Goal: Task Accomplishment & Management: Manage account settings

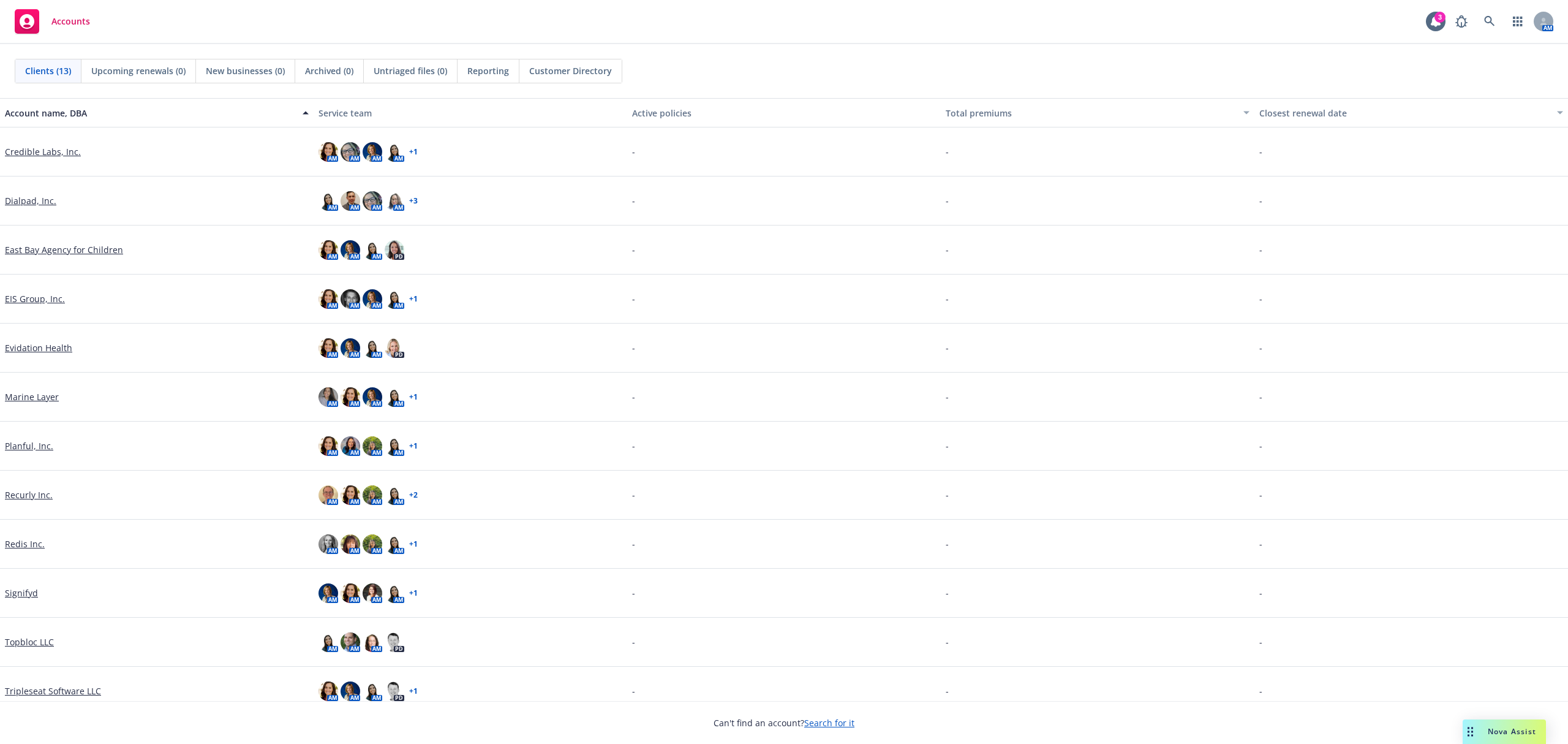
scroll to position [64, 0]
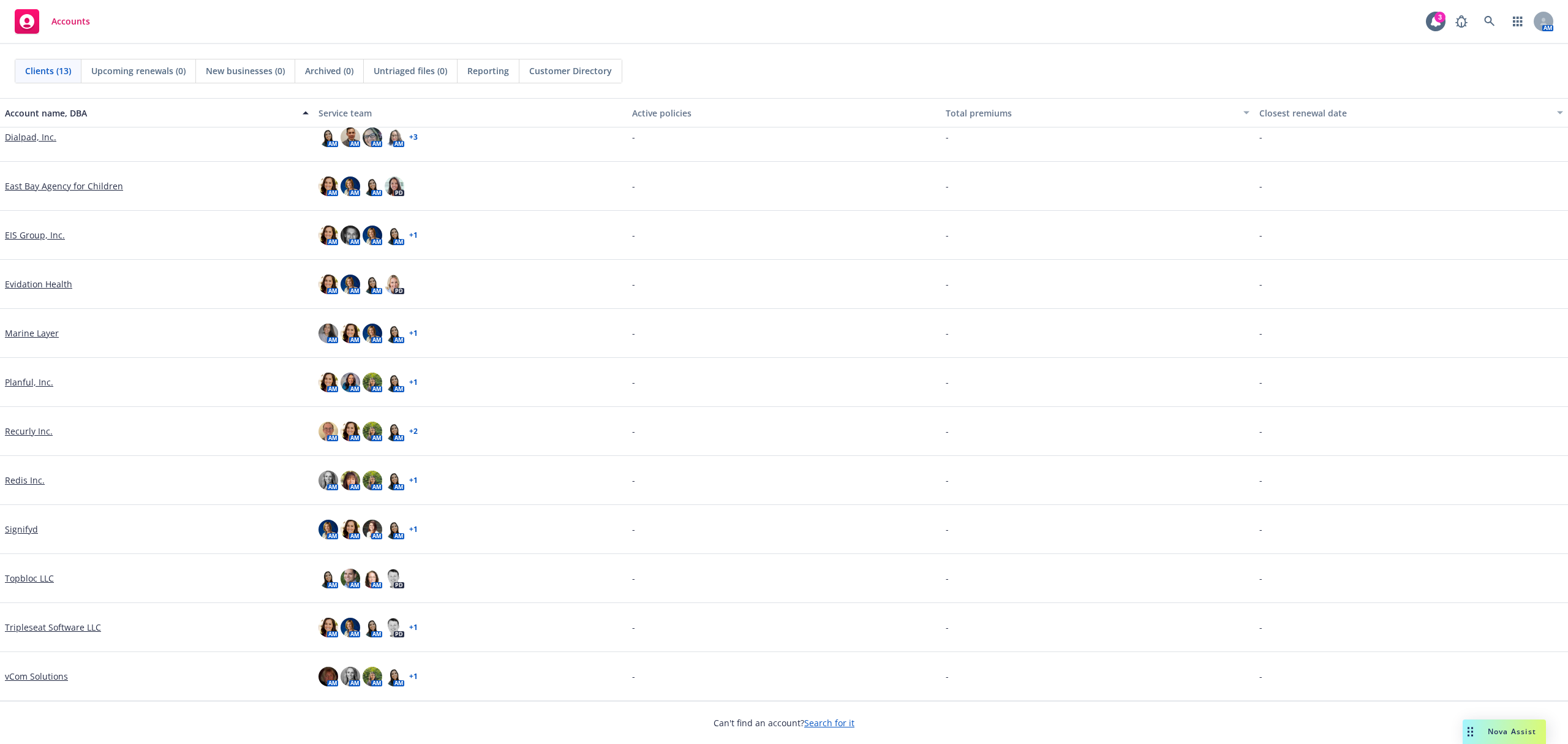
click at [77, 628] on link "Tripleseat Software LLC" at bounding box center [53, 627] width 96 height 13
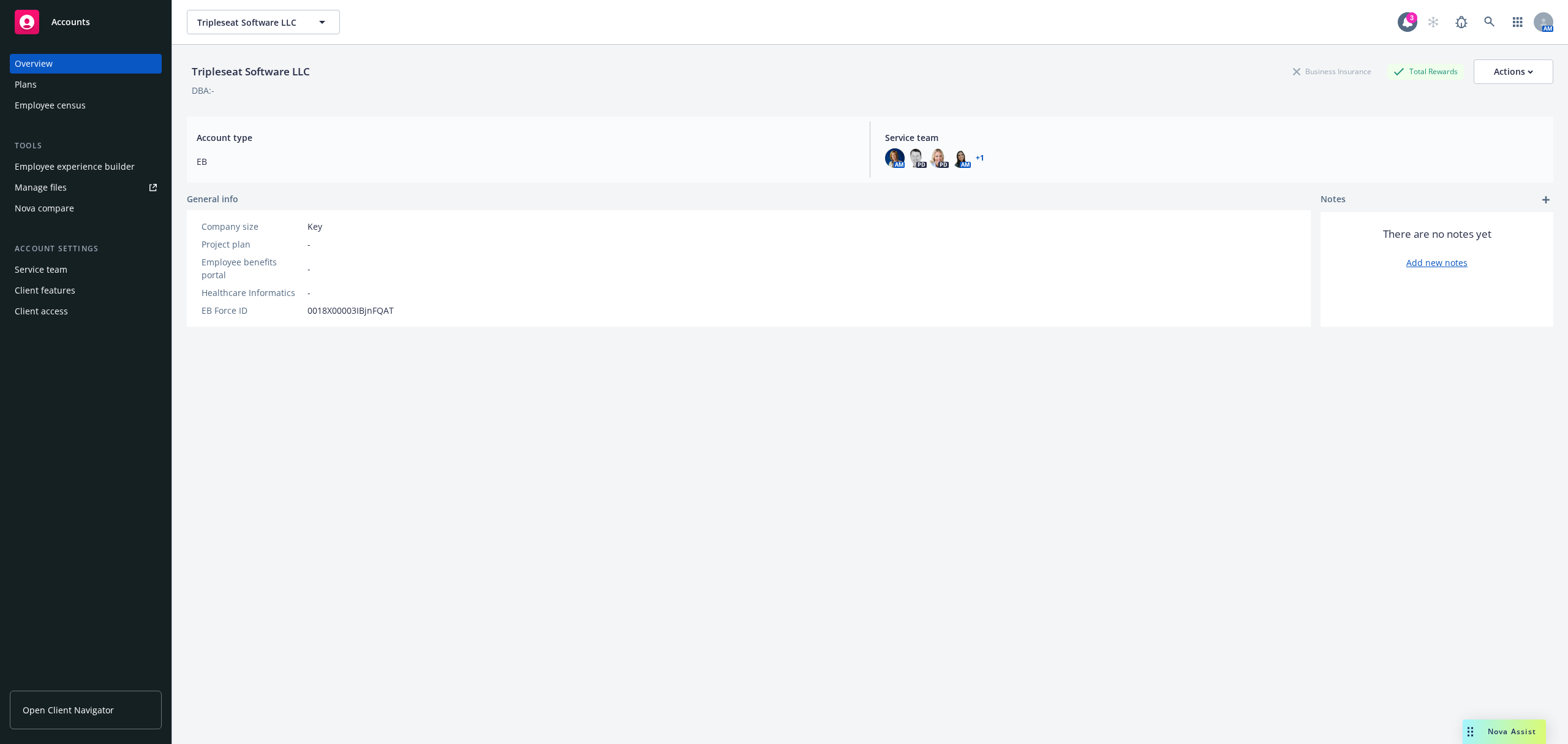
click at [71, 104] on div "Employee census" at bounding box center [50, 105] width 71 height 19
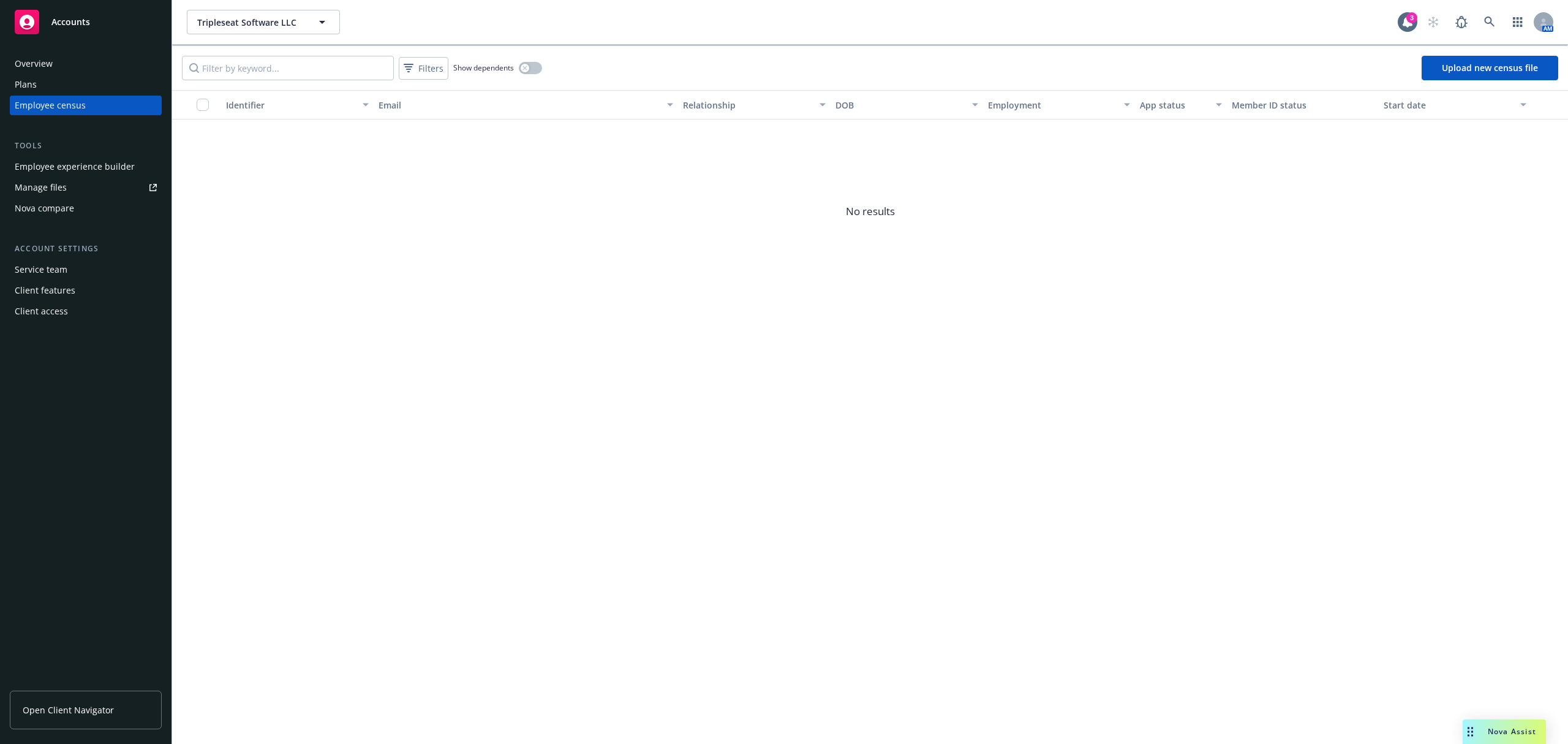
click at [40, 170] on div "Employee experience builder" at bounding box center [75, 166] width 120 height 19
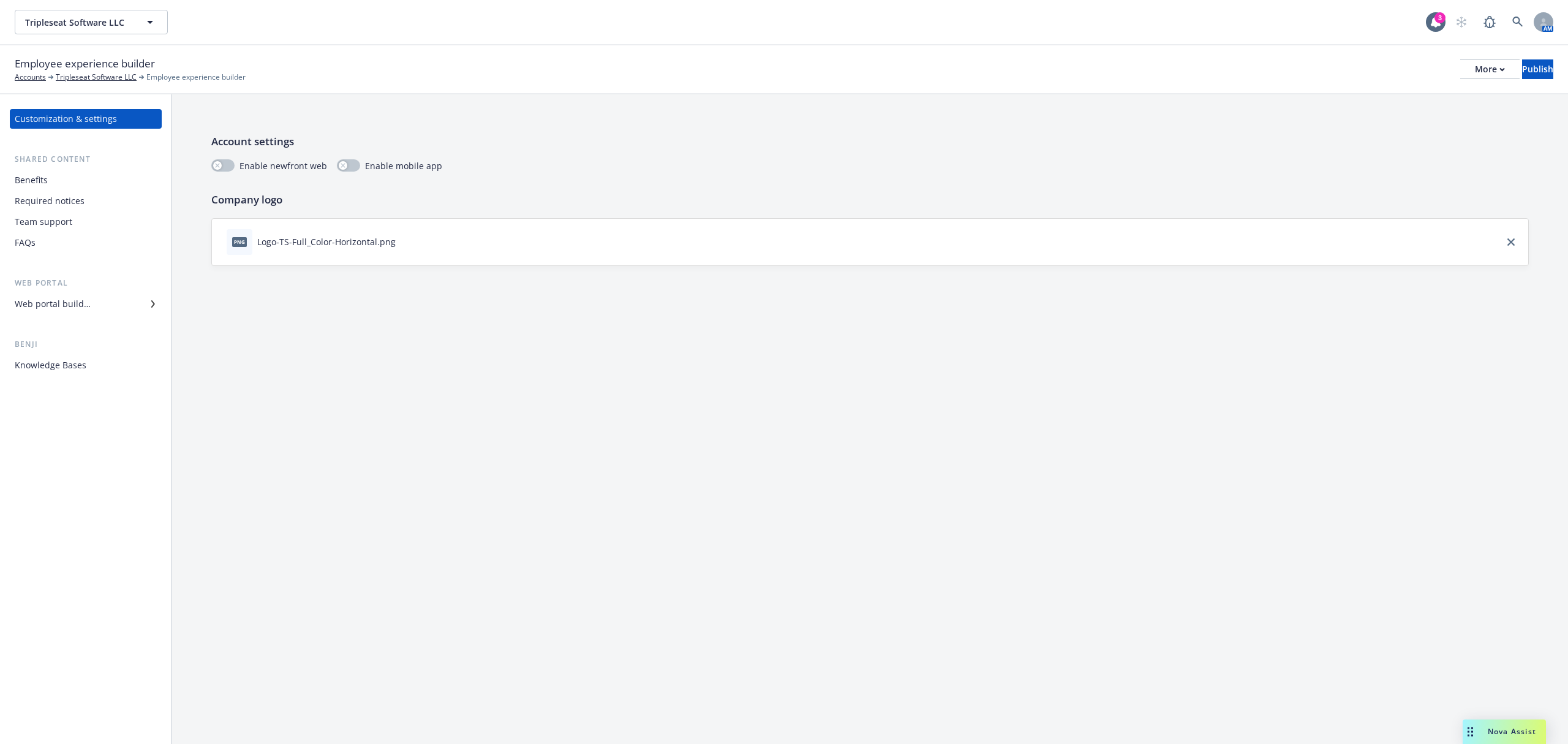
click at [87, 304] on div "Web portal builder" at bounding box center [53, 304] width 76 height 19
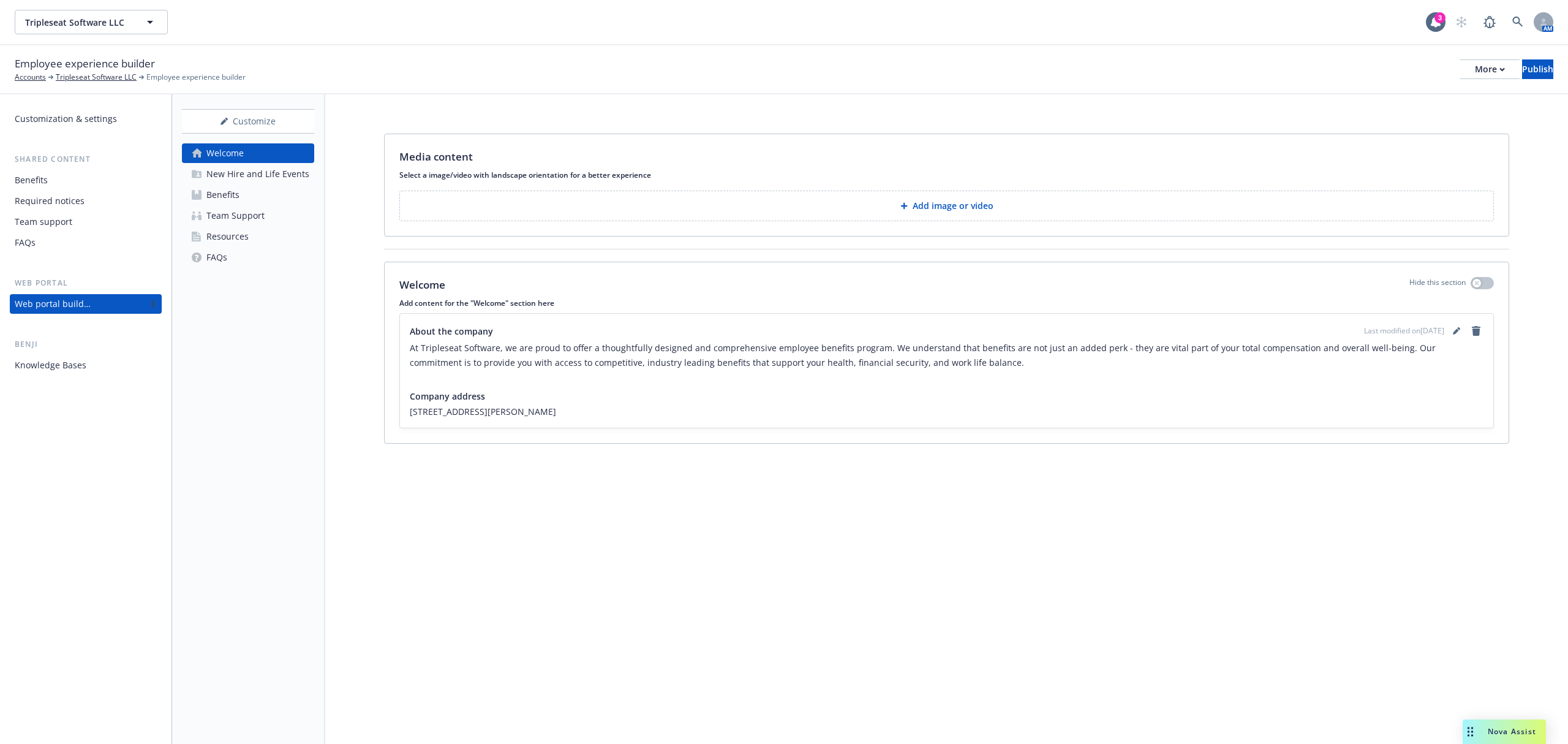
click at [881, 202] on button "Add image or video" at bounding box center [947, 205] width 1094 height 30
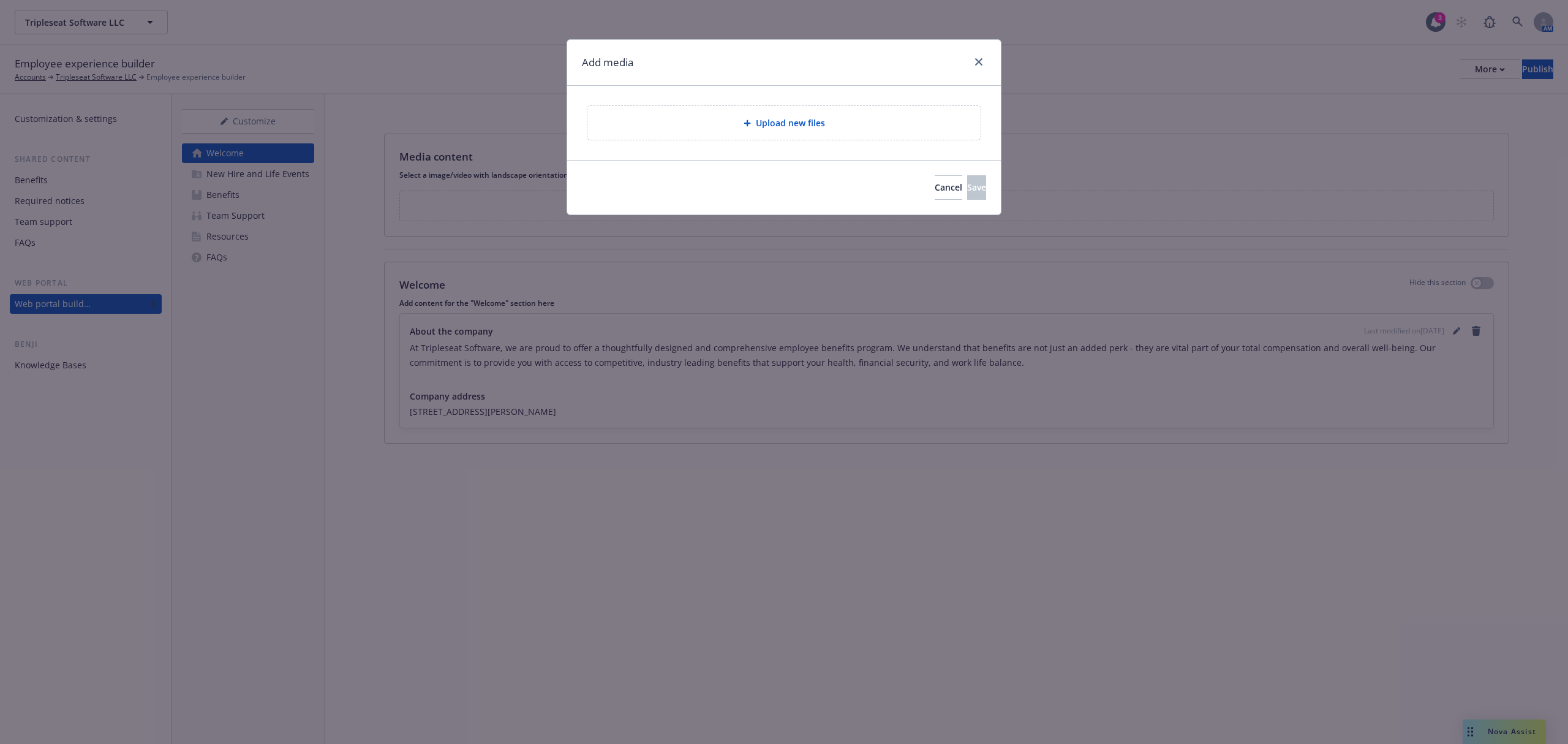
click at [708, 109] on div "Upload new files" at bounding box center [784, 123] width 394 height 33
click at [935, 189] on span "Cancel" at bounding box center [949, 187] width 28 height 12
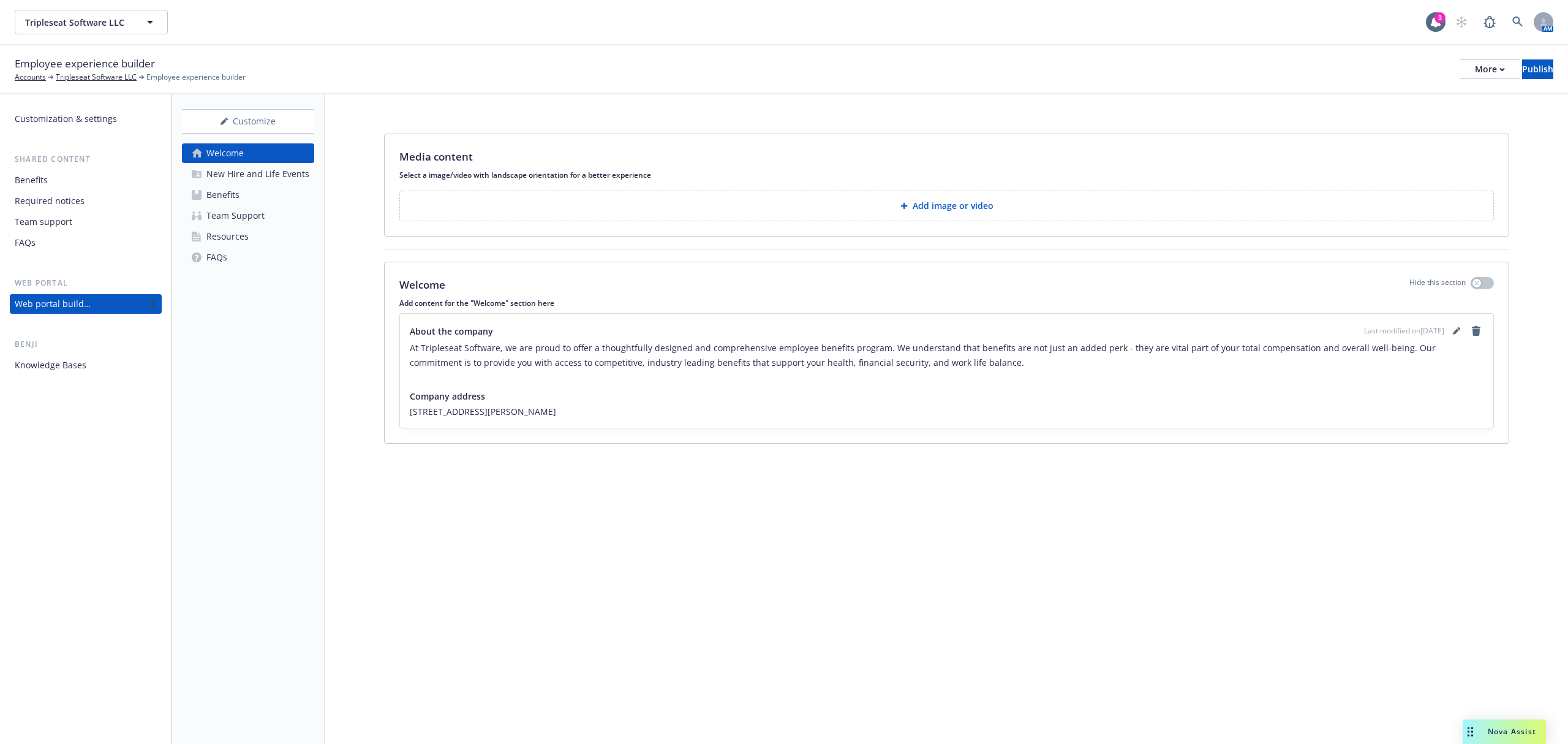
click at [224, 192] on div "Benefits" at bounding box center [223, 194] width 33 height 19
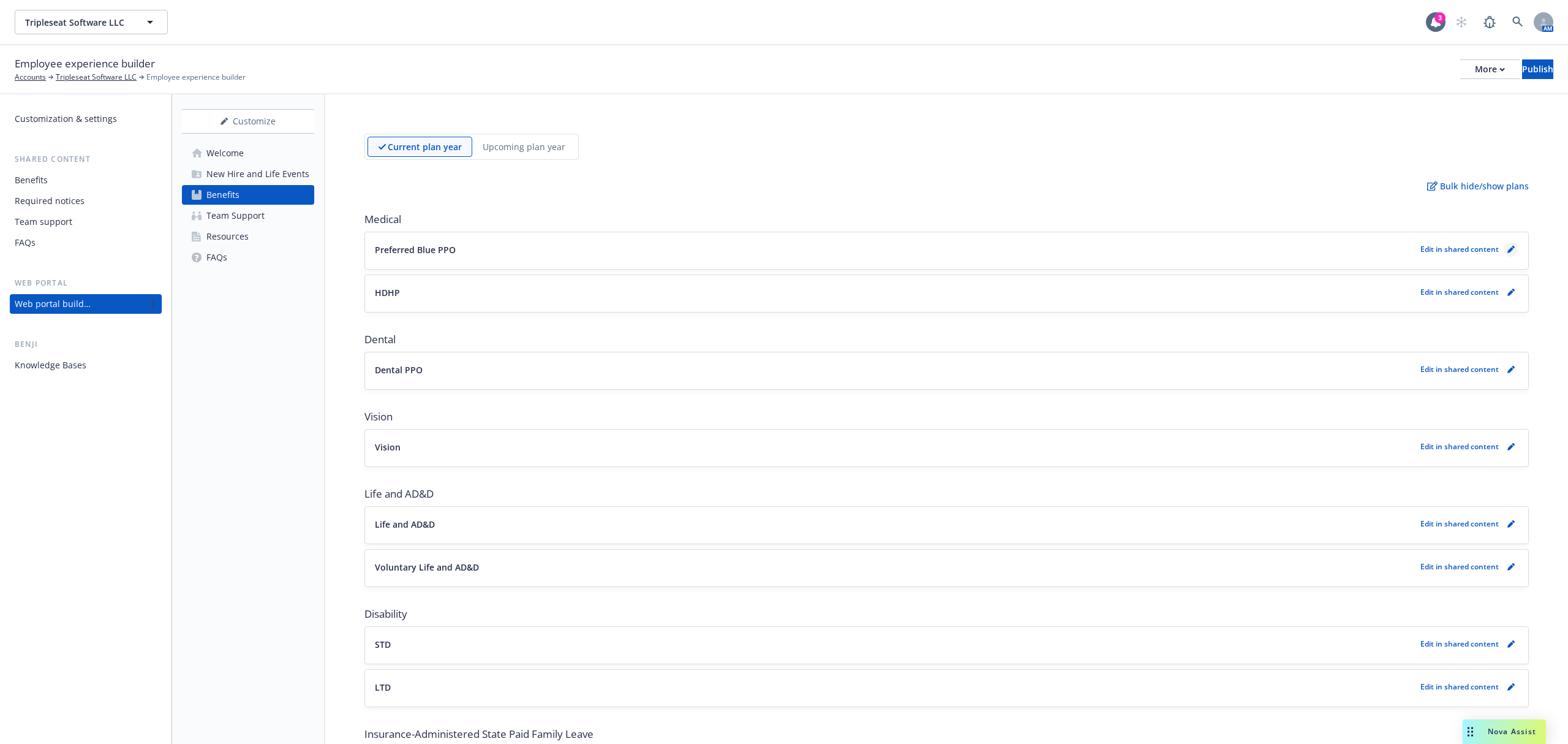
click at [1507, 249] on icon "pencil" at bounding box center [1511, 250] width 6 height 6
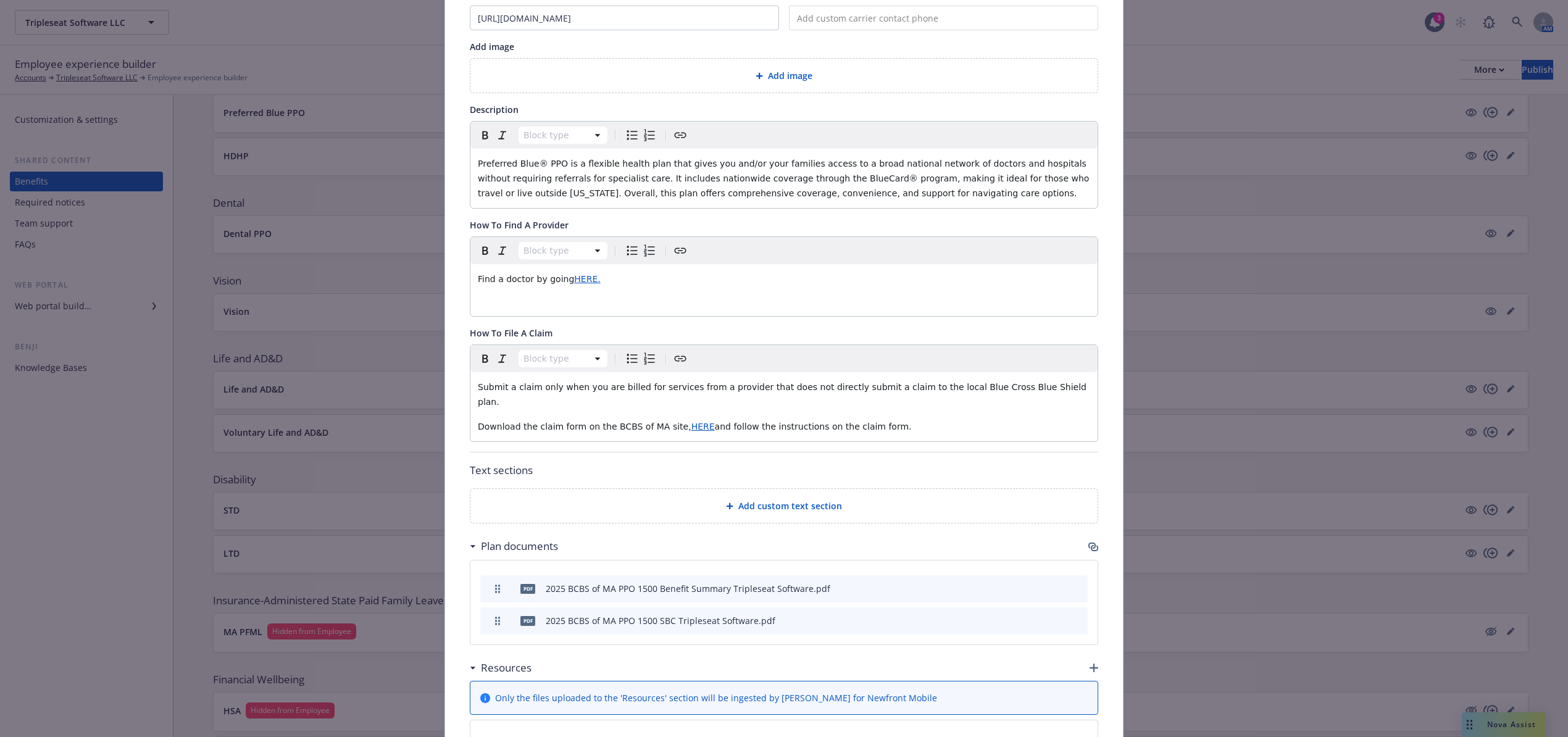
scroll to position [287, 0]
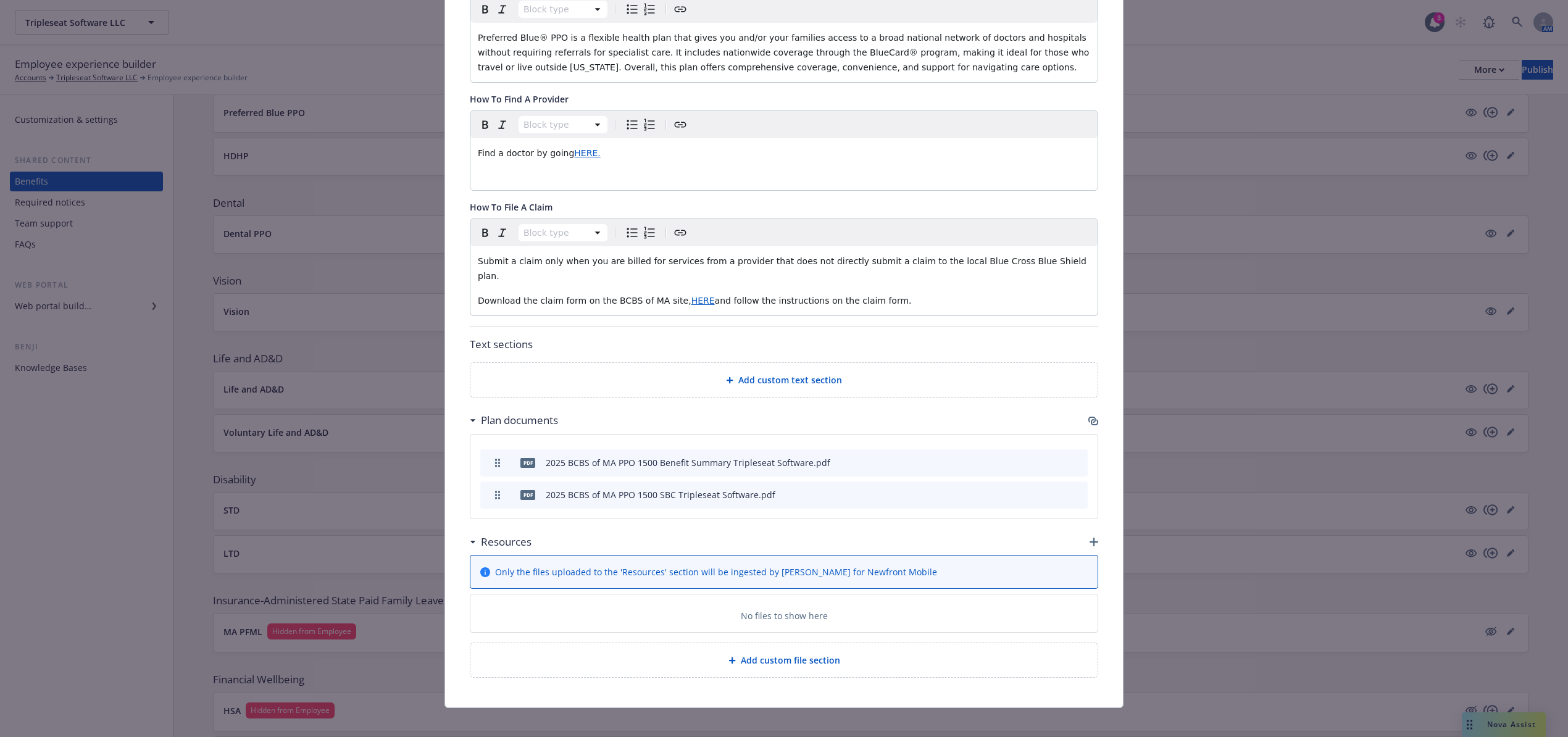
click at [1089, 537] on icon "button" at bounding box center [1093, 541] width 9 height 9
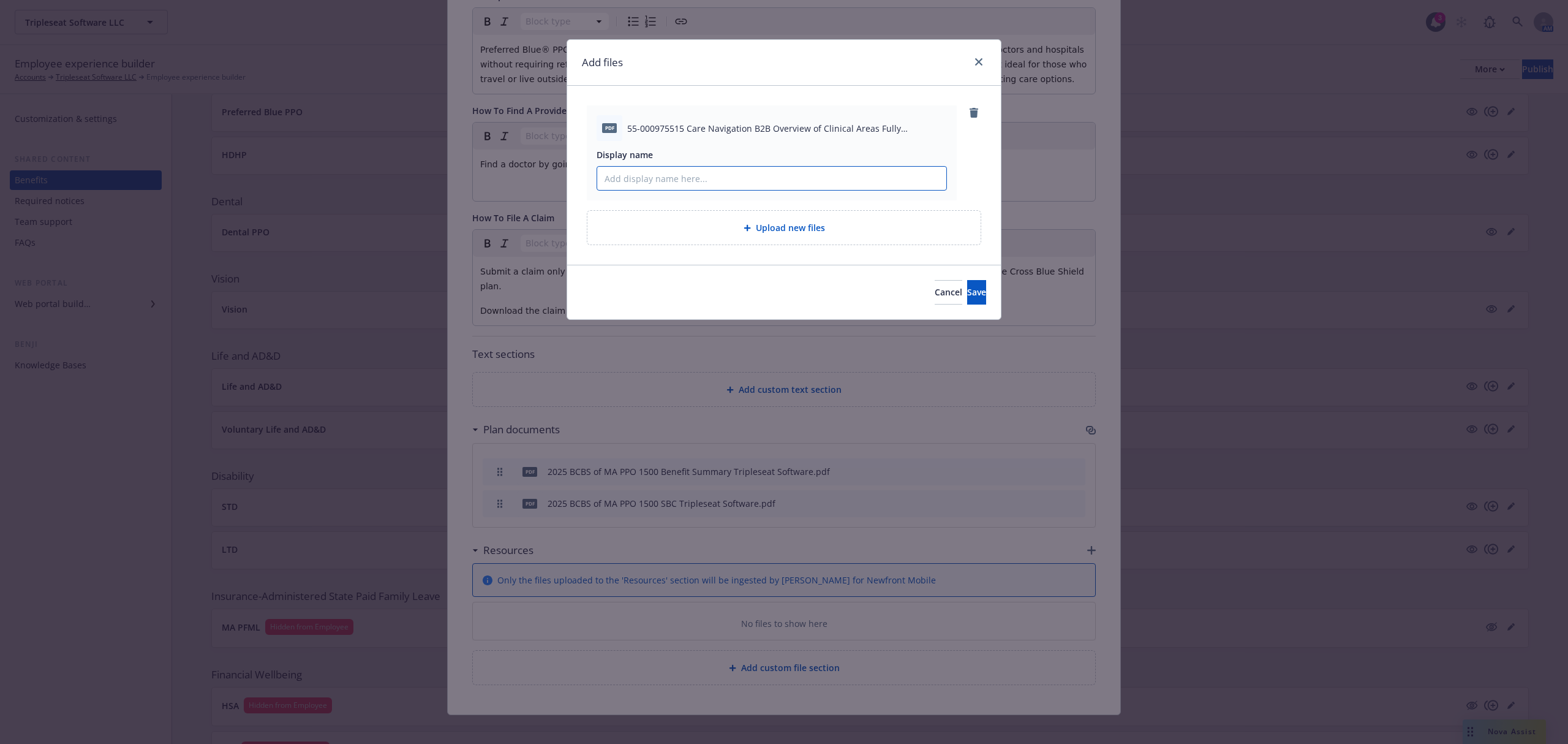
click at [699, 172] on input "Display name" at bounding box center [772, 179] width 349 height 23
click at [701, 177] on input "Display name" at bounding box center [772, 179] width 349 height 23
type input "BCBS of MA Care Navigation Resource Flyer Tripleseat Software"
click at [979, 289] on button "Save" at bounding box center [977, 293] width 19 height 25
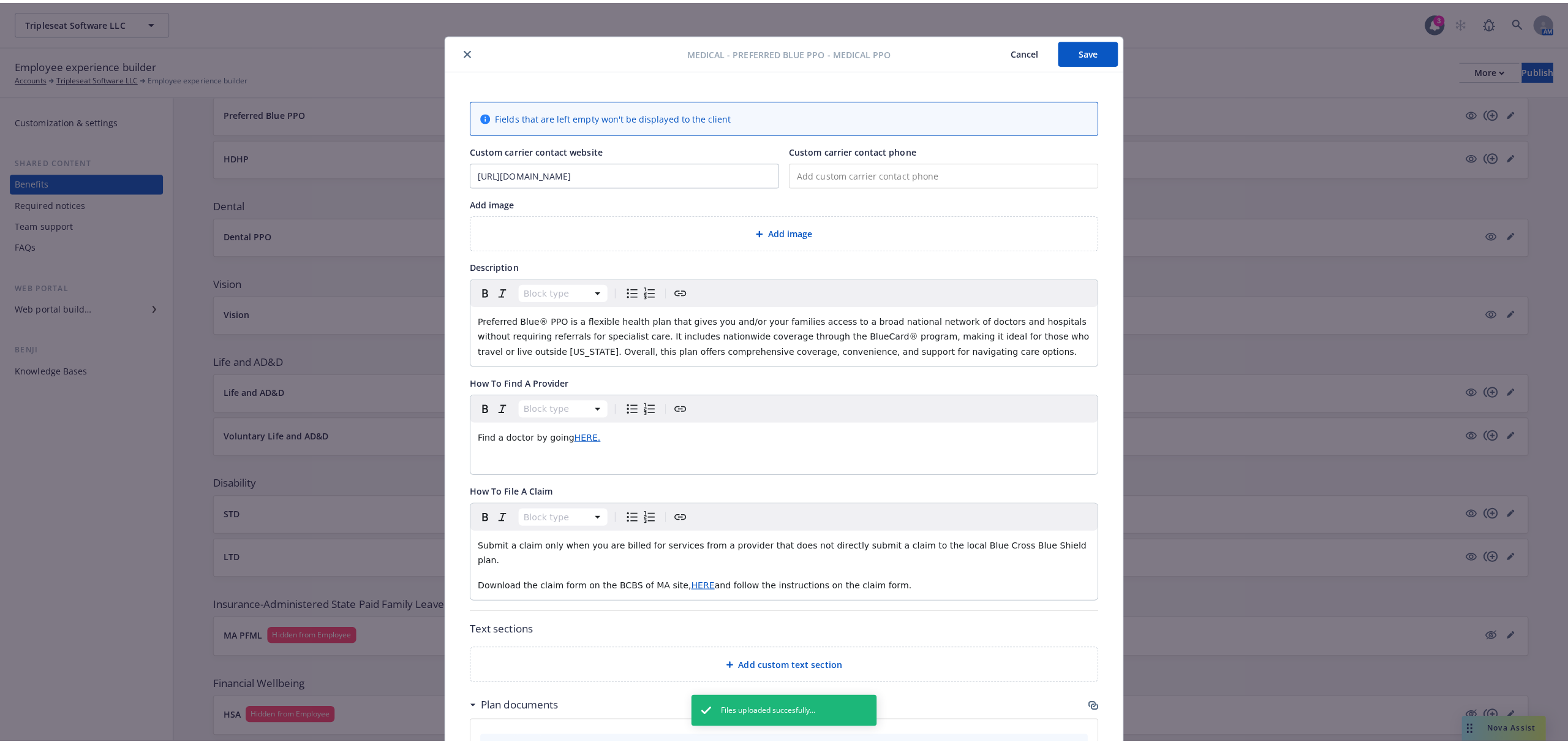
scroll to position [0, 0]
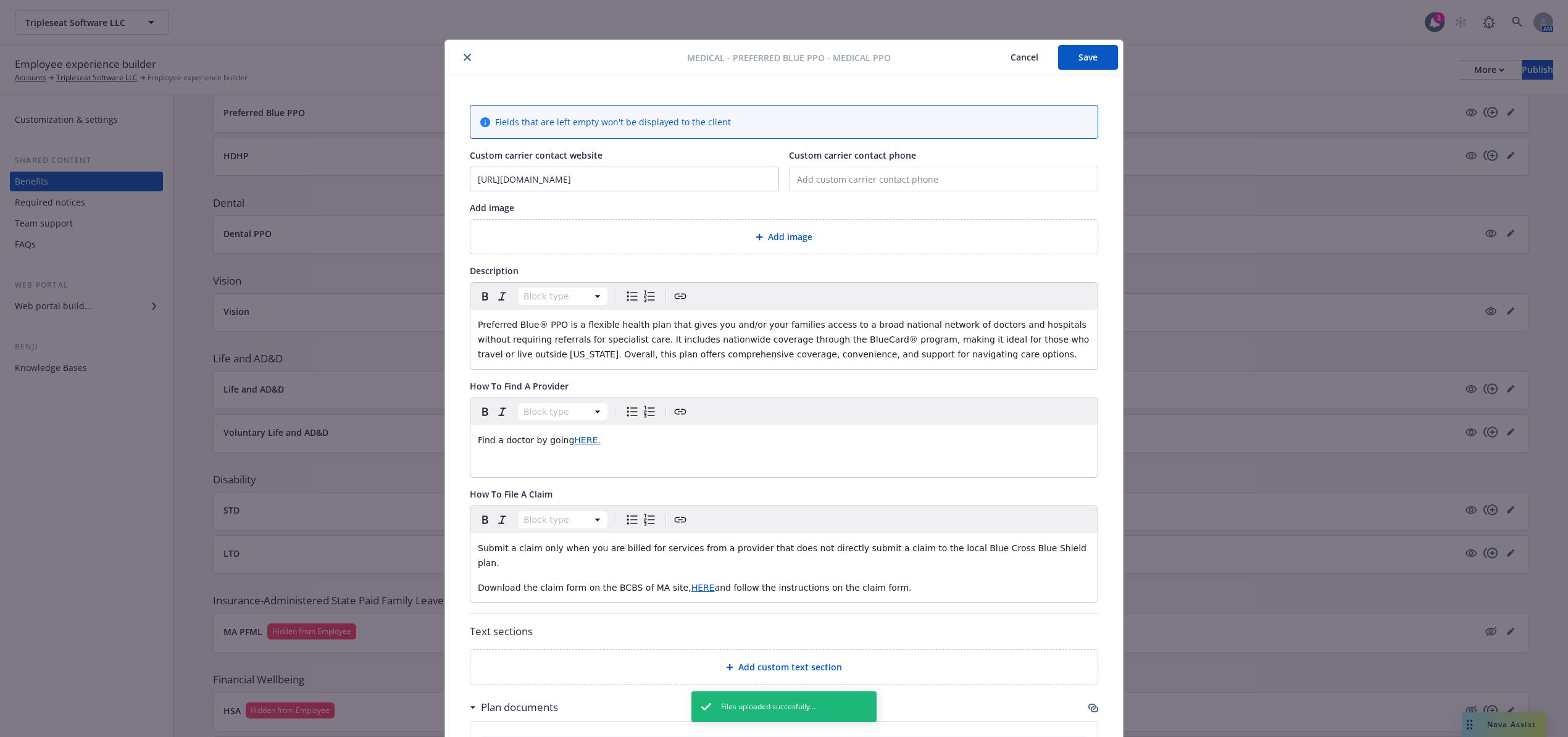
click at [1084, 52] on button "Save" at bounding box center [1088, 58] width 60 height 25
click at [464, 57] on icon "close" at bounding box center [467, 57] width 7 height 7
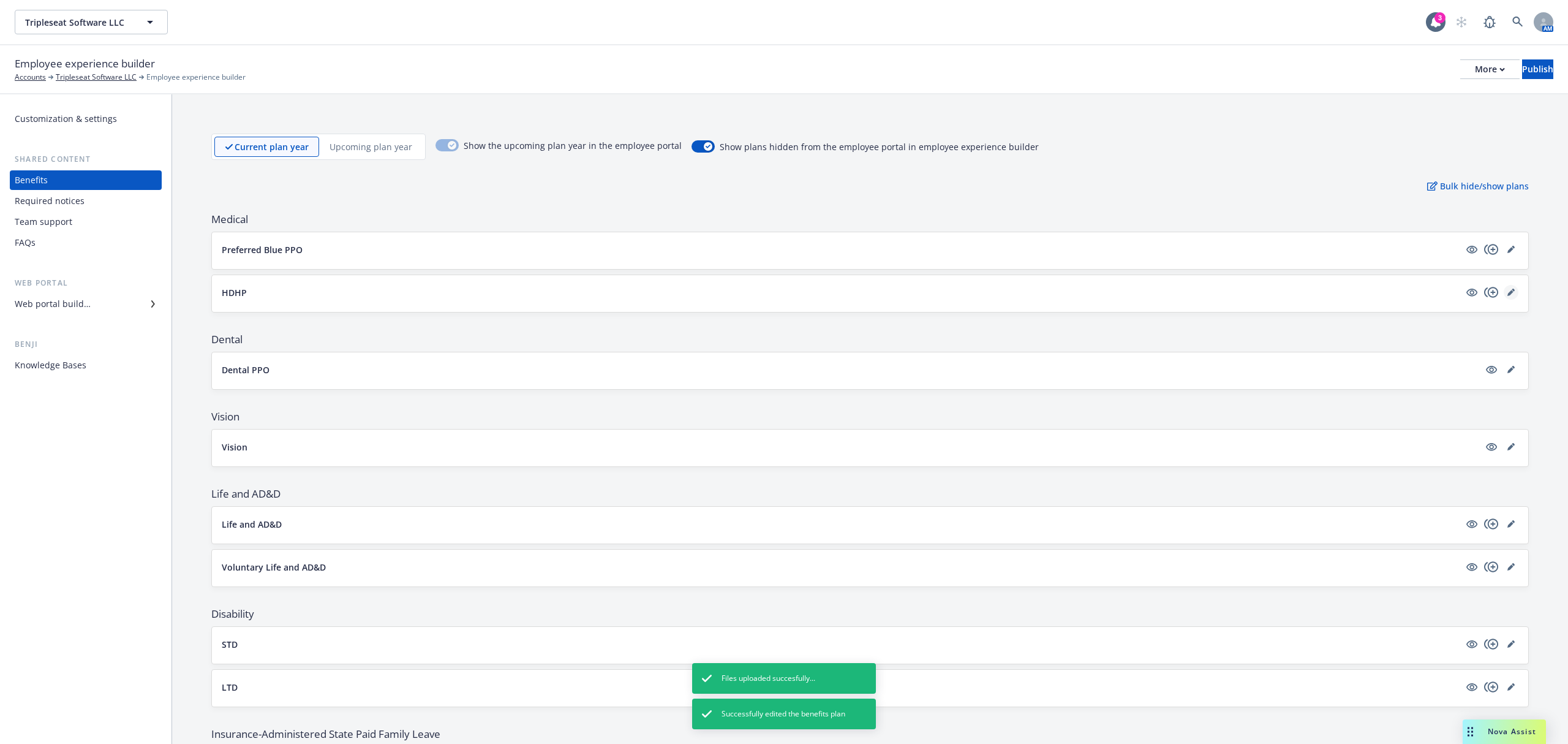
click at [1504, 292] on link "editPencil" at bounding box center [1511, 292] width 15 height 15
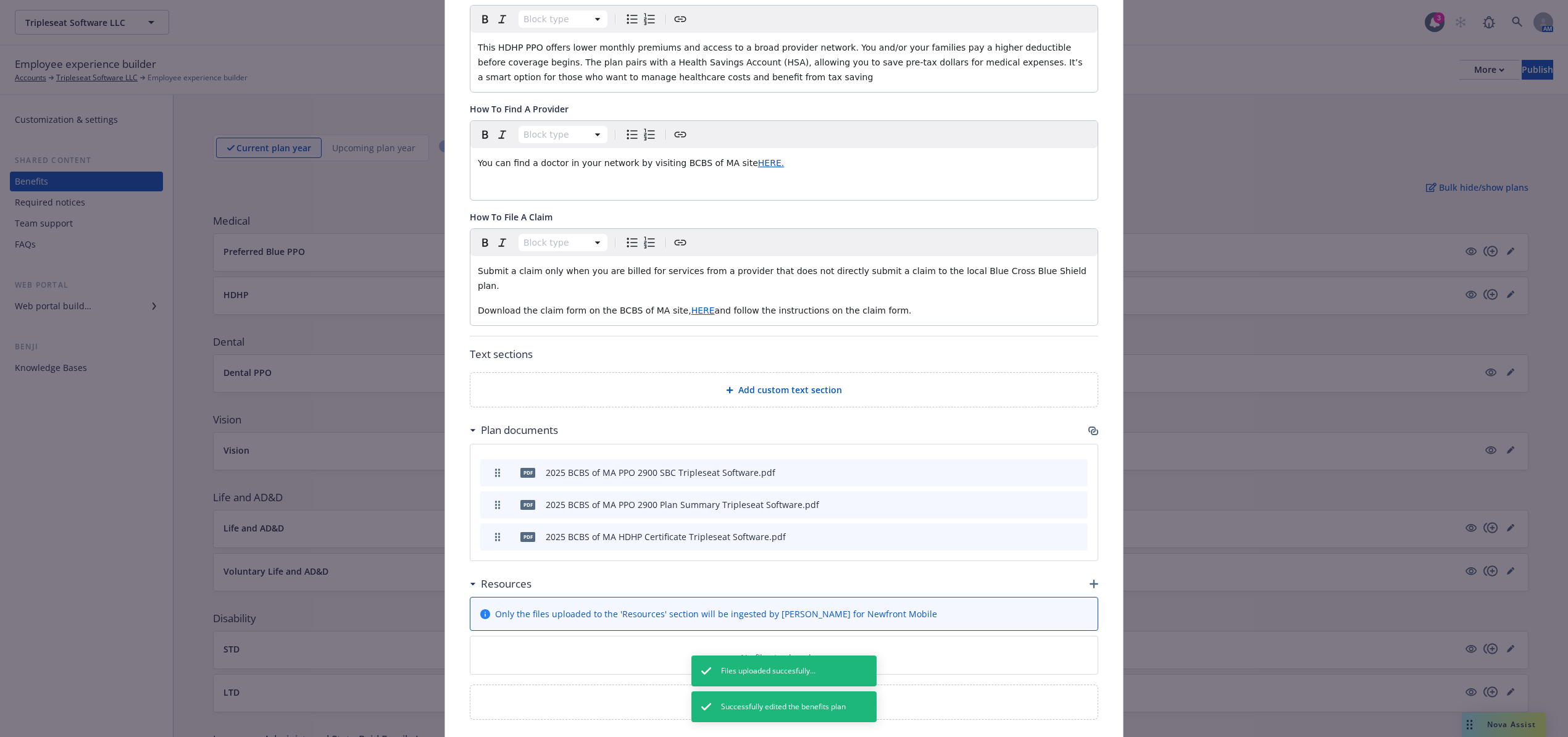
scroll to position [284, 0]
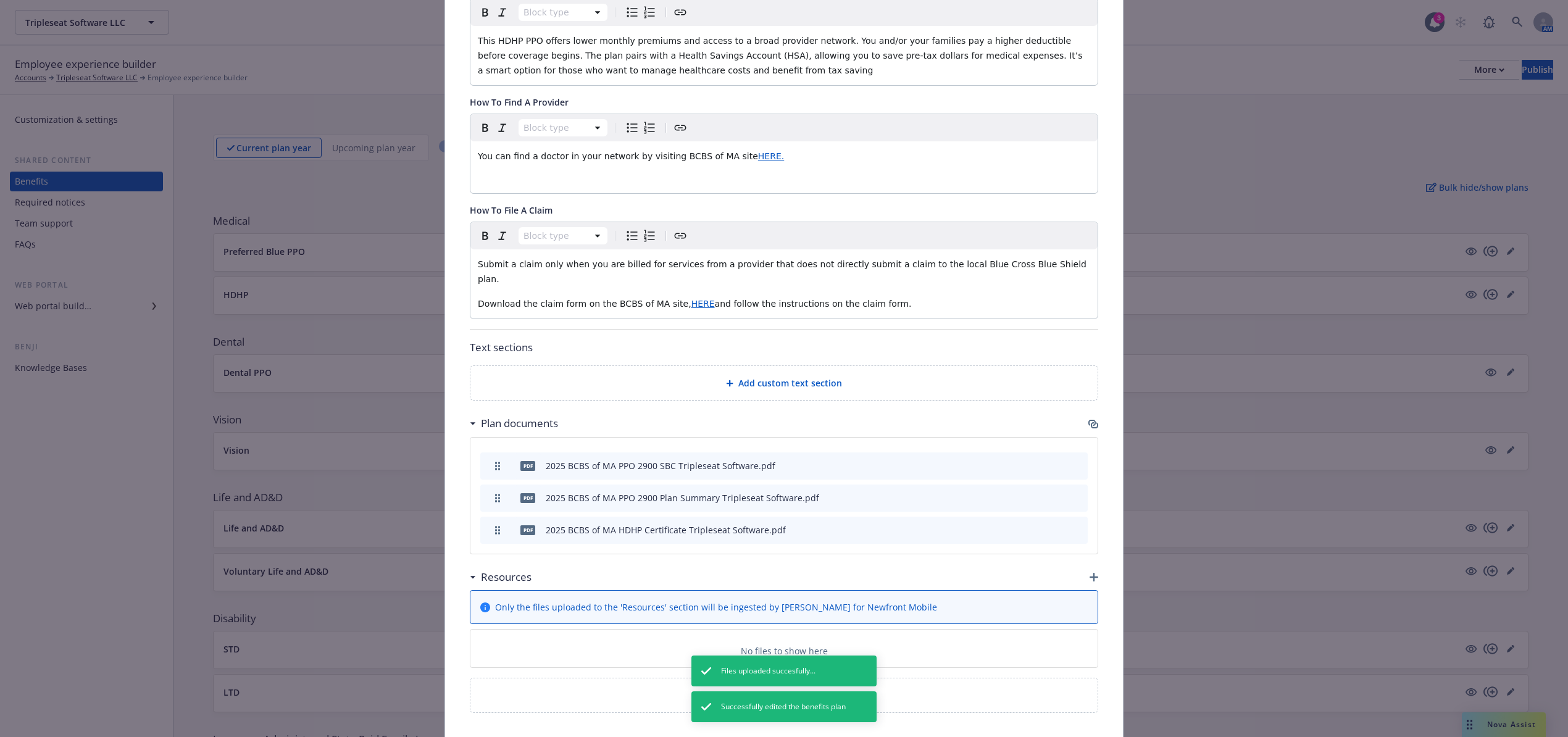
click at [1089, 573] on icon "button" at bounding box center [1093, 577] width 9 height 9
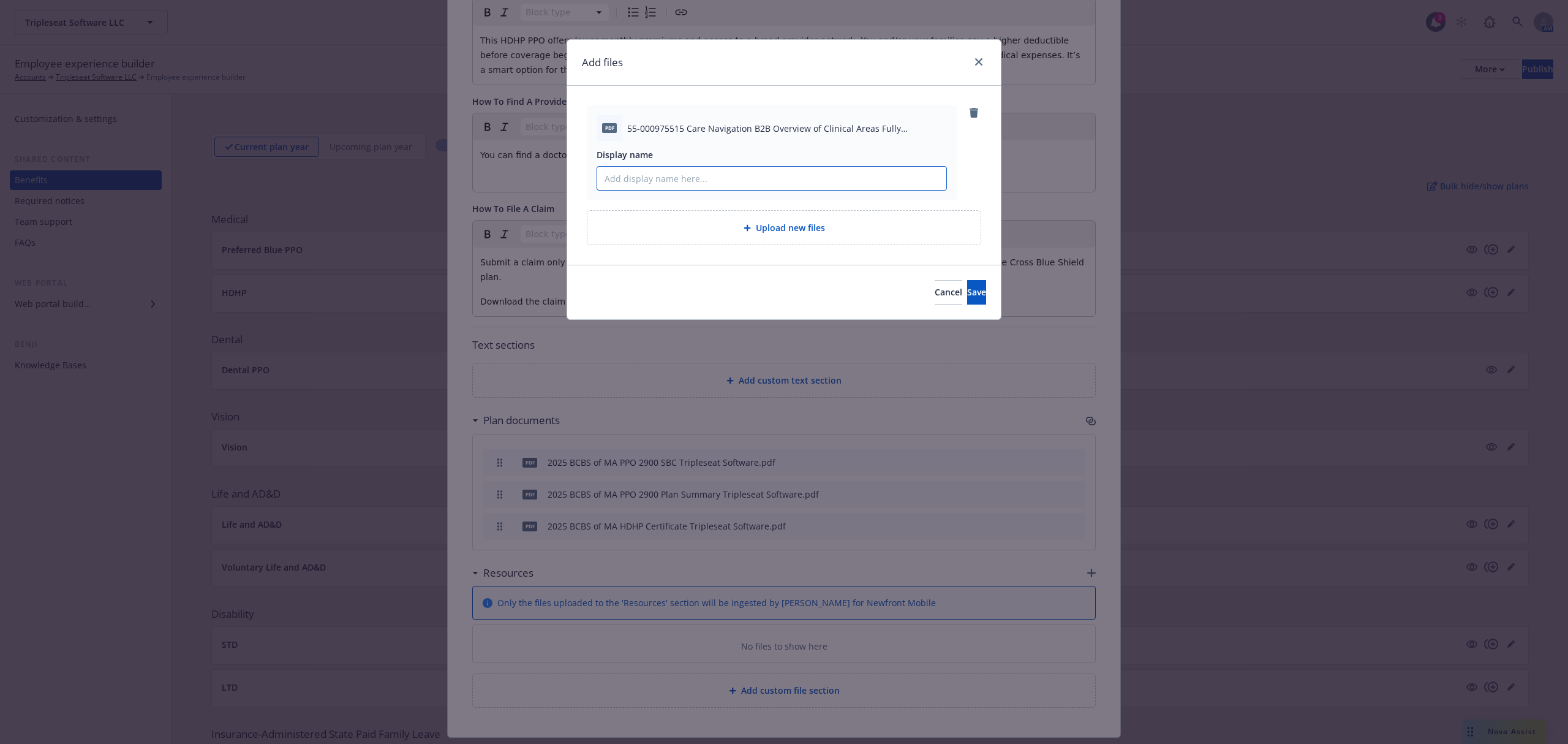
click at [654, 177] on input "Display name" at bounding box center [772, 179] width 349 height 23
type input "BCBS of MA Care Navigation Resource Flyer Tripleseat Software"
click at [971, 292] on button "Save" at bounding box center [977, 293] width 19 height 25
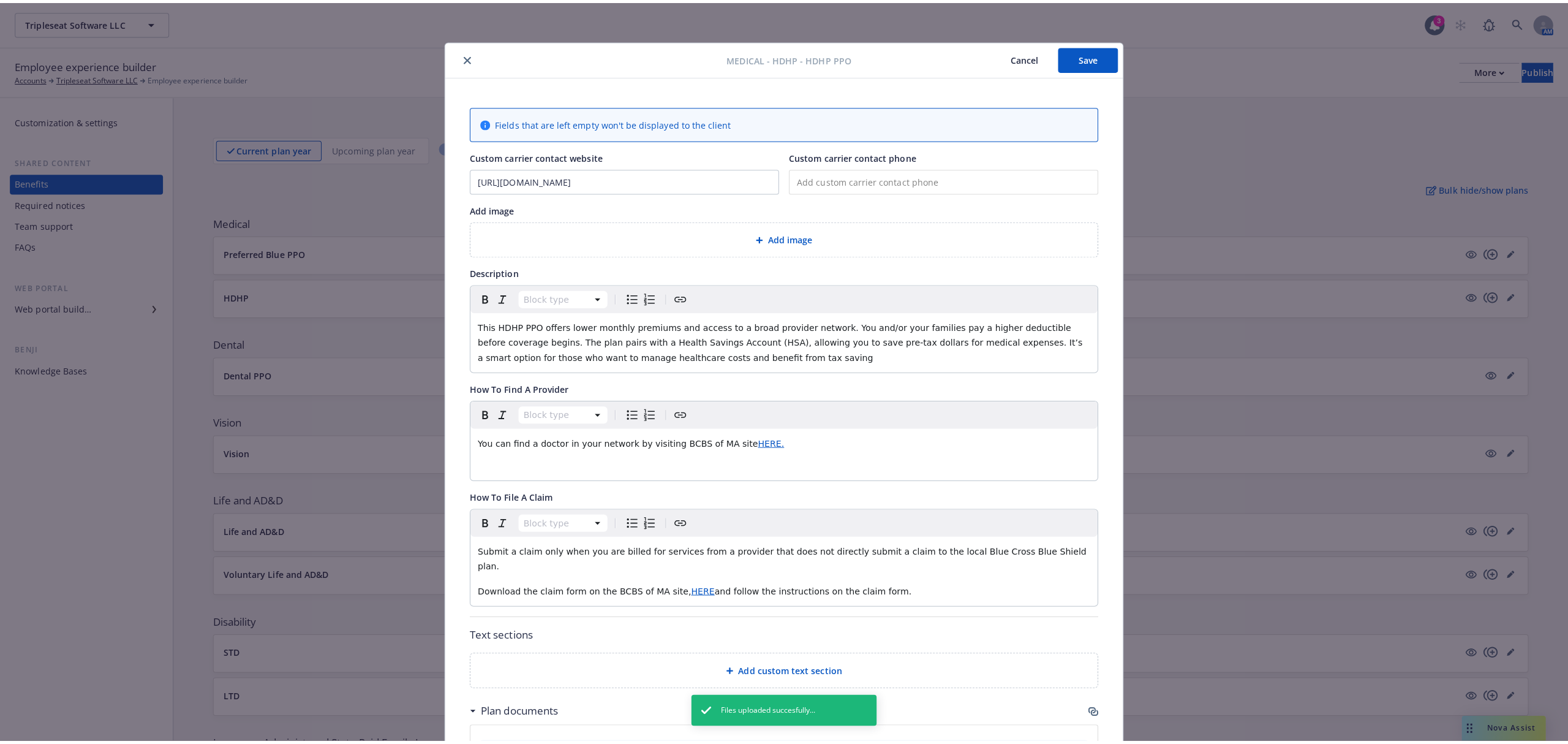
scroll to position [0, 0]
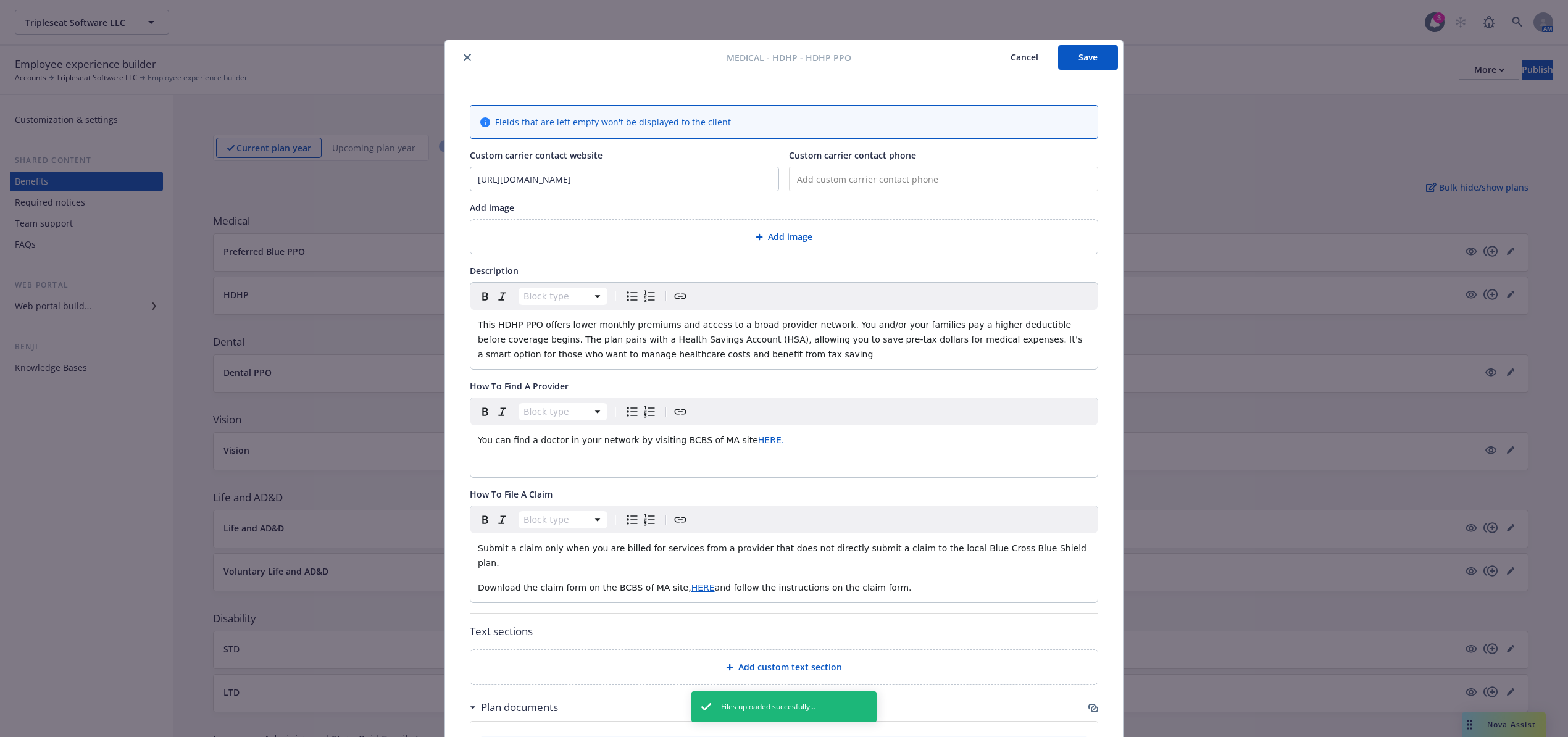
click at [1090, 58] on button "Save" at bounding box center [1088, 58] width 60 height 25
click at [460, 58] on button "close" at bounding box center [467, 57] width 15 height 15
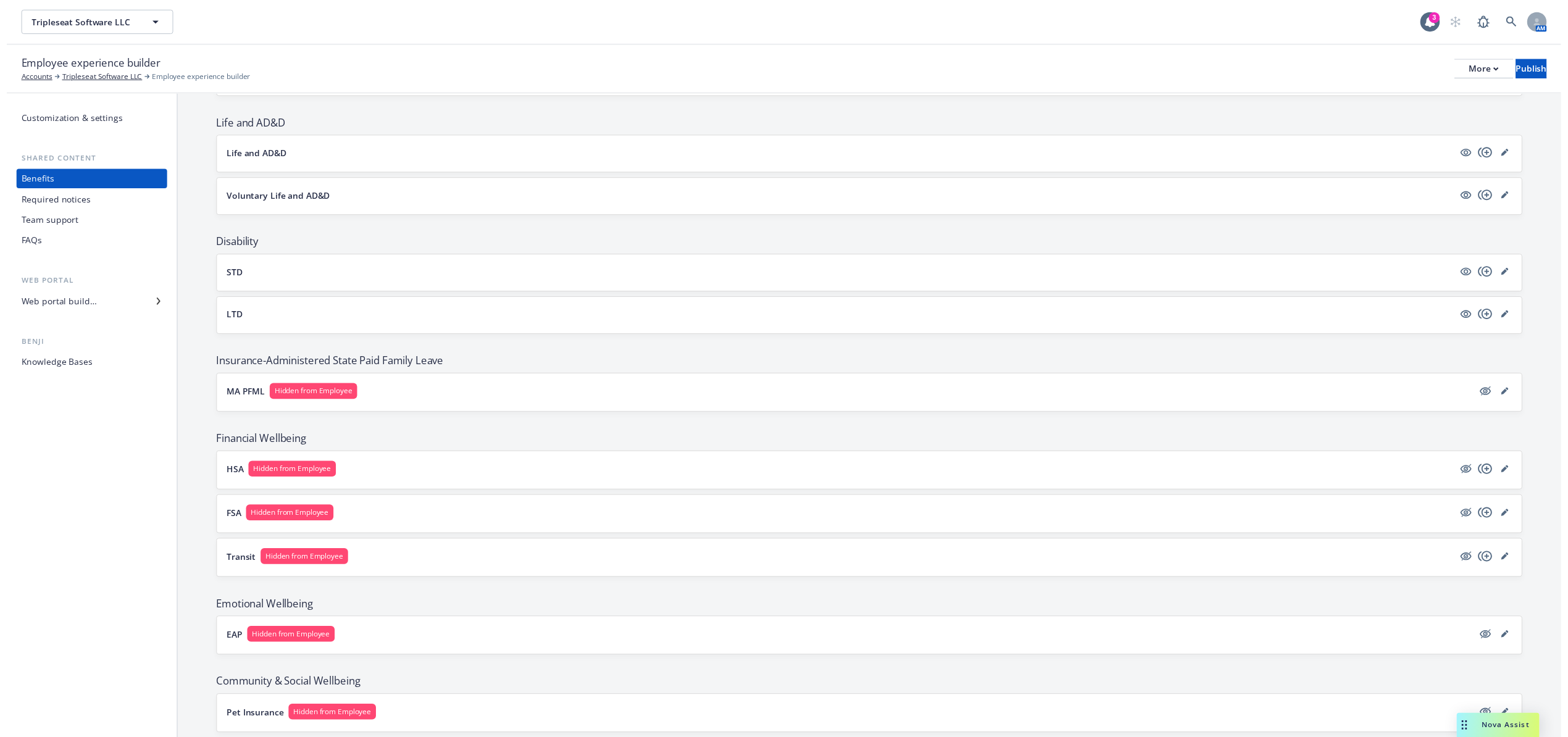
scroll to position [413, 0]
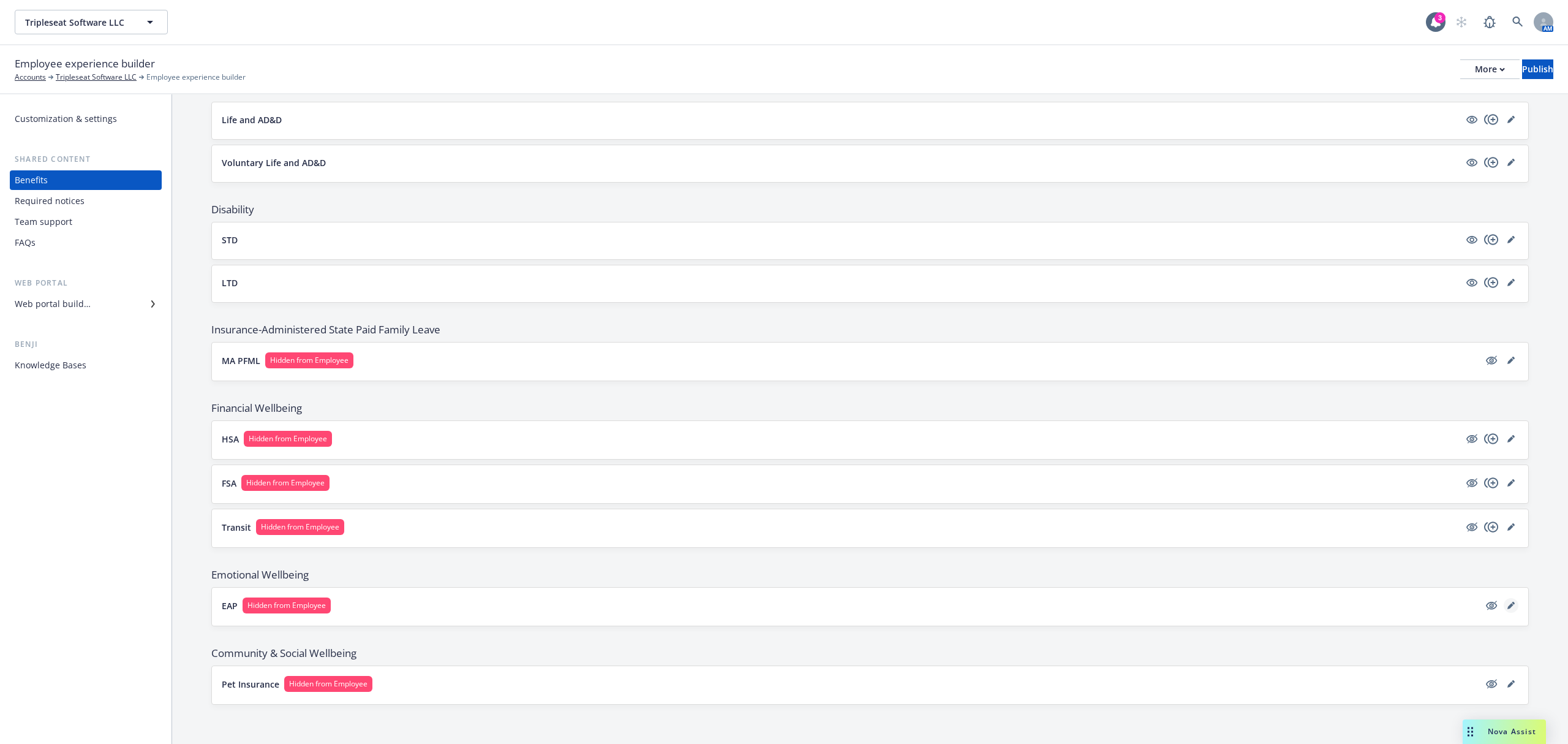
click at [1504, 601] on link "editPencil" at bounding box center [1511, 605] width 15 height 15
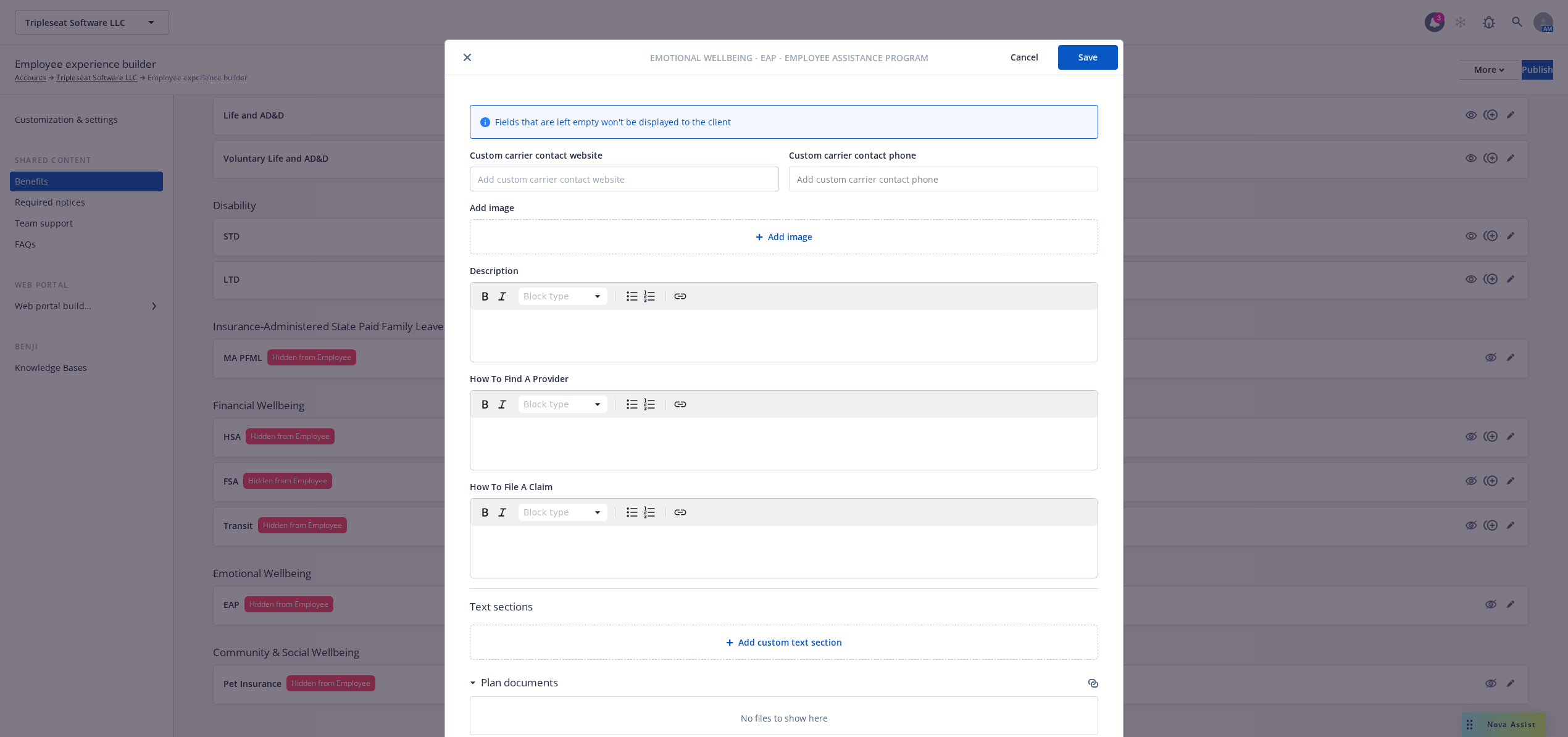
scroll to position [37, 0]
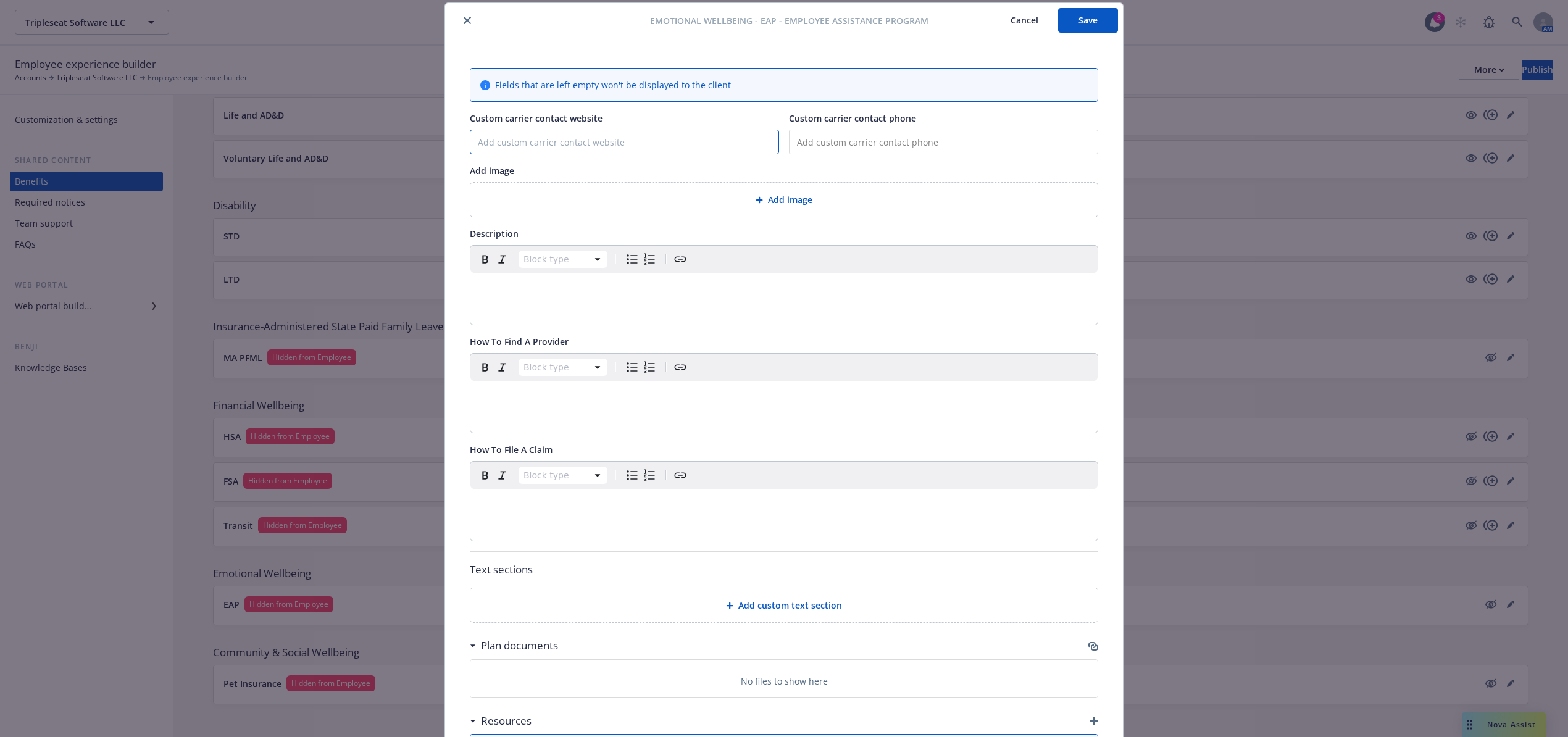
click at [547, 139] on input "Custom carrier contact website" at bounding box center [624, 142] width 308 height 23
click at [556, 302] on div "editable markdown" at bounding box center [784, 288] width 627 height 30
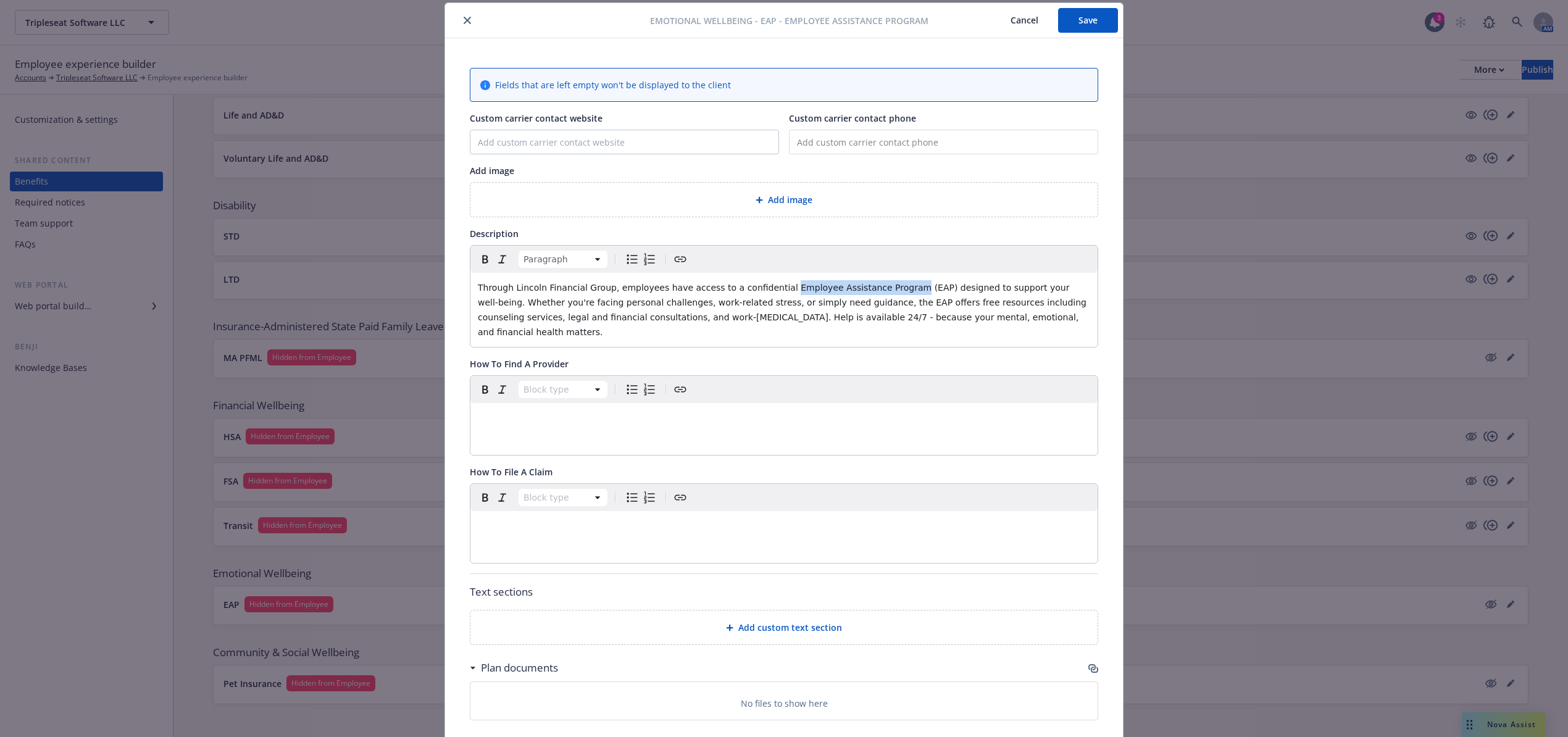
drag, startPoint x: 869, startPoint y: 292, endPoint x: 755, endPoint y: 286, distance: 114.2
click at [755, 286] on span "Through Lincoln Financial Group, employees have access to a confidential Employ…" at bounding box center [783, 309] width 611 height 54
click at [478, 262] on icon "Bold" at bounding box center [485, 259] width 15 height 15
click at [596, 324] on span "(EAP) designed to support your well-being. Whether you're facing personal chall…" at bounding box center [783, 309] width 611 height 54
click at [574, 148] on input "Custom carrier contact website" at bounding box center [624, 142] width 308 height 23
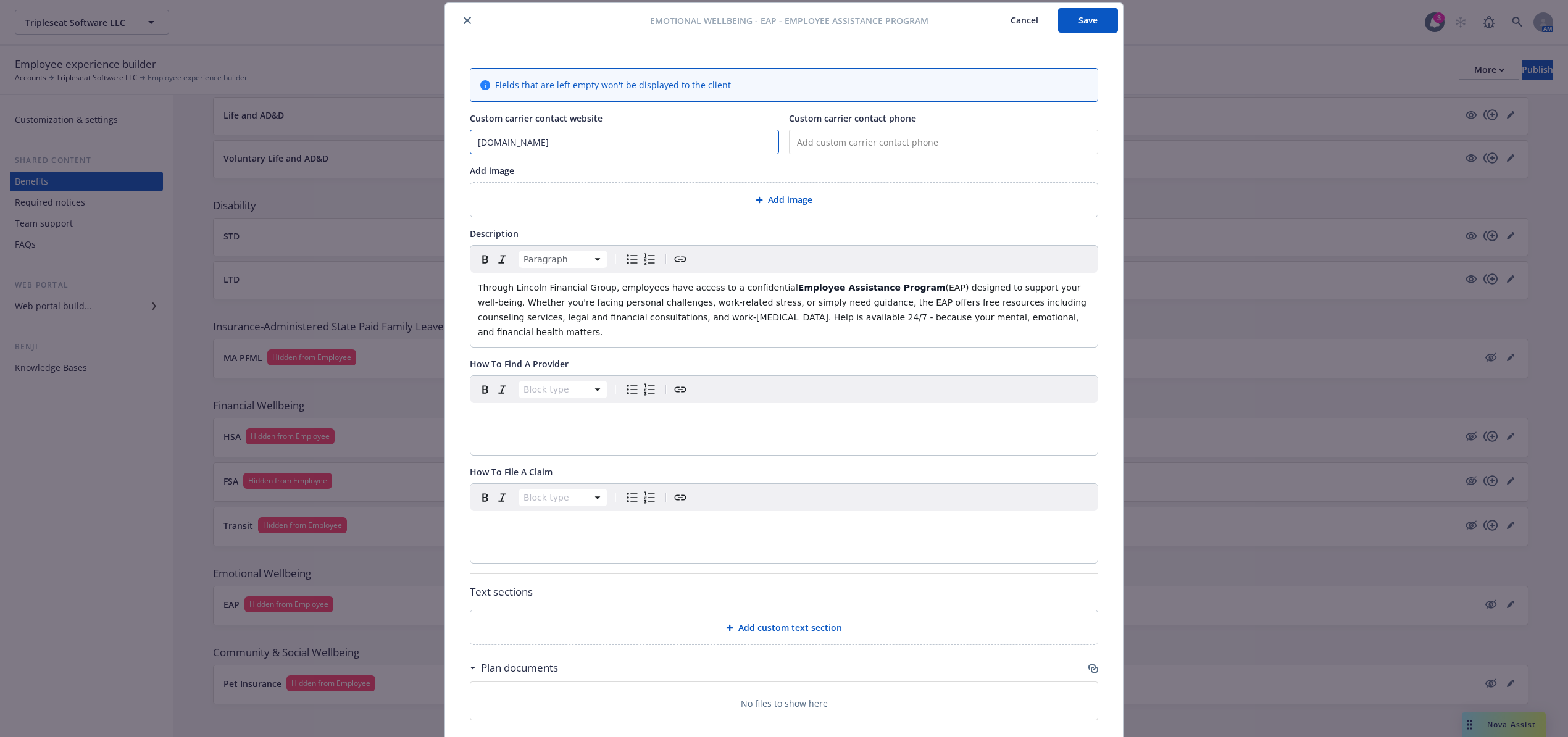
type input "[DOMAIN_NAME]"
click at [841, 133] on input "tel" at bounding box center [943, 142] width 309 height 25
type input "[PHONE_NUMBER]"
drag, startPoint x: 943, startPoint y: 324, endPoint x: 949, endPoint y: 331, distance: 9.2
click at [946, 326] on p "Through Lincoln Financial Group, employees have access to a confidential Employ…" at bounding box center [784, 310] width 612 height 59
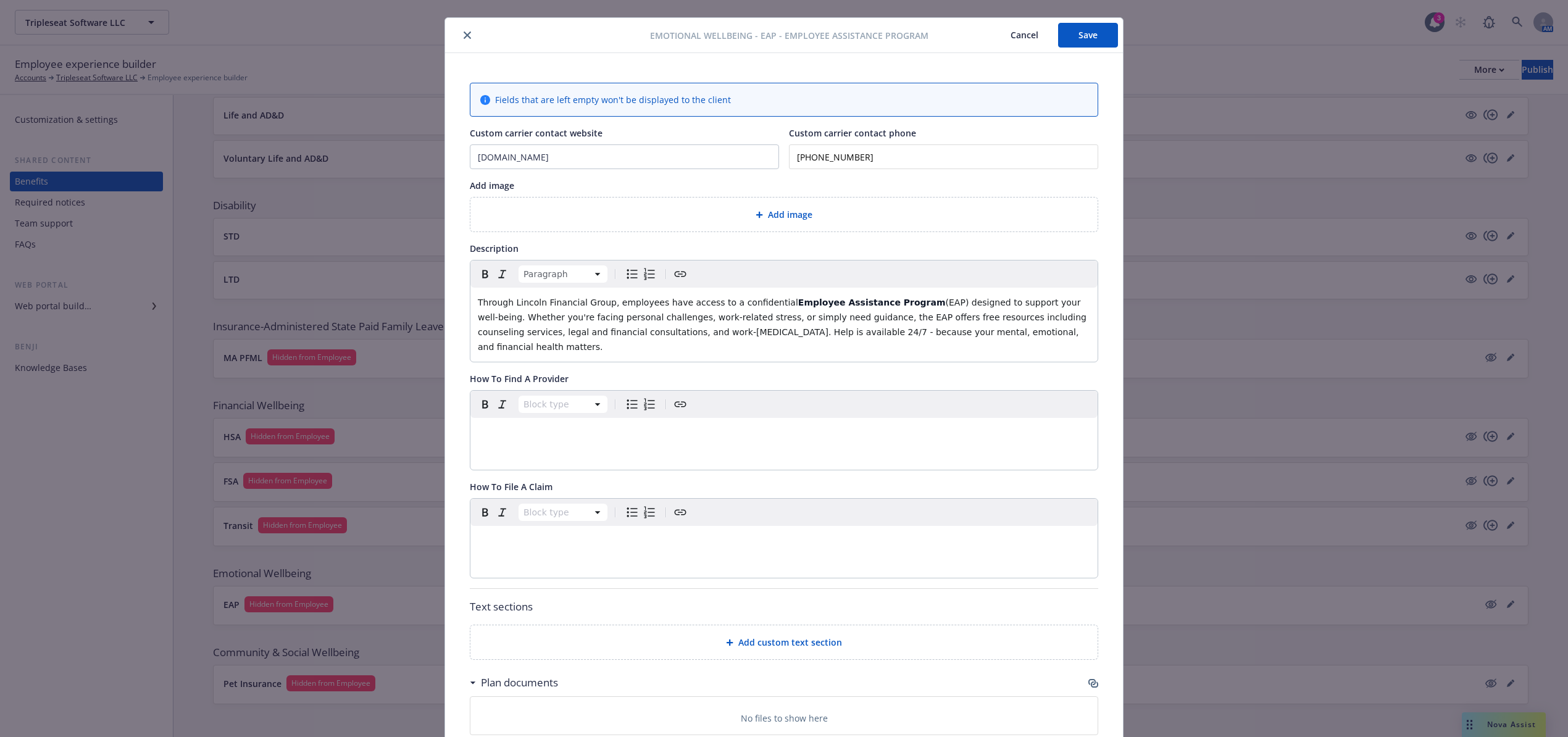
scroll to position [0, 0]
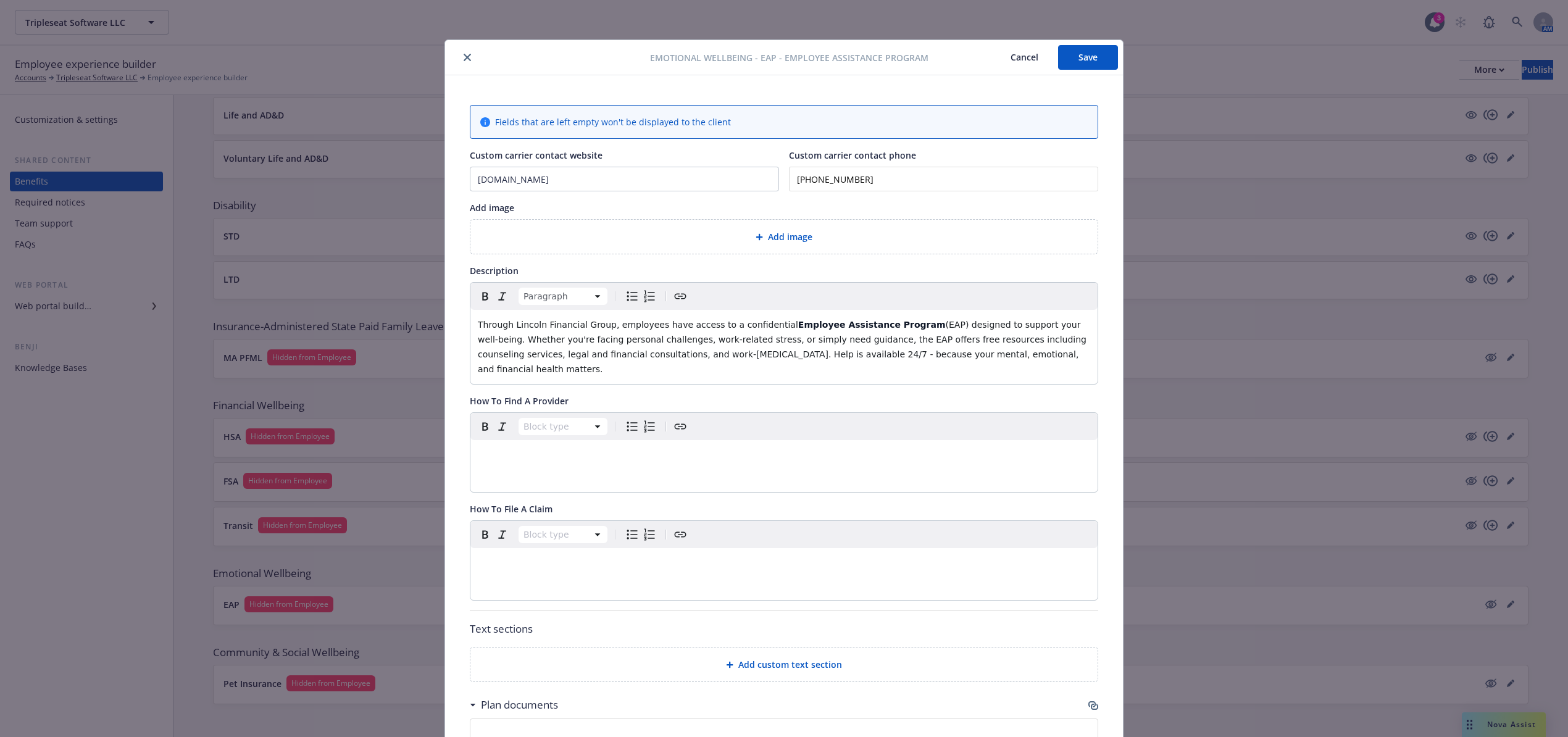
click at [979, 356] on p "Through Lincoln Financial Group, employees have access to a confidential Employ…" at bounding box center [784, 347] width 612 height 59
click at [1086, 692] on div "Plan documents" at bounding box center [784, 705] width 628 height 26
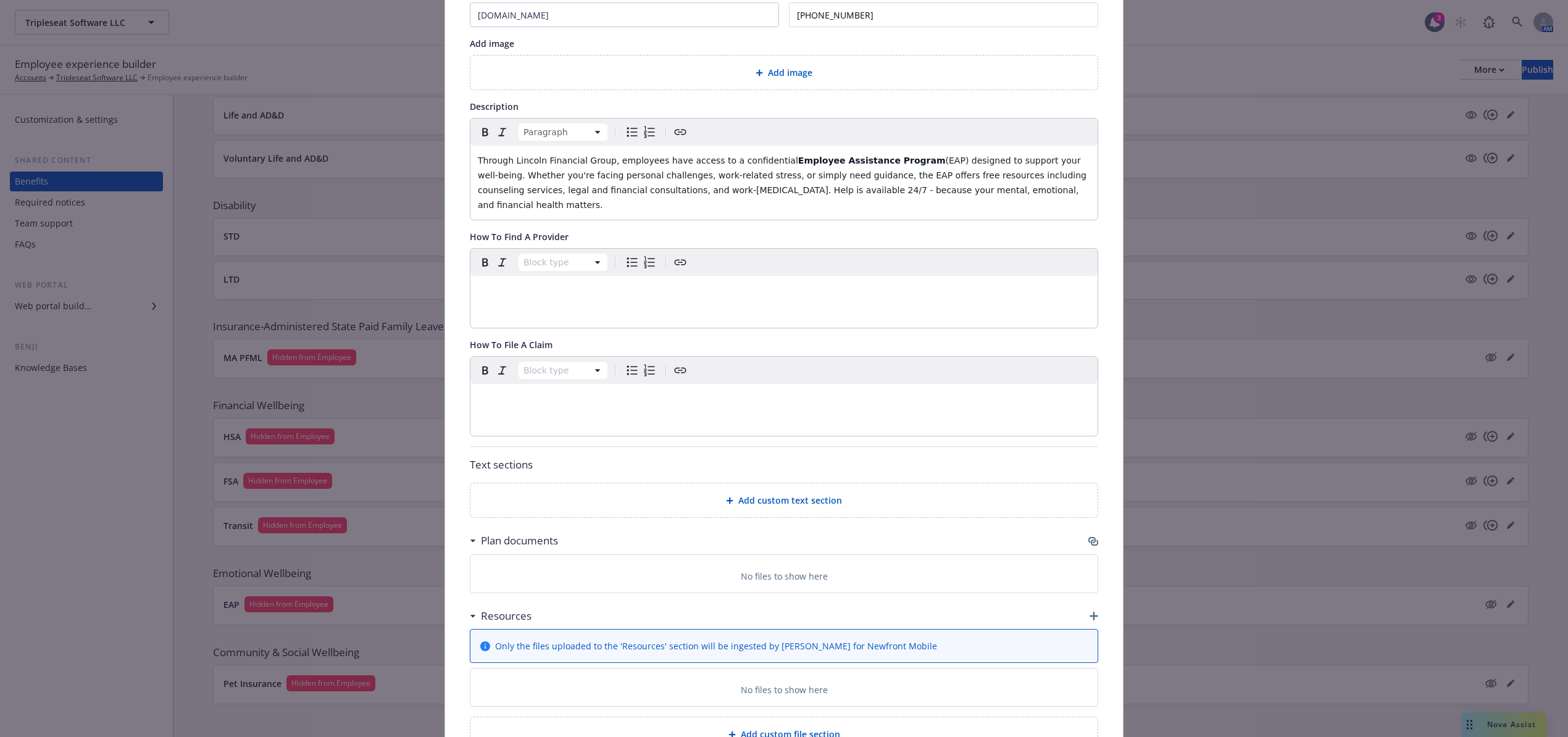
click at [1085, 528] on div "Plan documents" at bounding box center [784, 541] width 628 height 26
click at [1088, 537] on icon "button" at bounding box center [1091, 541] width 7 height 6
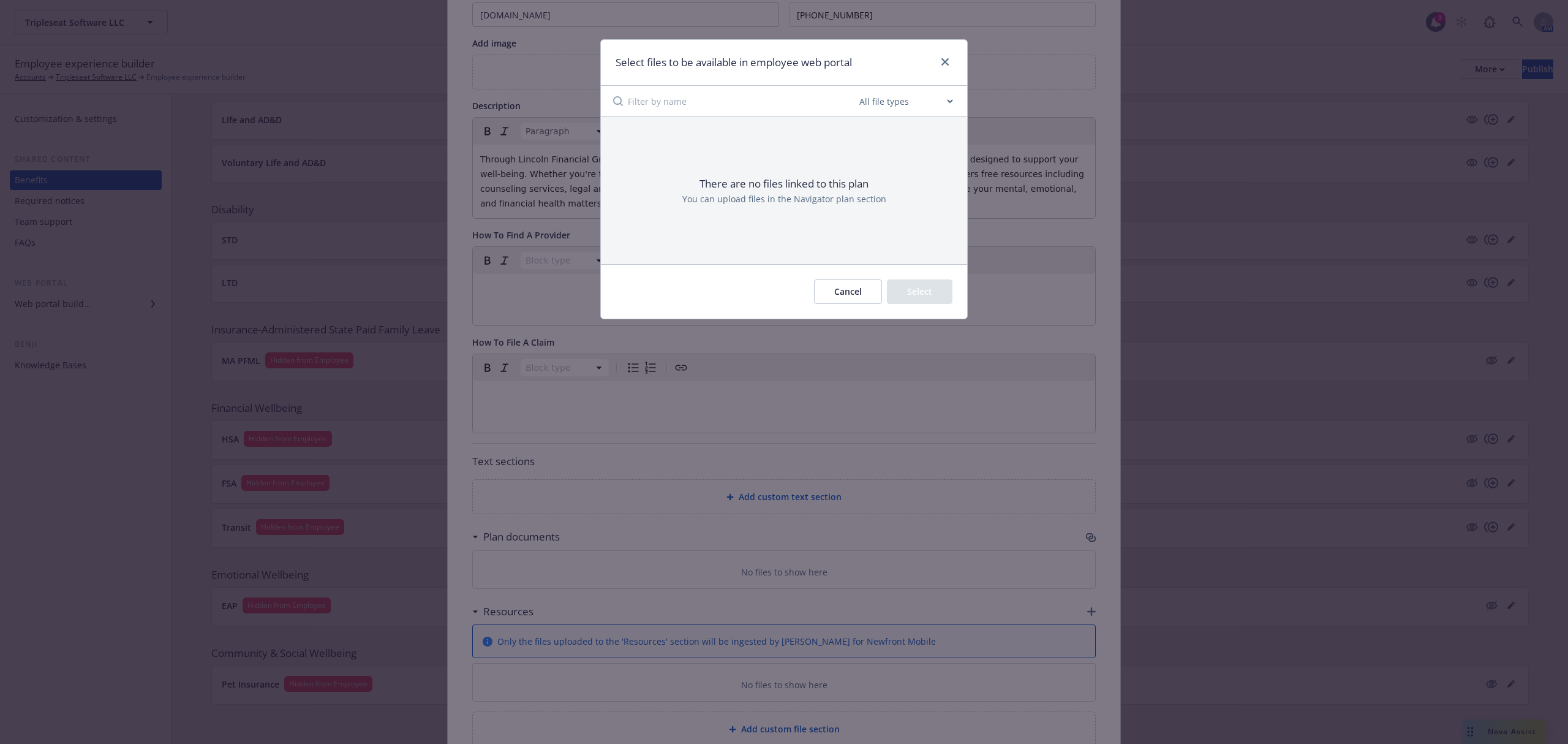
click at [862, 290] on button "Cancel" at bounding box center [848, 292] width 68 height 25
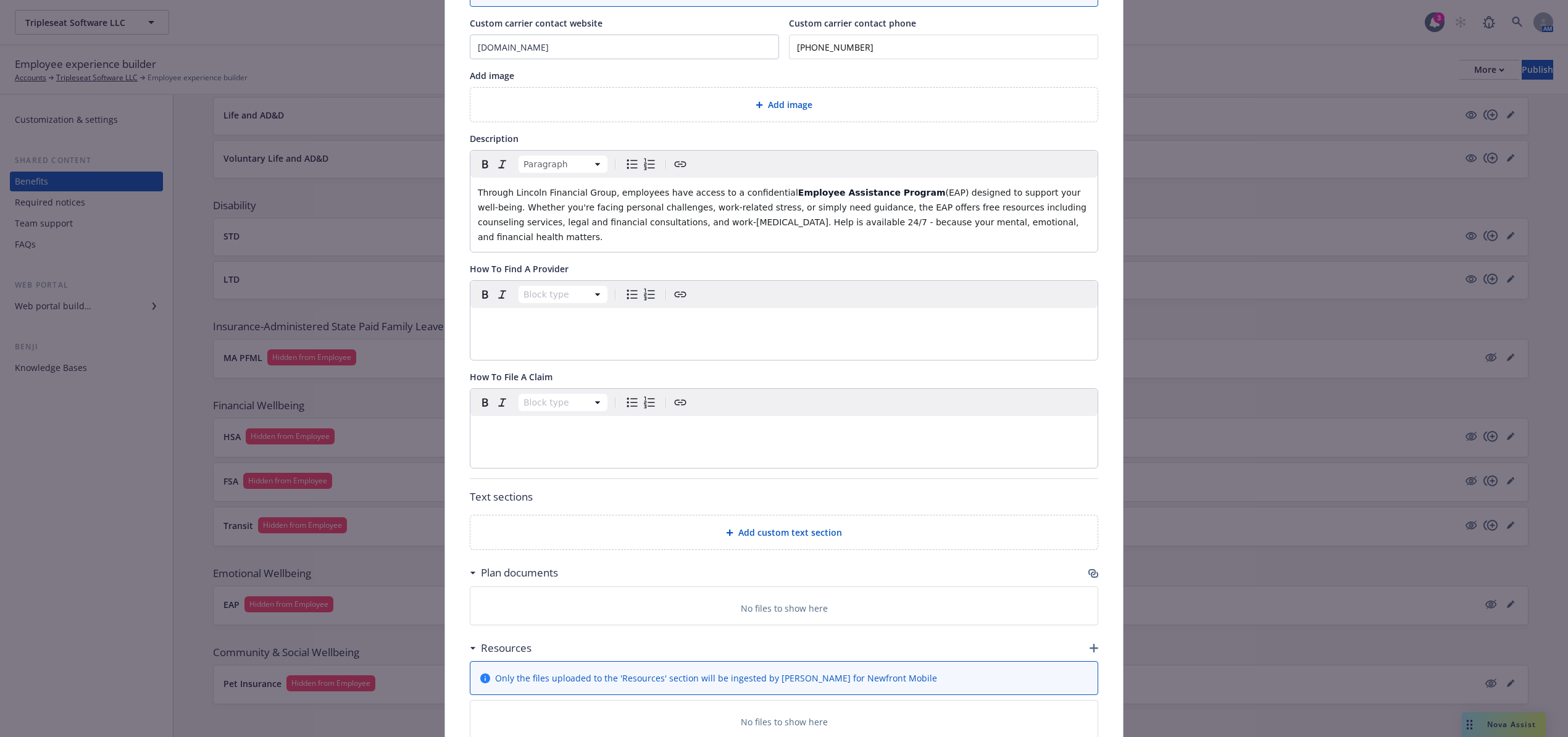
scroll to position [239, 0]
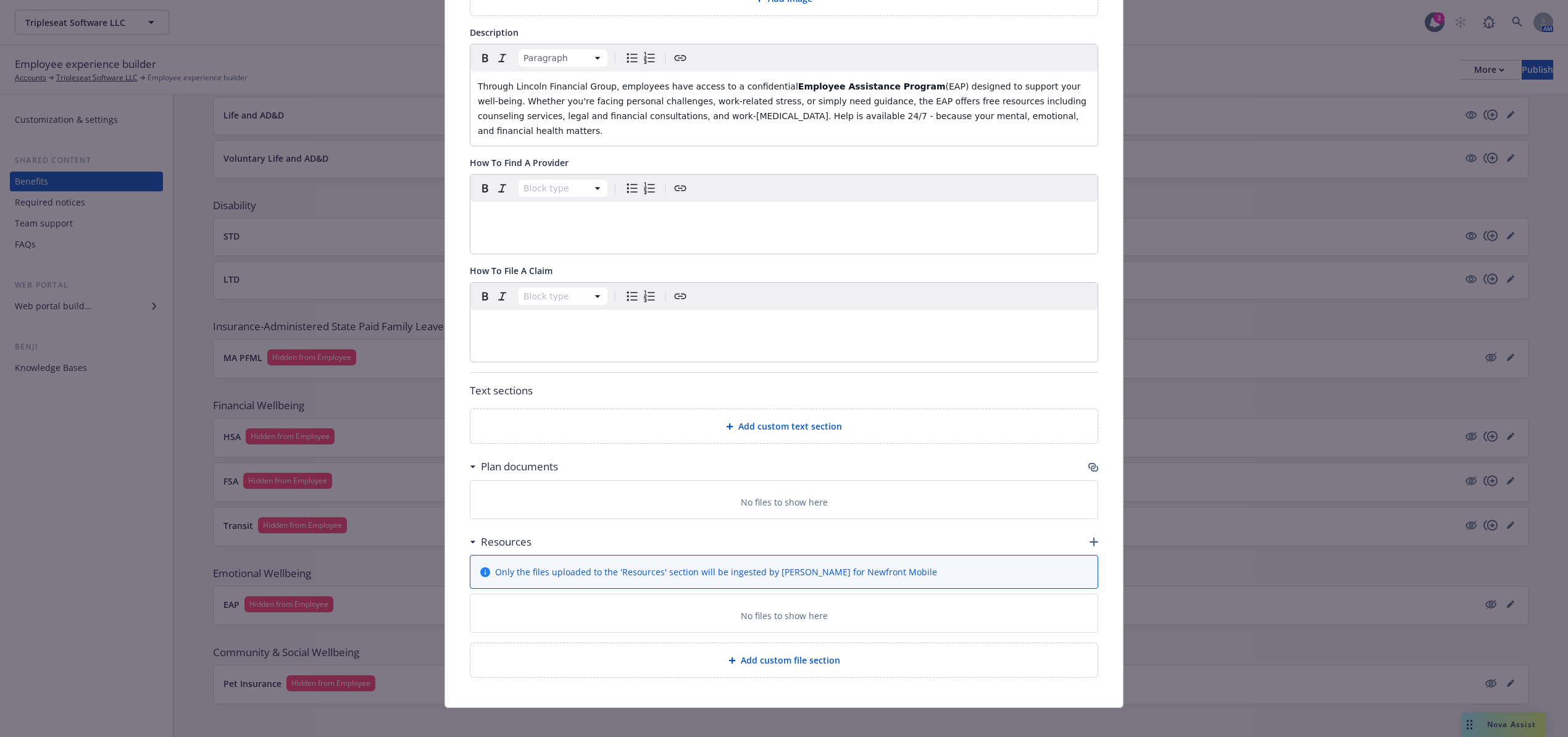
click at [724, 419] on div "Add custom text section" at bounding box center [784, 426] width 608 height 14
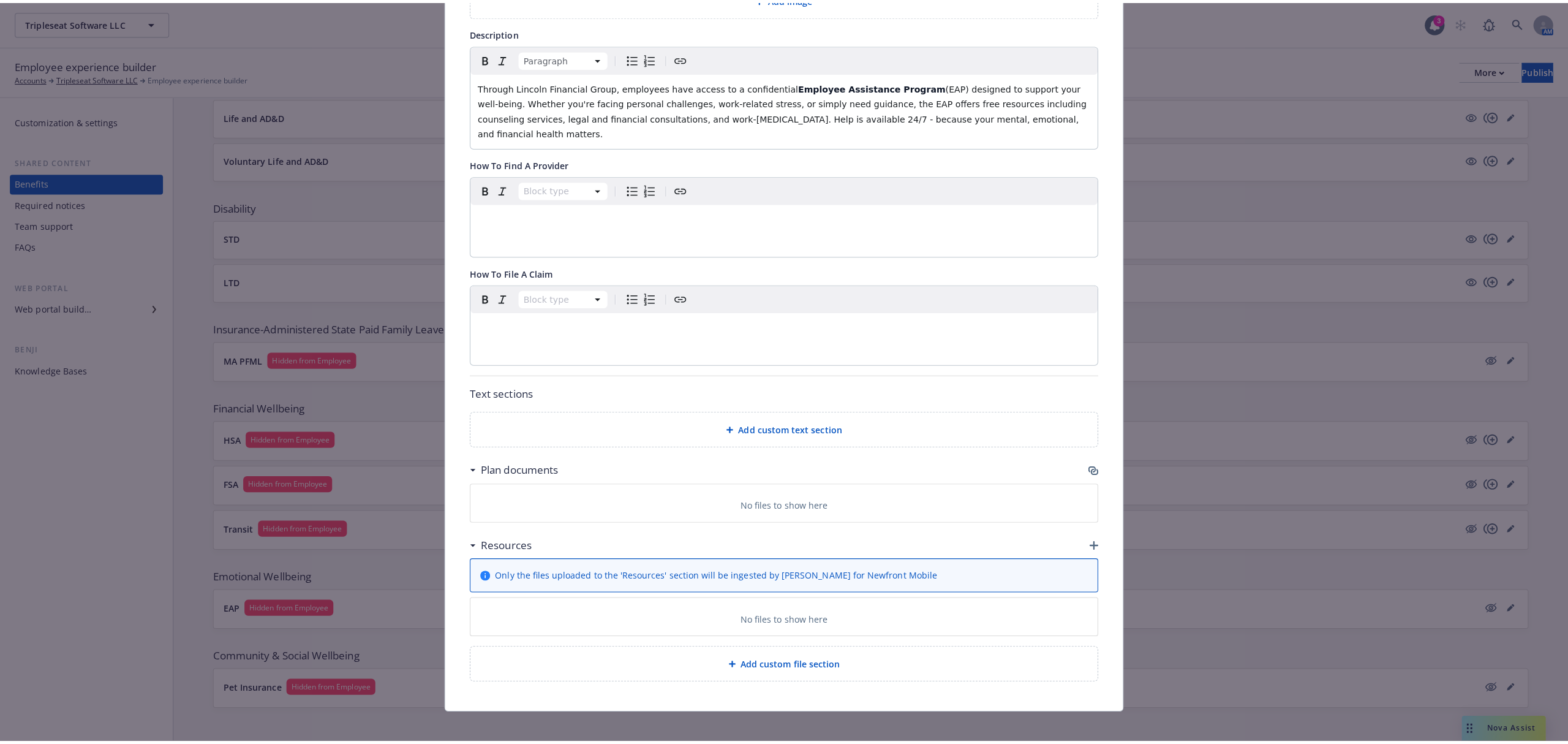
scroll to position [224, 0]
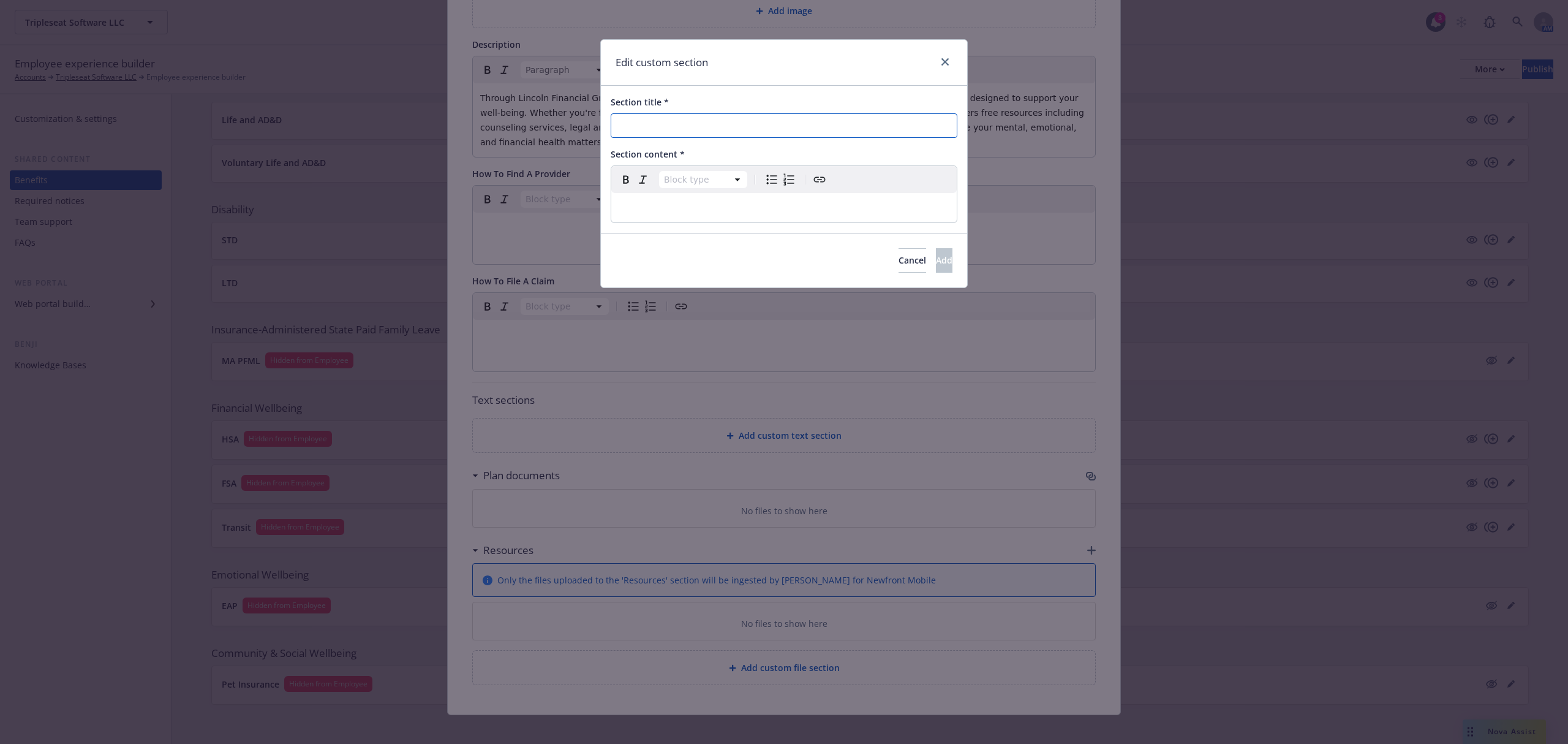
click at [689, 127] on input "Section title *" at bounding box center [784, 126] width 347 height 25
type input "Take Advantage of EmployeeConnect"
click at [678, 221] on div "editable markdown" at bounding box center [784, 208] width 345 height 30
drag, startPoint x: 910, startPoint y: 207, endPoint x: 896, endPoint y: 207, distance: 14.0
click at [910, 207] on p "For more information about the program, visit [DOMAIN_NAME]," at bounding box center [784, 207] width 331 height 15
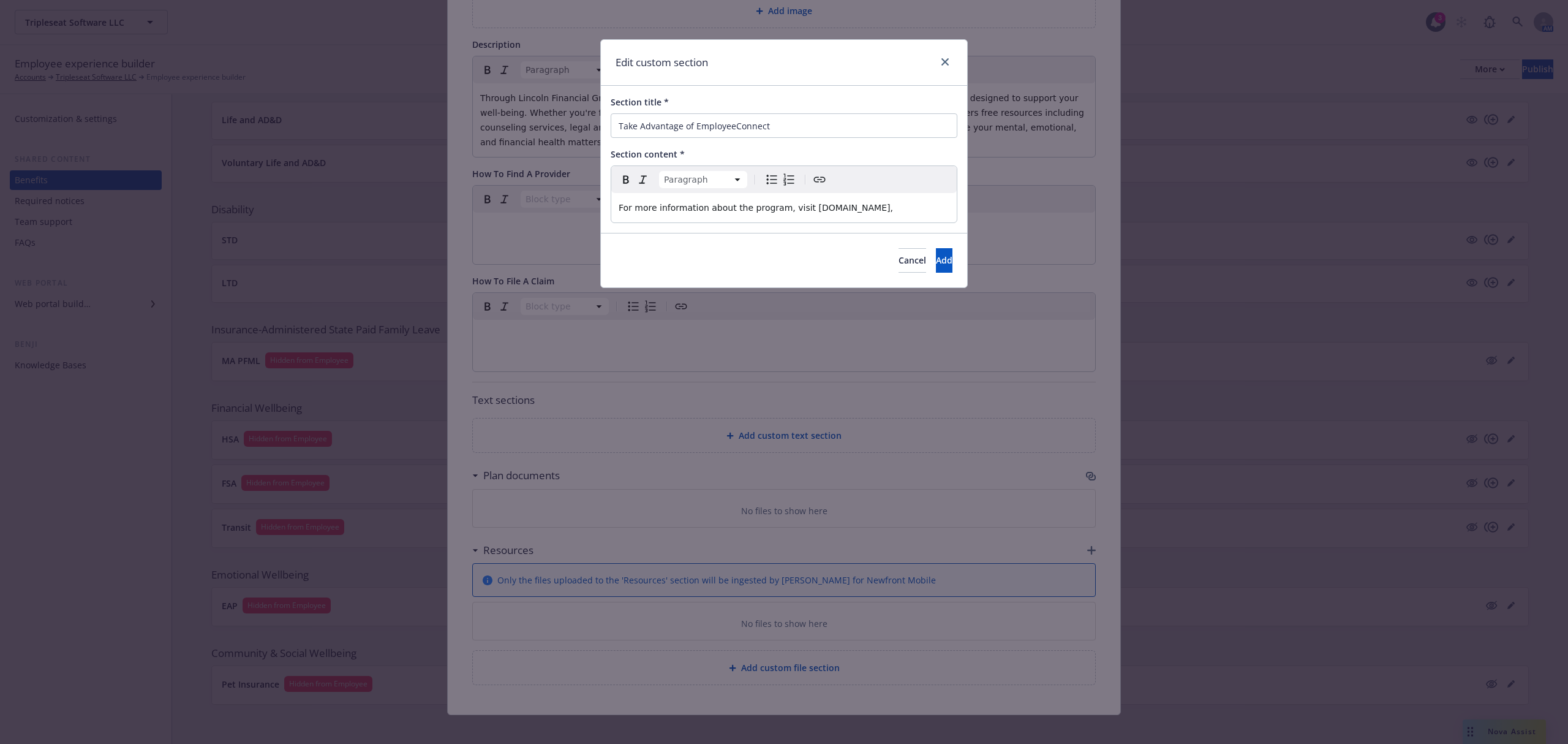
click at [911, 210] on p "For more information about the program, visit [DOMAIN_NAME]," at bounding box center [784, 207] width 331 height 15
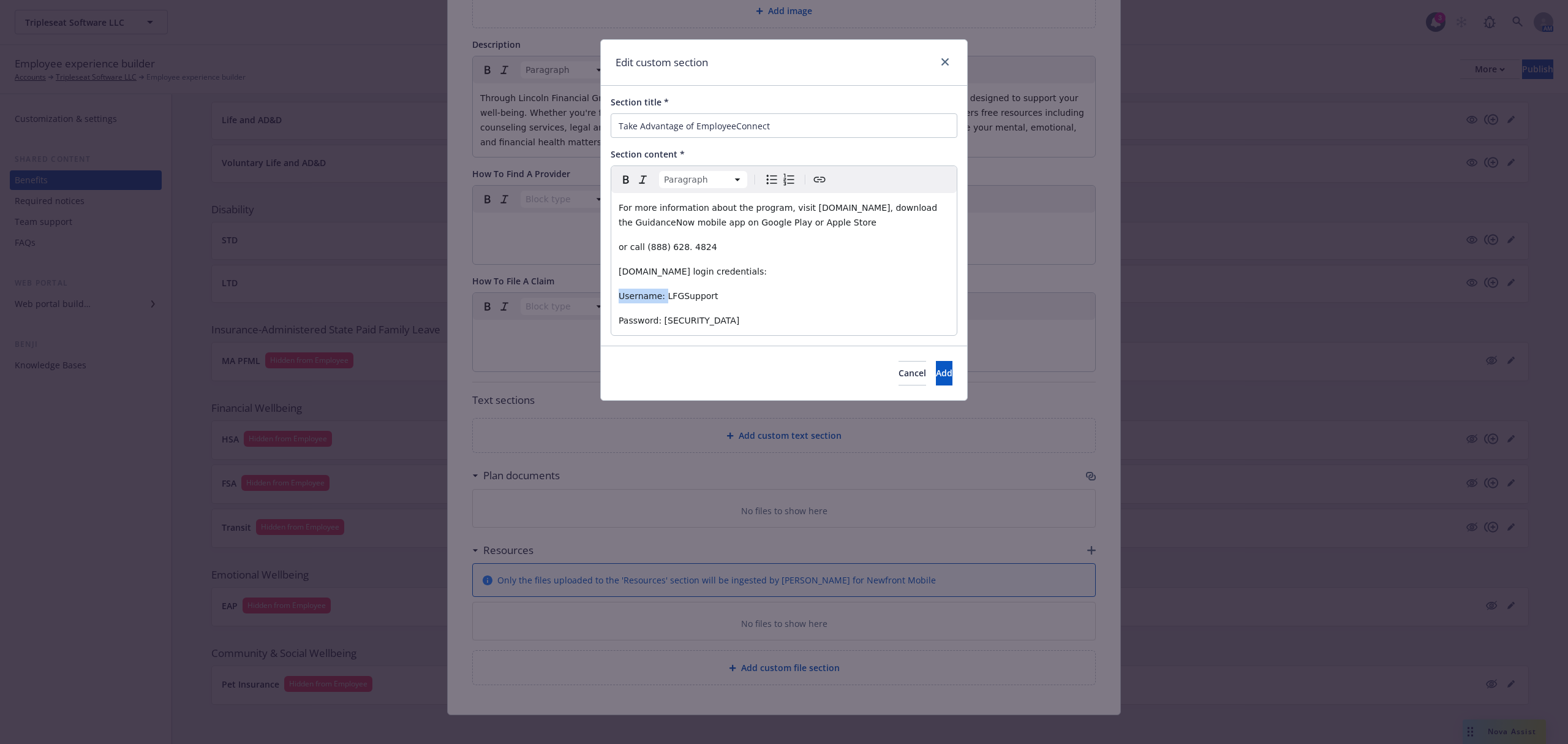
drag, startPoint x: 662, startPoint y: 294, endPoint x: 612, endPoint y: 290, distance: 50.2
click at [612, 290] on div "For more information about the program, visit [DOMAIN_NAME], download the Guida…" at bounding box center [784, 264] width 345 height 142
click at [628, 185] on icon "Bold" at bounding box center [626, 179] width 15 height 15
drag, startPoint x: 657, startPoint y: 318, endPoint x: 635, endPoint y: 248, distance: 73.4
click at [609, 318] on div "Section title * Take Advantage of EmployeeConnect Section content * Paragraph P…" at bounding box center [784, 215] width 366 height 260
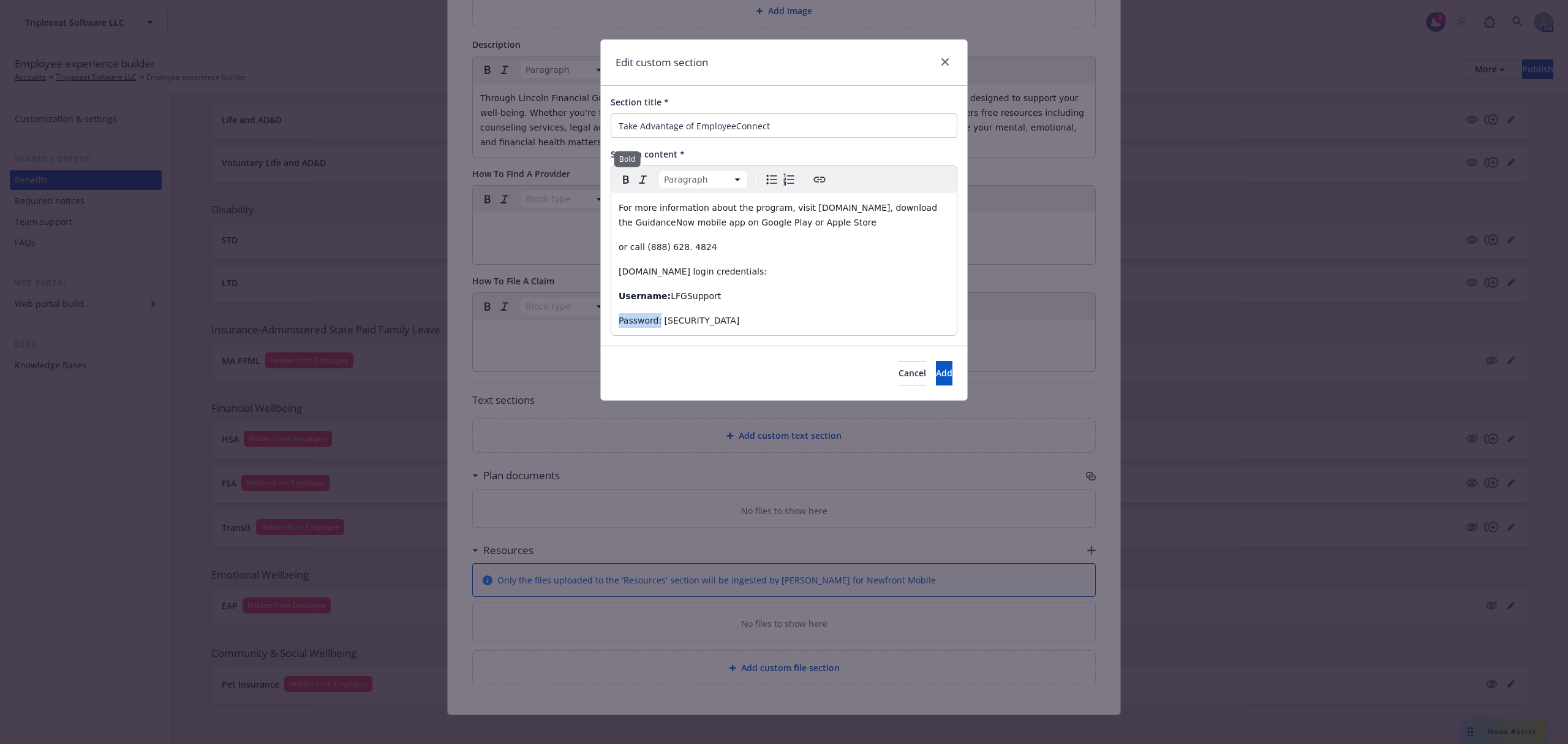
click at [628, 184] on icon "Bold" at bounding box center [626, 179] width 5 height 8
click at [693, 287] on div "For more information about the program, visit [DOMAIN_NAME], download the Guida…" at bounding box center [784, 264] width 345 height 142
click at [751, 220] on span "For more information about the program, visit [DOMAIN_NAME], download the Guida…" at bounding box center [779, 215] width 321 height 25
drag, startPoint x: 777, startPoint y: 221, endPoint x: 733, endPoint y: 222, distance: 44.0
click at [733, 222] on span "For more information about the program, visit [DOMAIN_NAME], download the Guida…" at bounding box center [779, 215] width 321 height 25
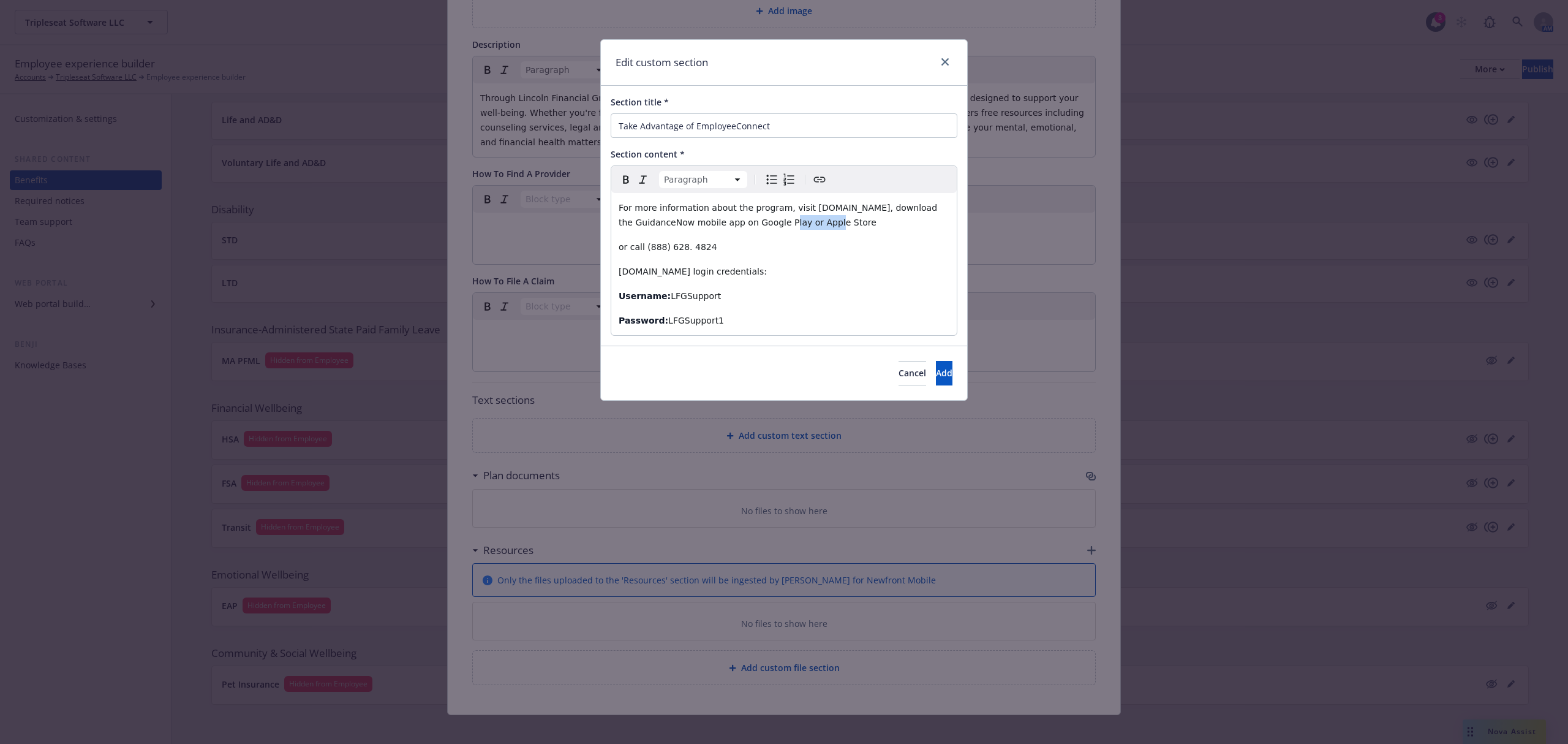
click at [826, 182] on icon "Create link" at bounding box center [819, 179] width 15 height 15
click at [777, 270] on input "URL" at bounding box center [755, 273] width 155 height 25
type input "[URL][DOMAIN_NAME]"
click at [824, 307] on button "Save" at bounding box center [813, 308] width 39 height 25
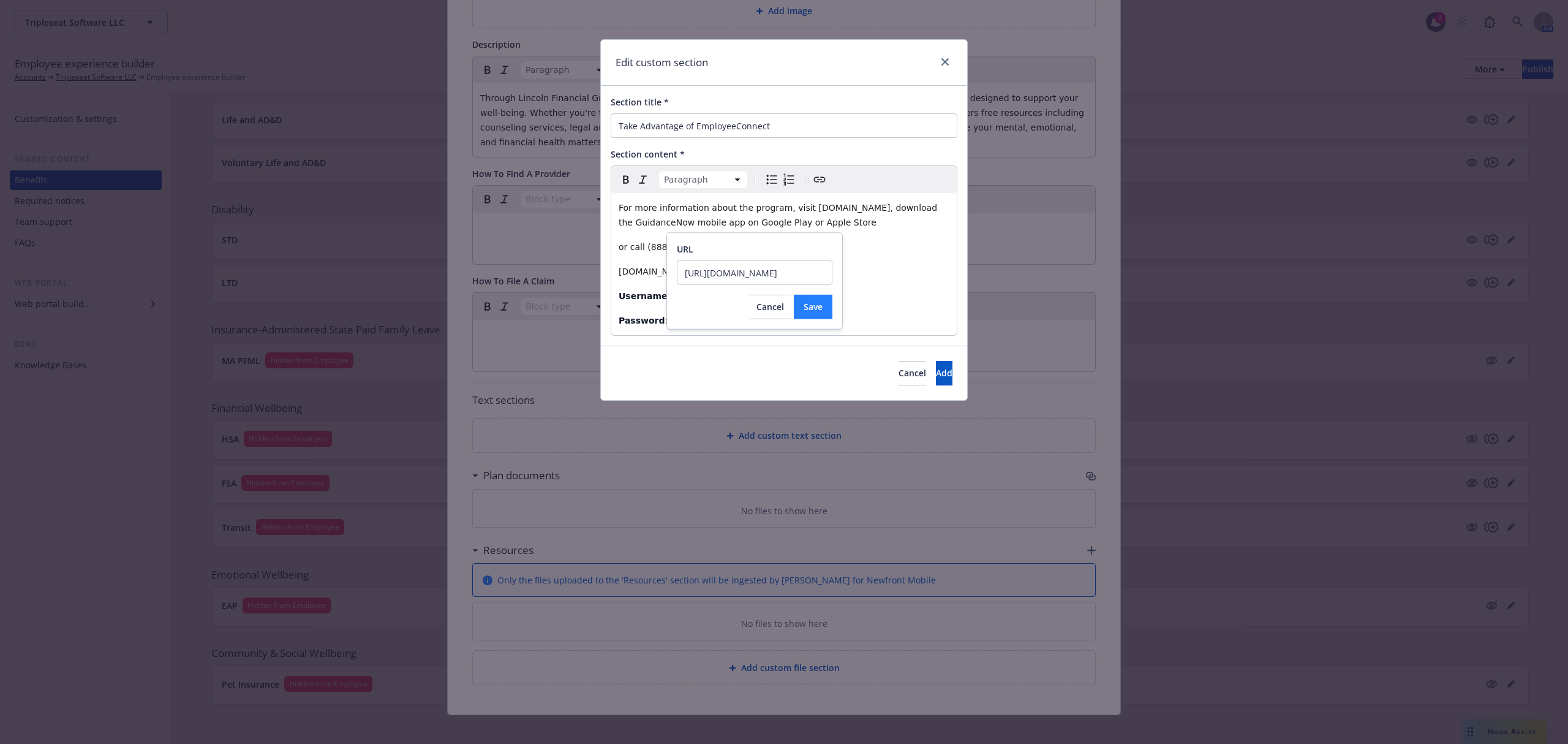
scroll to position [0, 0]
click at [848, 221] on p "For more information about the program, visit [DOMAIN_NAME], download the Guida…" at bounding box center [784, 215] width 331 height 30
drag, startPoint x: 844, startPoint y: 223, endPoint x: 793, endPoint y: 223, distance: 51.0
click at [793, 223] on p "For more information about the program, visit [DOMAIN_NAME], download the Guida…" at bounding box center [784, 215] width 331 height 30
click at [818, 185] on icon "Create link" at bounding box center [819, 179] width 15 height 15
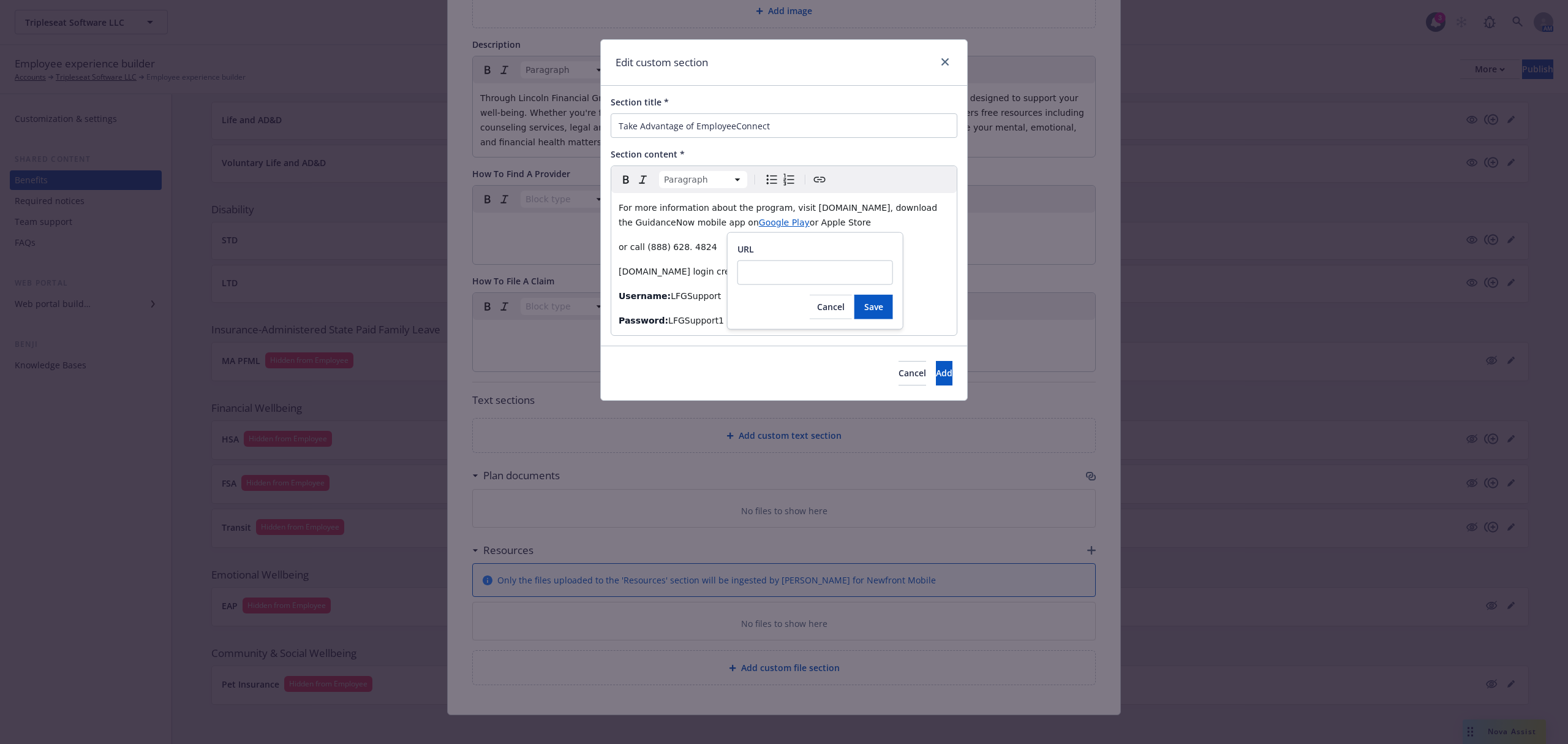
click at [769, 271] on input "URL" at bounding box center [815, 273] width 155 height 25
type input "[URL][DOMAIN_NAME]"
click at [879, 307] on span "Save" at bounding box center [874, 306] width 19 height 12
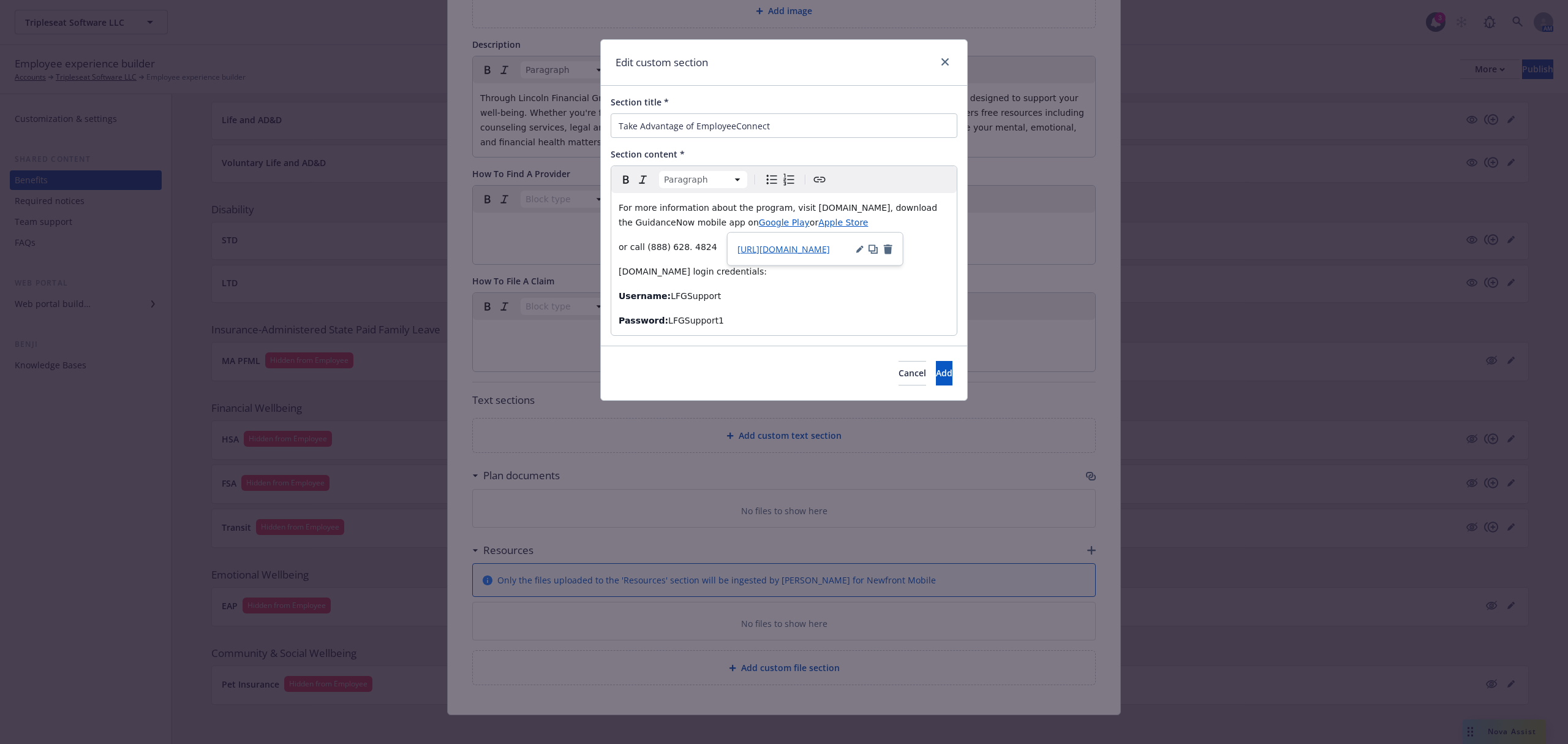
click at [851, 228] on p "For more information about the program, visit [DOMAIN_NAME], download the Guida…" at bounding box center [784, 215] width 331 height 30
click at [814, 283] on div "For more information about the program, visit [DOMAIN_NAME], download the Guida…" at bounding box center [784, 264] width 345 height 142
drag, startPoint x: 685, startPoint y: 245, endPoint x: 689, endPoint y: 252, distance: 8.1
click at [685, 245] on span "or call (888) 628. 4824" at bounding box center [668, 247] width 99 height 10
click at [745, 269] on span "[DOMAIN_NAME] login credentials:" at bounding box center [692, 271] width 148 height 10
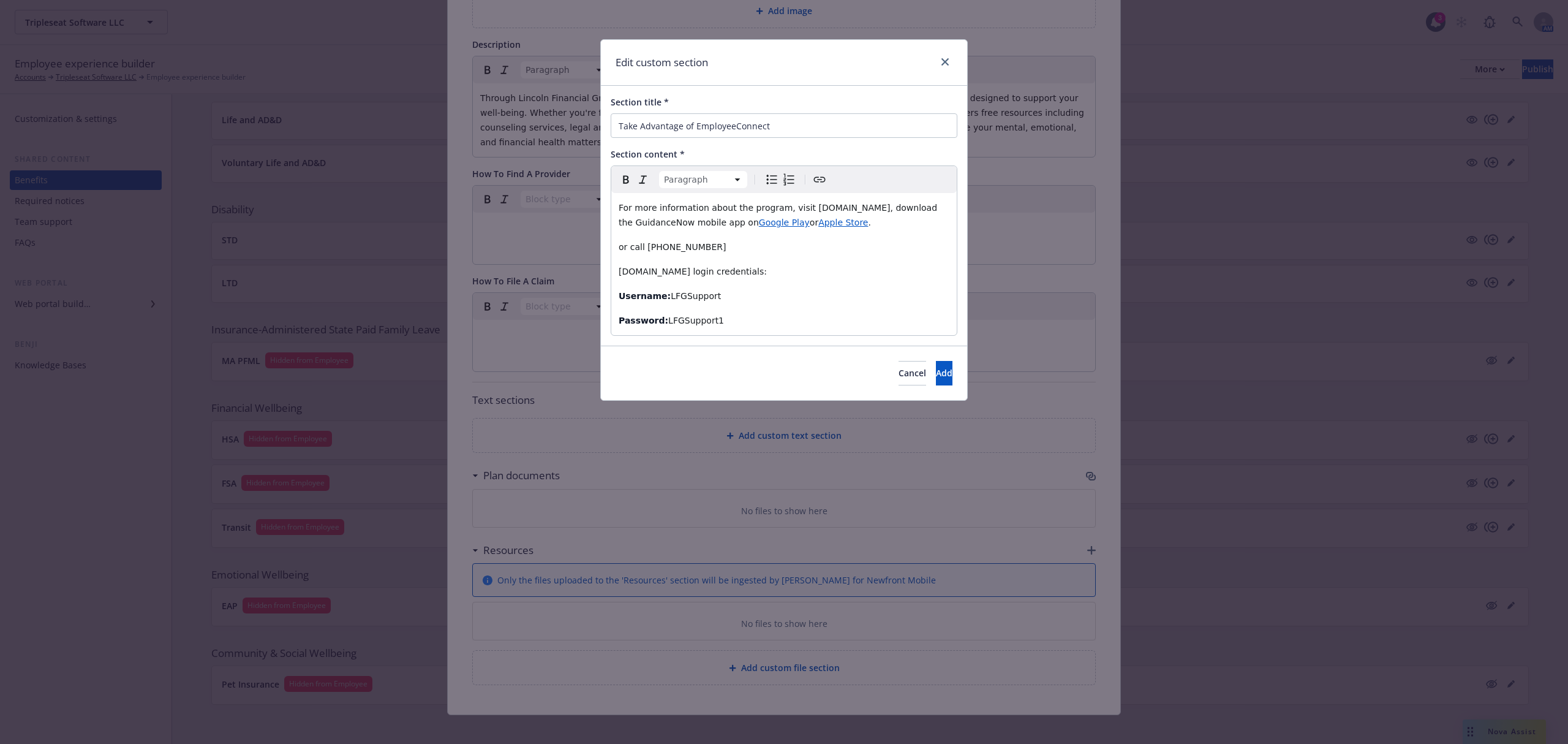
click at [669, 245] on span "or call [PHONE_NUMBER]" at bounding box center [672, 247] width 108 height 10
click at [737, 242] on p "or call [PHONE_NUMBER]" at bounding box center [784, 247] width 331 height 15
click at [661, 244] on span "or call [PHONE_NUMBER]" at bounding box center [672, 247] width 108 height 10
click at [892, 210] on span "For more information about the program, visit [DOMAIN_NAME], download the Guida…" at bounding box center [779, 215] width 321 height 25
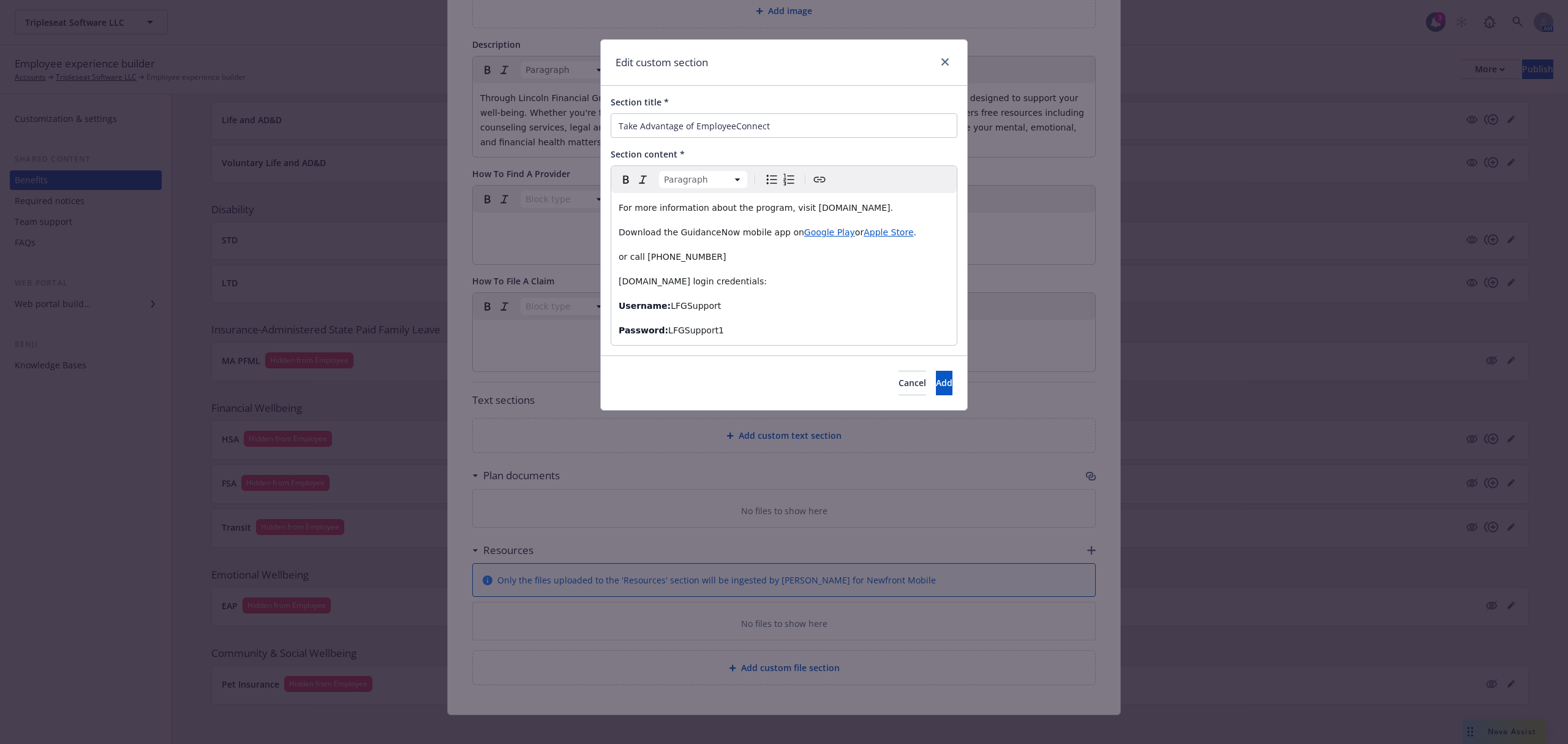
click at [908, 233] on p "Download the GuidanceNow mobile app on Google Play or Apple Store ." at bounding box center [784, 232] width 331 height 15
click at [633, 258] on span "or call [PHONE_NUMBER]" at bounding box center [672, 256] width 108 height 10
drag, startPoint x: 661, startPoint y: 229, endPoint x: 605, endPoint y: 228, distance: 56.0
click at [605, 228] on div "Section title * Take Advantage of EmployeeConnect Section content * Paragraph P…" at bounding box center [784, 220] width 366 height 269
click at [650, 180] on icon "Italic" at bounding box center [643, 179] width 15 height 15
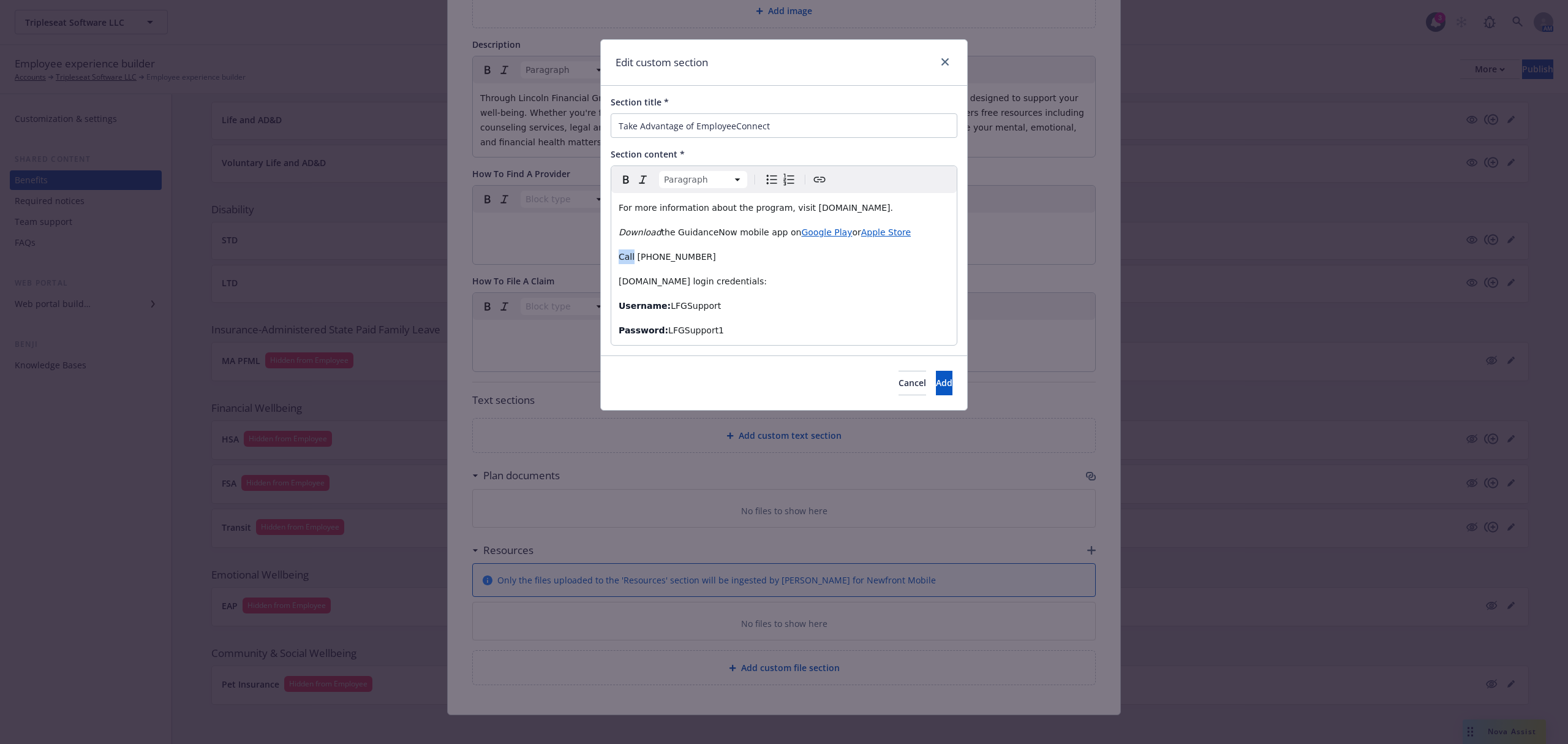
drag, startPoint x: 633, startPoint y: 252, endPoint x: 586, endPoint y: 255, distance: 47.1
click at [586, 255] on div "Edit custom section Section title * Take Advantage of EmployeeConnect Section c…" at bounding box center [784, 372] width 1568 height 744
click at [644, 182] on icon "Italic" at bounding box center [643, 179] width 15 height 15
click at [794, 280] on p "[DOMAIN_NAME] login credentials:" at bounding box center [784, 281] width 331 height 15
click at [713, 285] on span "[DOMAIN_NAME] login credentials:" at bounding box center [692, 281] width 148 height 10
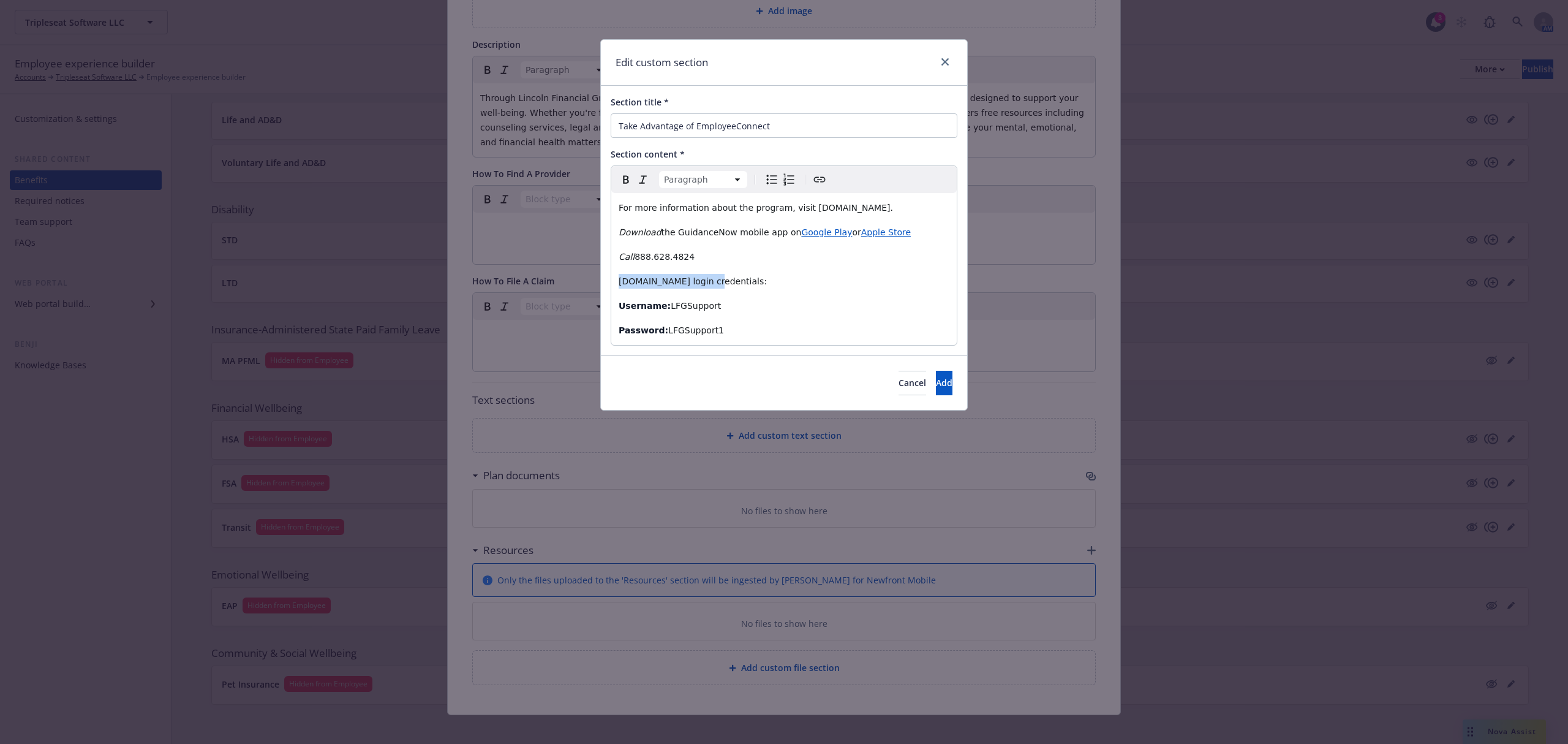
drag, startPoint x: 712, startPoint y: 280, endPoint x: 644, endPoint y: 207, distance: 99.8
click at [617, 275] on div "For more information about the program, visit [DOMAIN_NAME]. Download the Guida…" at bounding box center [784, 269] width 345 height 152
click at [812, 176] on button "Create link" at bounding box center [820, 179] width 17 height 17
click at [661, 327] on input "URL" at bounding box center [666, 332] width 155 height 25
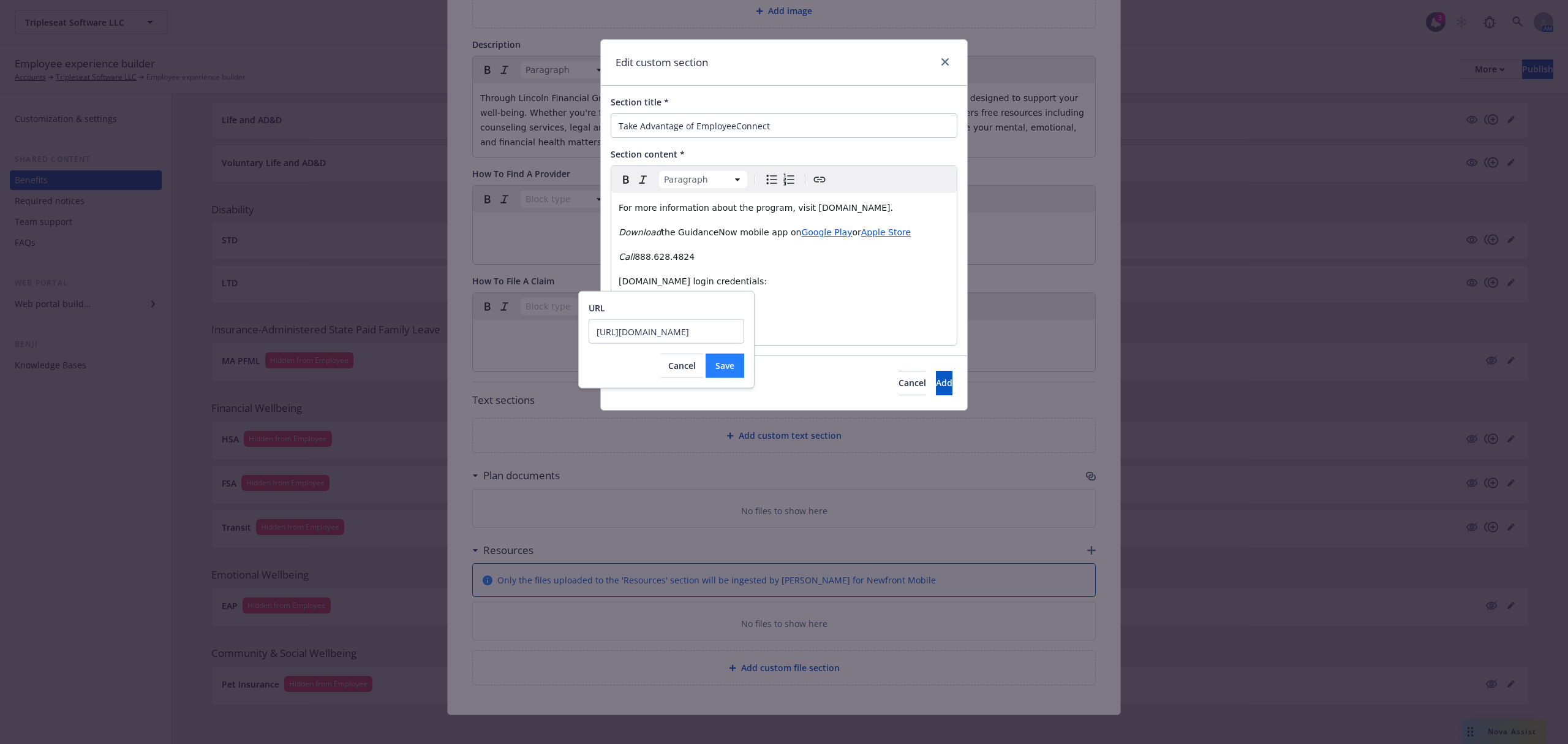
type input "[URL][DOMAIN_NAME]"
click at [723, 360] on span "Save" at bounding box center [725, 365] width 19 height 12
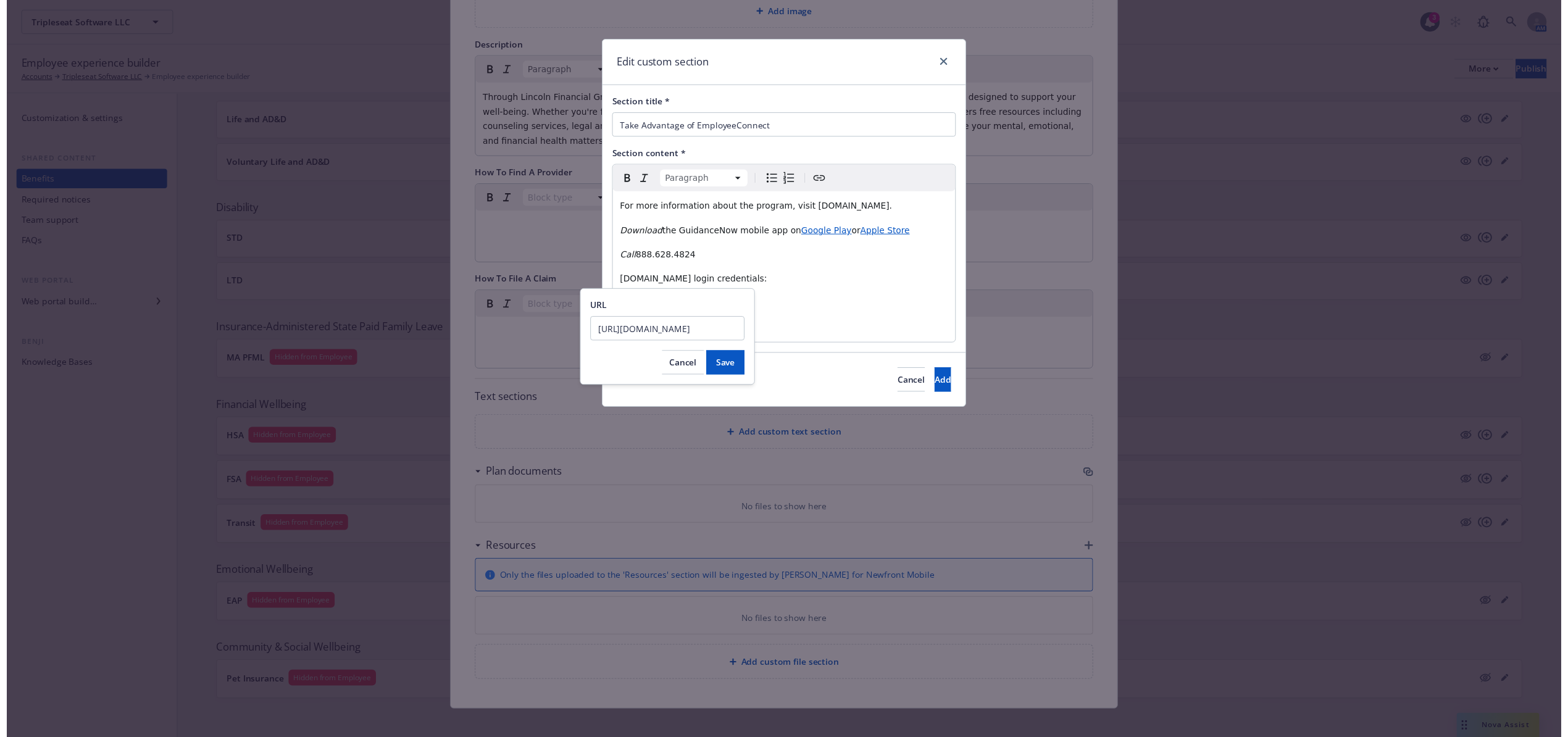
scroll to position [0, 0]
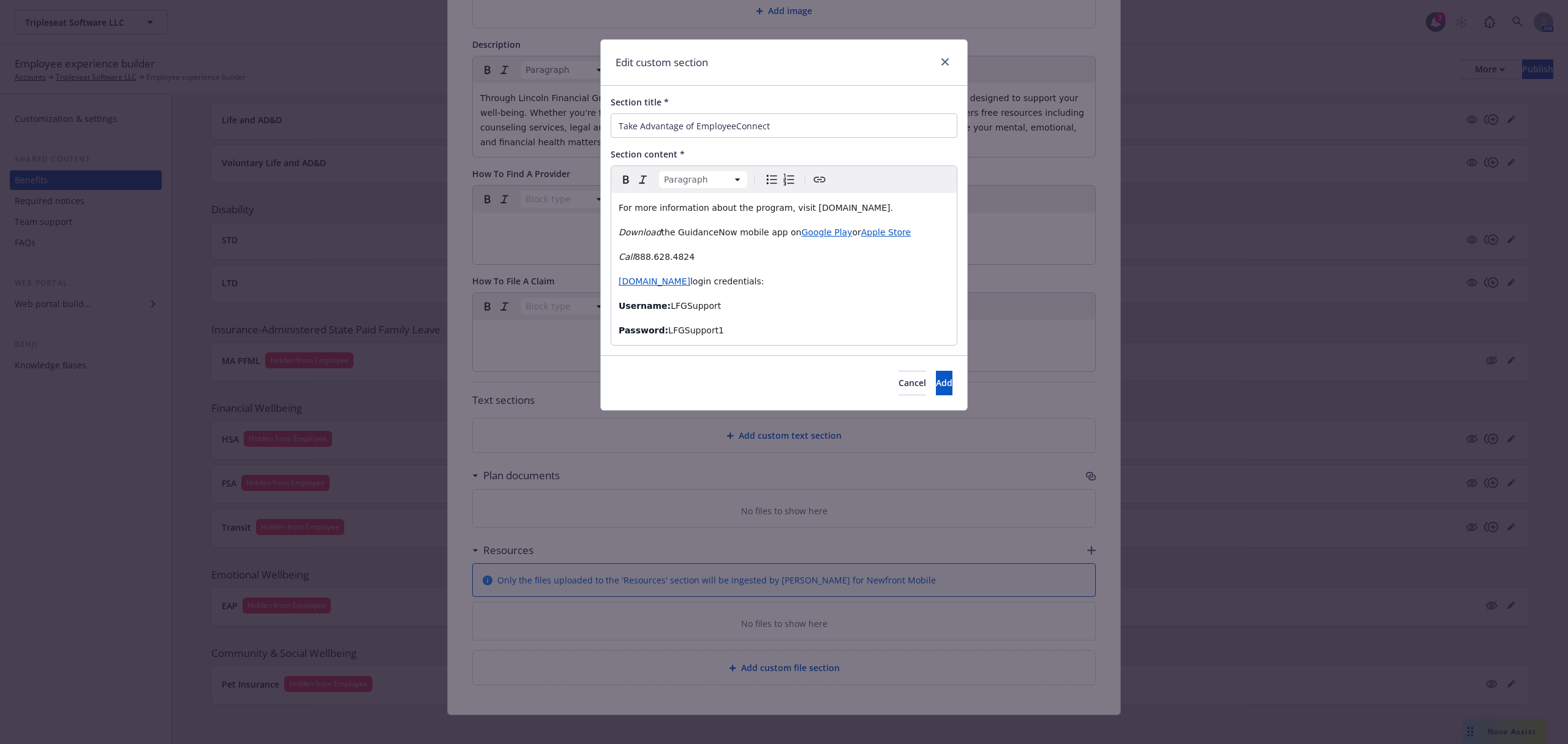
click at [900, 300] on p "Username: LFGSupport" at bounding box center [784, 305] width 331 height 15
click at [936, 391] on button "Add" at bounding box center [944, 383] width 16 height 25
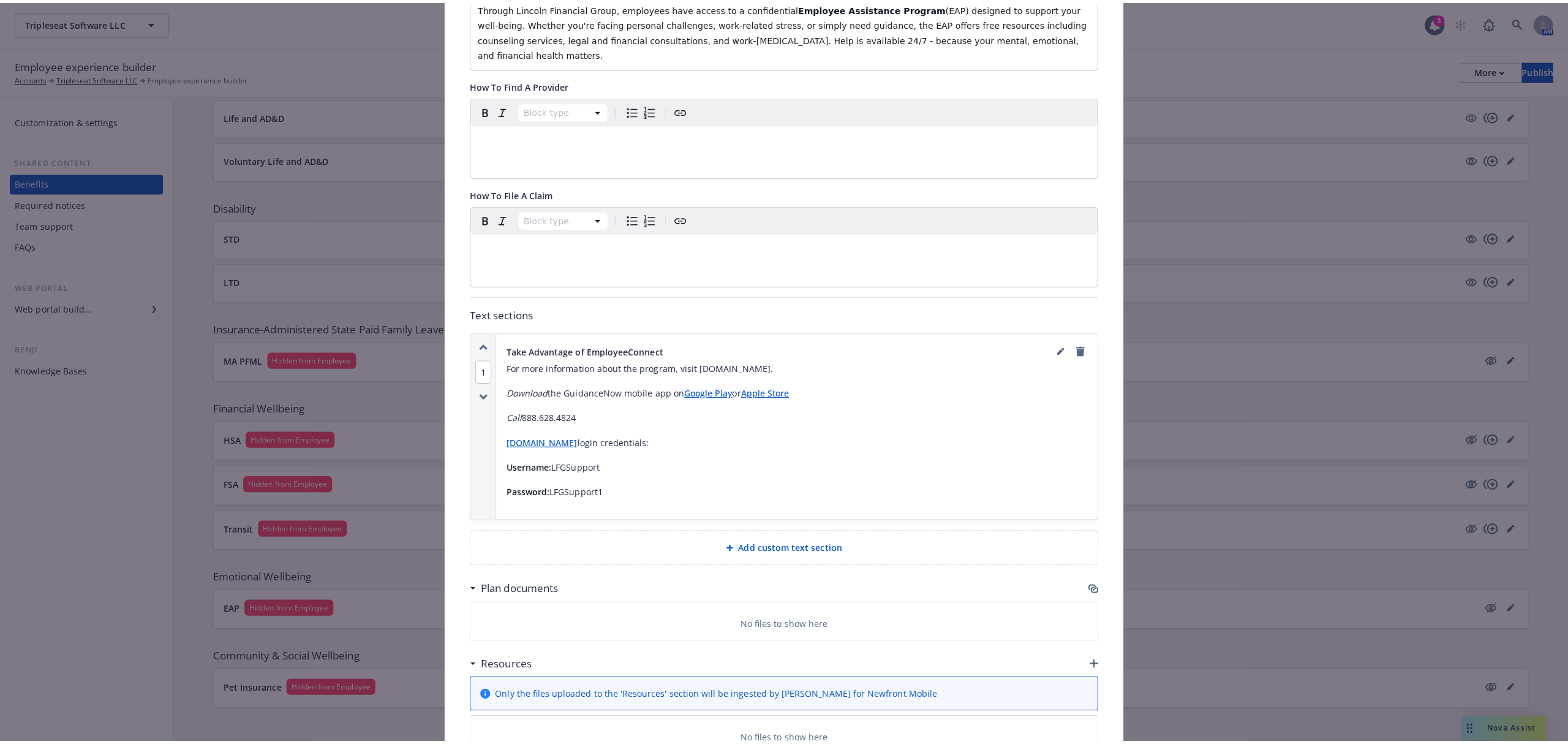
scroll to position [432, 0]
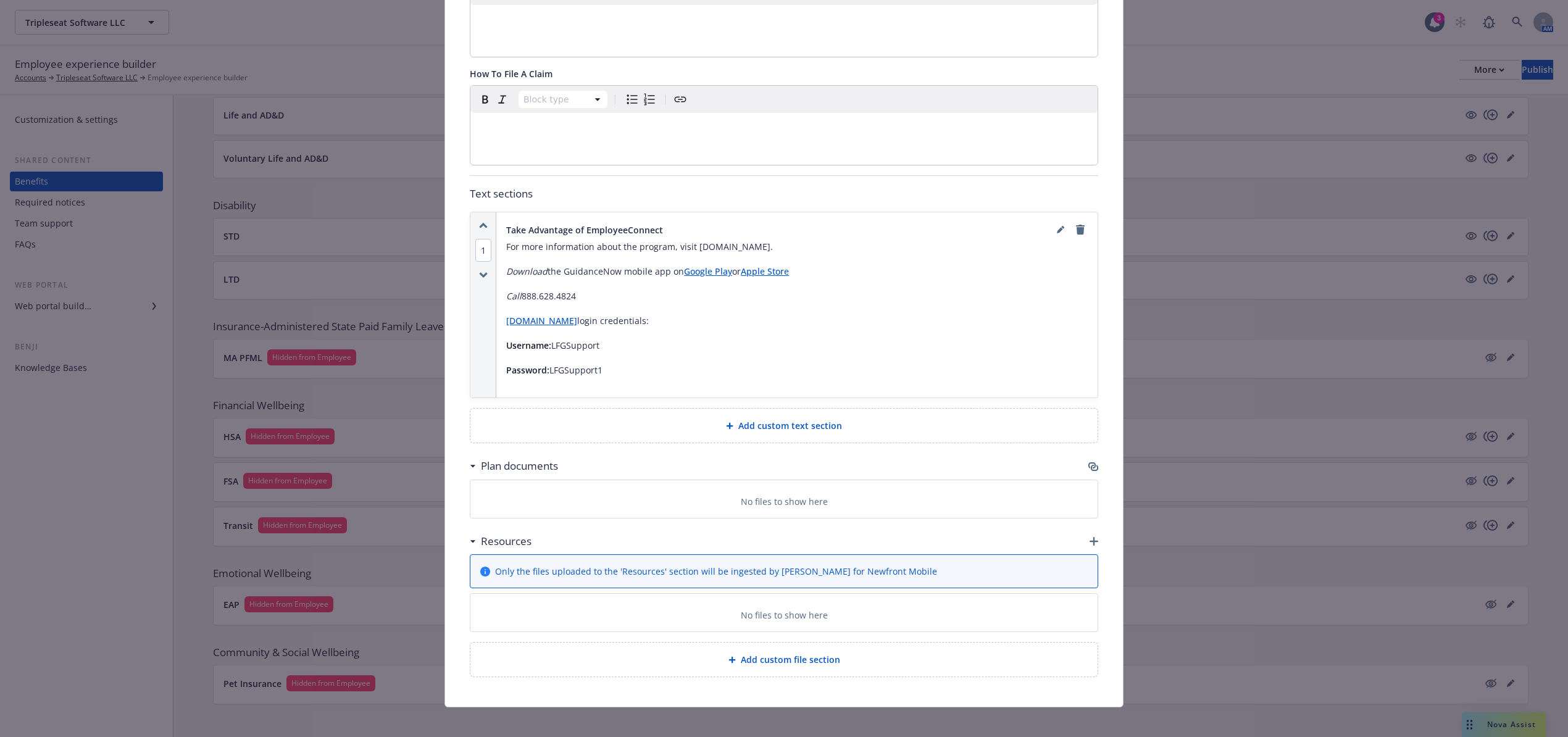
click at [1082, 532] on div "Resources" at bounding box center [784, 541] width 628 height 26
click at [1088, 462] on icon "button" at bounding box center [1093, 466] width 10 height 10
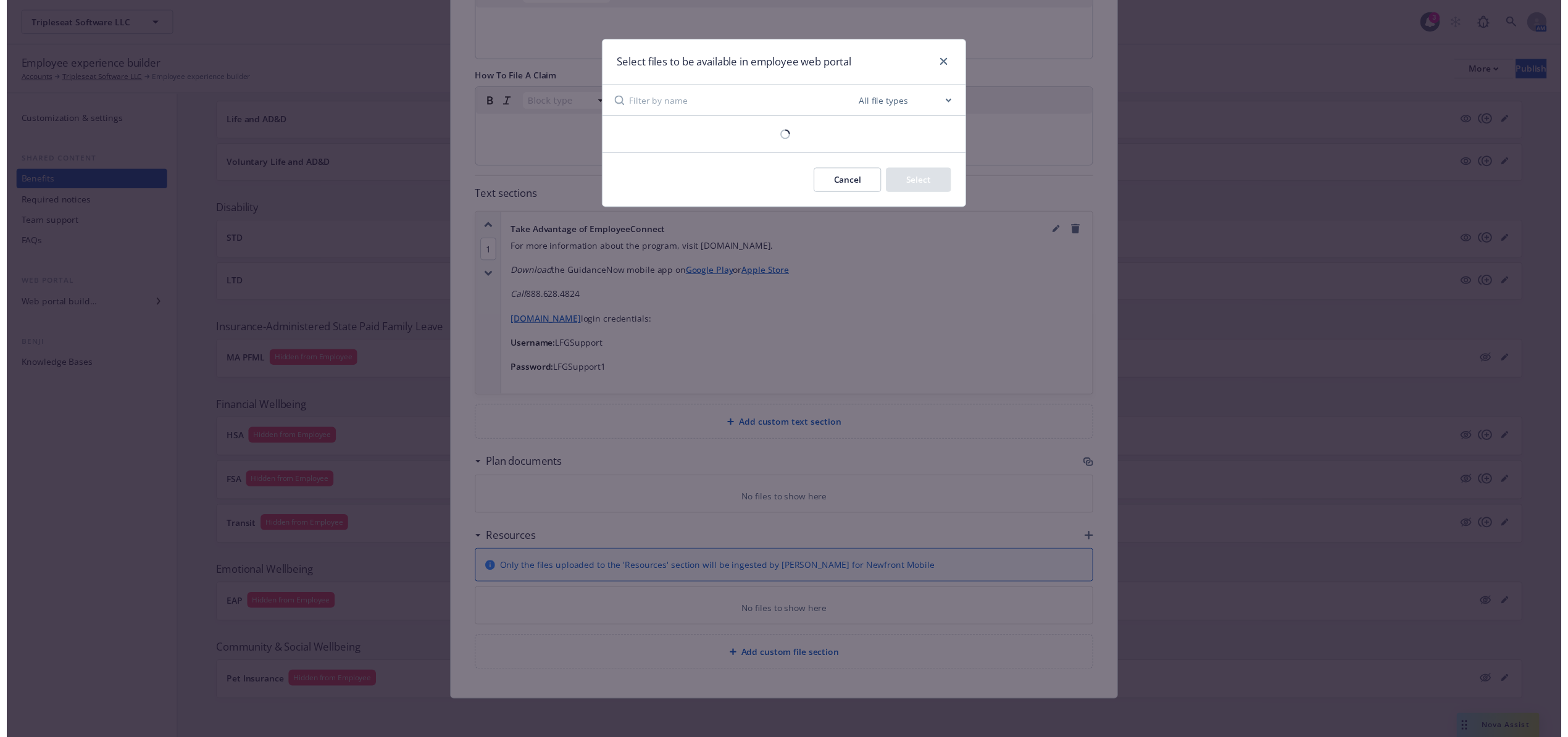
scroll to position [423, 0]
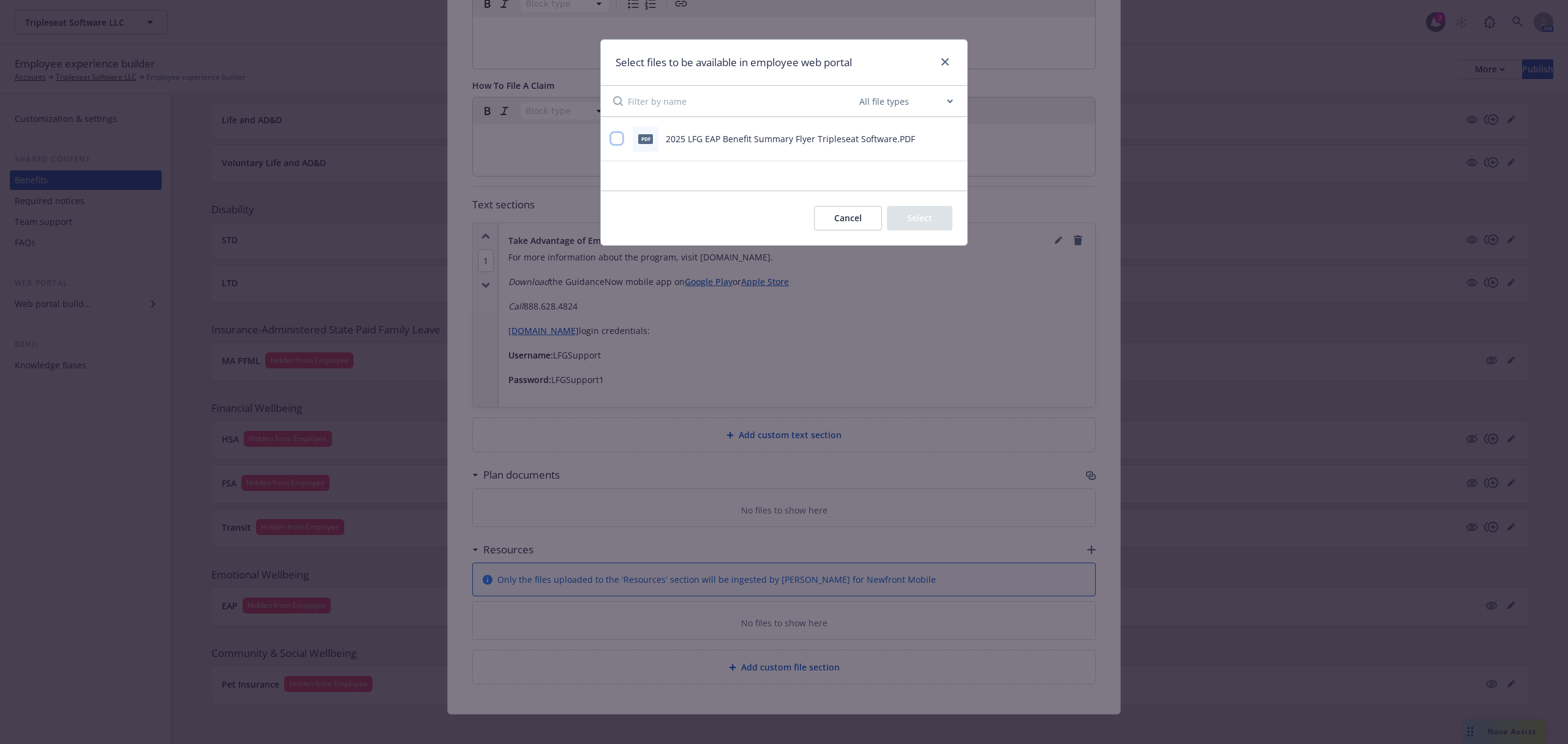
click at [620, 135] on input "checkbox" at bounding box center [617, 138] width 12 height 12
checkbox input "true"
click at [920, 214] on button "Select 1 file" at bounding box center [909, 218] width 88 height 25
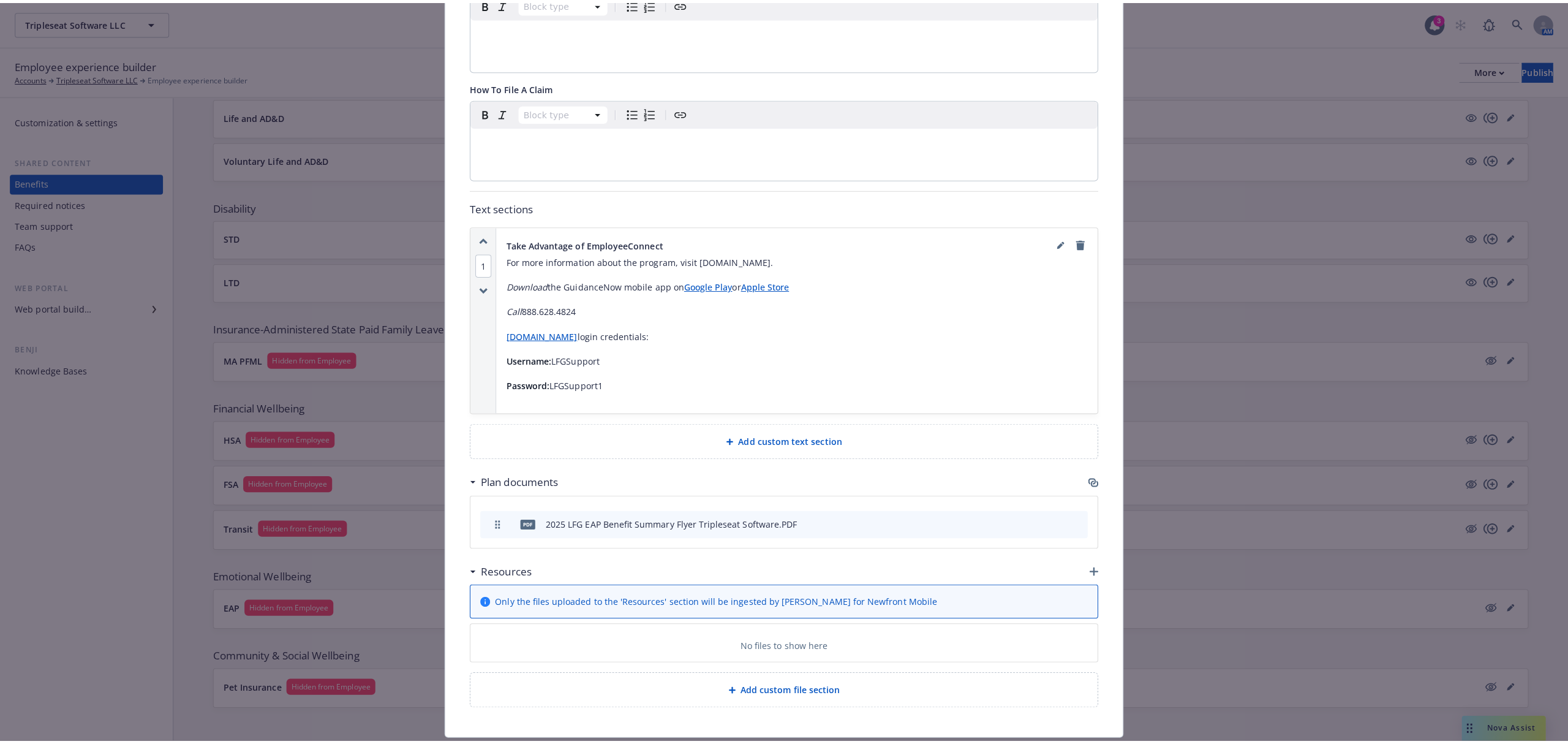
scroll to position [0, 0]
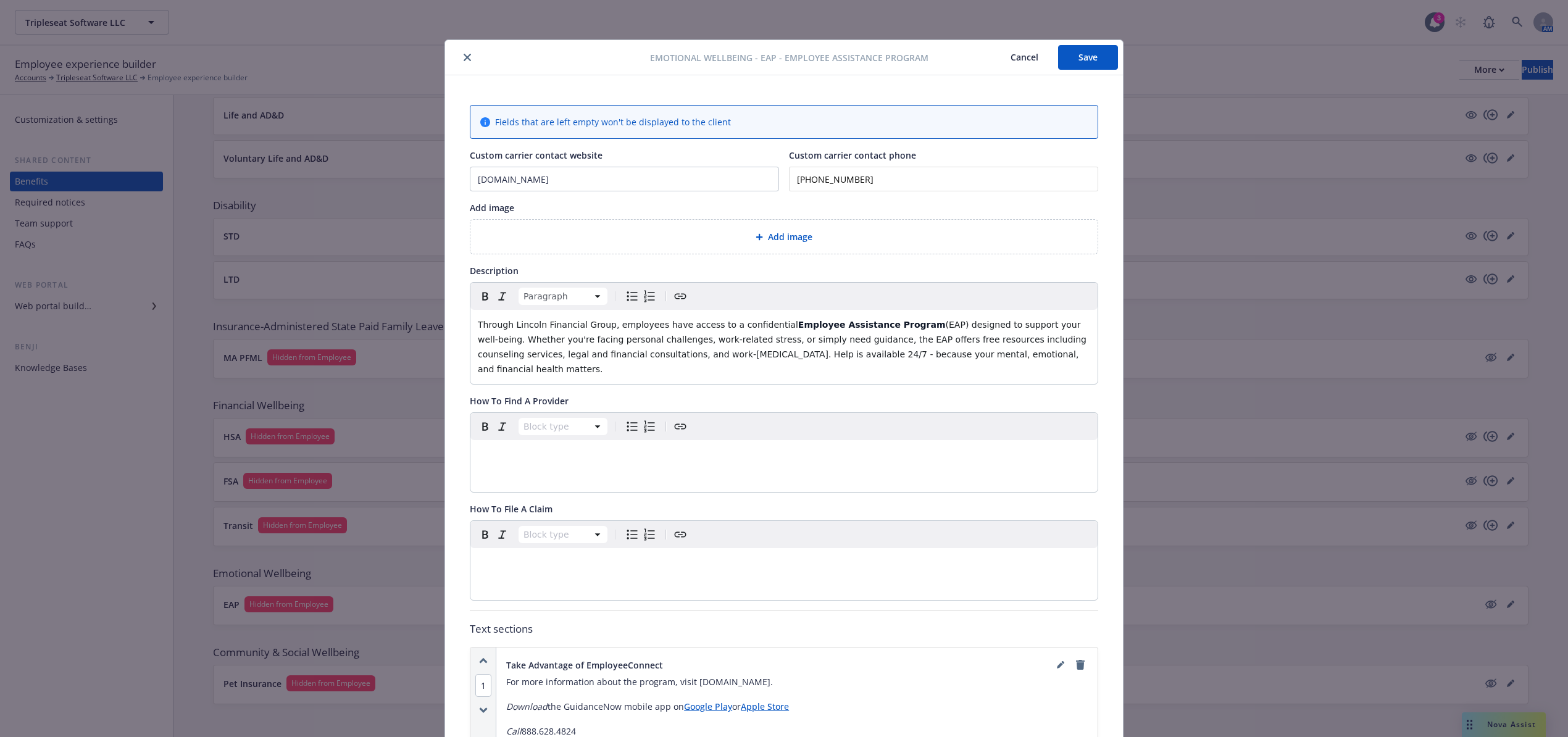
click at [1082, 62] on button "Save" at bounding box center [1088, 58] width 60 height 25
click at [460, 52] on button "close" at bounding box center [467, 57] width 15 height 15
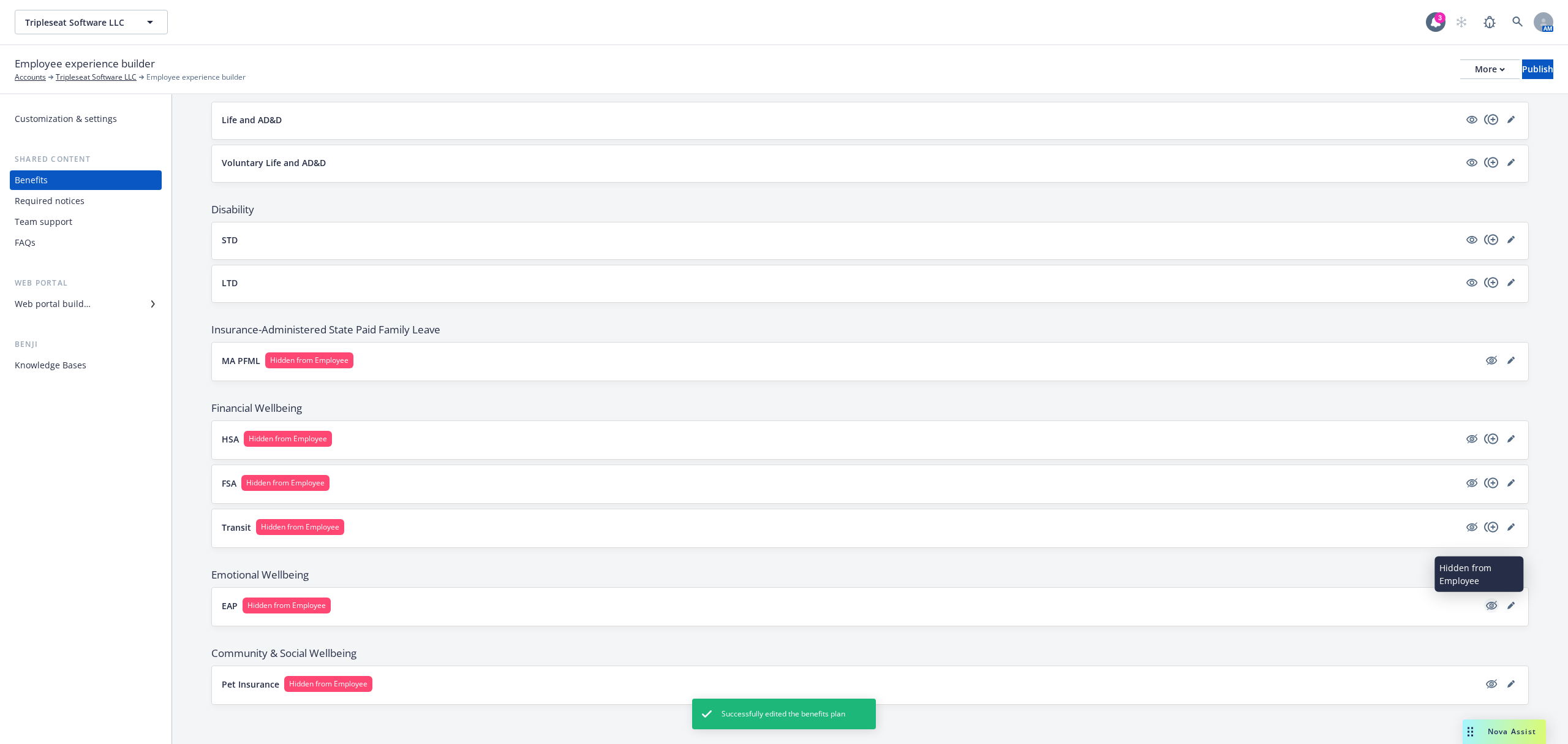
click at [1484, 610] on icon "hidden" at bounding box center [1491, 605] width 15 height 15
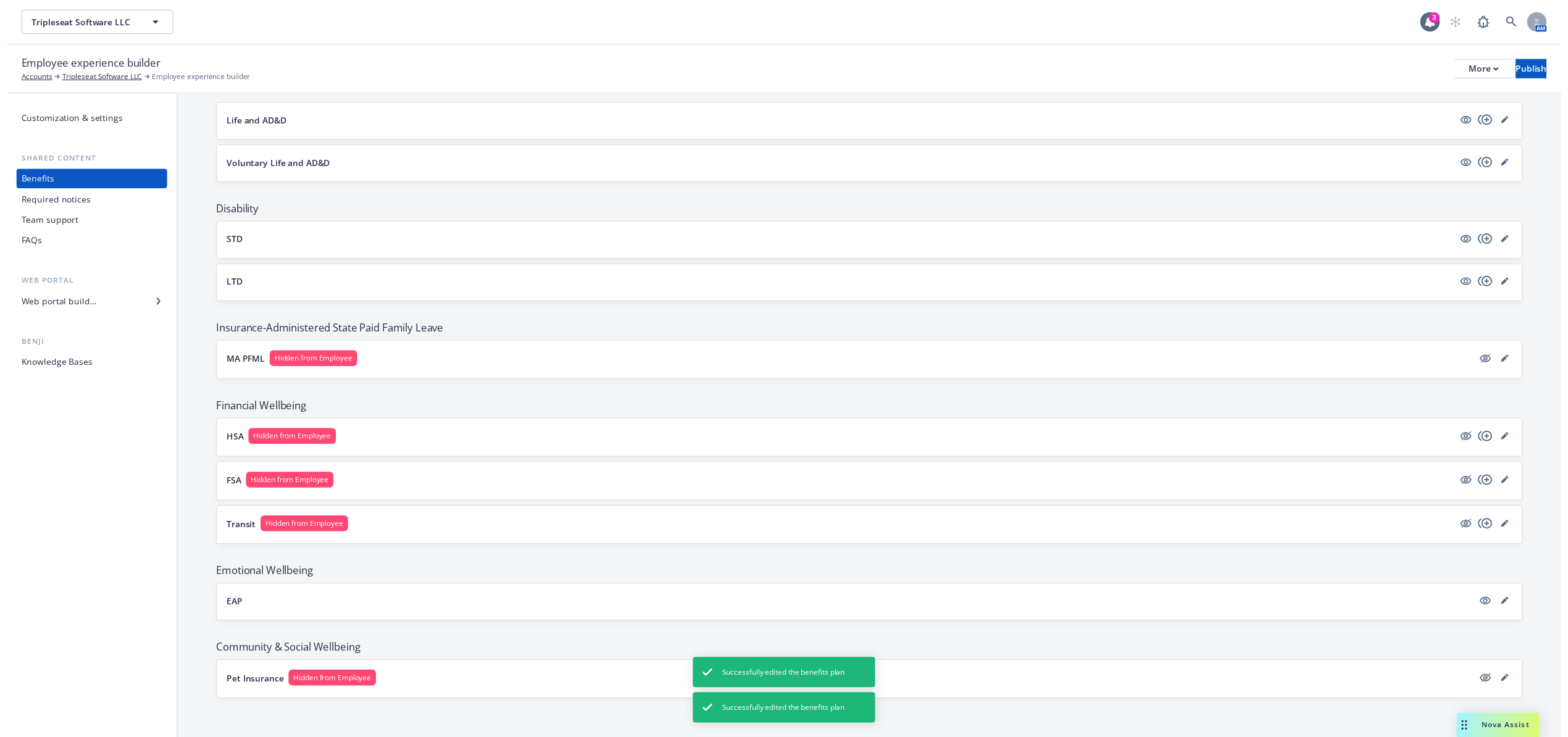
scroll to position [166, 0]
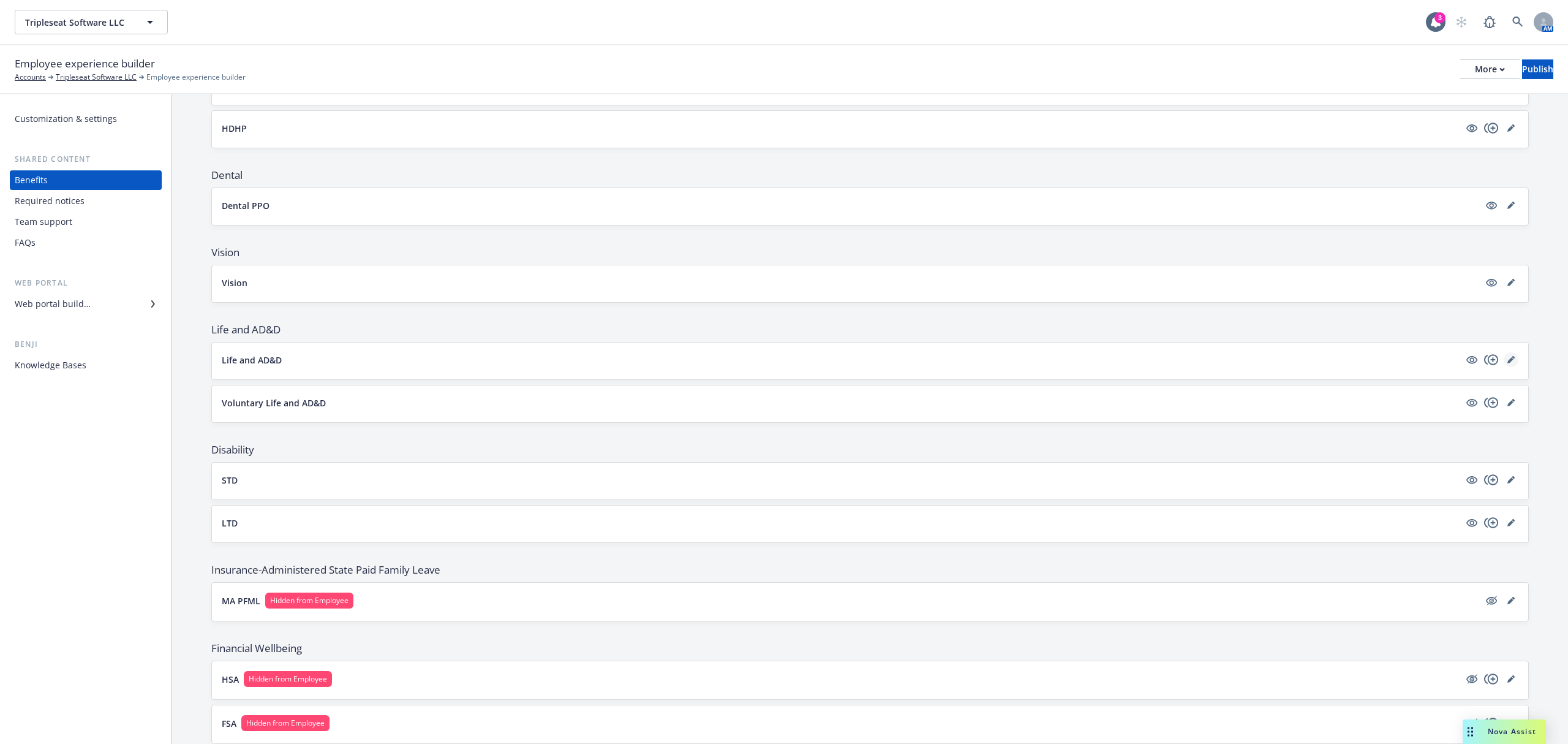
click at [1512, 359] on icon "editPencil" at bounding box center [1514, 358] width 3 height 3
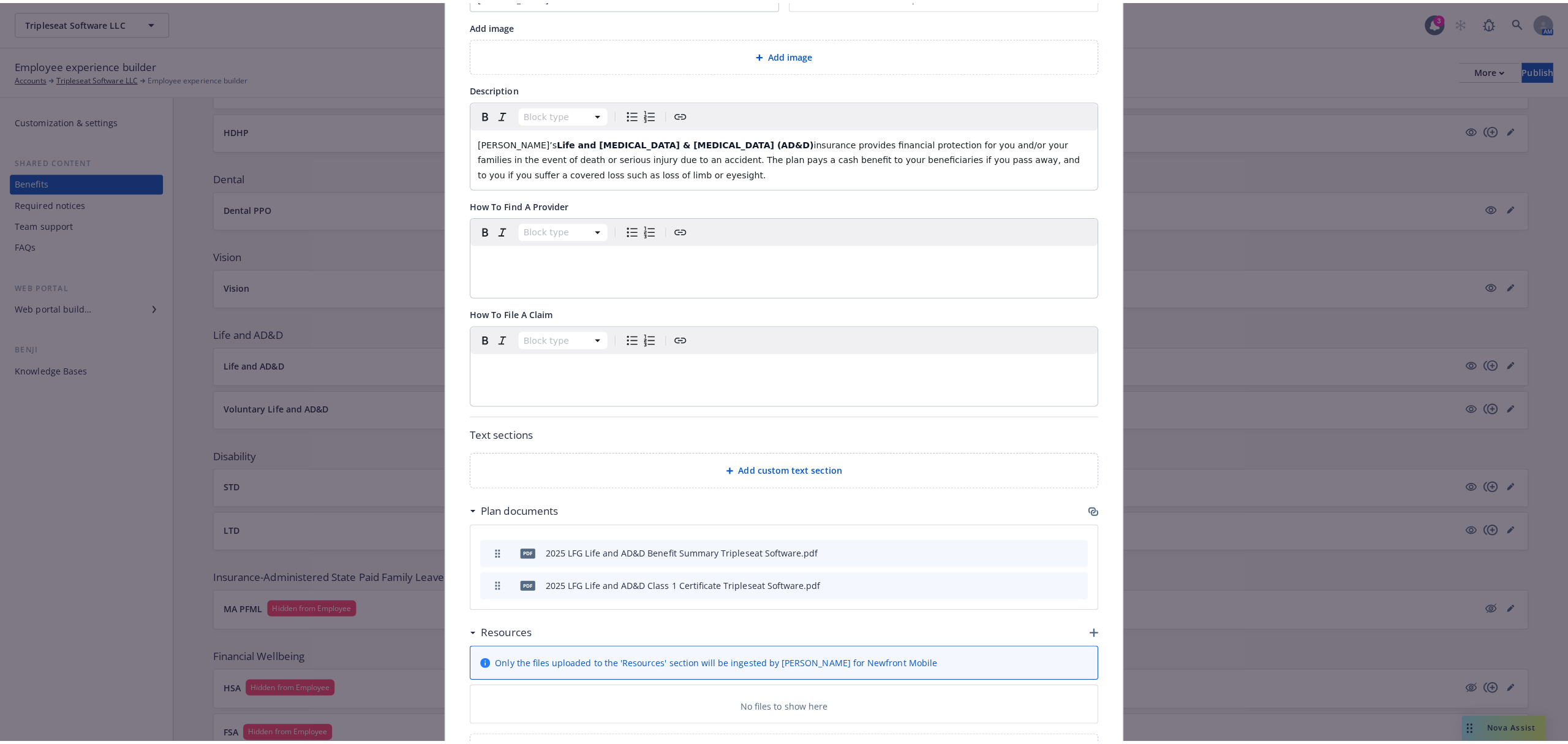
scroll to position [282, 0]
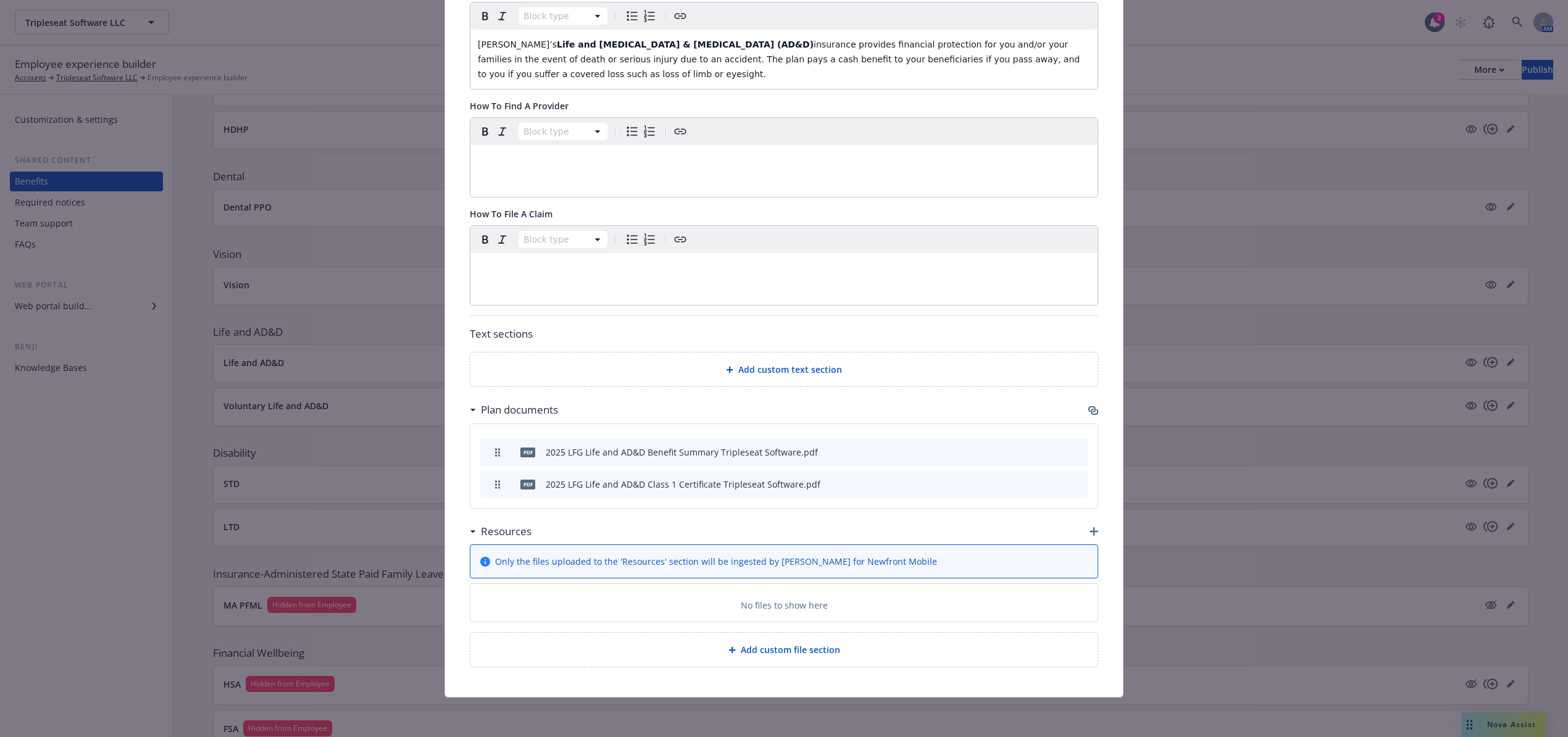
click at [1091, 531] on icon "button" at bounding box center [1093, 531] width 9 height 9
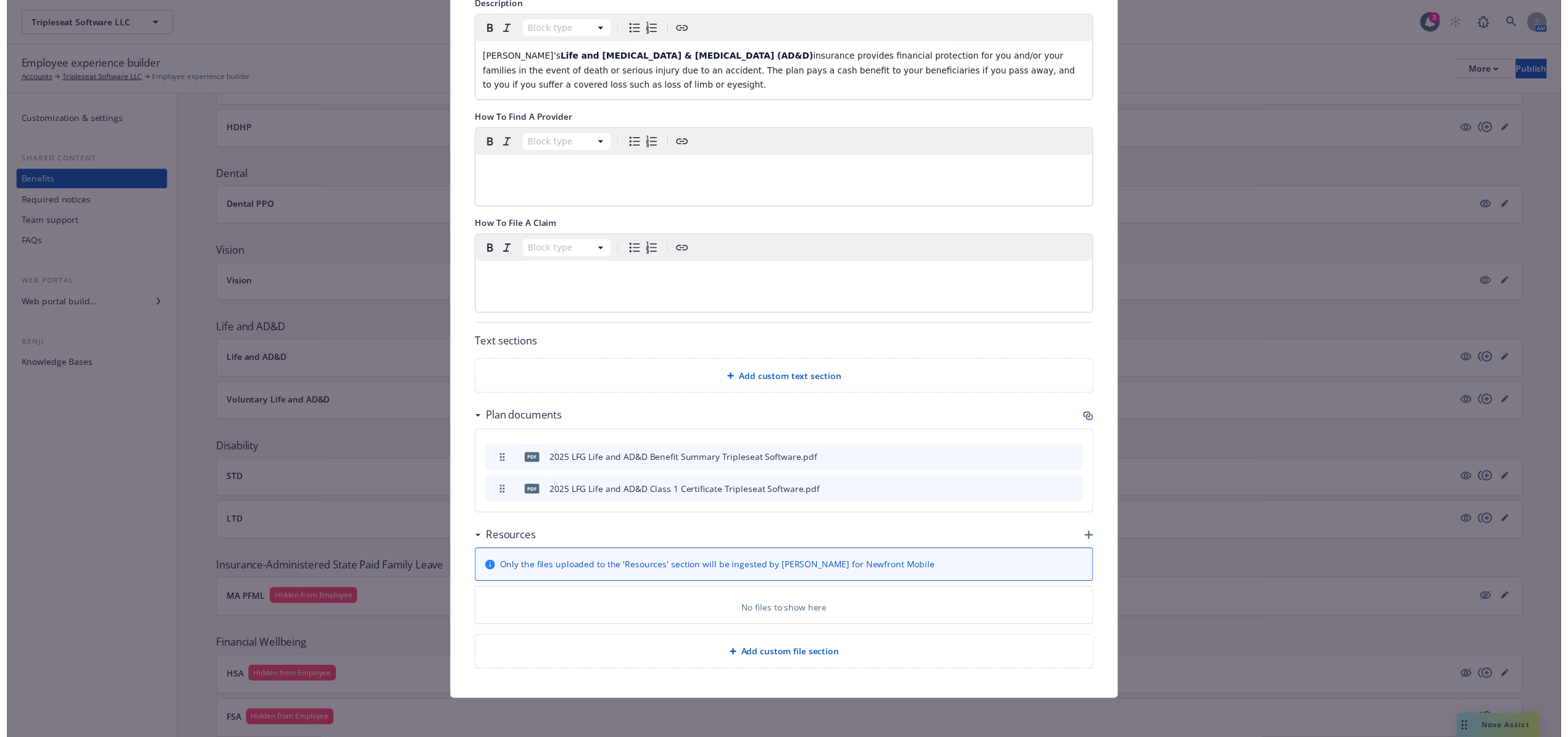
scroll to position [272, 0]
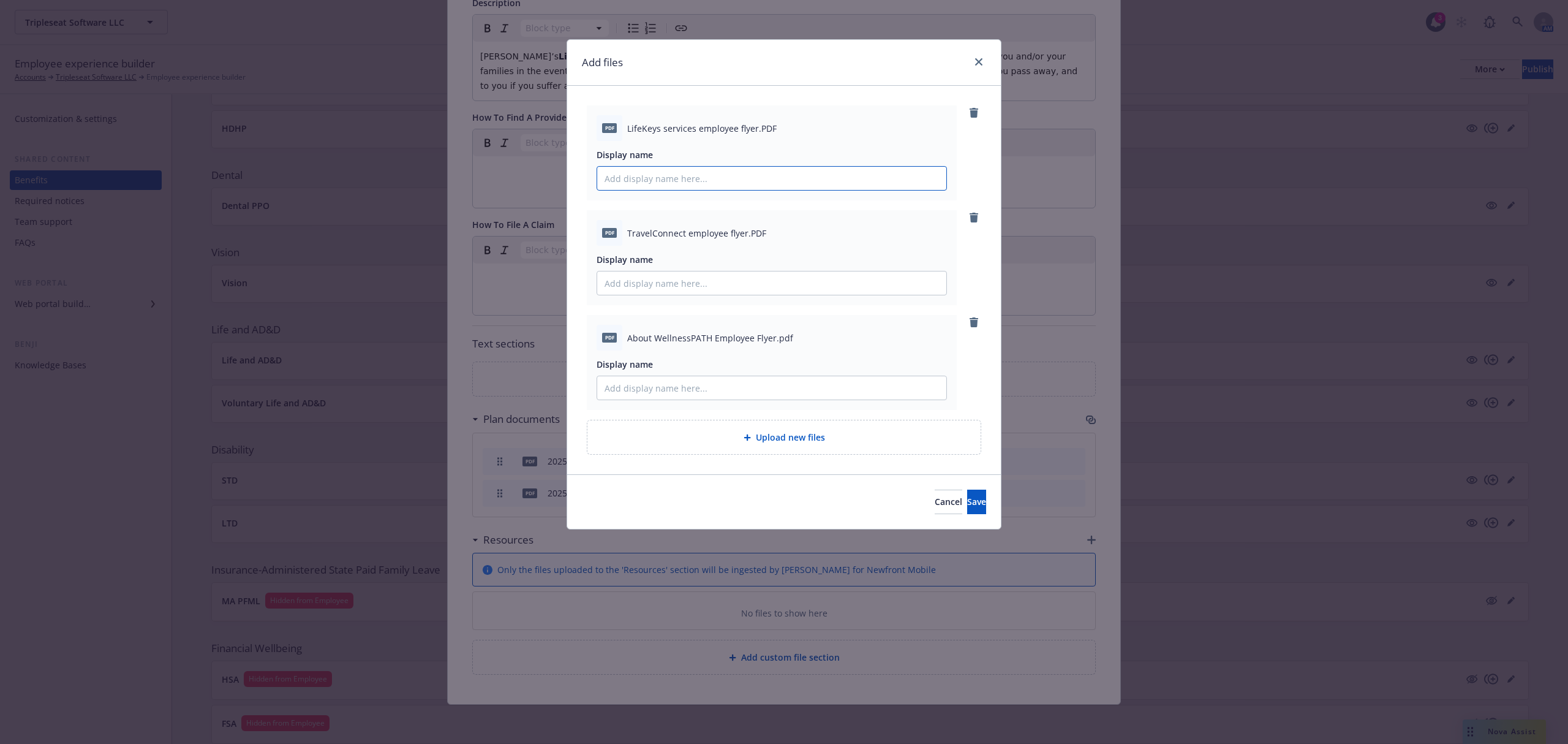
click at [662, 187] on input "Display name" at bounding box center [772, 179] width 349 height 23
type input "LFG LifeKeys Services Flyer Tripleseat Software"
click at [669, 278] on input "Display name" at bounding box center [772, 283] width 349 height 23
type input "LFG TravelConnect Flyer Tripleseat Software"
click at [697, 388] on input "Display name" at bounding box center [772, 388] width 349 height 23
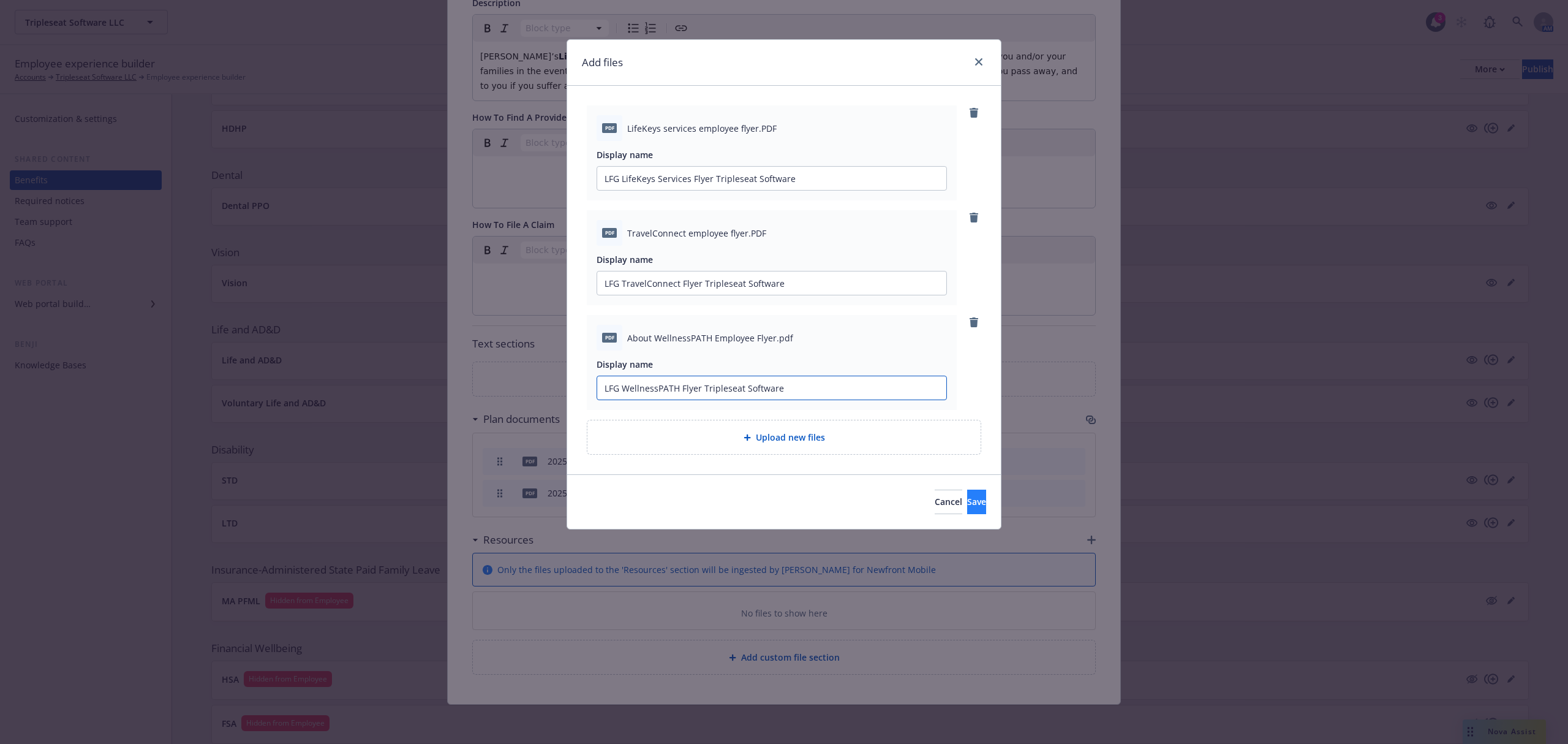
type input "LFG WellnessPATH Flyer Tripleseat Software"
click at [971, 499] on button "Save" at bounding box center [977, 502] width 19 height 25
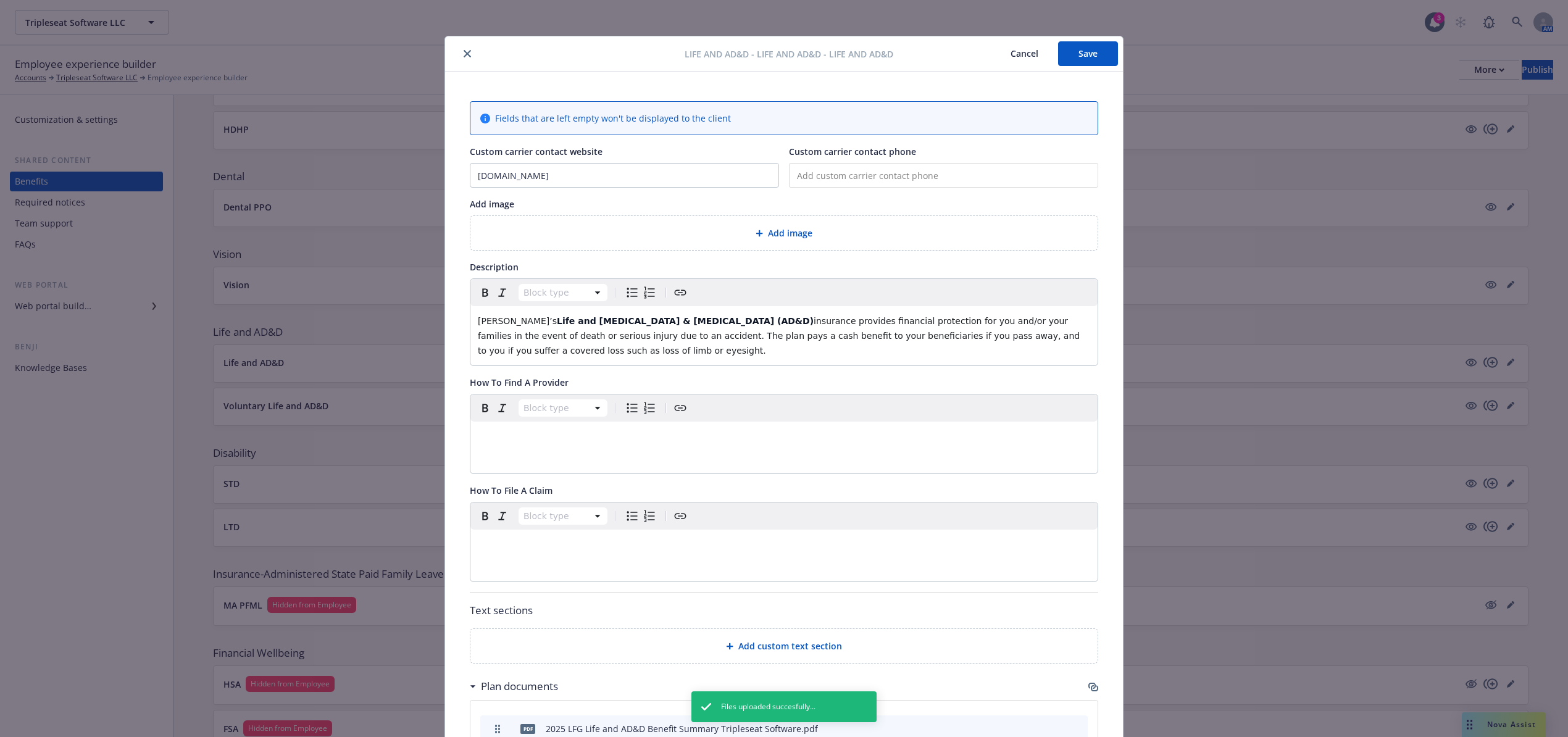
scroll to position [0, 0]
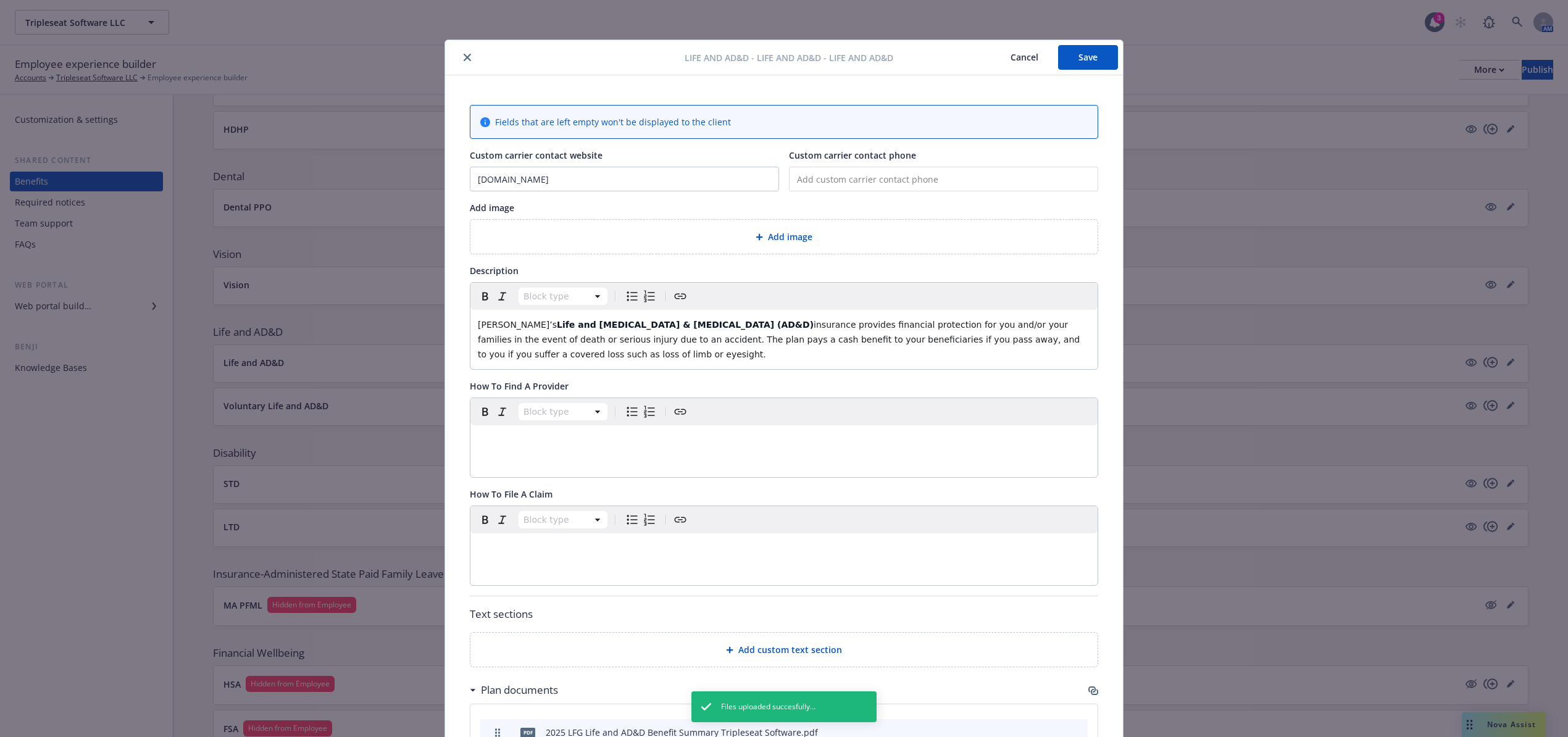
click at [1093, 57] on button "Save" at bounding box center [1088, 58] width 60 height 25
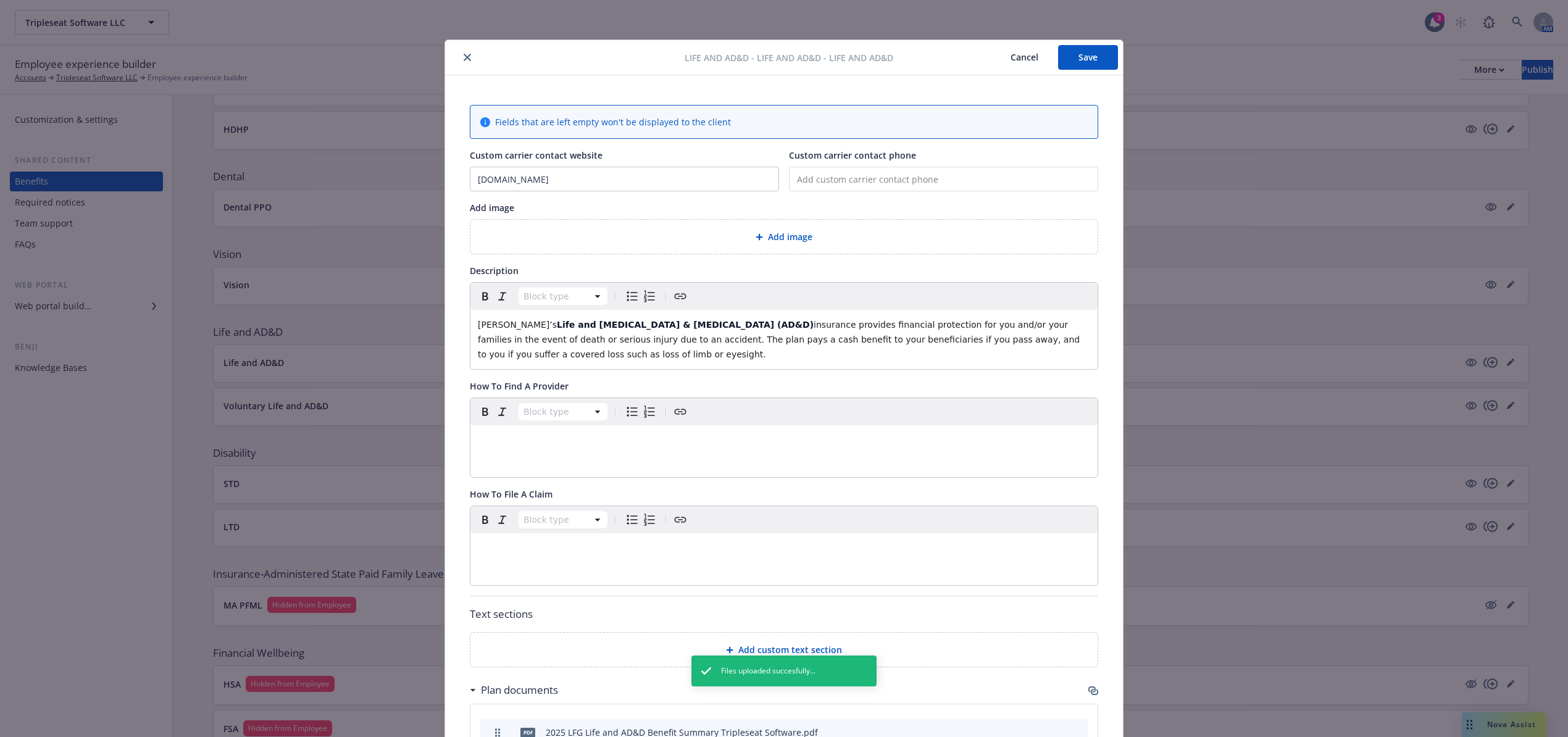
click at [450, 52] on div at bounding box center [567, 57] width 235 height 15
click at [460, 52] on button "close" at bounding box center [467, 57] width 15 height 15
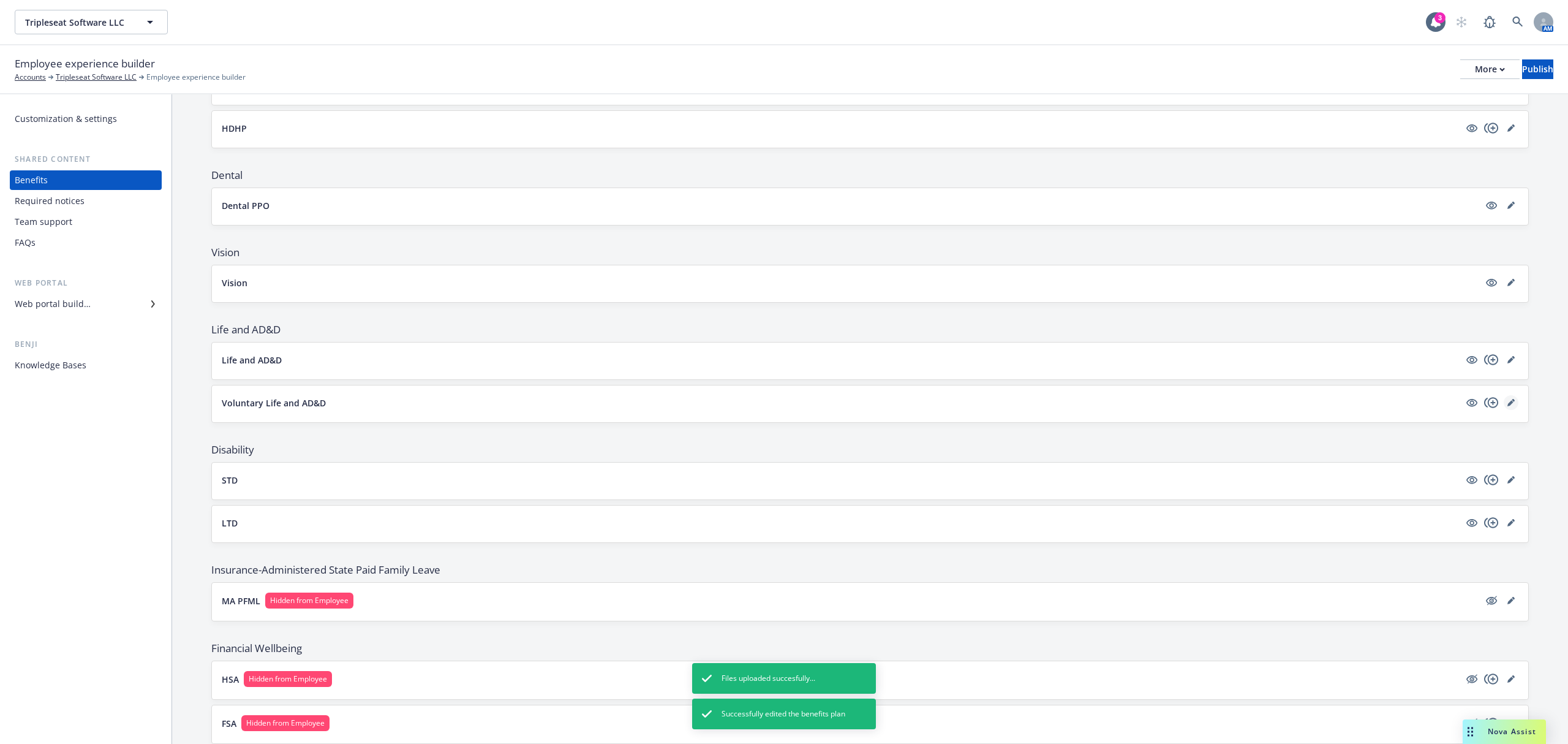
click at [1504, 400] on link "editPencil" at bounding box center [1511, 402] width 15 height 15
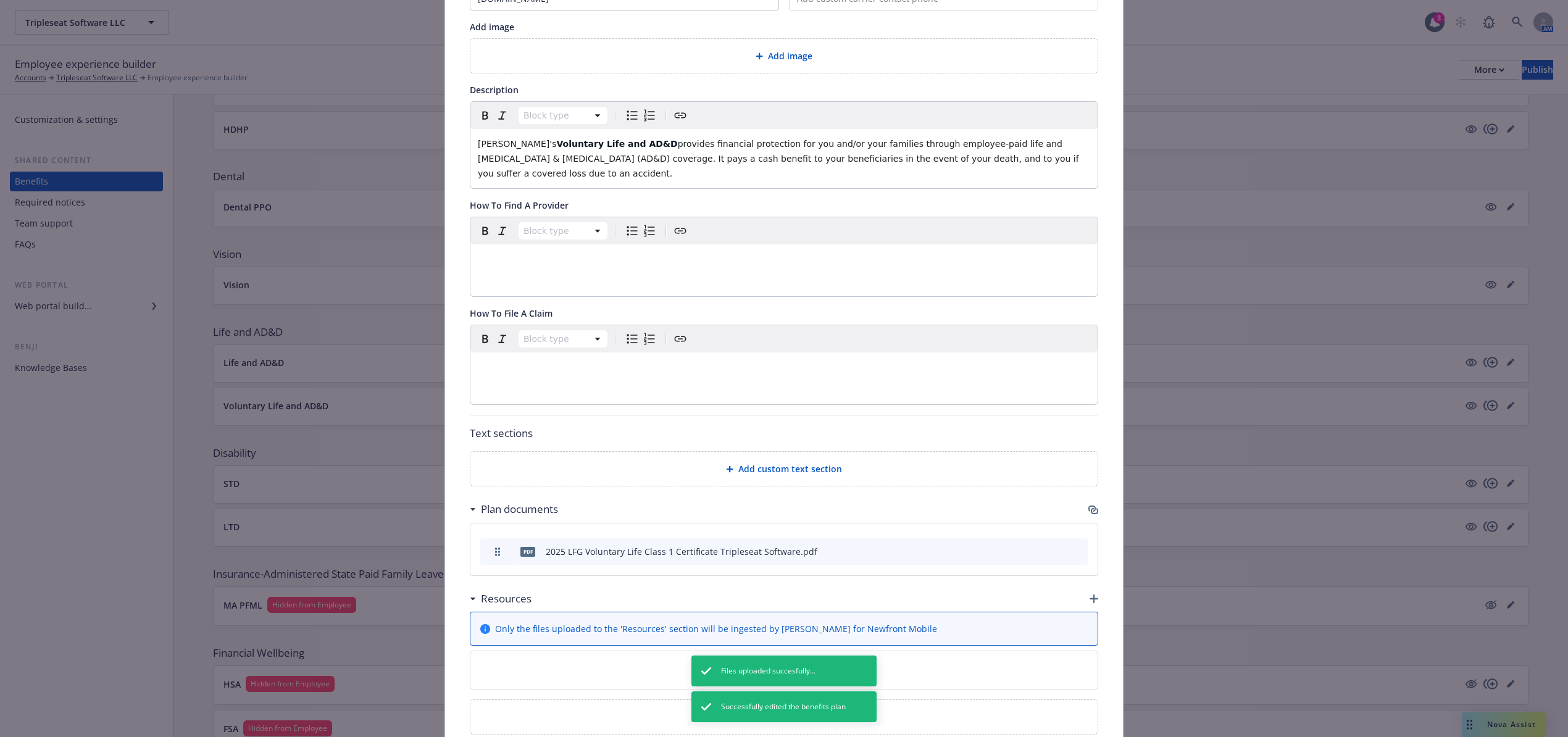
scroll to position [253, 0]
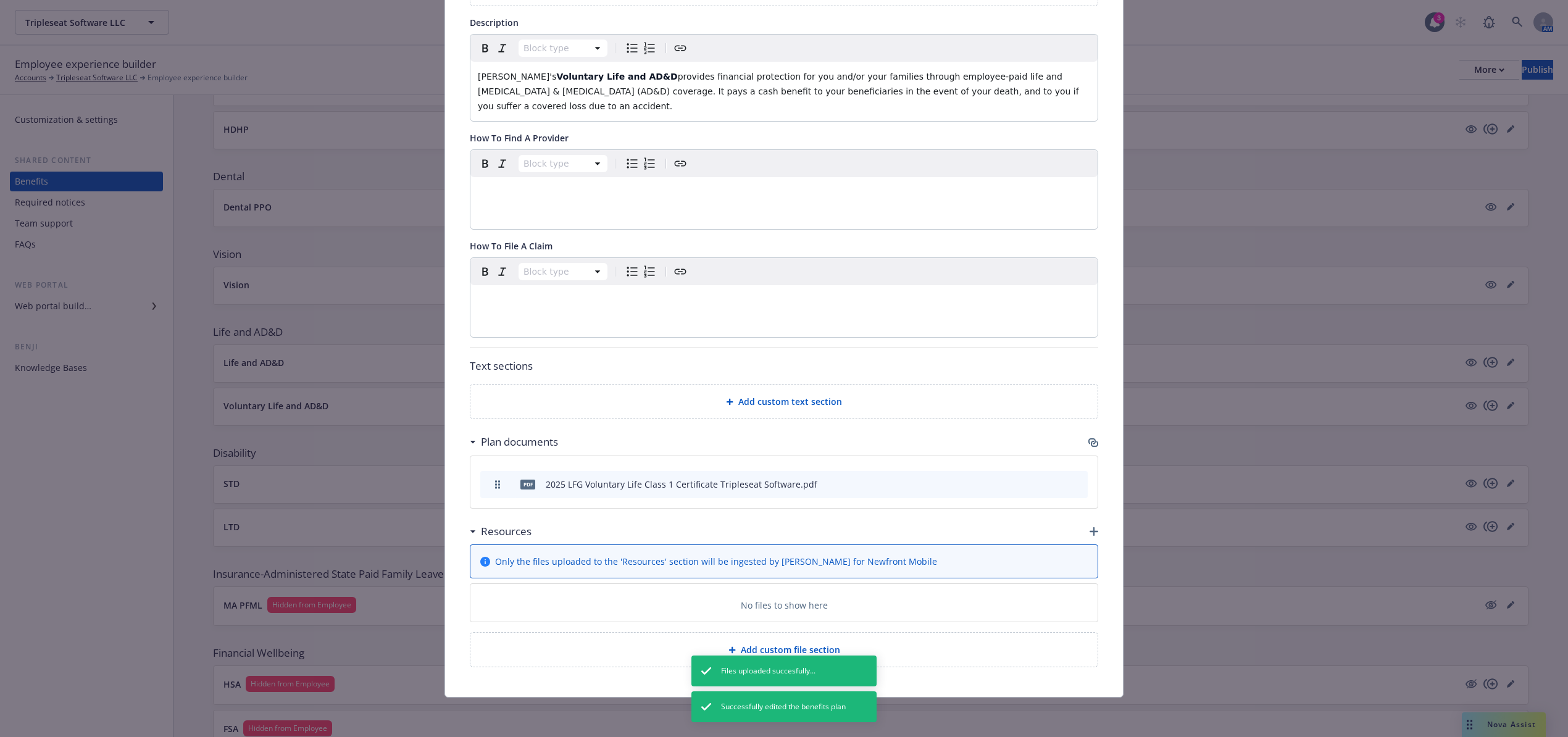
click at [1082, 532] on div "Resources" at bounding box center [784, 531] width 628 height 26
click at [1089, 530] on icon "button" at bounding box center [1093, 531] width 9 height 9
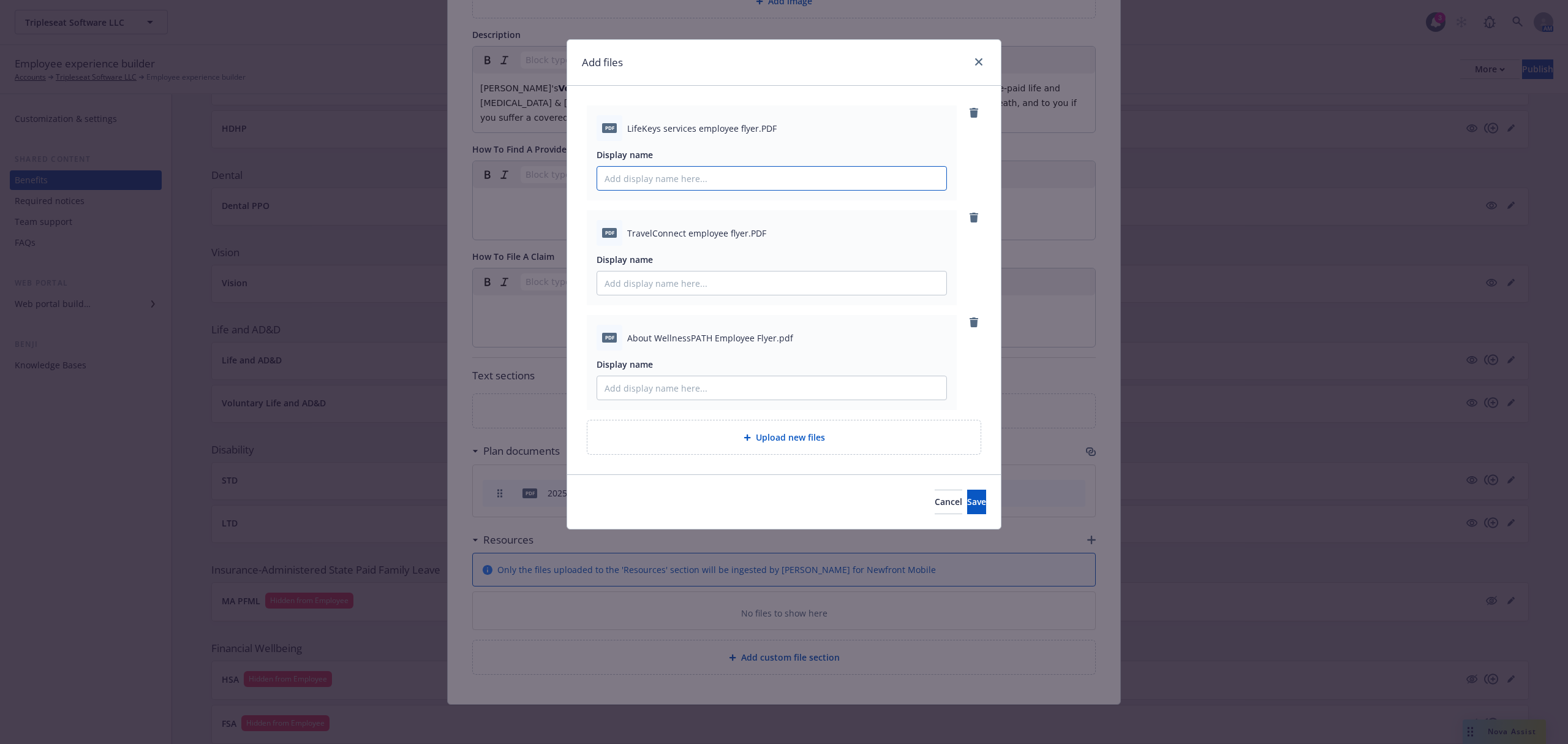
click at [657, 180] on input "Display name" at bounding box center [772, 179] width 349 height 23
type input "LFG Lifekeys Flyer Tripleseat Software"
click at [664, 286] on input "Display name" at bounding box center [772, 283] width 349 height 23
type input "LFG TravelConnect Flyer Tripleseat Software"
click at [694, 391] on input "Display name" at bounding box center [772, 388] width 349 height 23
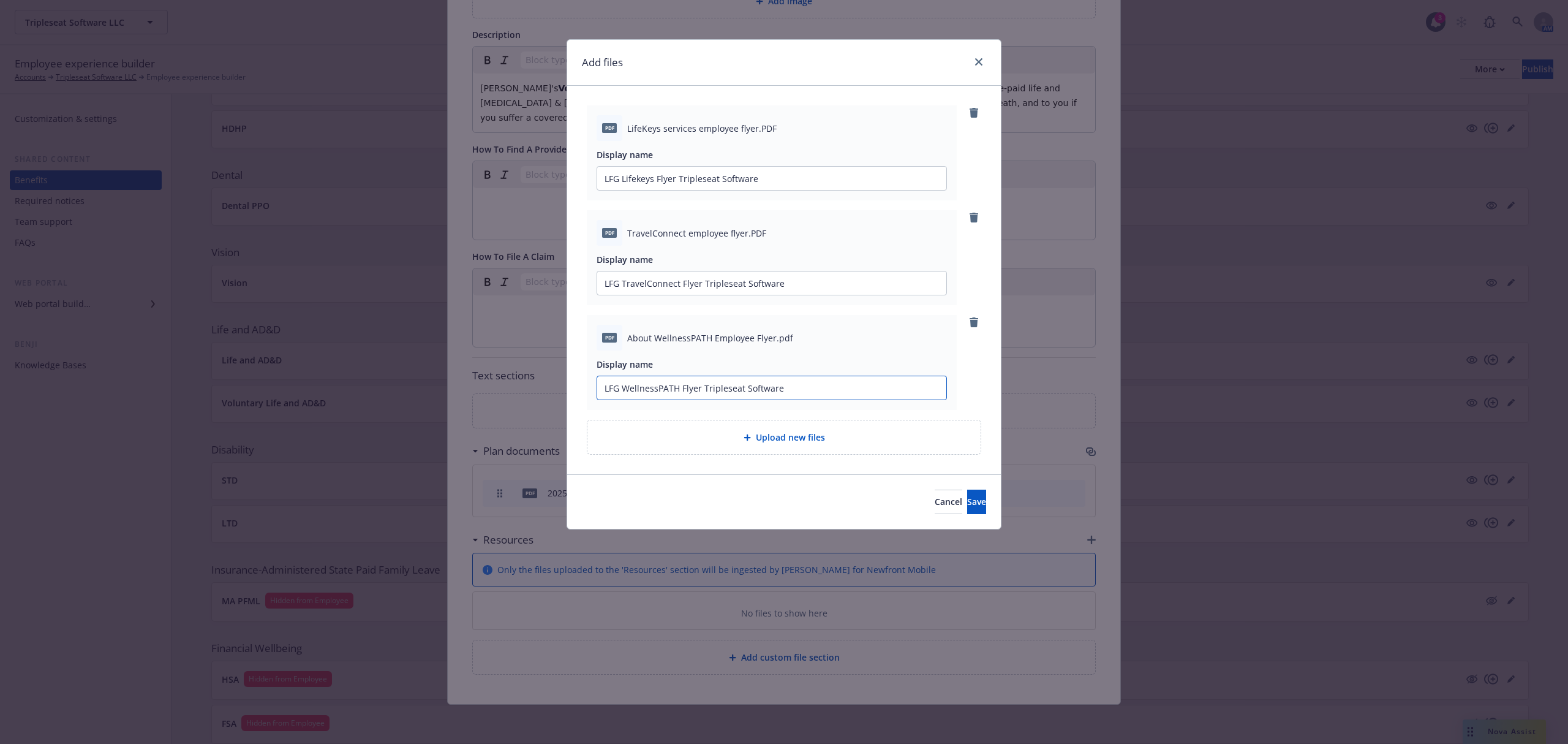
type input "LFG WellnessPATH Flyer Tripleseat Software"
click at [967, 490] on button "Save" at bounding box center [977, 502] width 19 height 25
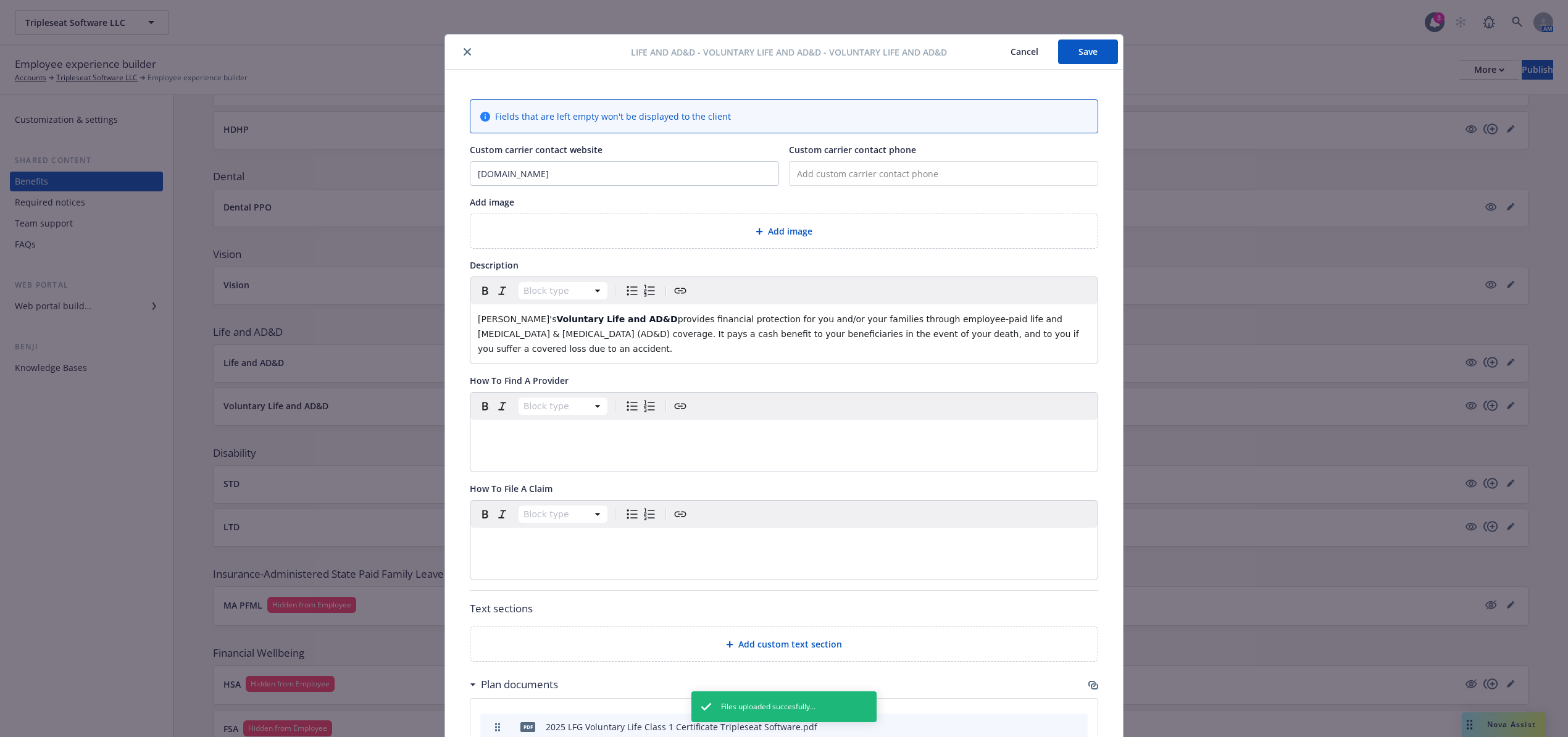
scroll to position [0, 0]
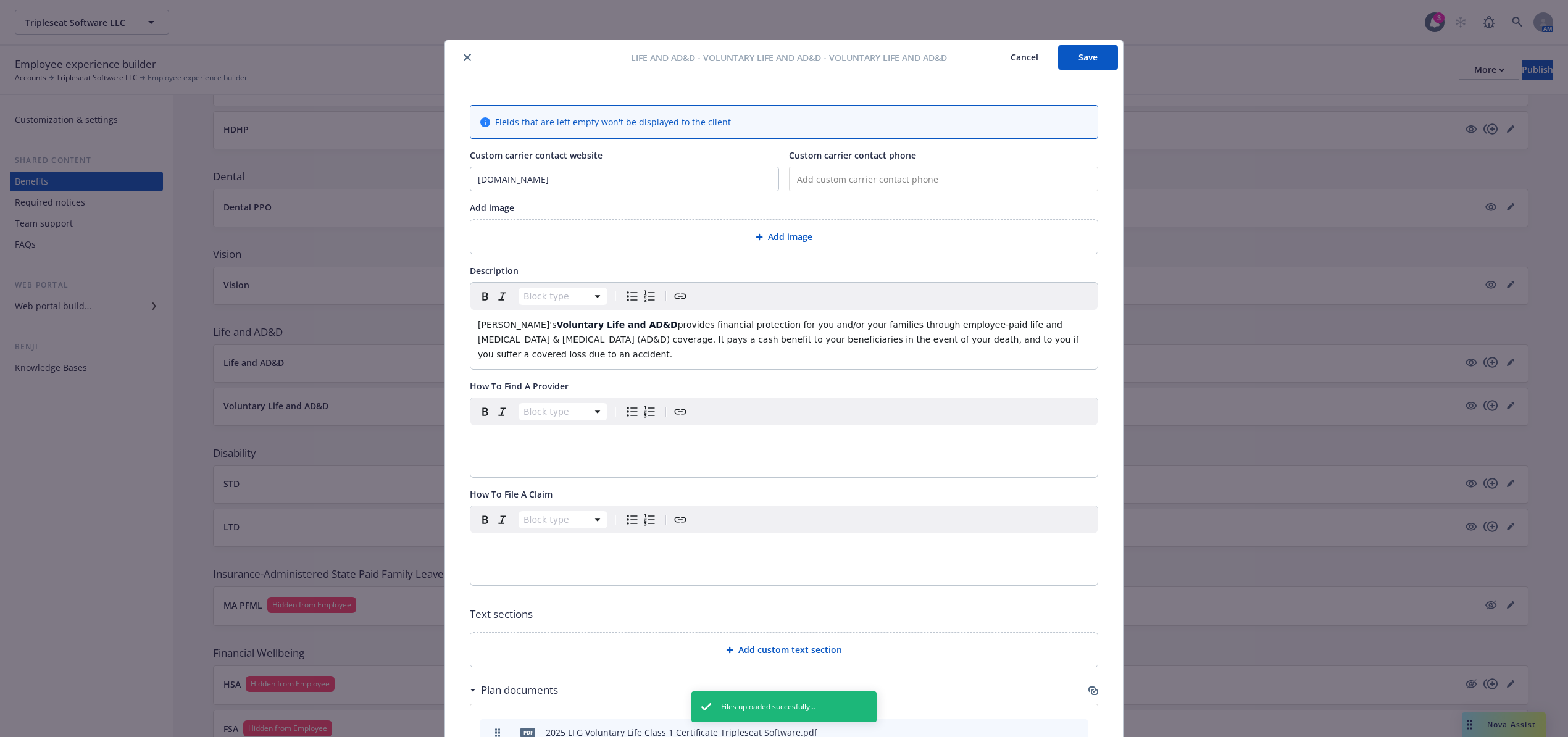
click at [1090, 40] on div "Life and AD&D - Voluntary Life and AD&D - Voluntary Life and AD&D Cancel Save" at bounding box center [784, 57] width 678 height 35
click at [1089, 50] on button "Save" at bounding box center [1088, 58] width 60 height 25
click at [464, 54] on icon "close" at bounding box center [467, 57] width 7 height 7
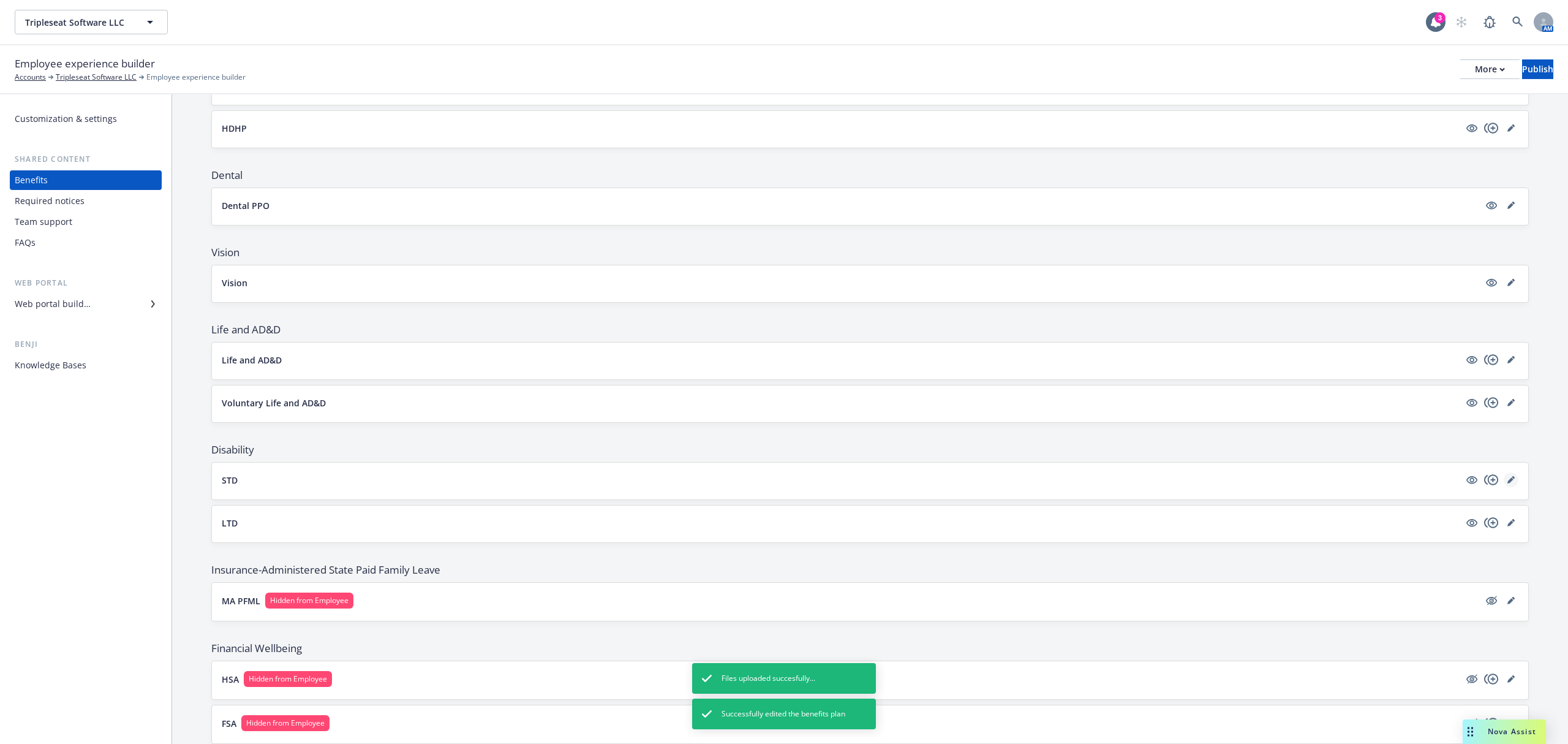
click at [1507, 484] on icon "editPencil" at bounding box center [1511, 479] width 7 height 7
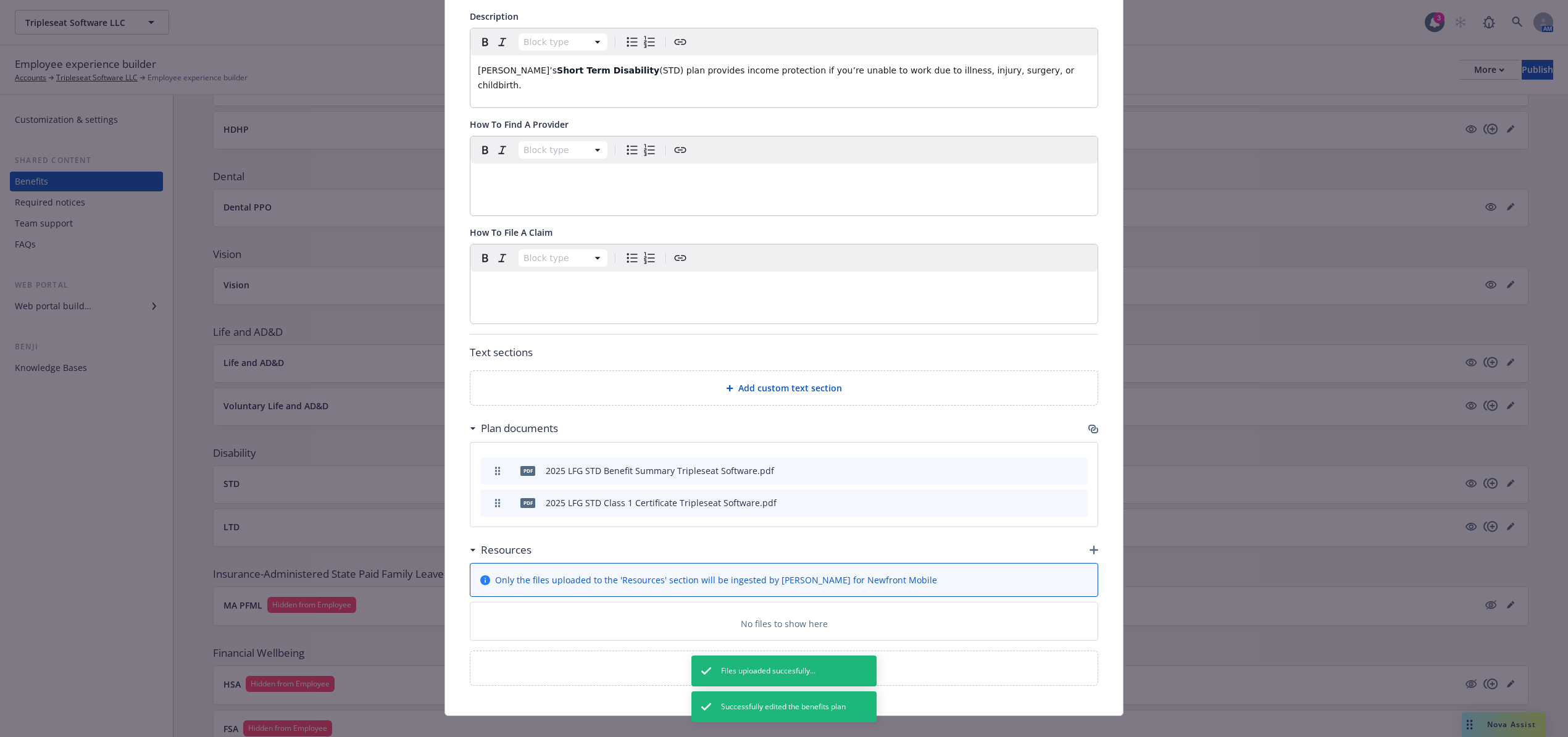
scroll to position [277, 0]
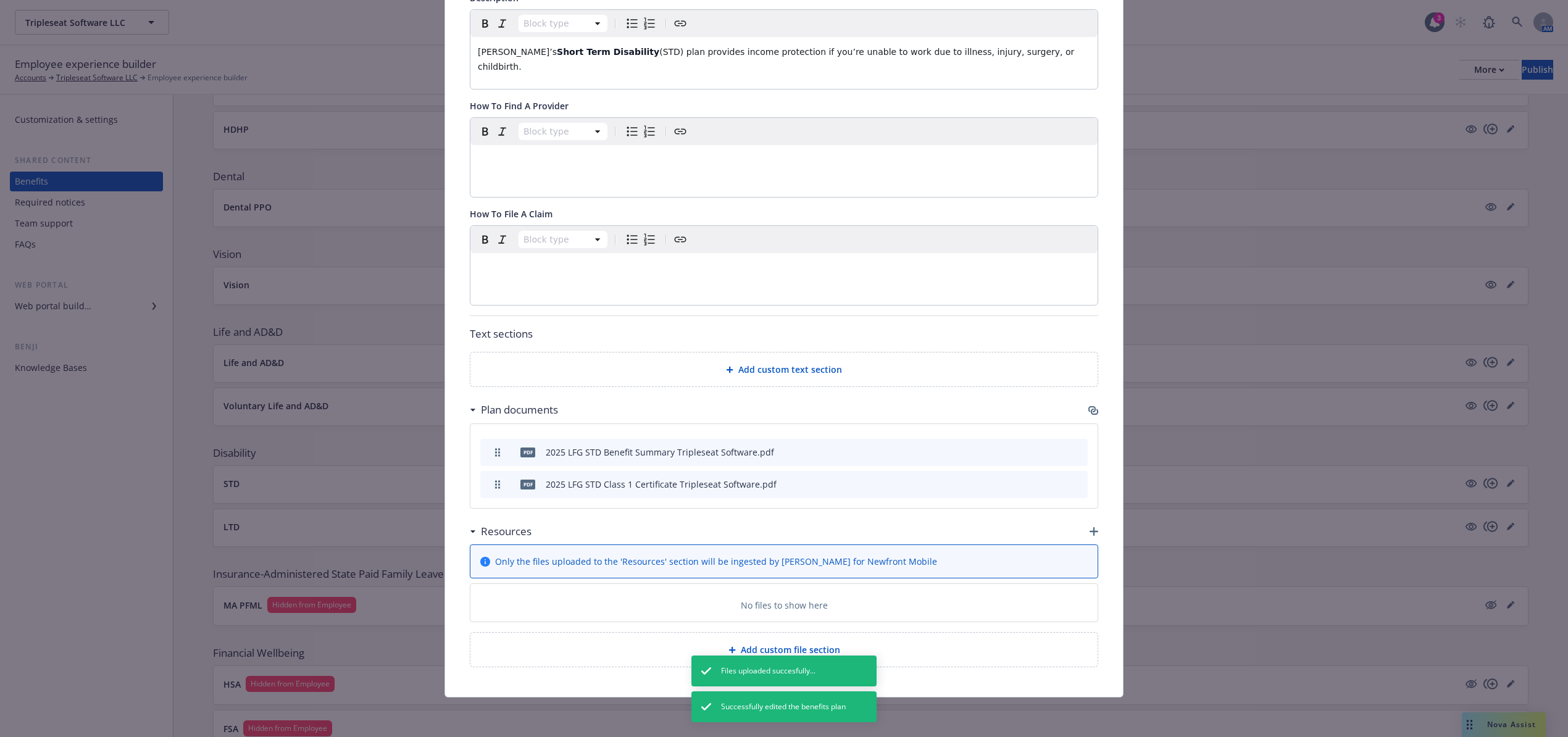
click at [1089, 530] on icon "button" at bounding box center [1093, 531] width 9 height 9
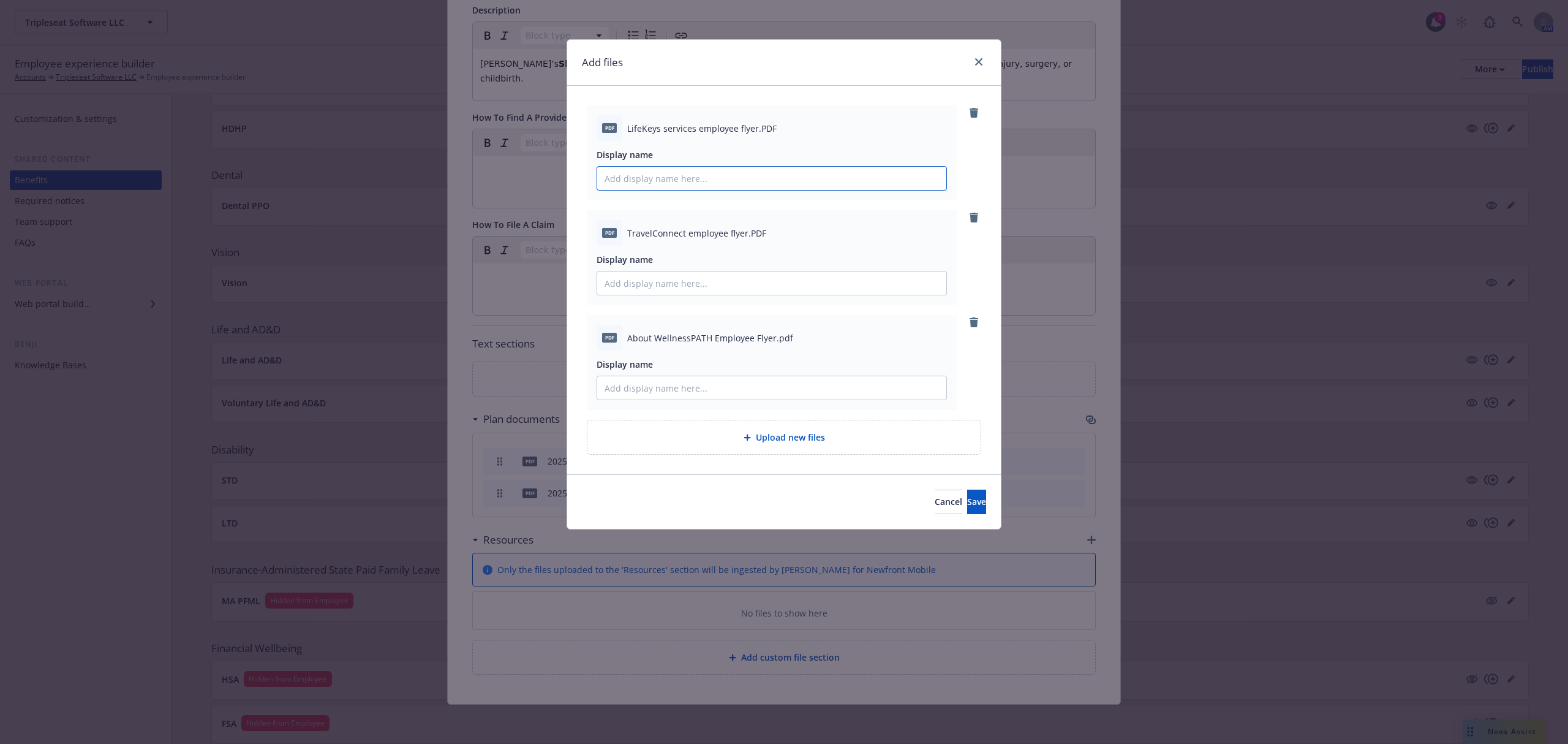
click at [664, 178] on input "Display name" at bounding box center [772, 179] width 349 height 23
type input "LFG LifeKeys Services Flyer Tripleseat Software"
click at [653, 275] on input "Display name" at bounding box center [772, 283] width 349 height 23
type input "LFG TravelConnect Flyer Tripleseat Software"
click at [633, 381] on input "Display name" at bounding box center [772, 388] width 349 height 23
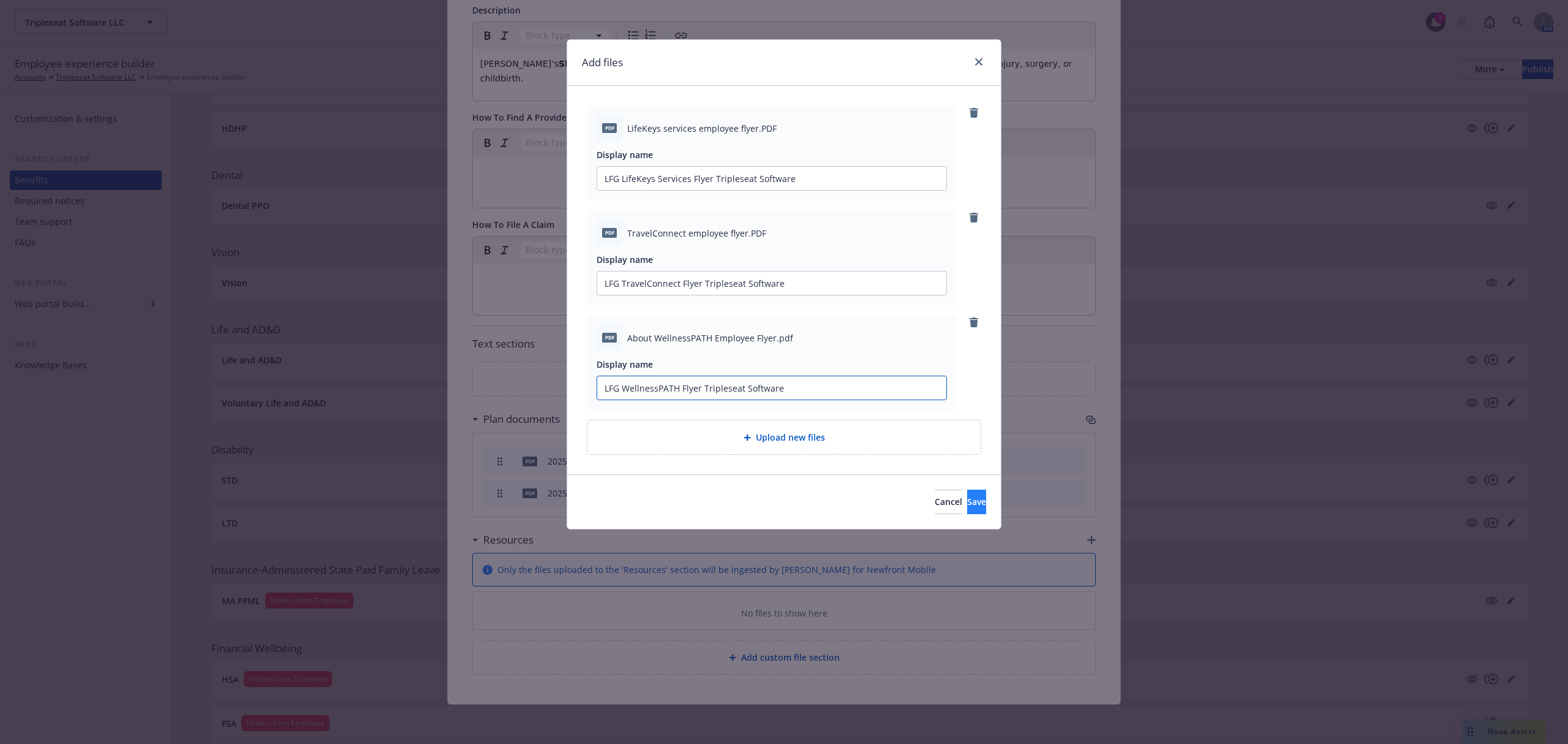
type input "LFG WellnessPATH Flyer Tripleseat Software"
click at [967, 499] on span "Save" at bounding box center [977, 501] width 19 height 12
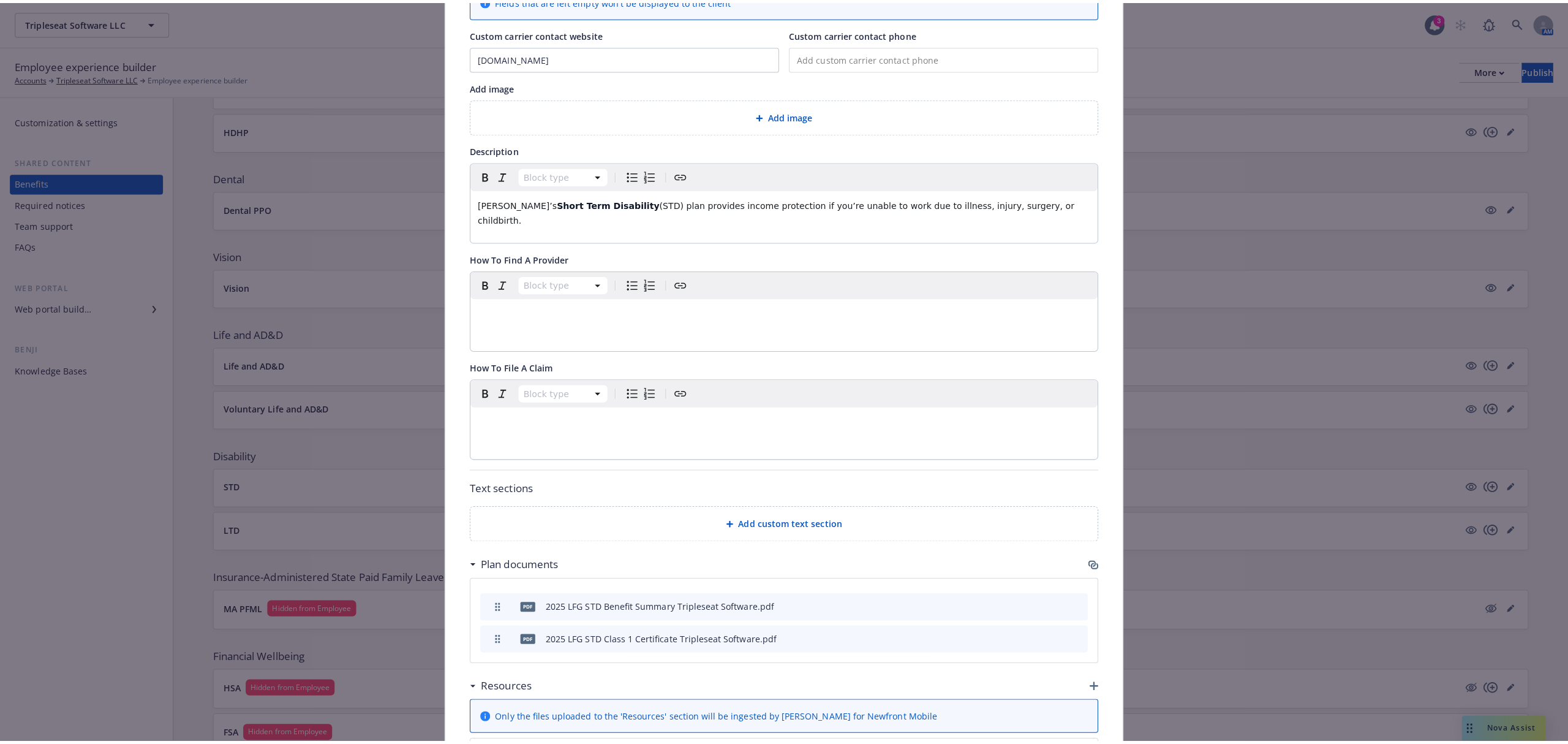
scroll to position [0, 0]
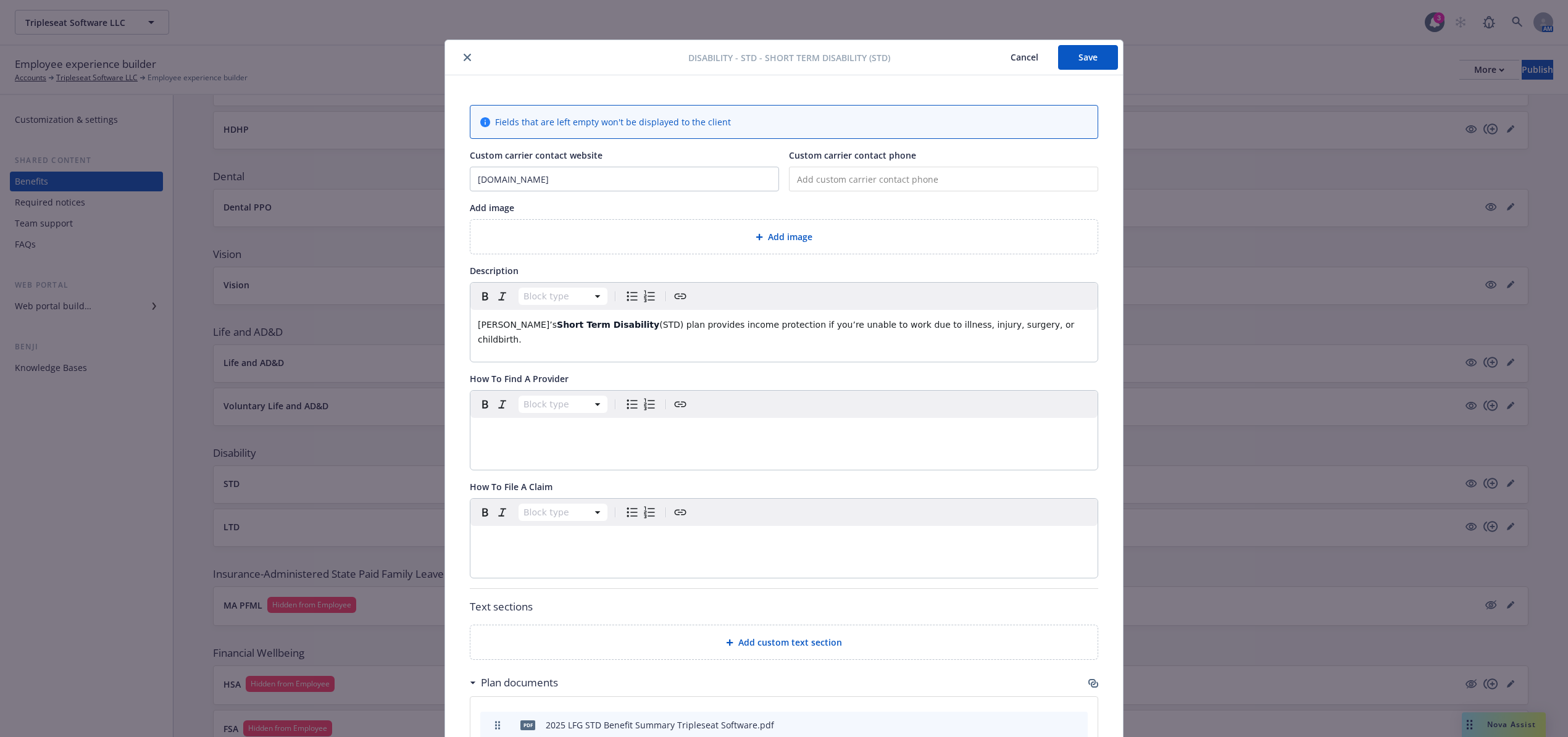
click at [1072, 54] on button "Save" at bounding box center [1088, 58] width 60 height 25
drag, startPoint x: 455, startPoint y: 58, endPoint x: 452, endPoint y: 52, distance: 6.7
click at [460, 58] on button "close" at bounding box center [467, 57] width 15 height 15
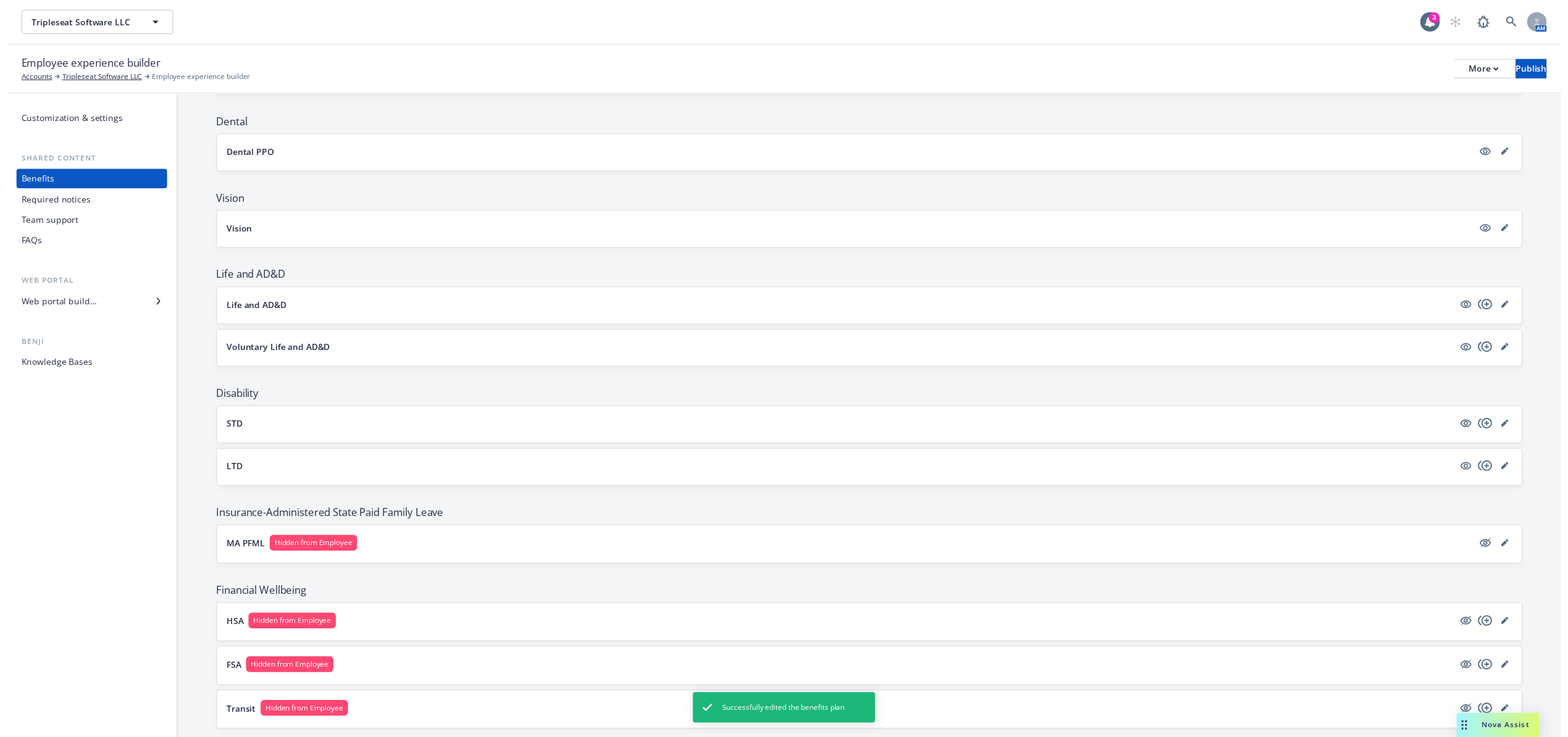
scroll to position [247, 0]
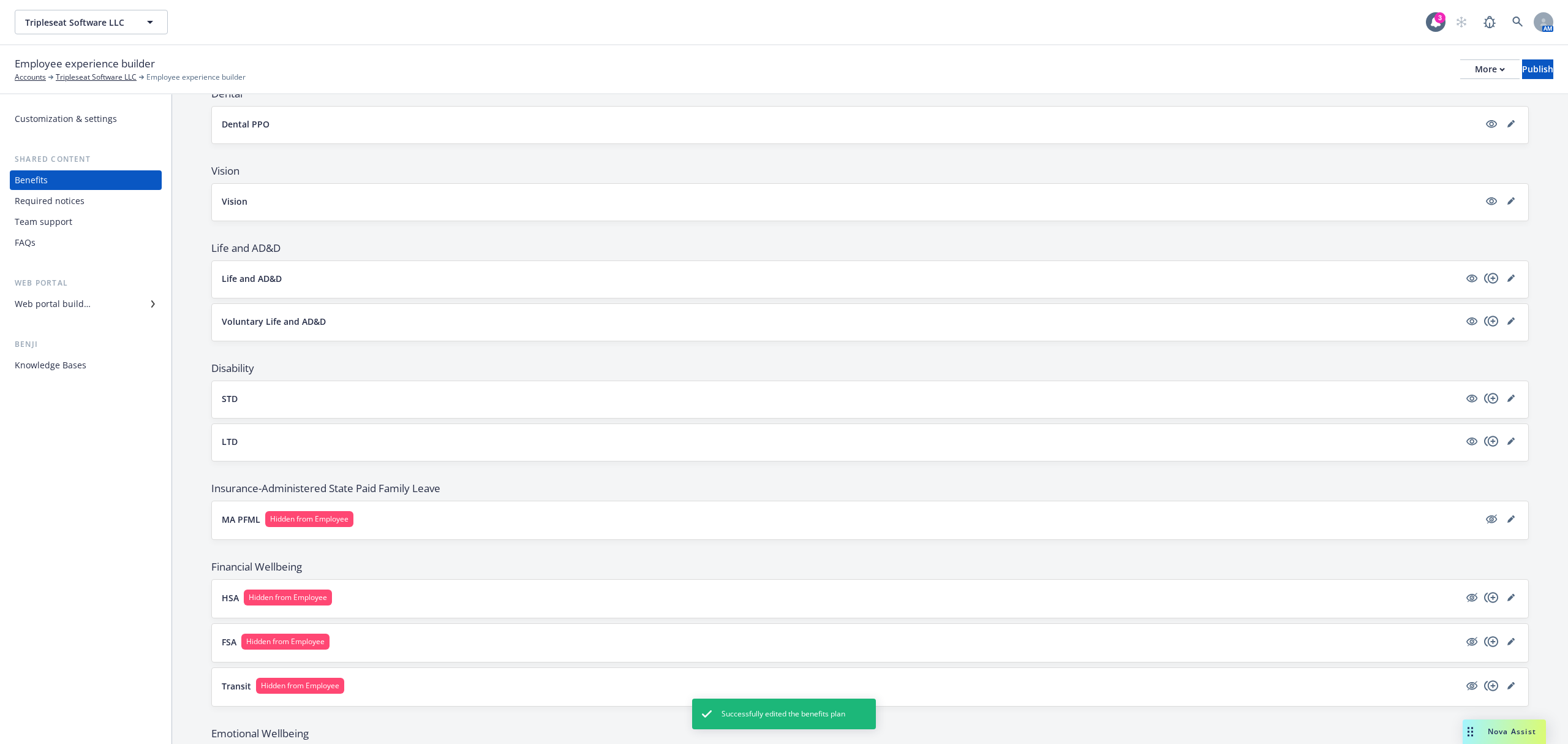
click at [1504, 437] on div at bounding box center [1491, 441] width 54 height 15
click at [1507, 443] on icon "editPencil" at bounding box center [1511, 440] width 7 height 7
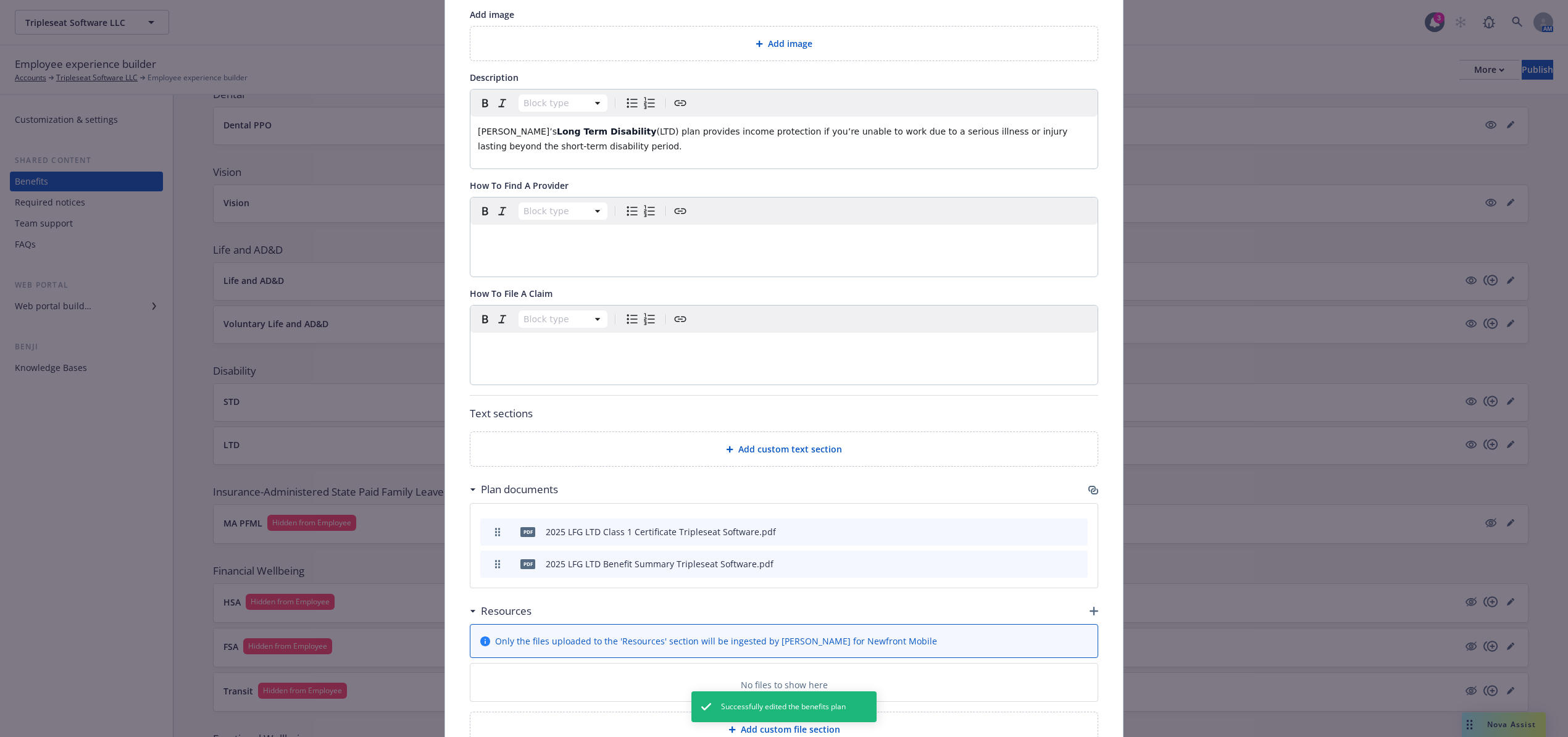
scroll to position [195, 0]
click at [1089, 613] on icon "button" at bounding box center [1093, 609] width 9 height 9
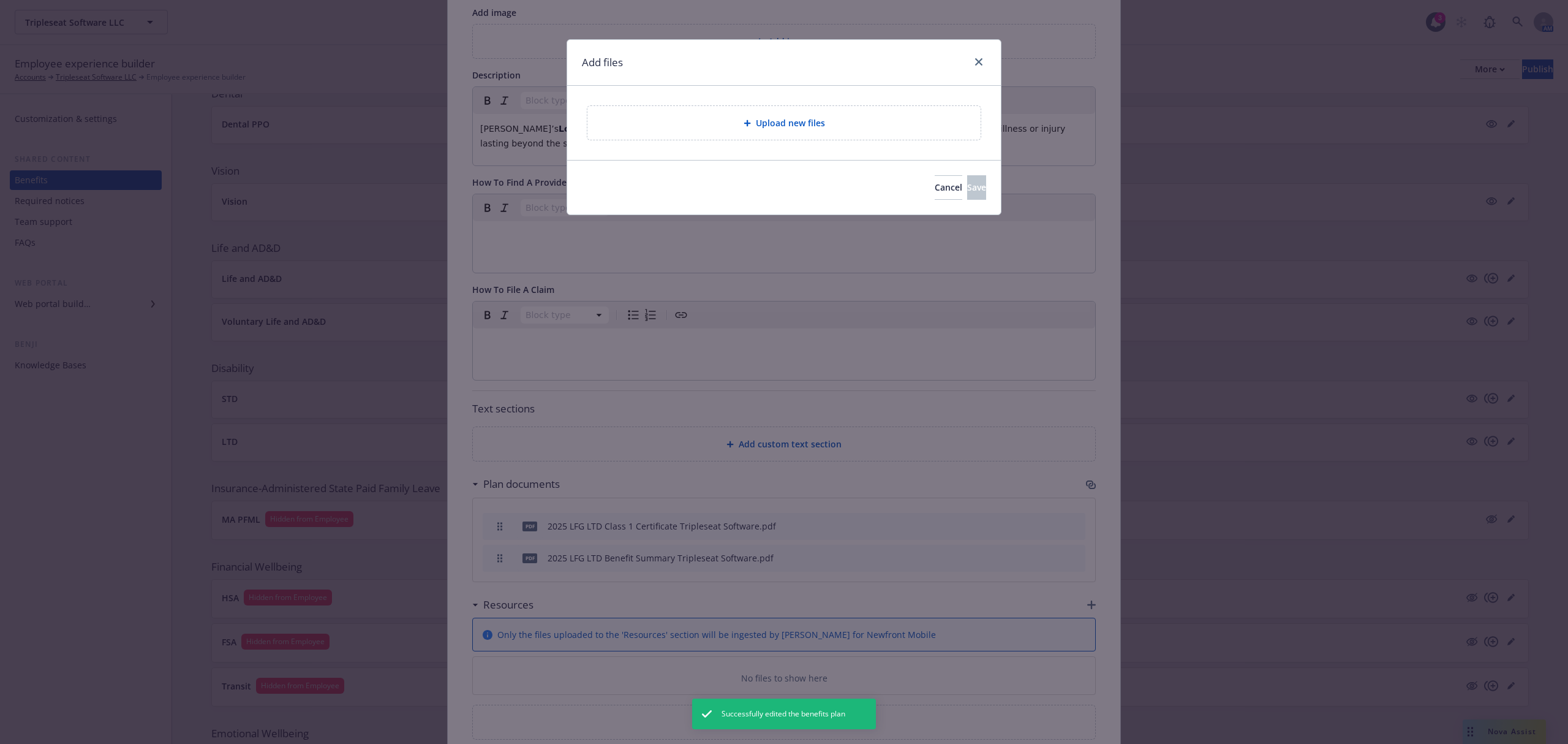
click at [794, 121] on span "Upload new files" at bounding box center [790, 123] width 69 height 13
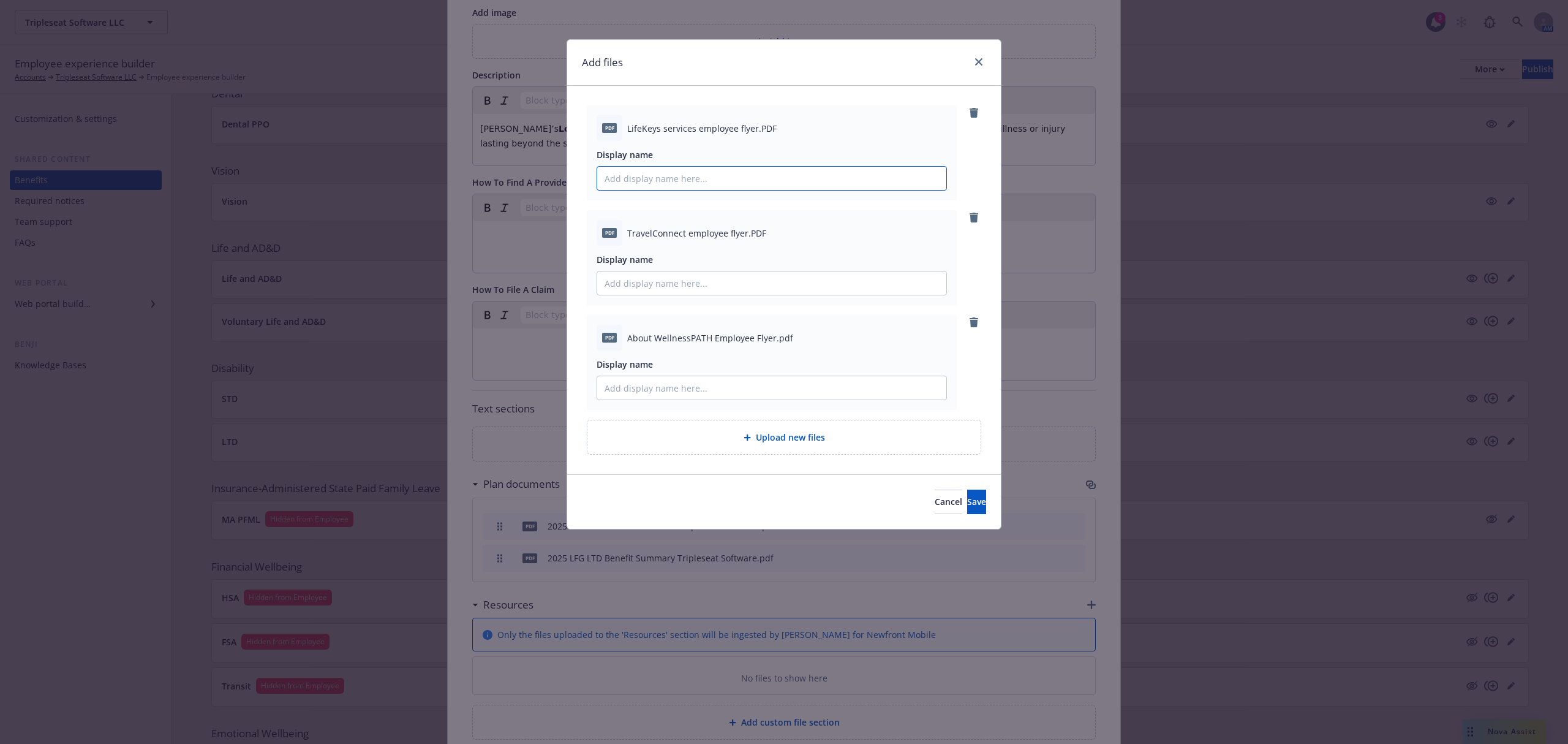
click at [665, 180] on input "Display name" at bounding box center [772, 179] width 349 height 23
type input "LFG LifeKeys Services Flyer Tripleseat Software"
click at [699, 282] on input "Display name" at bounding box center [772, 283] width 349 height 23
type input "LFG TravelConnect Flyer Tripleseat Software"
click at [685, 395] on input "Display name" at bounding box center [772, 388] width 349 height 23
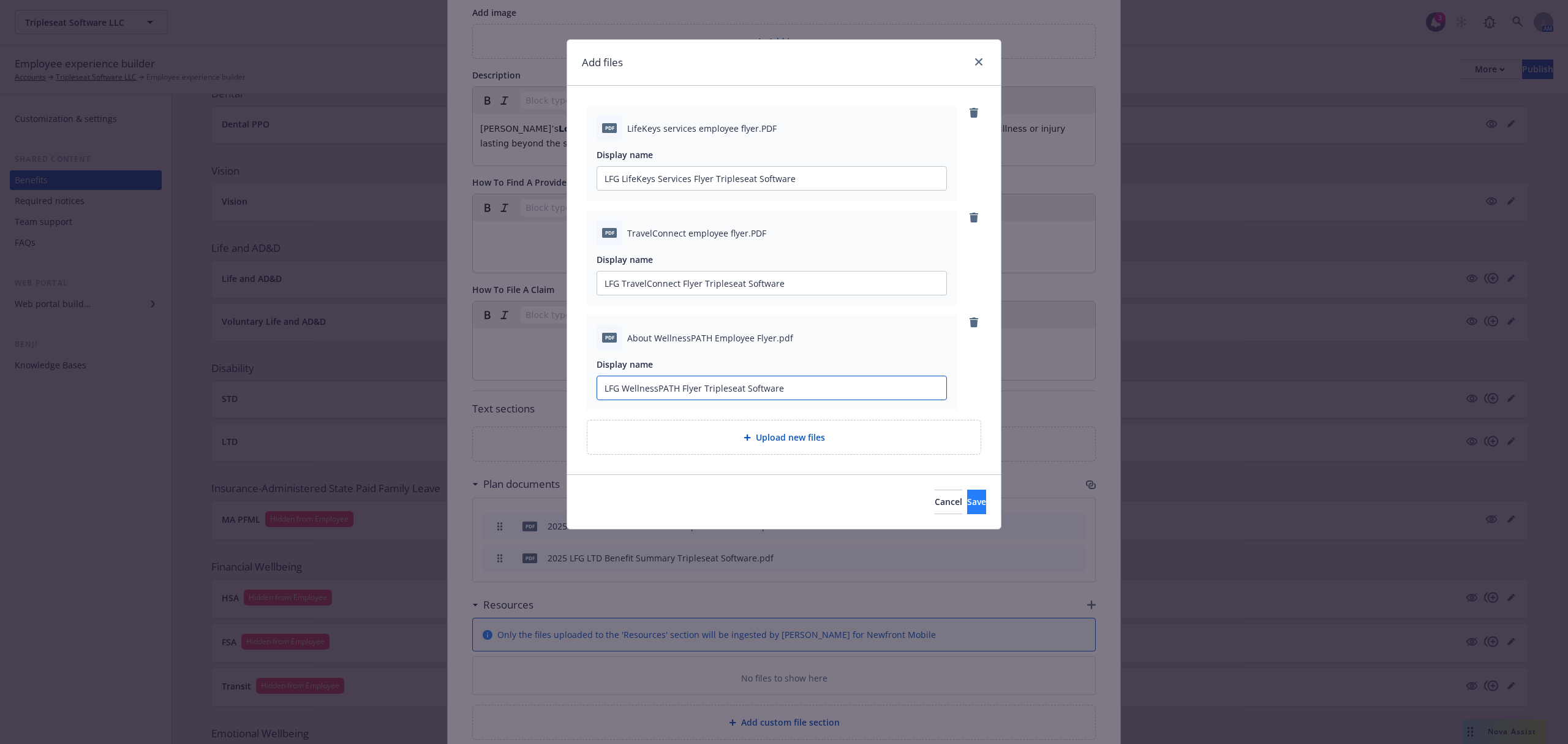
type input "LFG WellnessPATH Flyer Tripleseat Software"
click at [970, 513] on button "Save" at bounding box center [977, 502] width 19 height 25
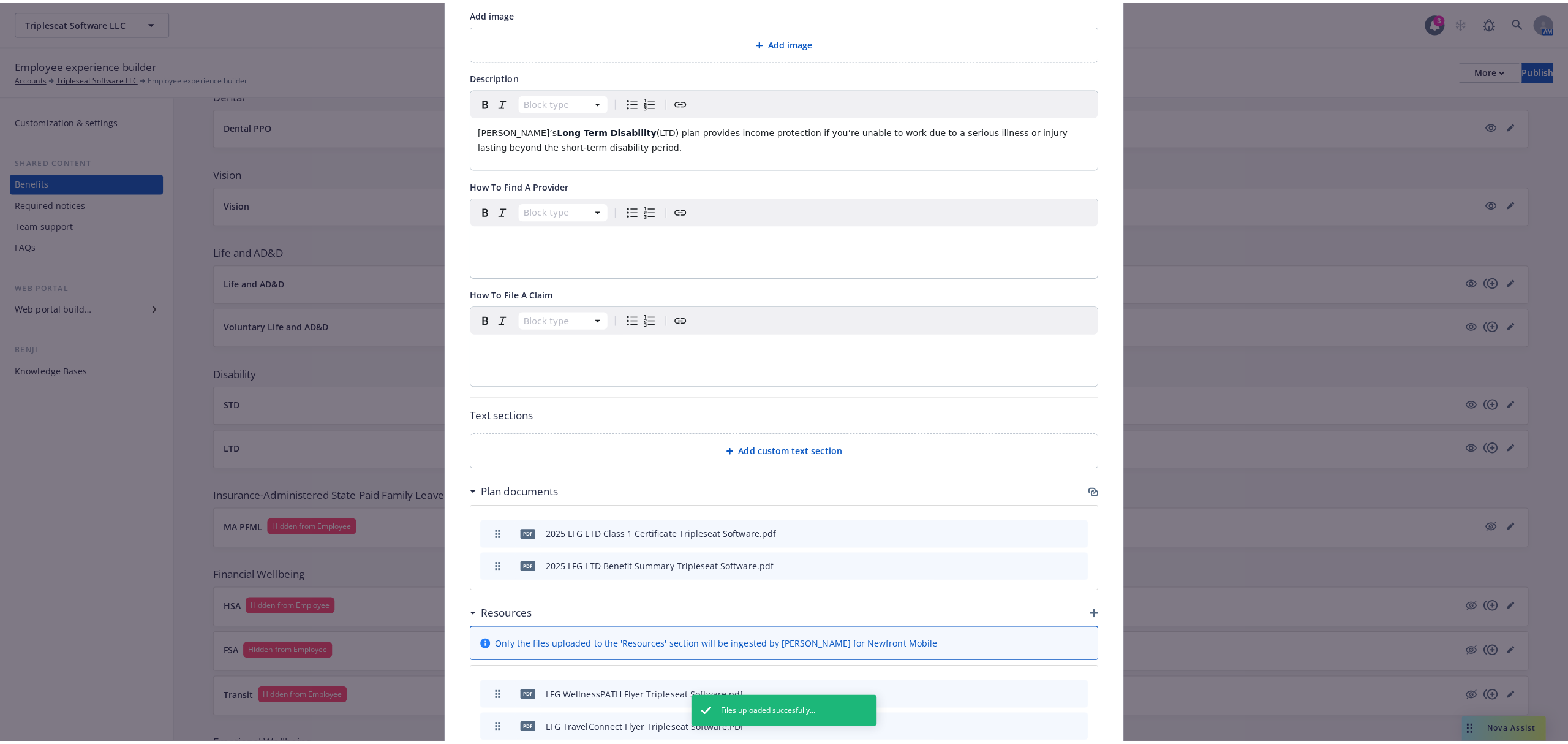
scroll to position [0, 0]
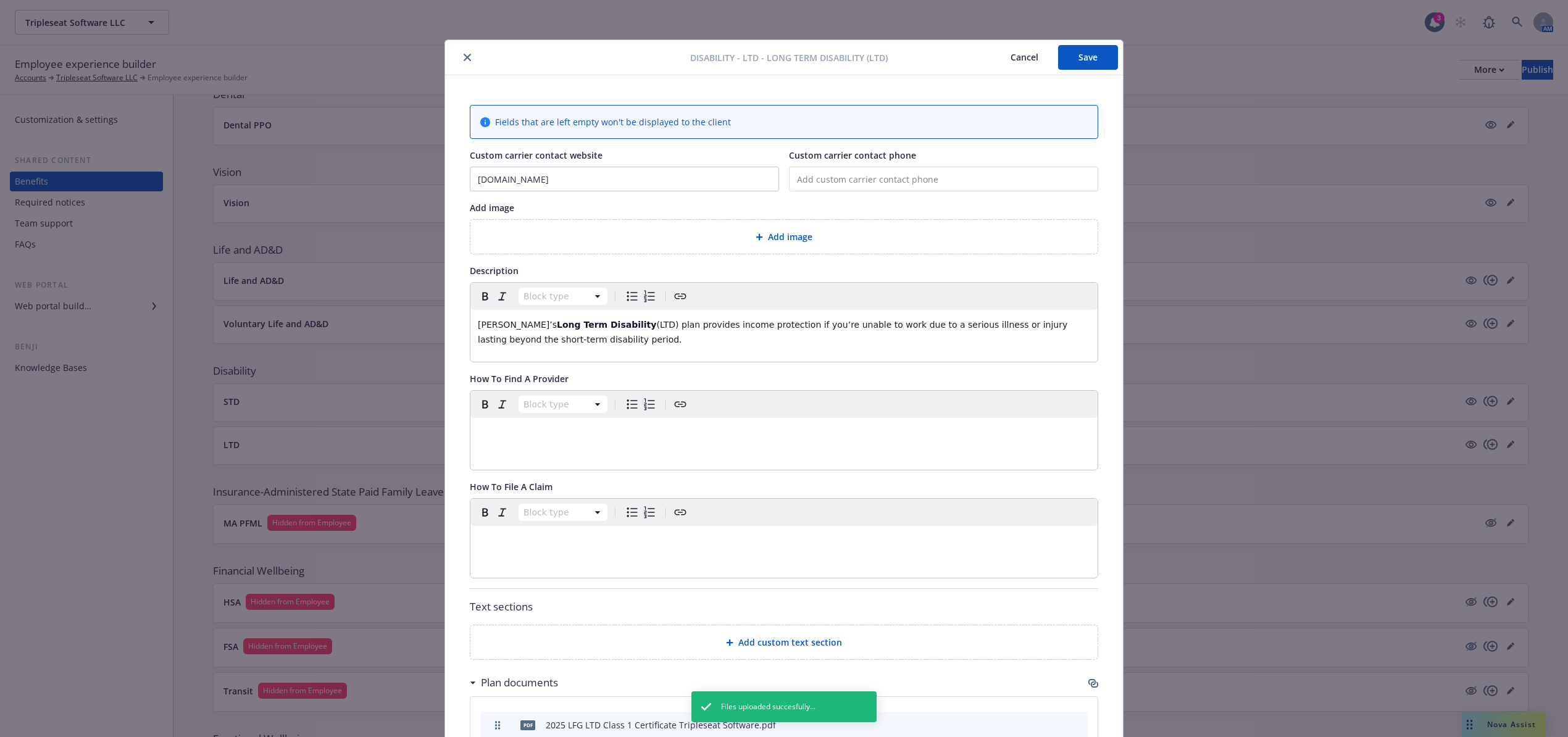
click at [1077, 66] on button "Save" at bounding box center [1088, 58] width 60 height 25
click at [464, 54] on icon "close" at bounding box center [467, 57] width 7 height 7
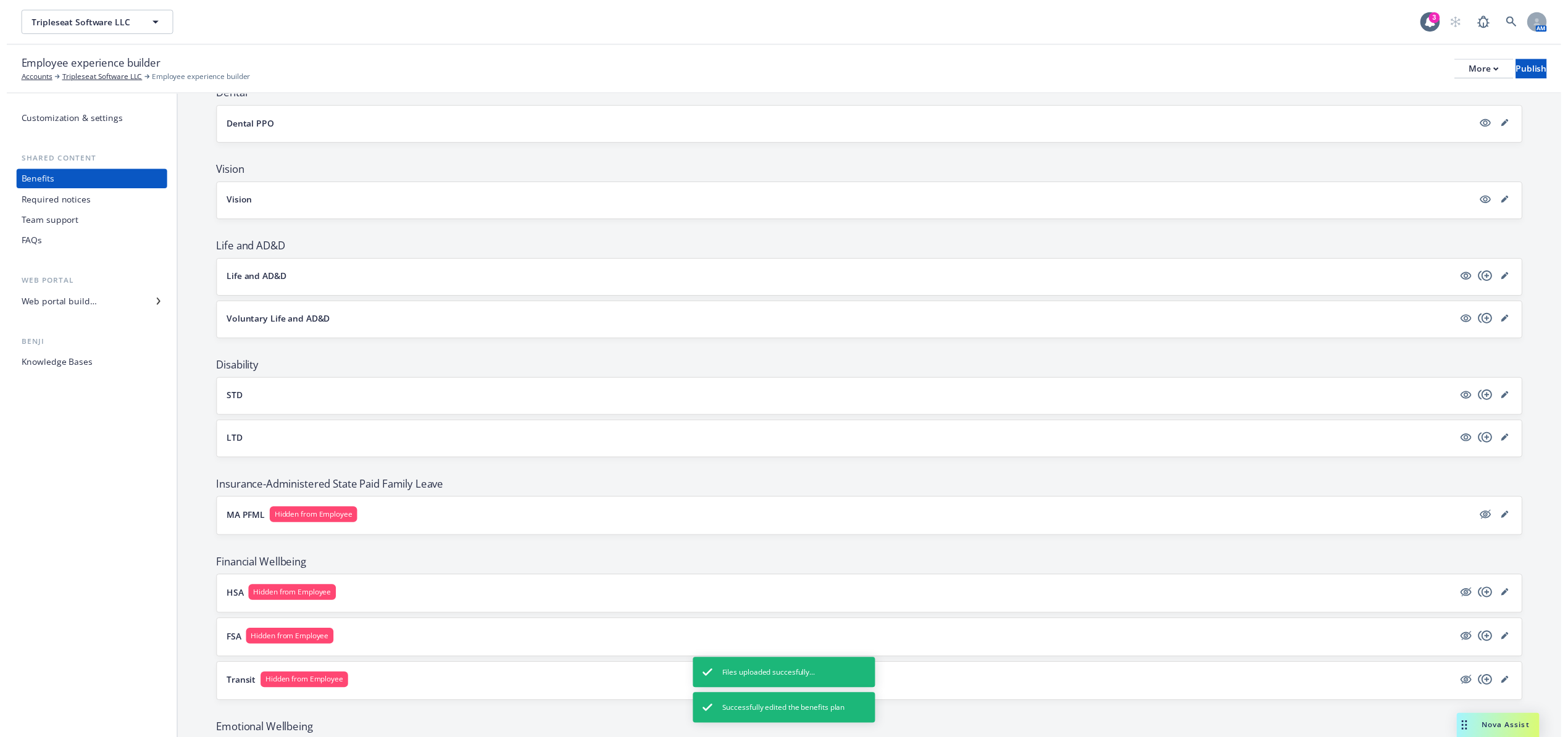
scroll to position [329, 0]
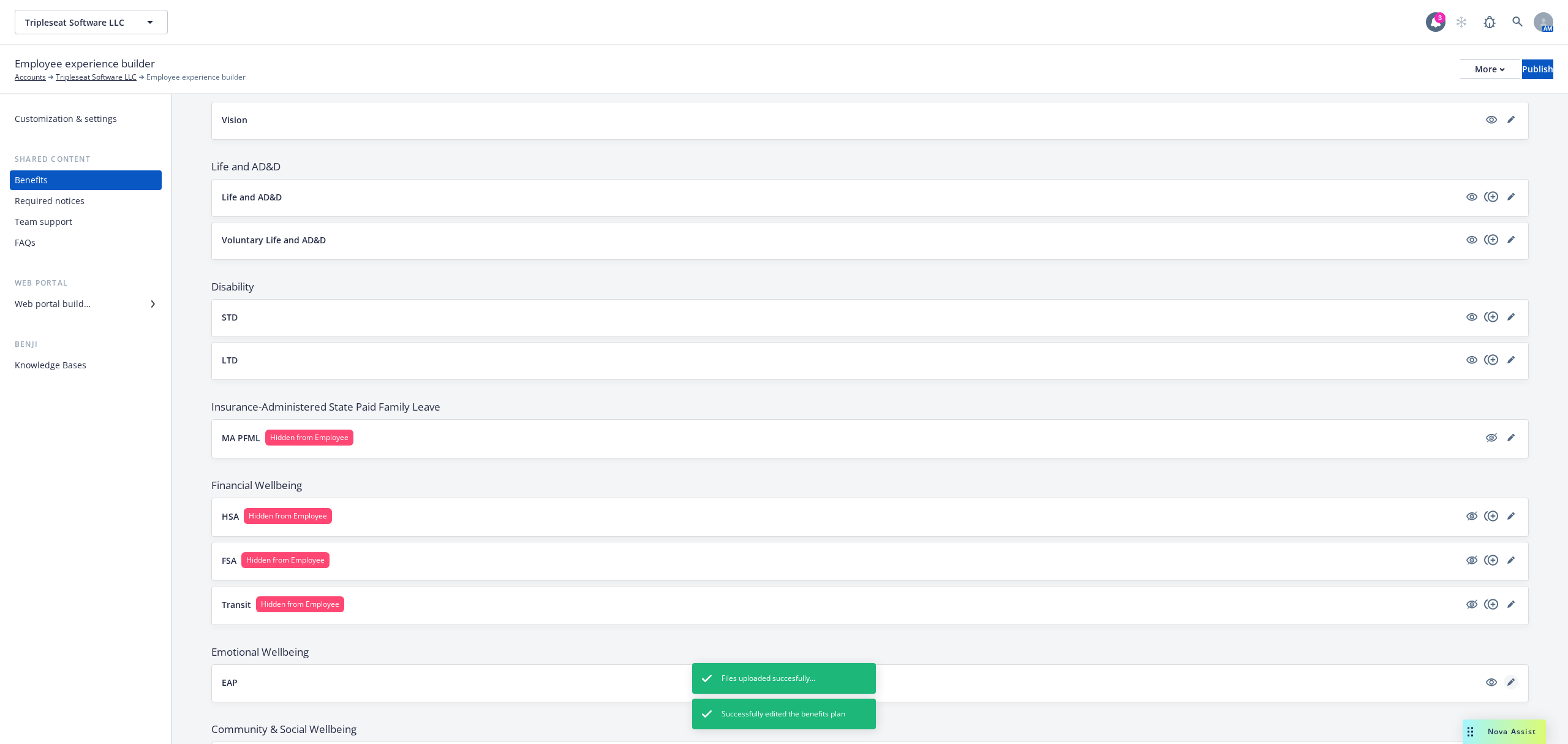
click at [1505, 690] on link "editPencil" at bounding box center [1511, 682] width 15 height 15
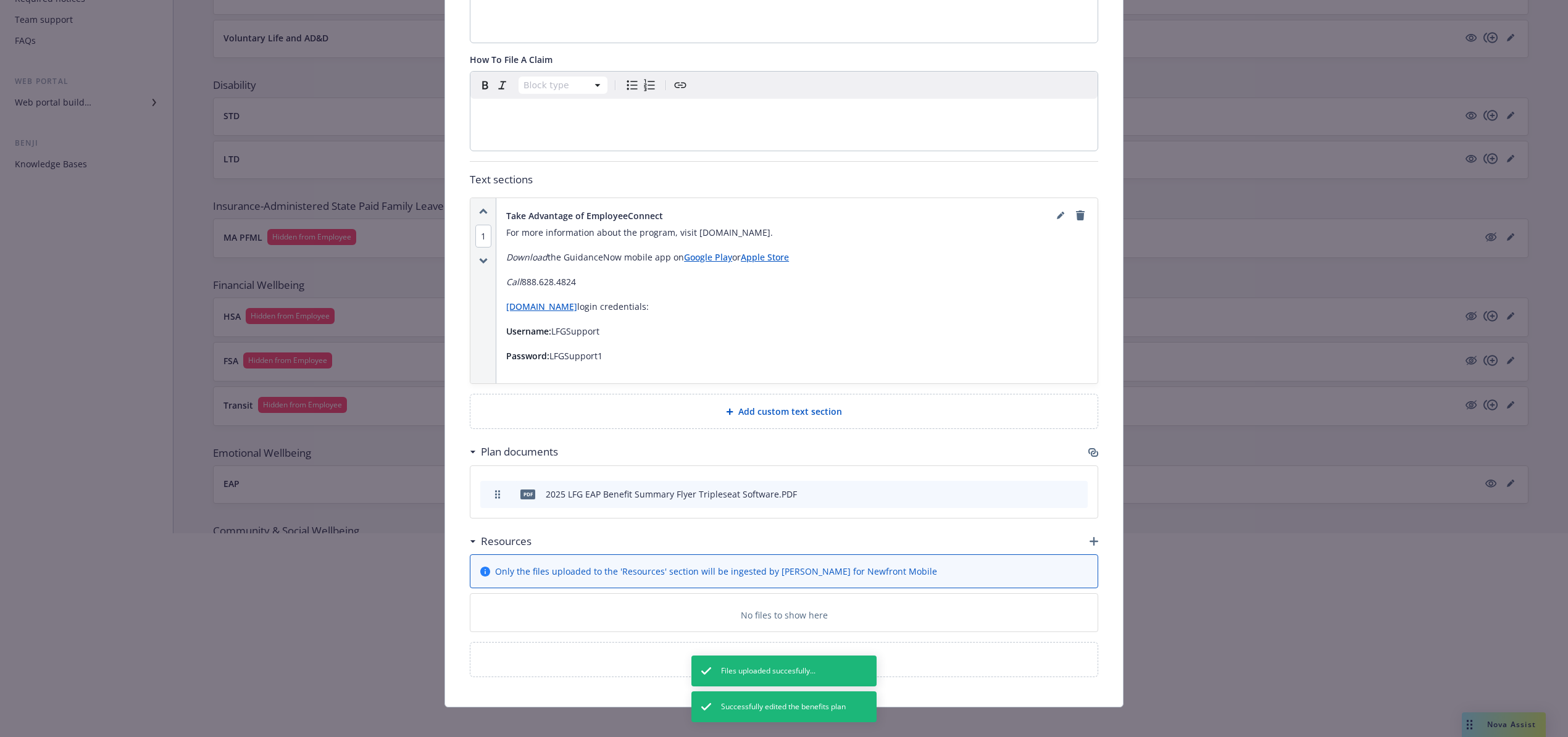
scroll to position [247, 0]
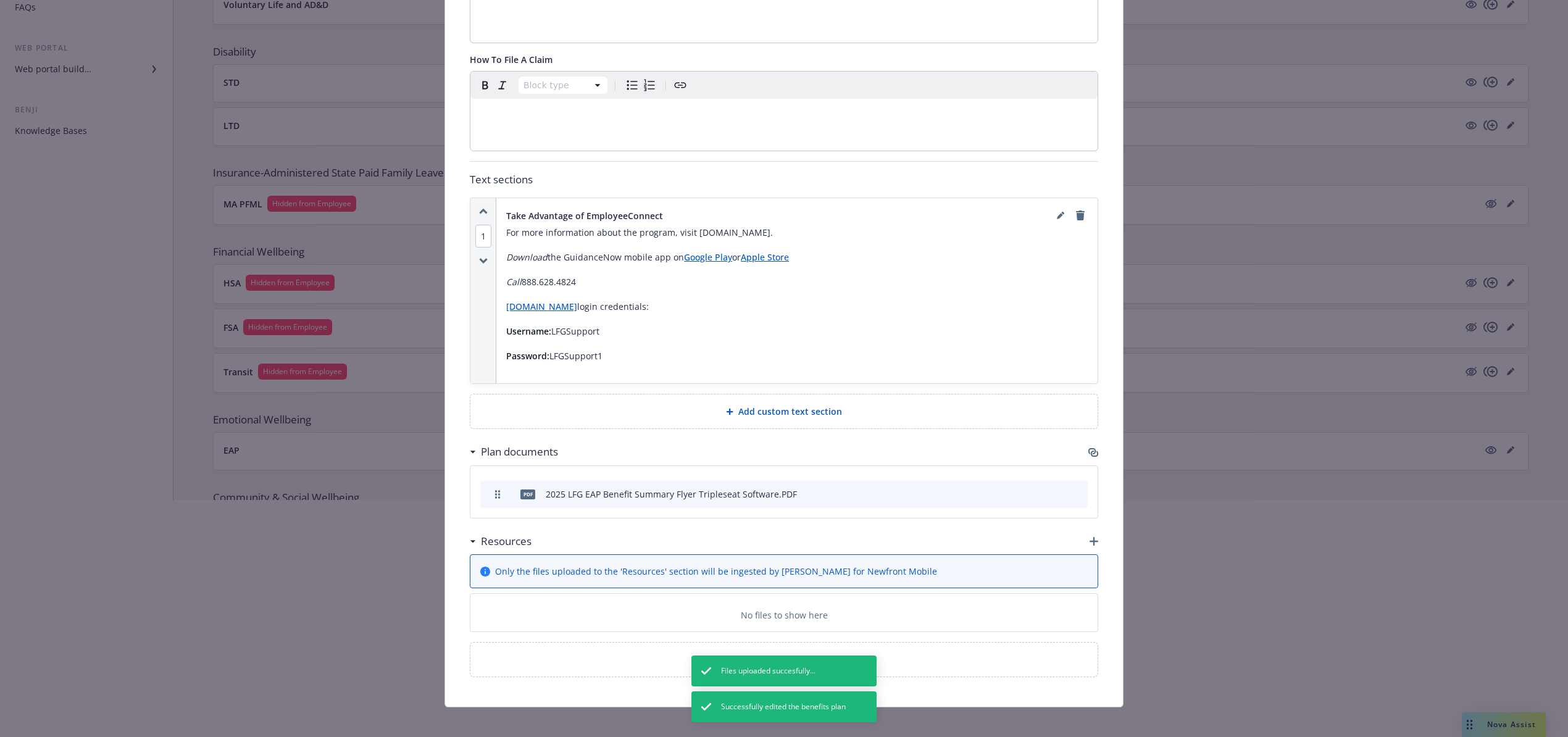
click at [1097, 534] on div at bounding box center [784, 539] width 1568 height 79
click at [1088, 530] on div at bounding box center [784, 539] width 1568 height 79
click at [1089, 529] on div at bounding box center [784, 539] width 1568 height 79
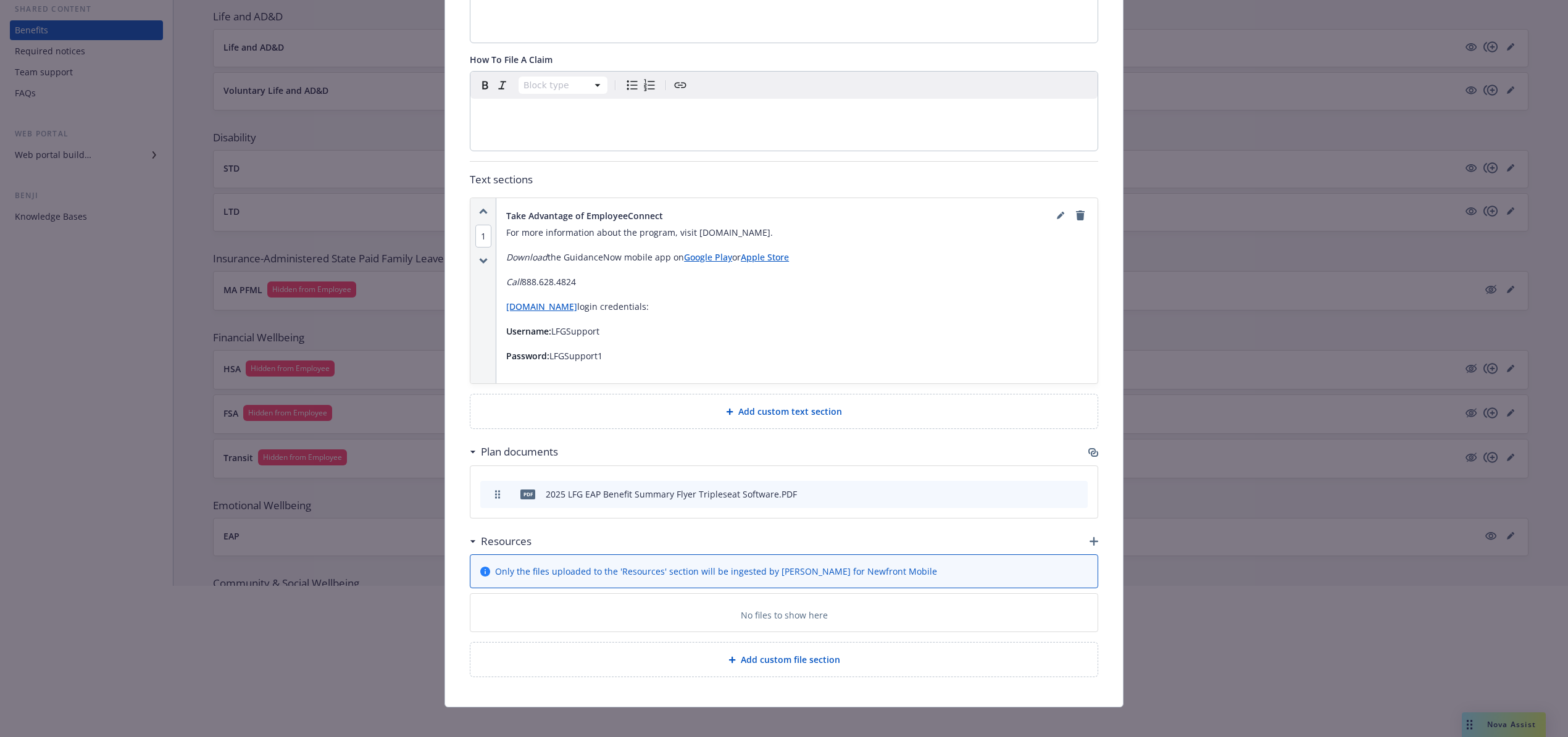
scroll to position [164, 0]
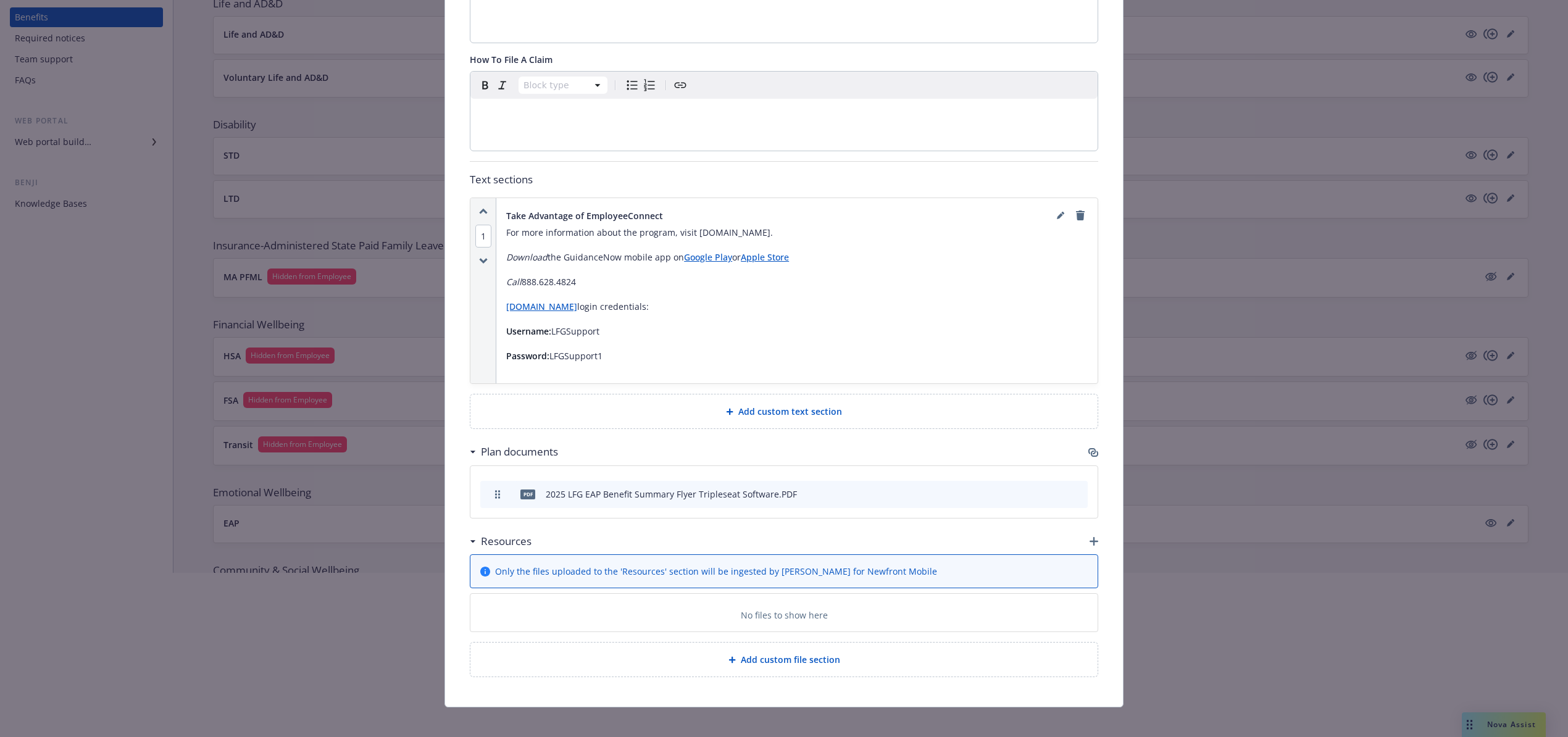
click at [1089, 537] on icon "button" at bounding box center [1093, 541] width 9 height 9
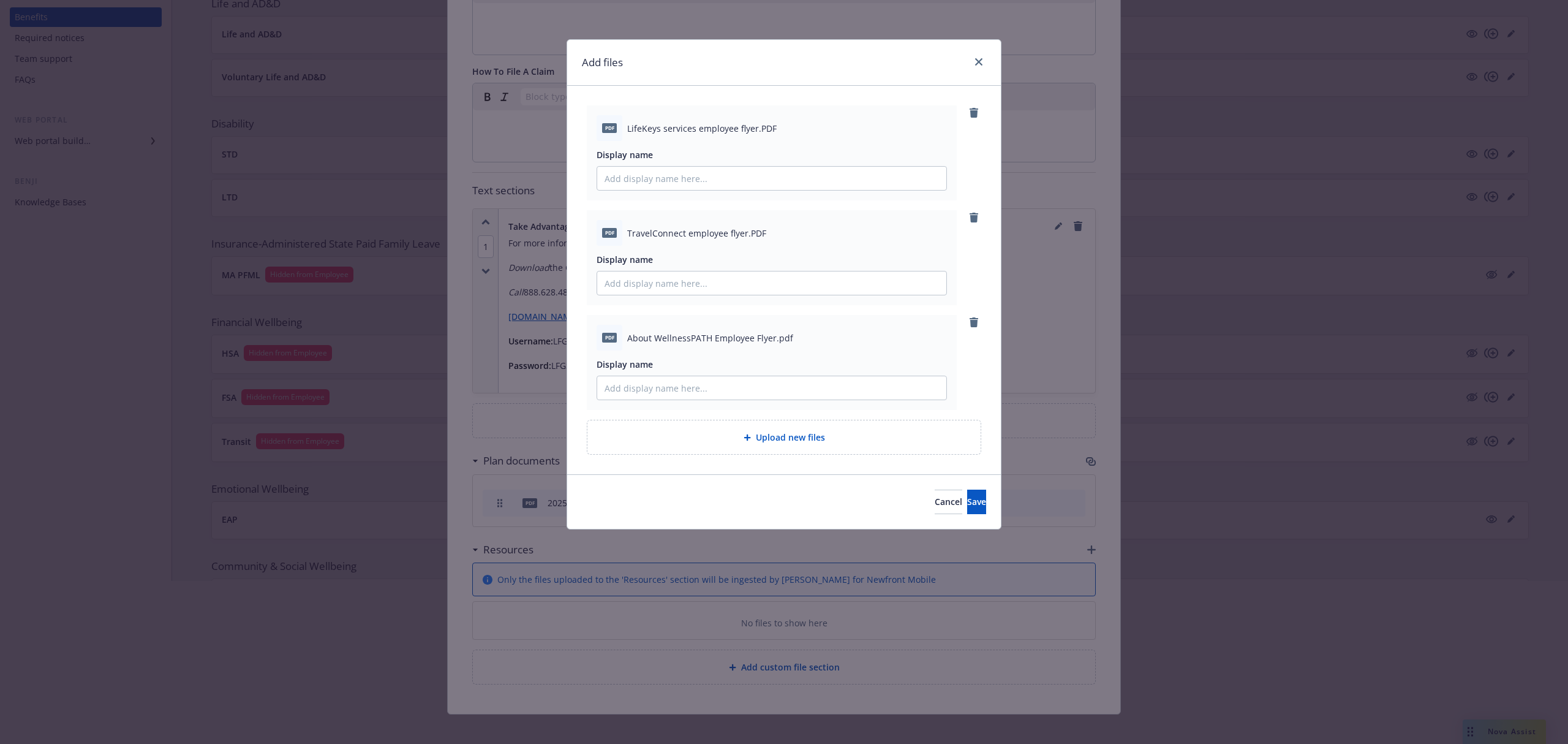
click at [708, 193] on div "PDF LifeKeys services employee flyer.PDF Display name" at bounding box center [772, 153] width 370 height 95
click at [709, 176] on input "Display name" at bounding box center [772, 179] width 349 height 23
type input "LFG LifeKeys Services Flyer Tripleseat Software"
click at [672, 275] on input "Display name" at bounding box center [772, 283] width 349 height 23
type input "LFG TravelConnect Flyer Tripleseat Software"
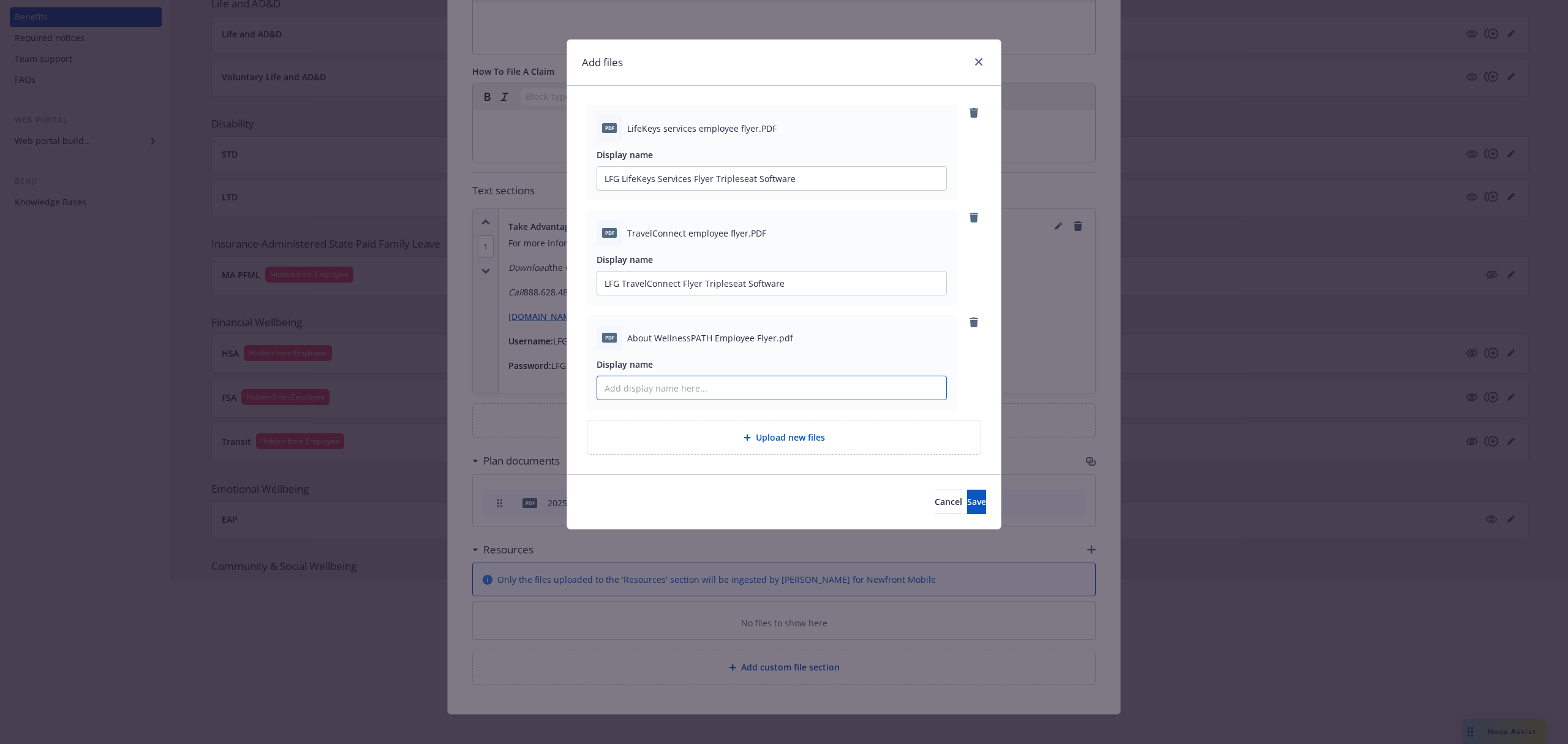
click at [661, 388] on input "Display name" at bounding box center [772, 388] width 349 height 23
type input "LFG WellnessPATH Flyer Tripleseat Software"
click at [969, 504] on button "Save" at bounding box center [977, 502] width 19 height 25
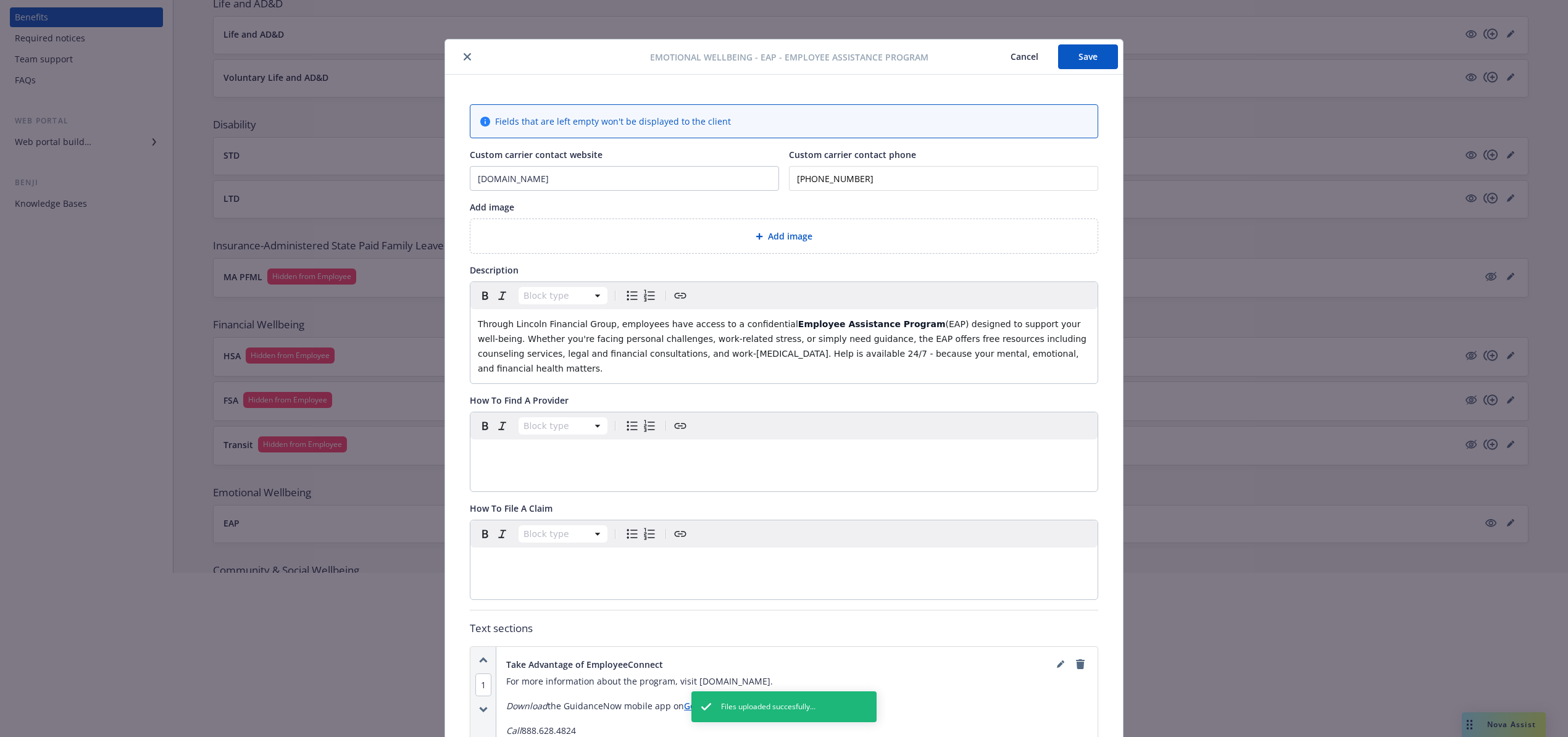
scroll to position [0, 0]
click at [1077, 55] on button "Save" at bounding box center [1088, 58] width 60 height 25
click at [464, 54] on icon "close" at bounding box center [467, 57] width 7 height 7
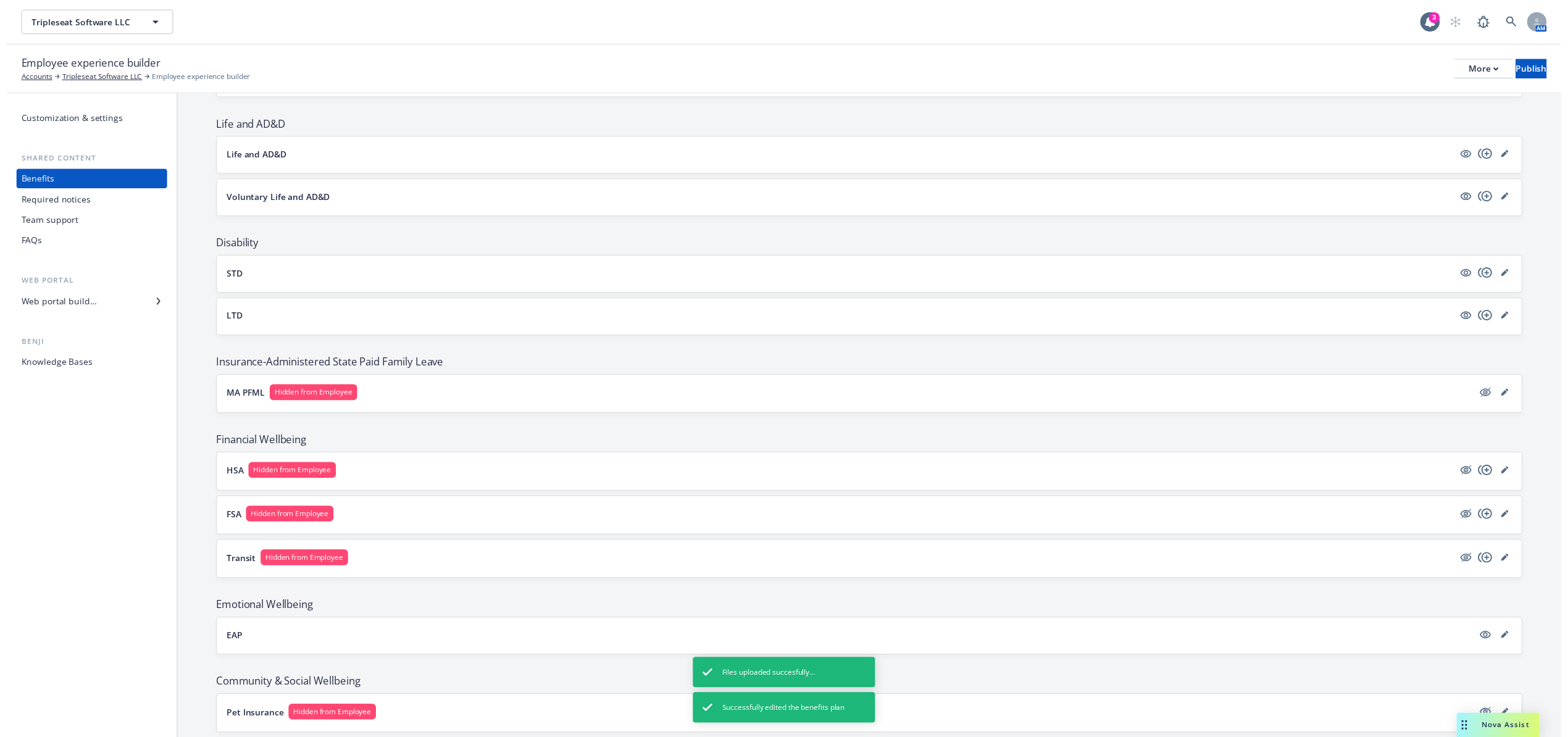
scroll to position [412, 0]
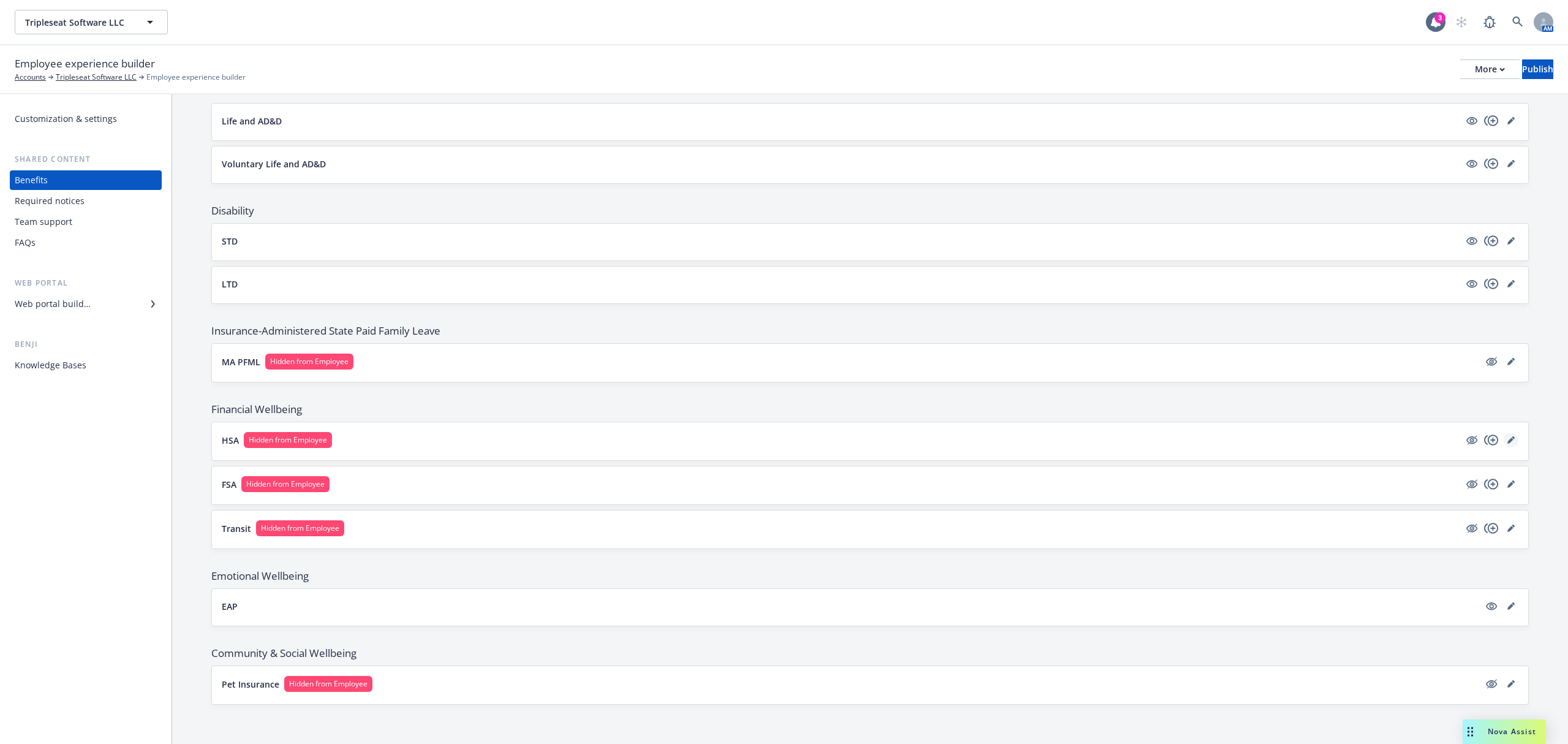
click at [1507, 441] on icon "editPencil" at bounding box center [1511, 440] width 6 height 6
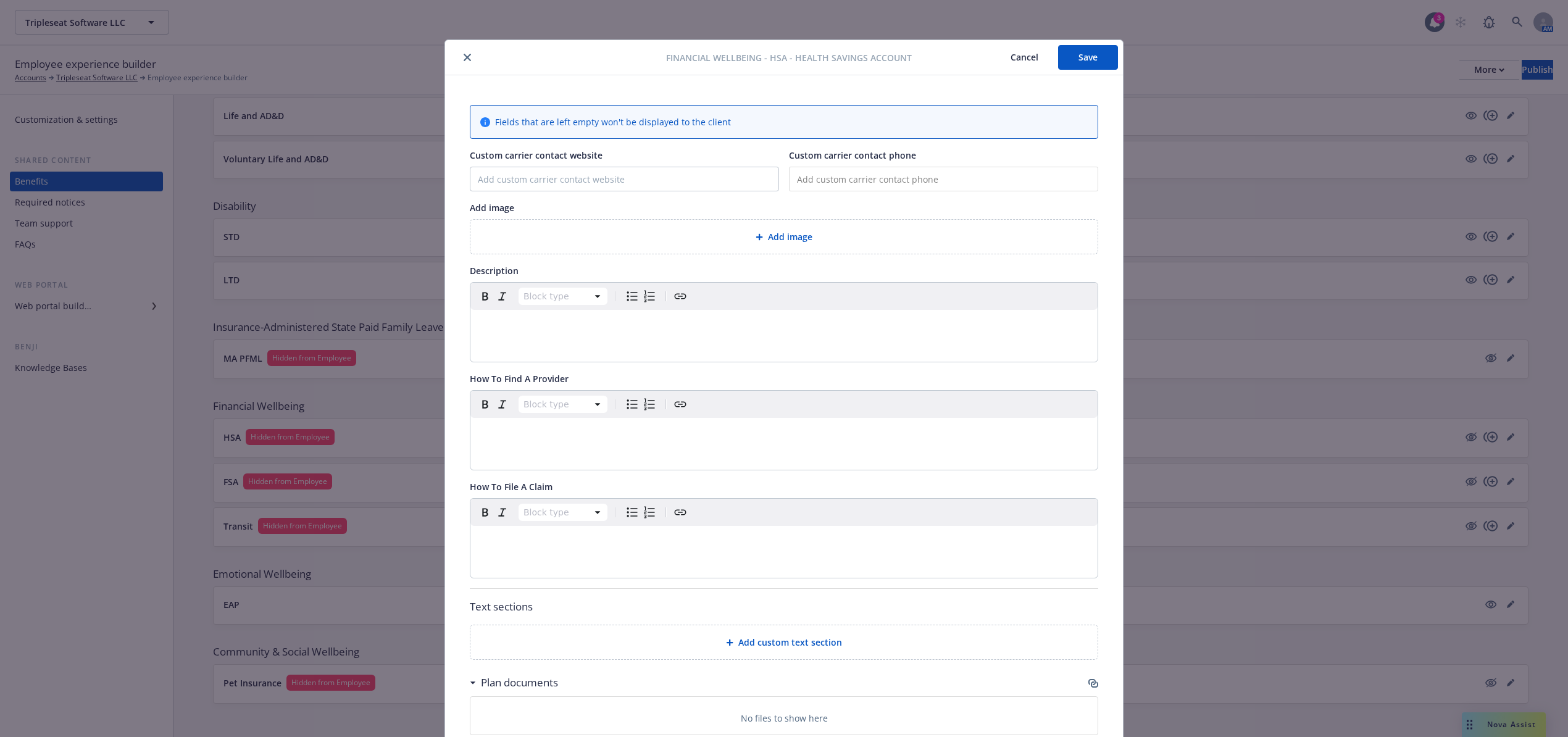
scroll to position [37, 0]
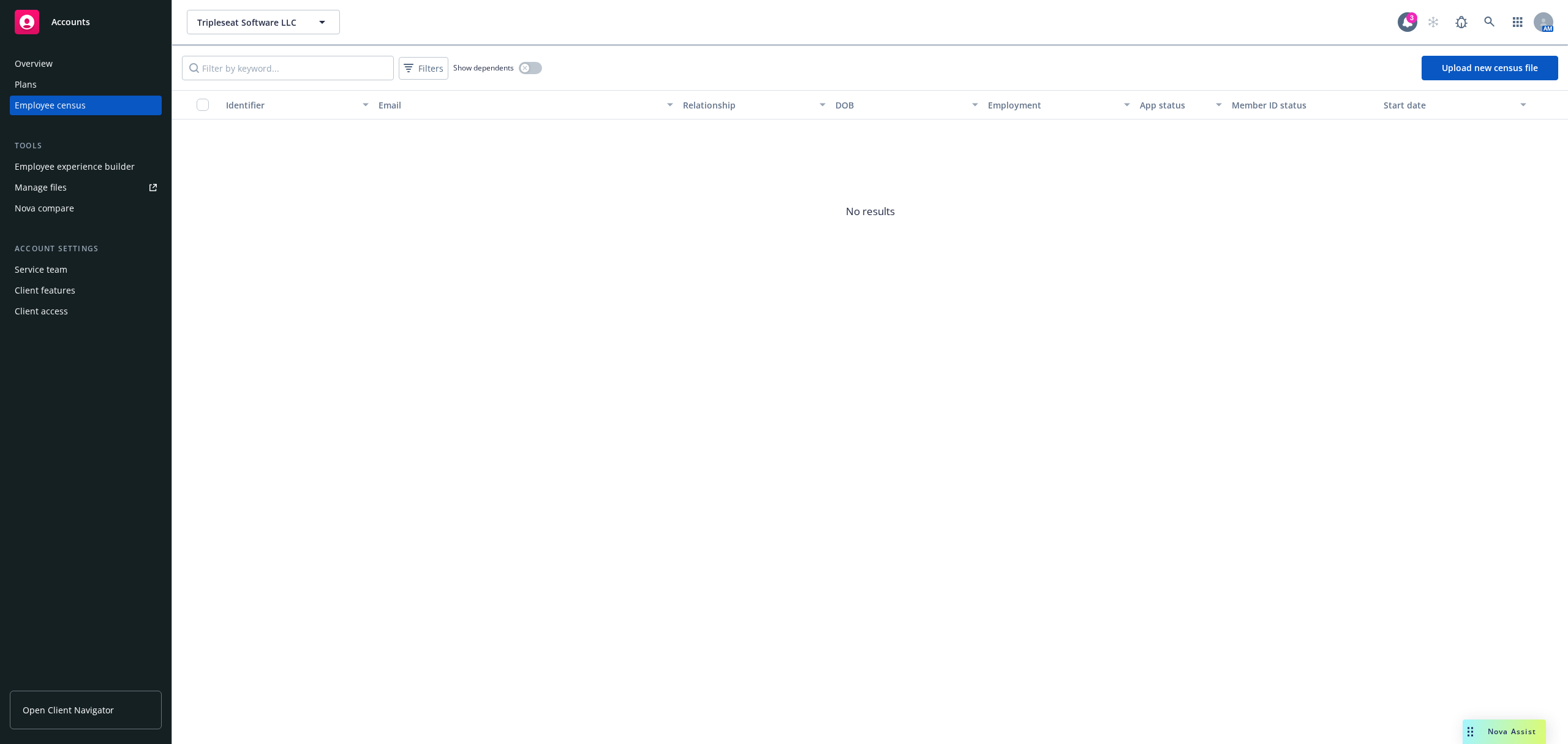
click at [47, 79] on div "Plans" at bounding box center [85, 84] width 142 height 19
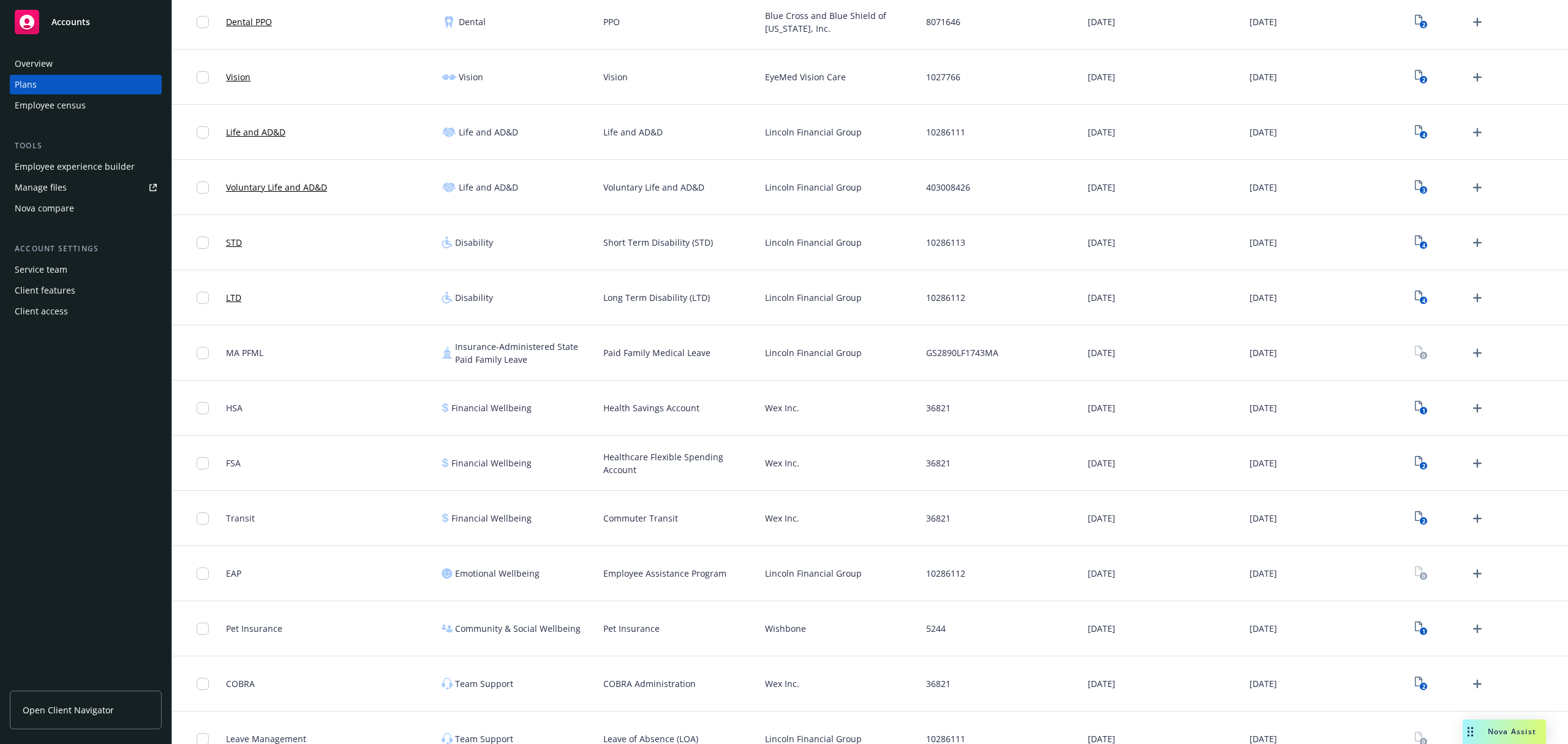
scroll to position [259, 0]
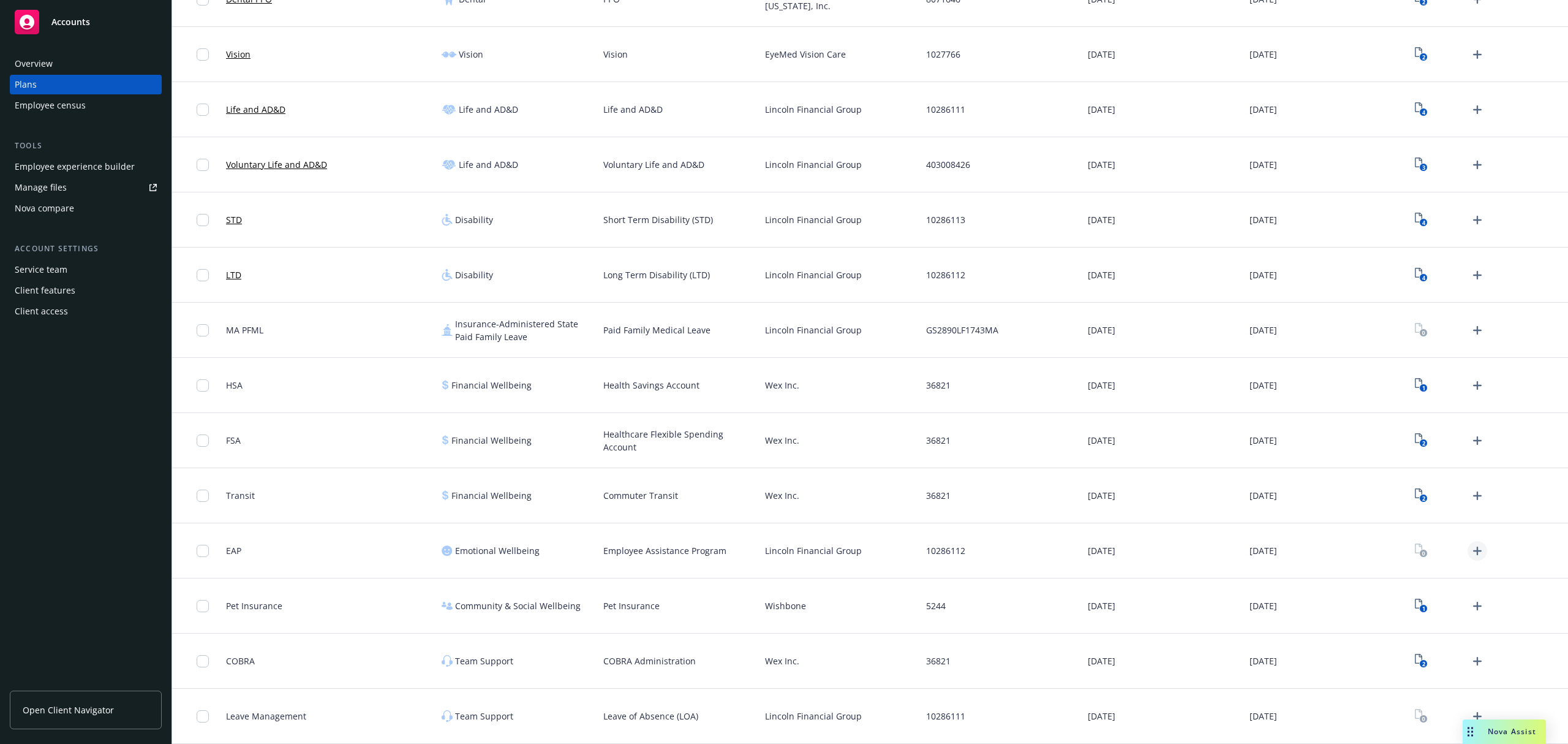
click at [1470, 549] on icon "Upload Plan Documents" at bounding box center [1477, 551] width 15 height 15
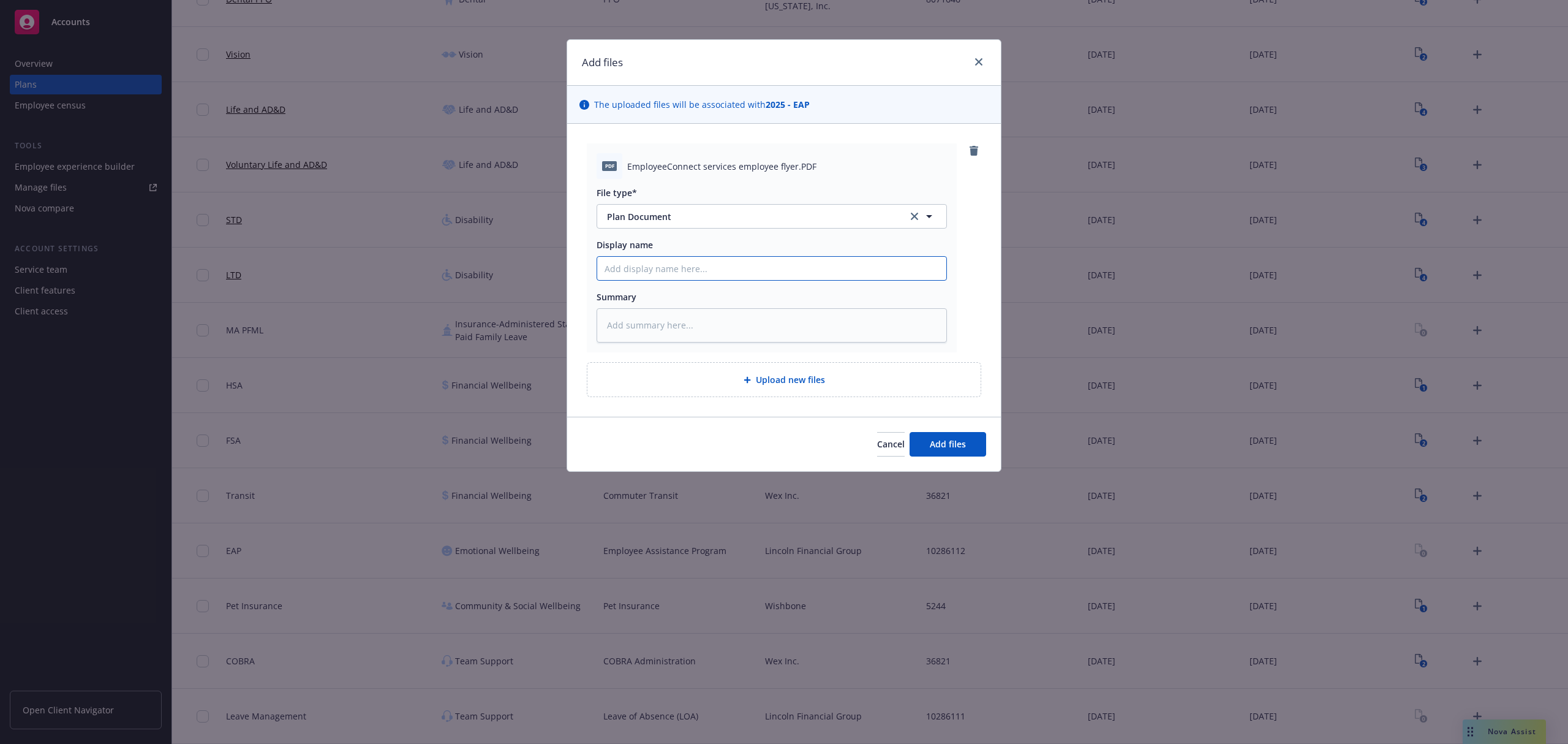
click at [643, 276] on input "Display name" at bounding box center [772, 269] width 349 height 23
type textarea "x"
type input "2"
type textarea "x"
type input "20"
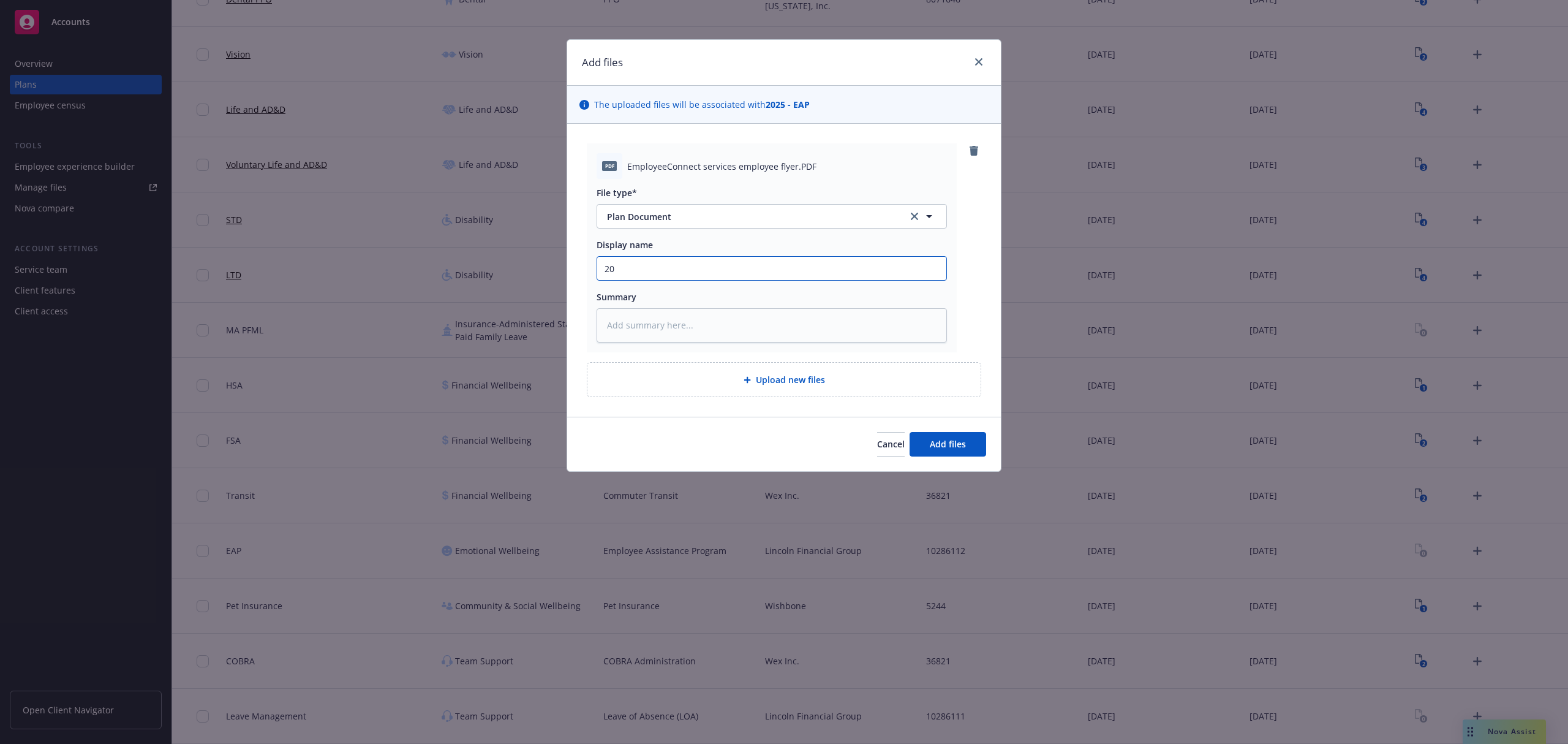
type textarea "x"
type input "202"
type textarea "x"
type input "2025"
type textarea "x"
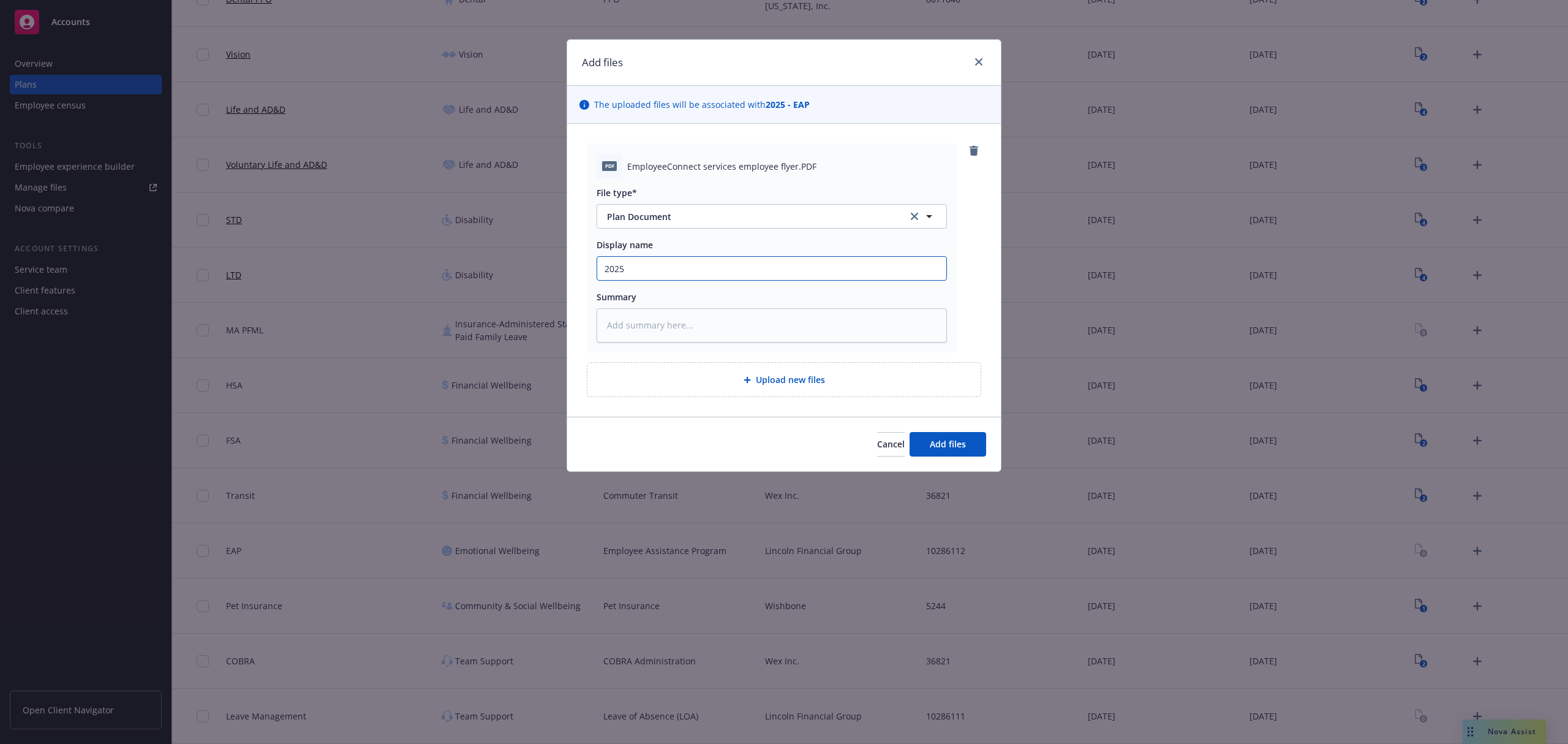
type input "2025"
type textarea "x"
type input "2025 L"
type textarea "x"
type input "2025 Li"
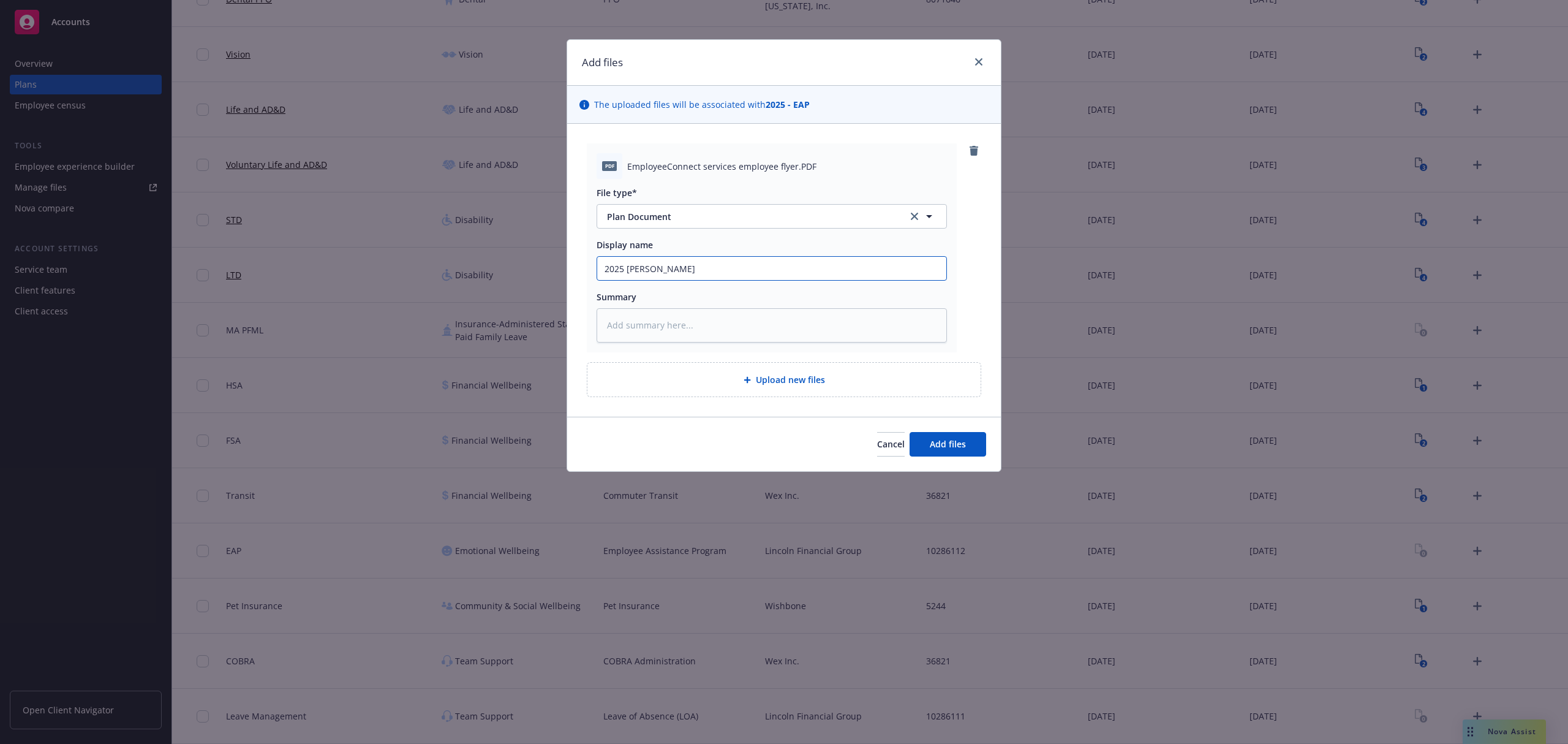
type textarea "x"
type input "2025 Lin"
type textarea "x"
type input "2025 Linc"
type textarea "x"
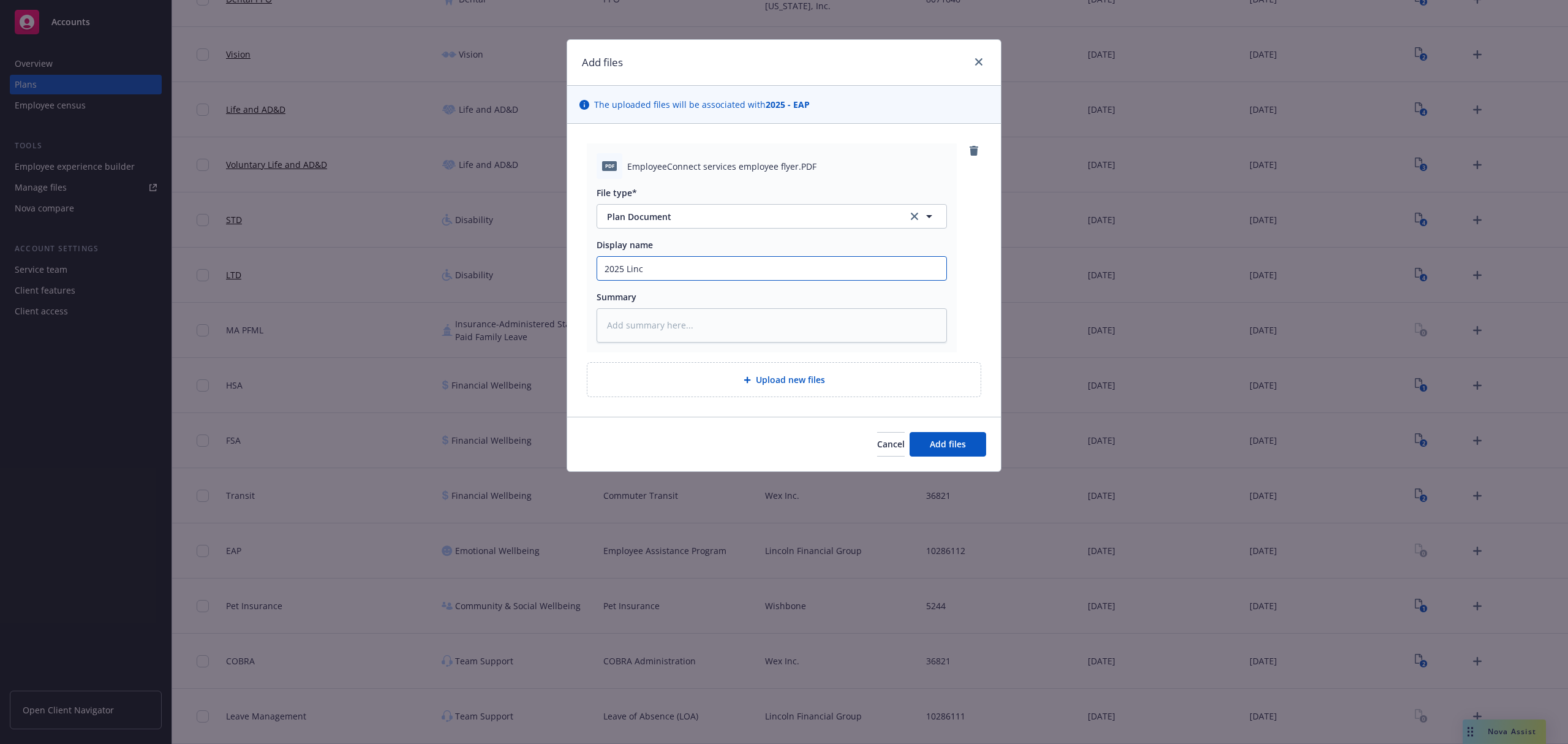
type input "2025 Linco"
type textarea "x"
type input "2025 Lincol"
type textarea "x"
type input "2025 Lincoln"
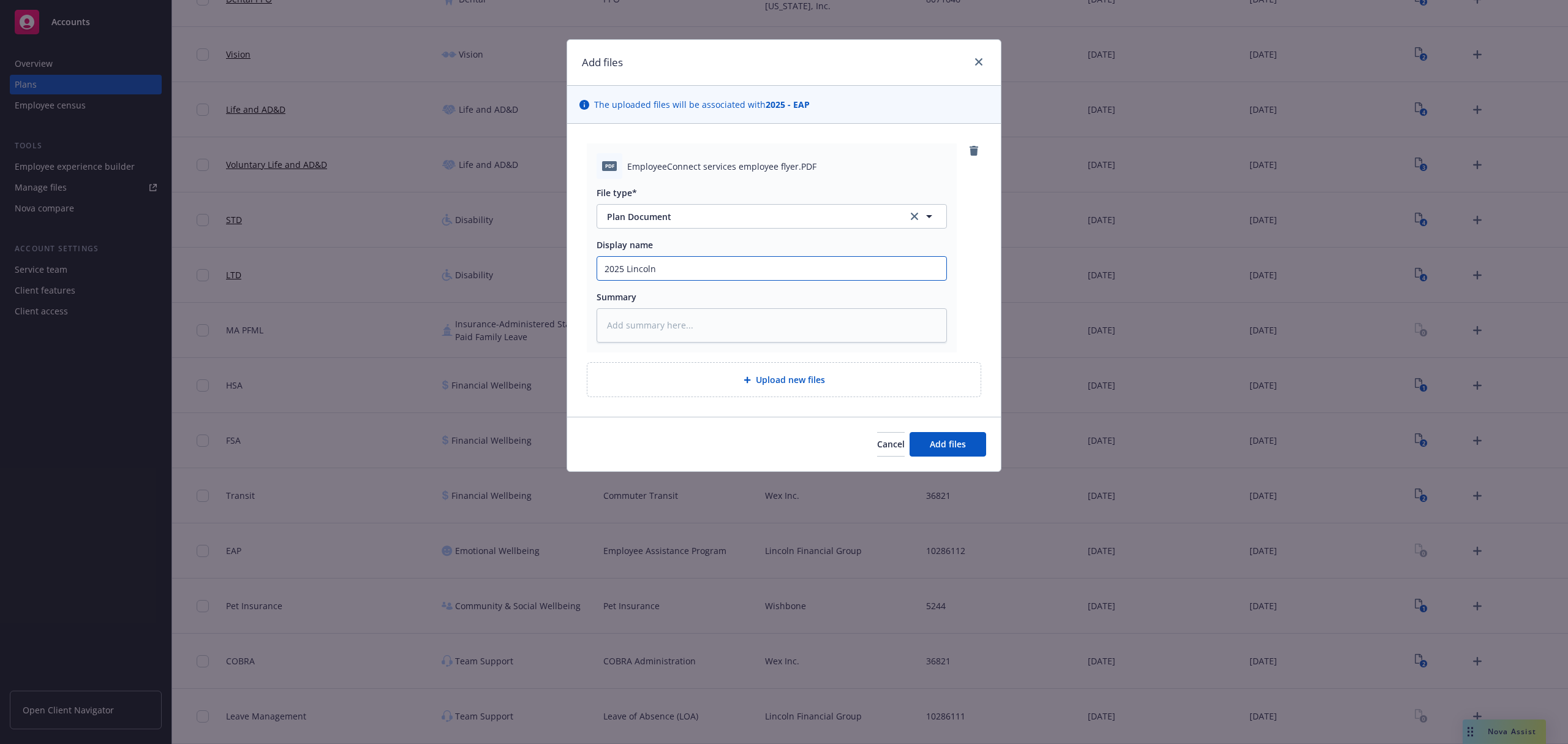
type textarea "x"
type input "2025 Lincoln F"
type textarea "x"
type input "2025 Lincoln Fi"
type textarea "x"
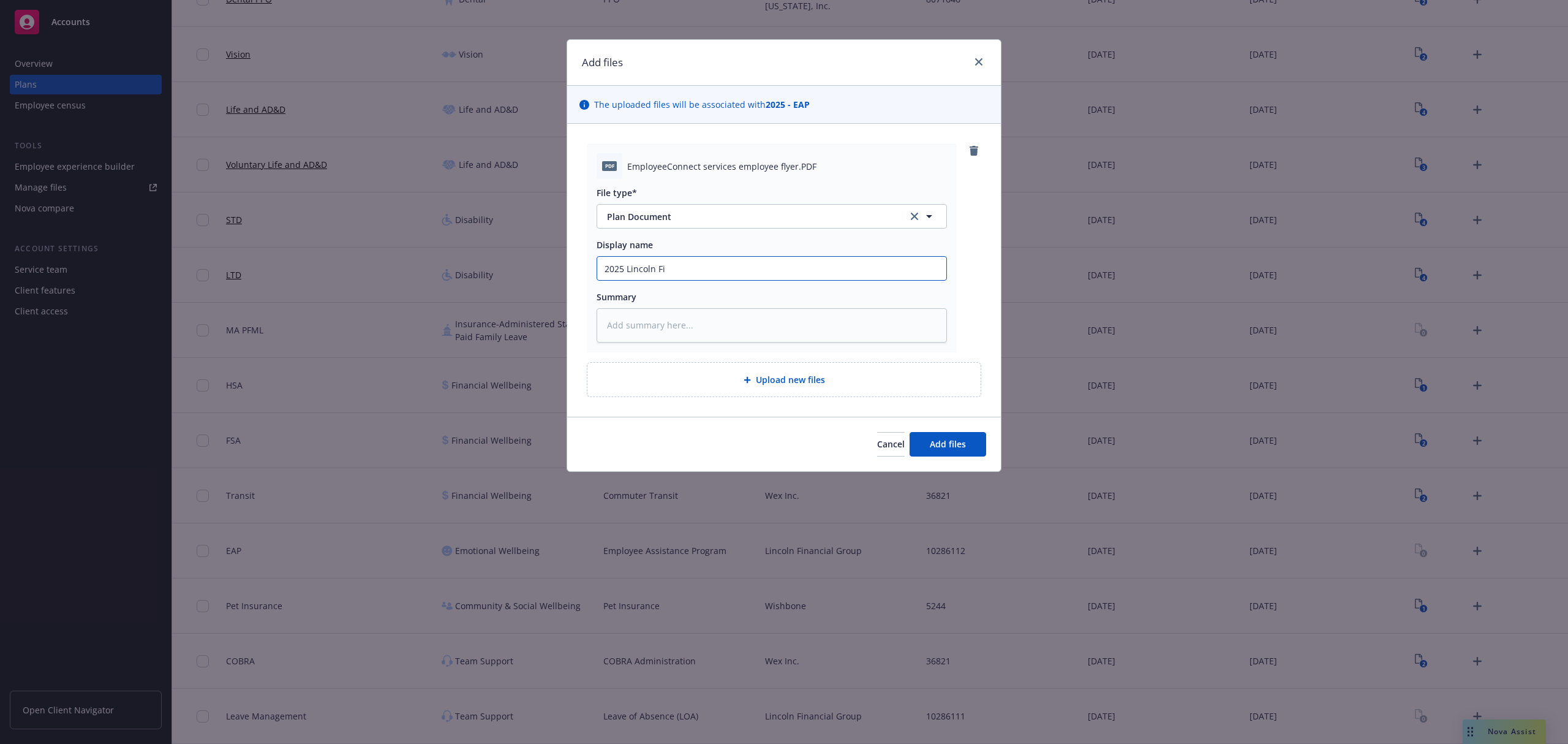
type input "2025 Lincoln Fin"
type textarea "x"
type input "2025 Lincoln Fina"
type textarea "x"
type input "2025 Lincoln Finan"
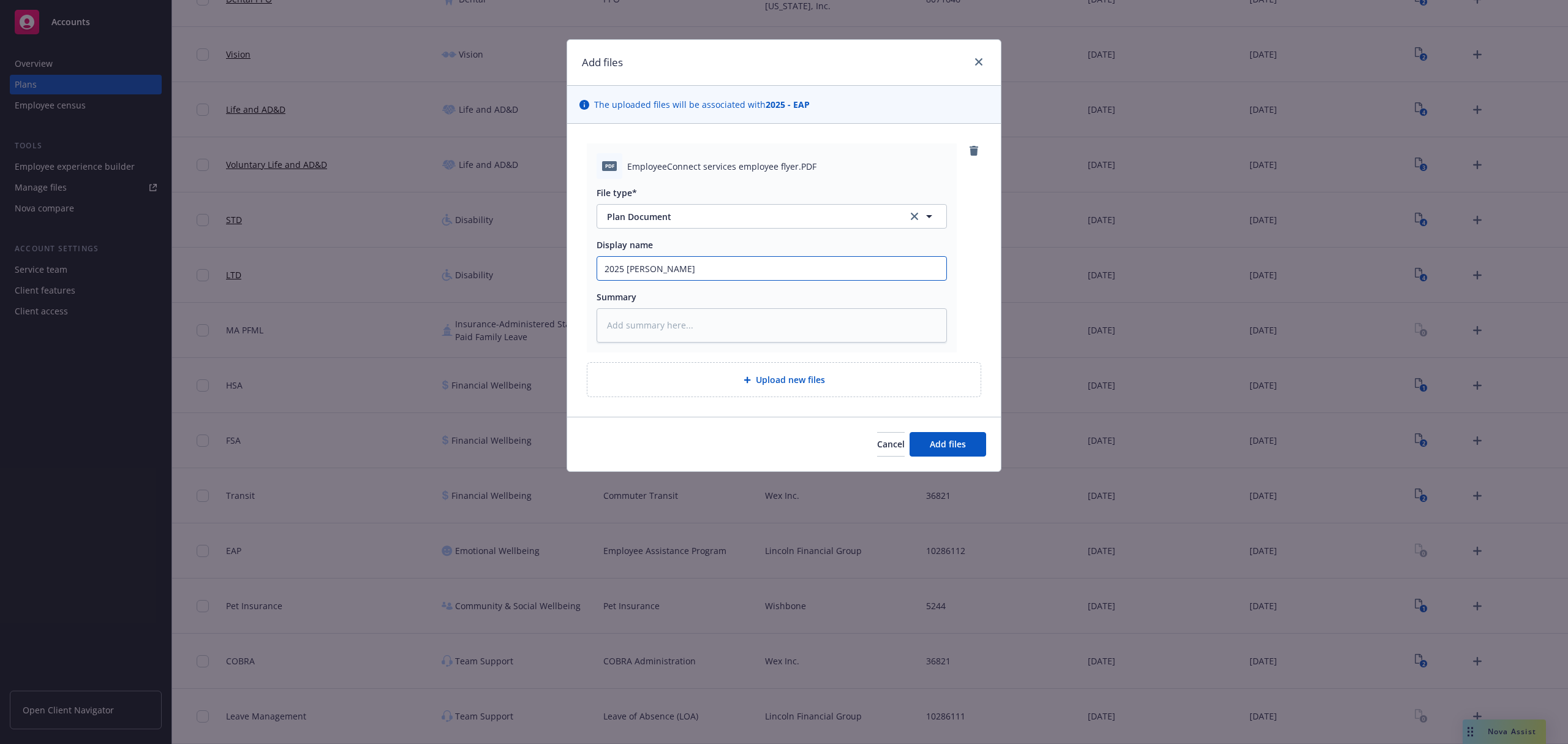
type textarea "x"
type input "2025 Lincoln Financ"
type textarea "x"
type input "2025 Lincoln Financi"
type textarea "x"
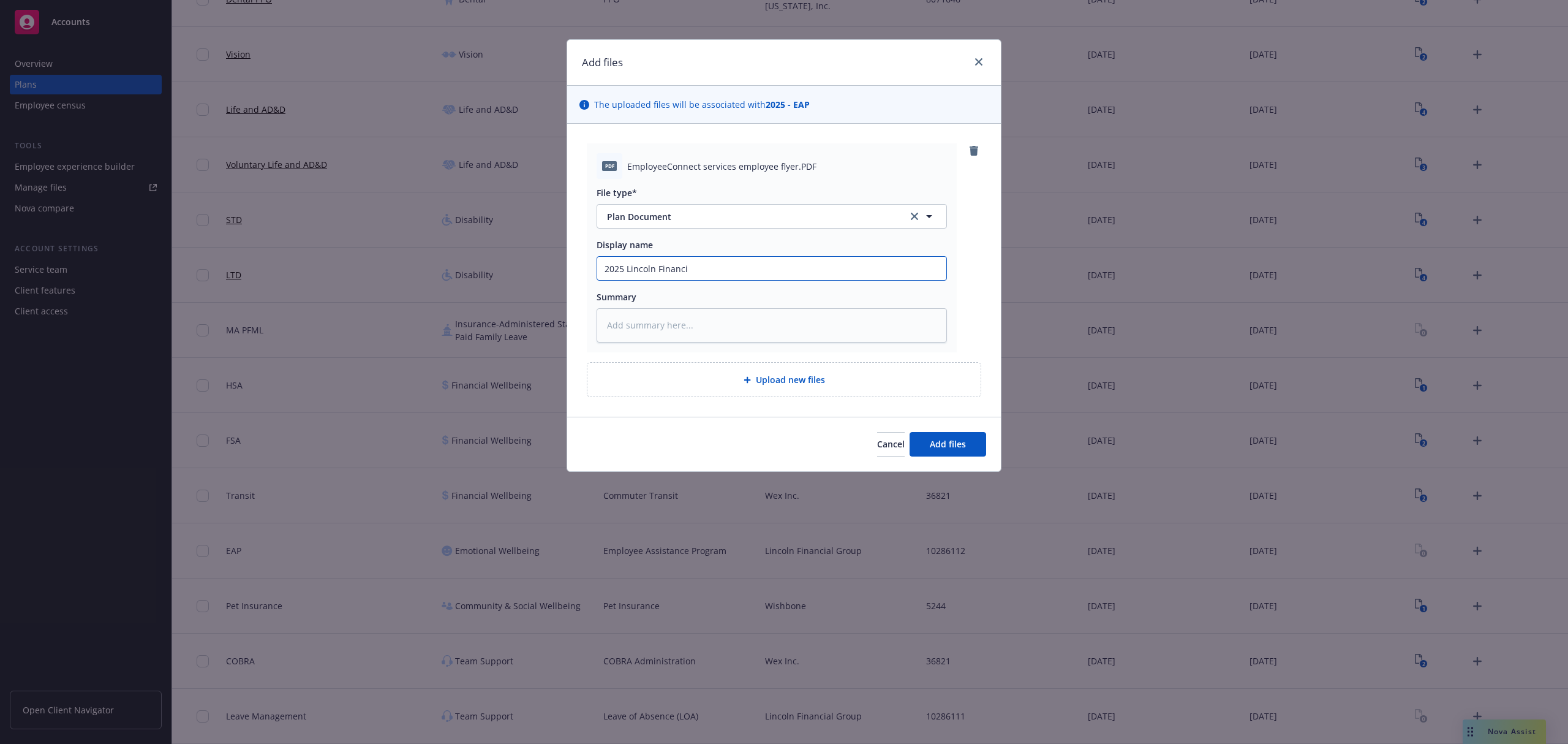
type input "2025 Lincoln Financia"
type textarea "x"
type input "2025 Lincoln Financial"
type textarea "x"
type input "2025 Lincoln Financia"
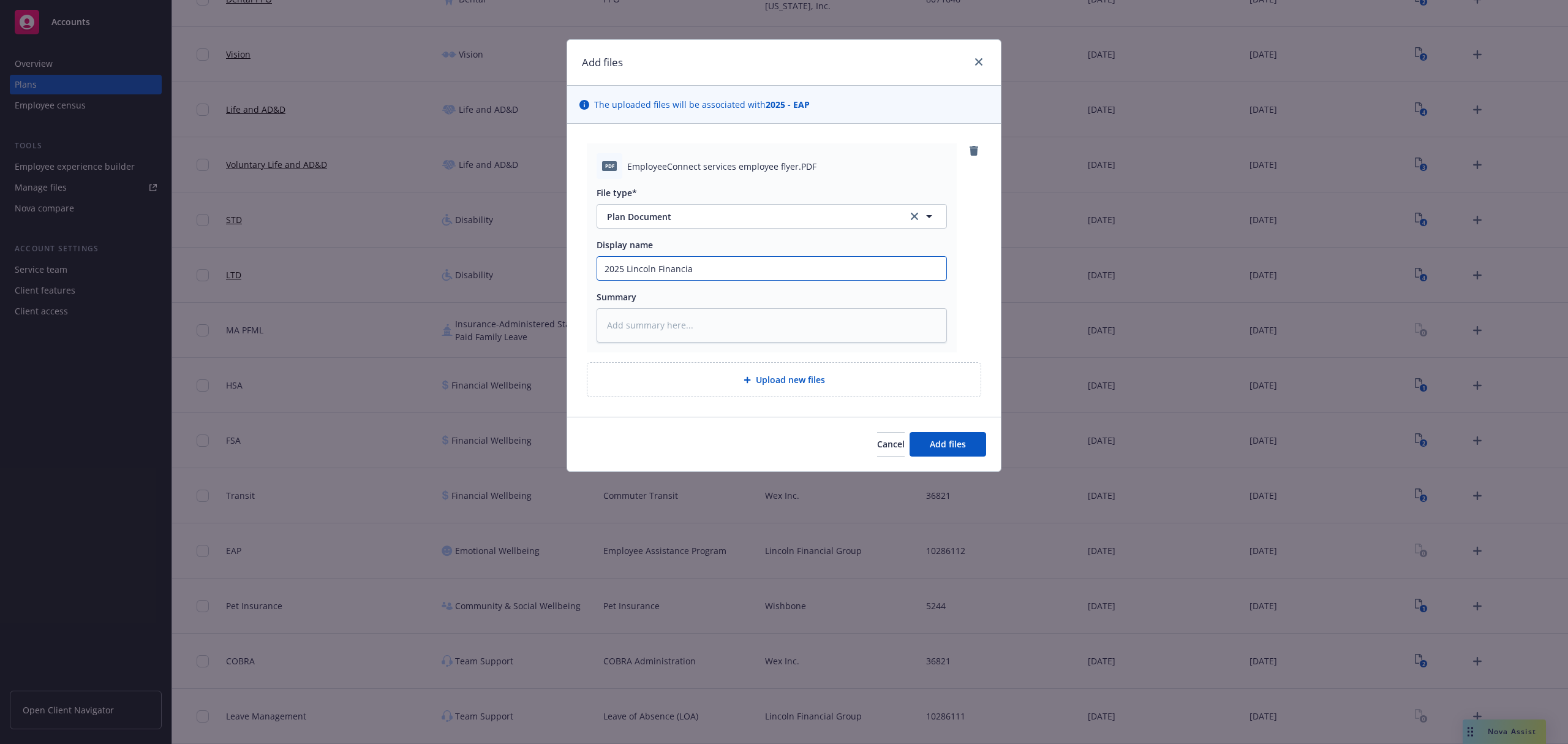
type textarea "x"
type input "2025 Lincoln Financi"
type textarea "x"
type input "2025 Lincoln Financ"
type textarea "x"
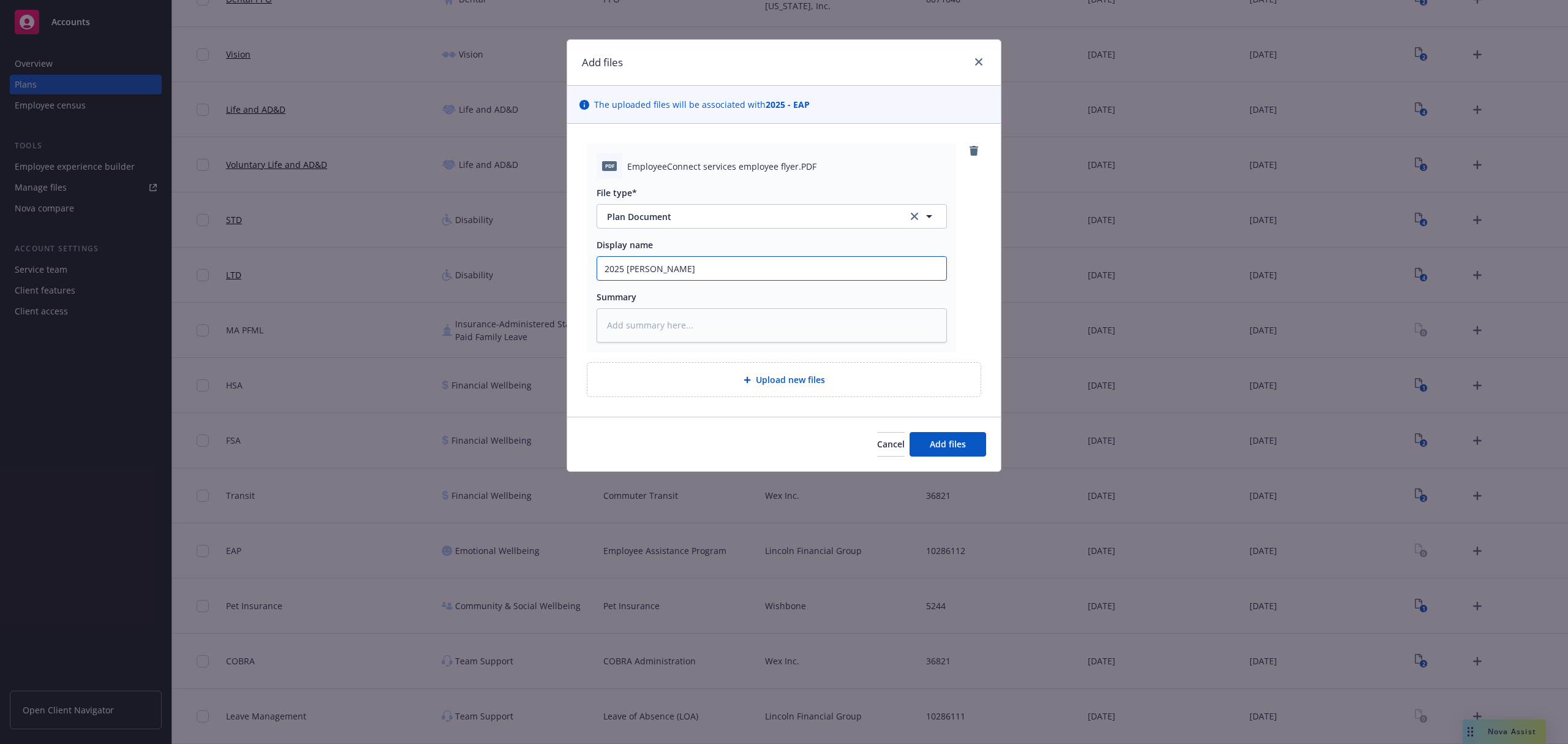
type input "2025 Lincoln Finan"
type textarea "x"
type input "2025 Lincoln Fina"
type textarea "x"
type input "2025 Lincoln Fin"
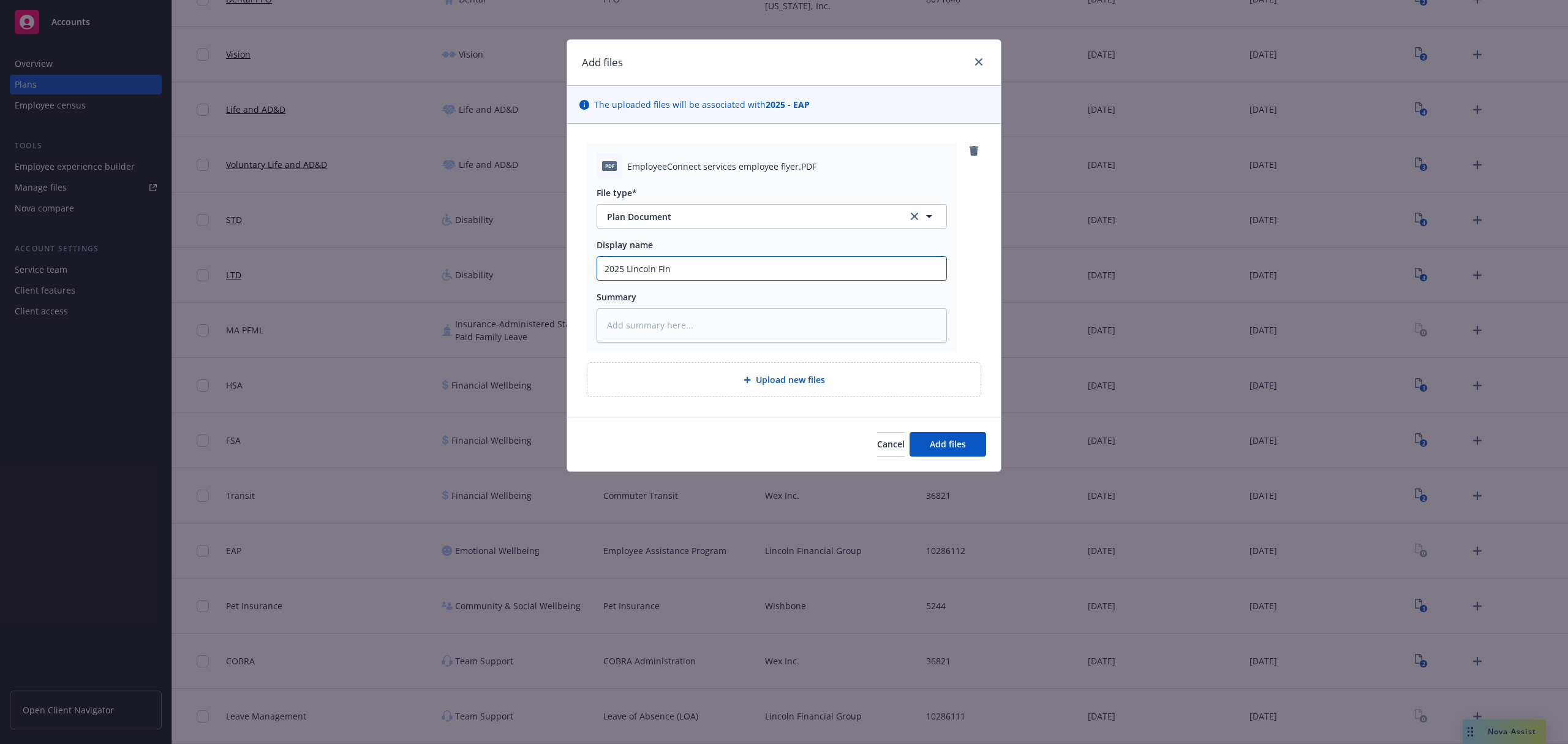
type textarea "x"
type input "2025 Lincoln Fi"
type textarea "x"
type input "2025 Lincoln F"
type textarea "x"
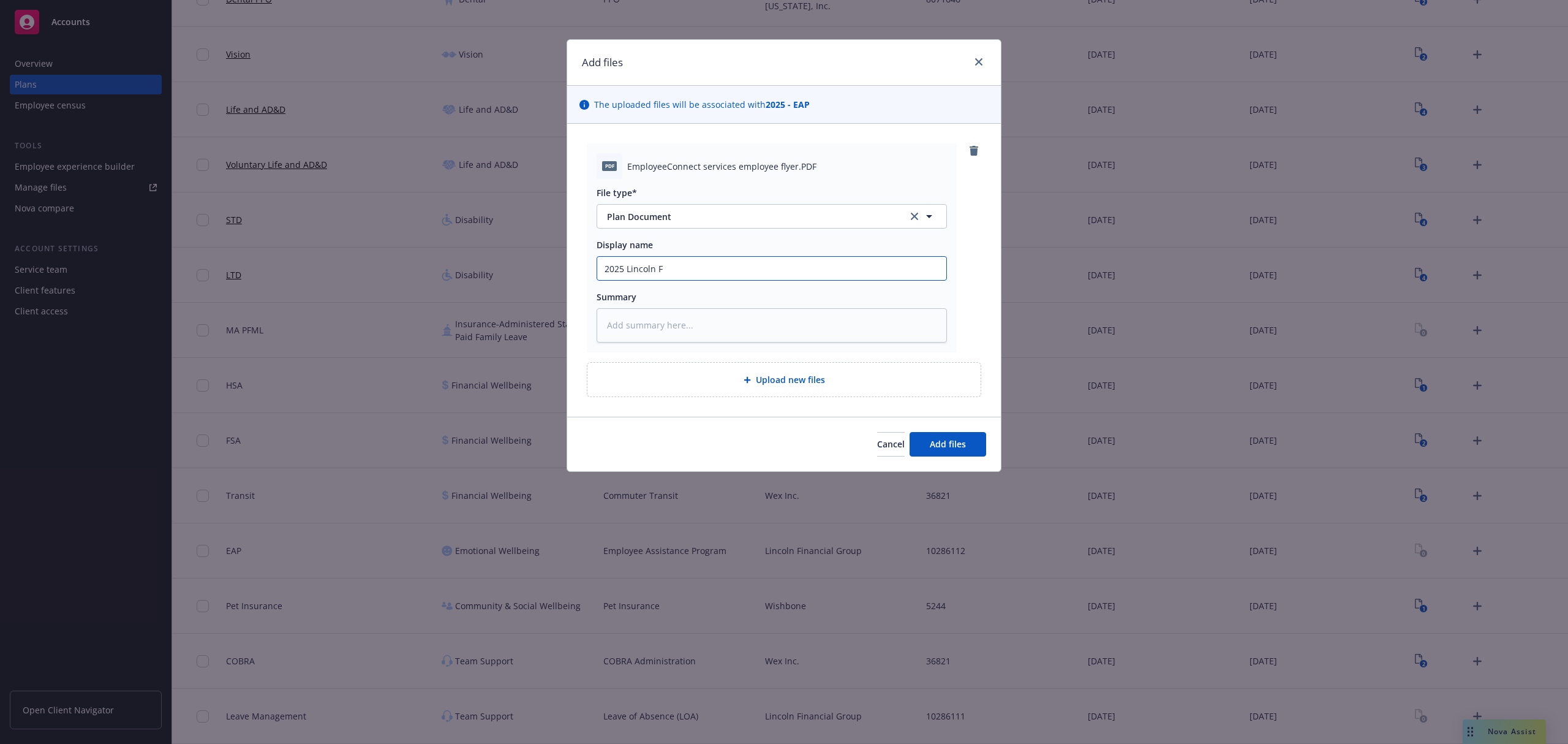
type input "2025 Lincoln"
type textarea "x"
type input "2025 Lincoln"
type textarea "x"
type input "2025 Lincol"
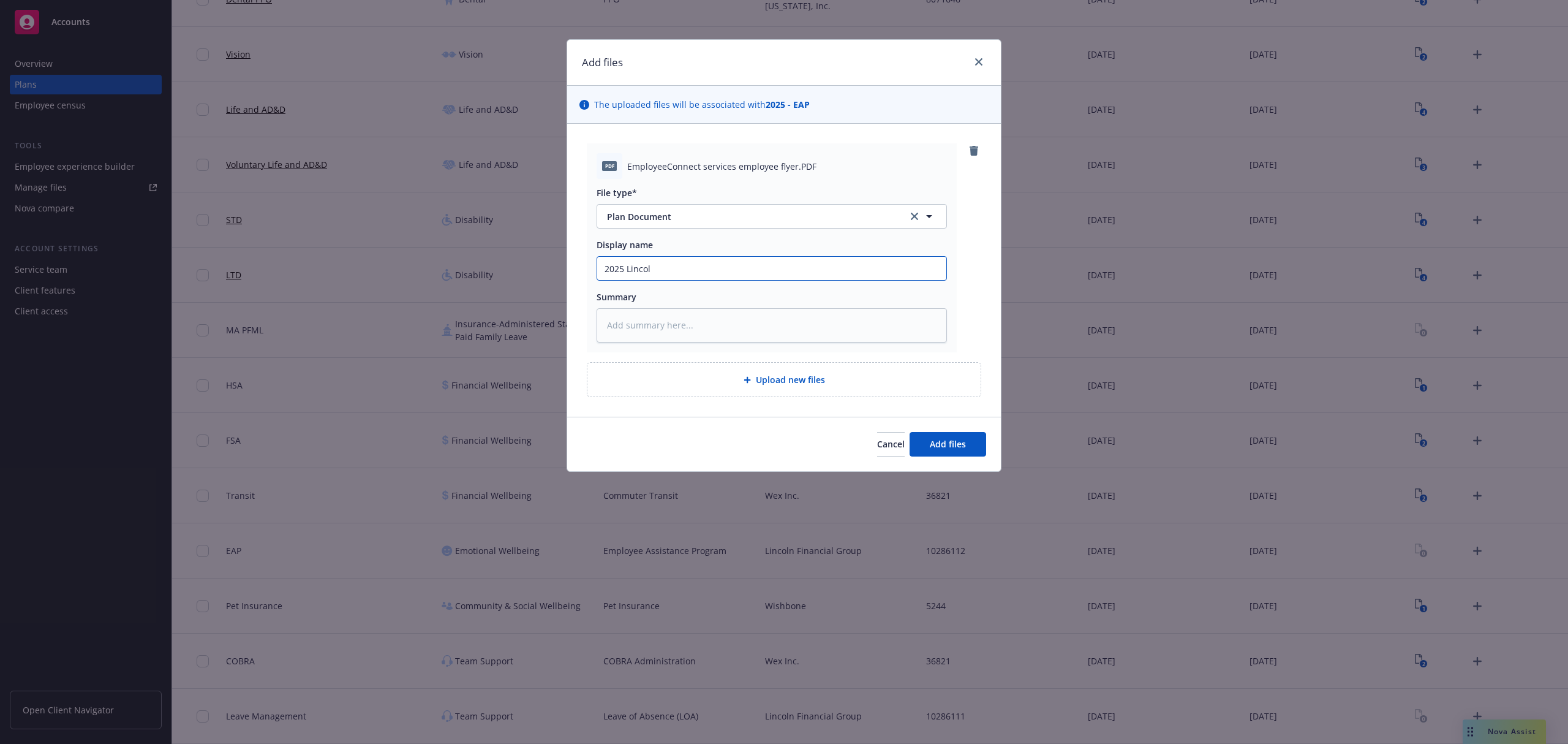
type textarea "x"
type input "2025 Linco"
type textarea "x"
type input "2025 Linc"
type textarea "x"
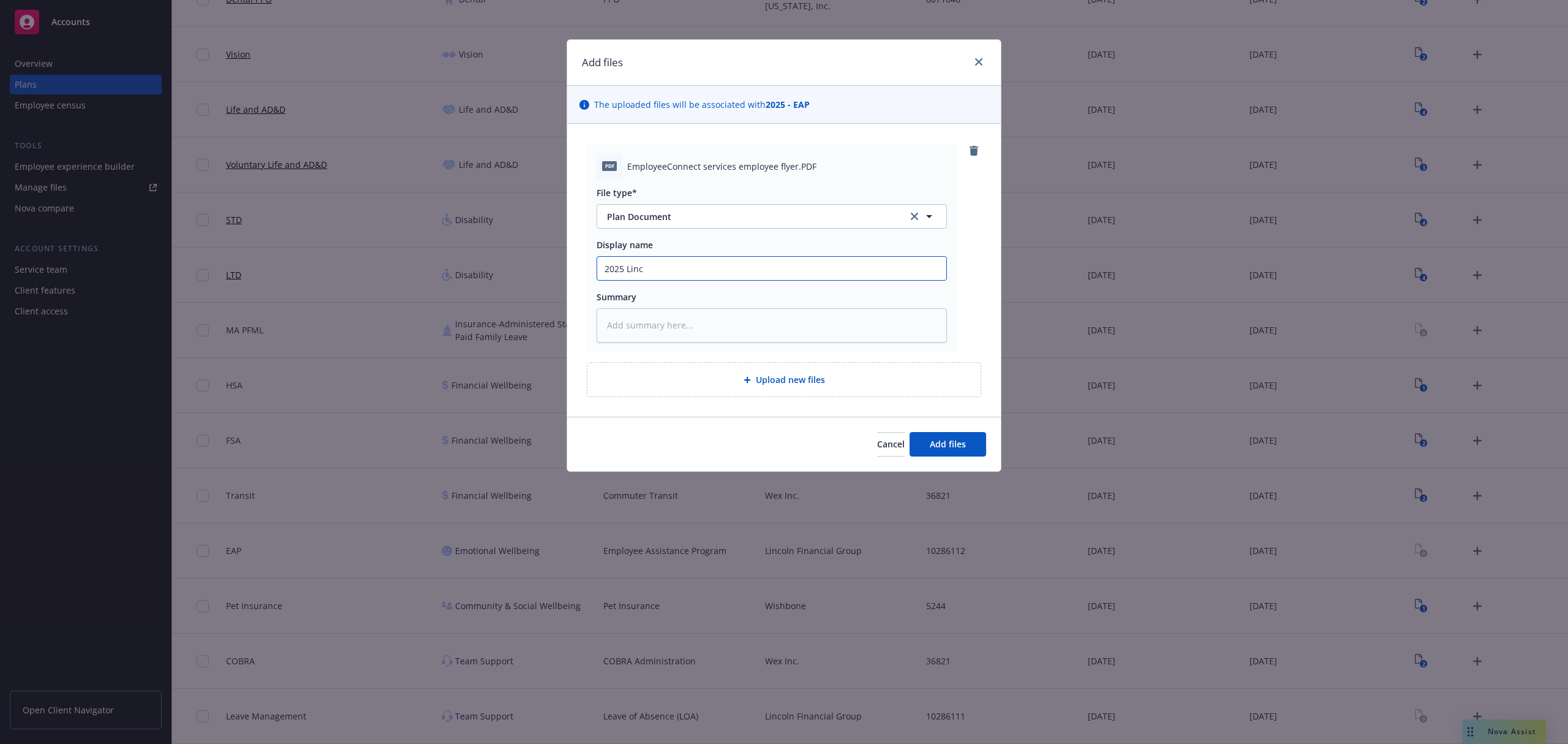
type input "2025 Lin"
type textarea "x"
type input "2025 Li"
type textarea "x"
type input "2025 L"
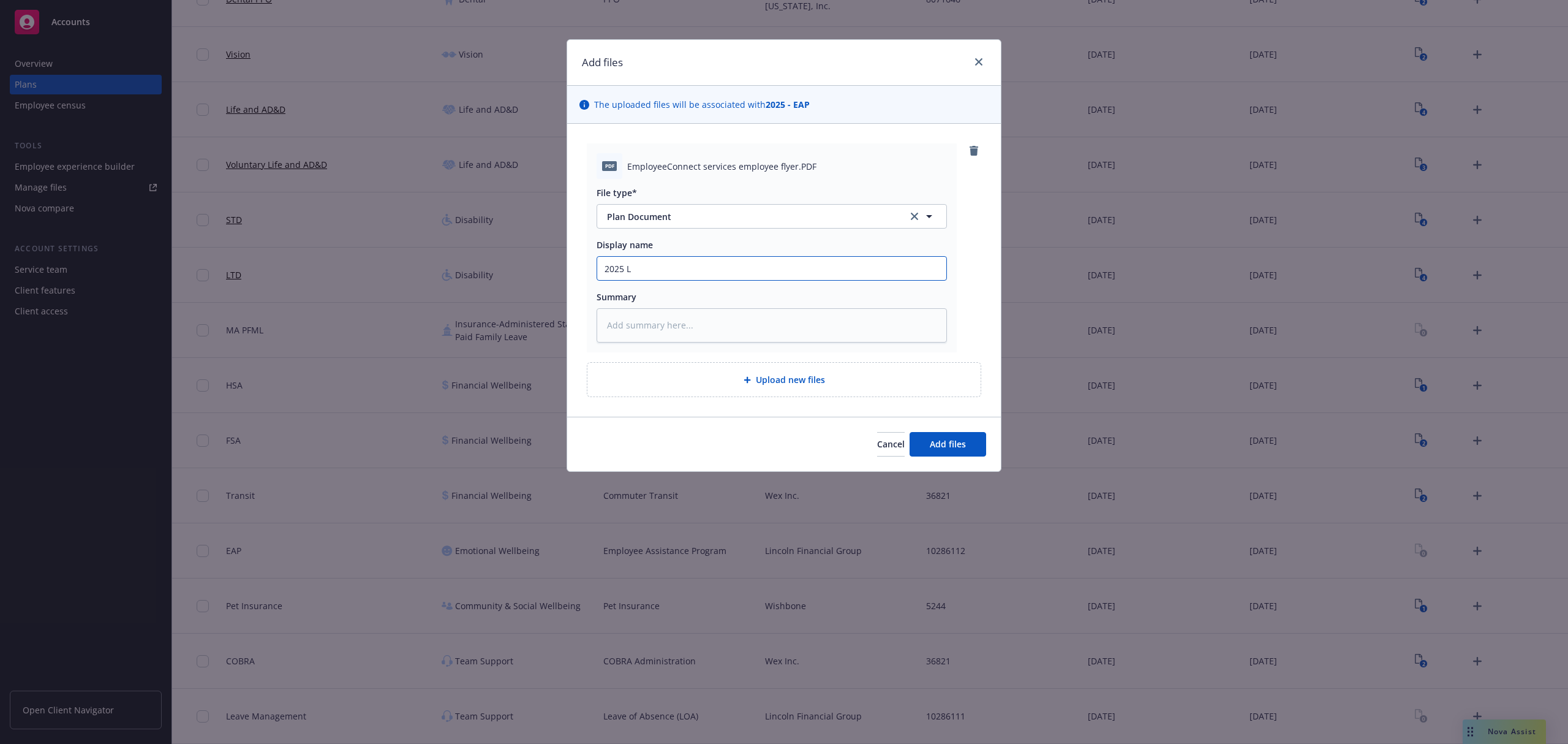
type textarea "x"
type input "2025 LF"
type textarea "x"
type input "2025 LFG"
type textarea "x"
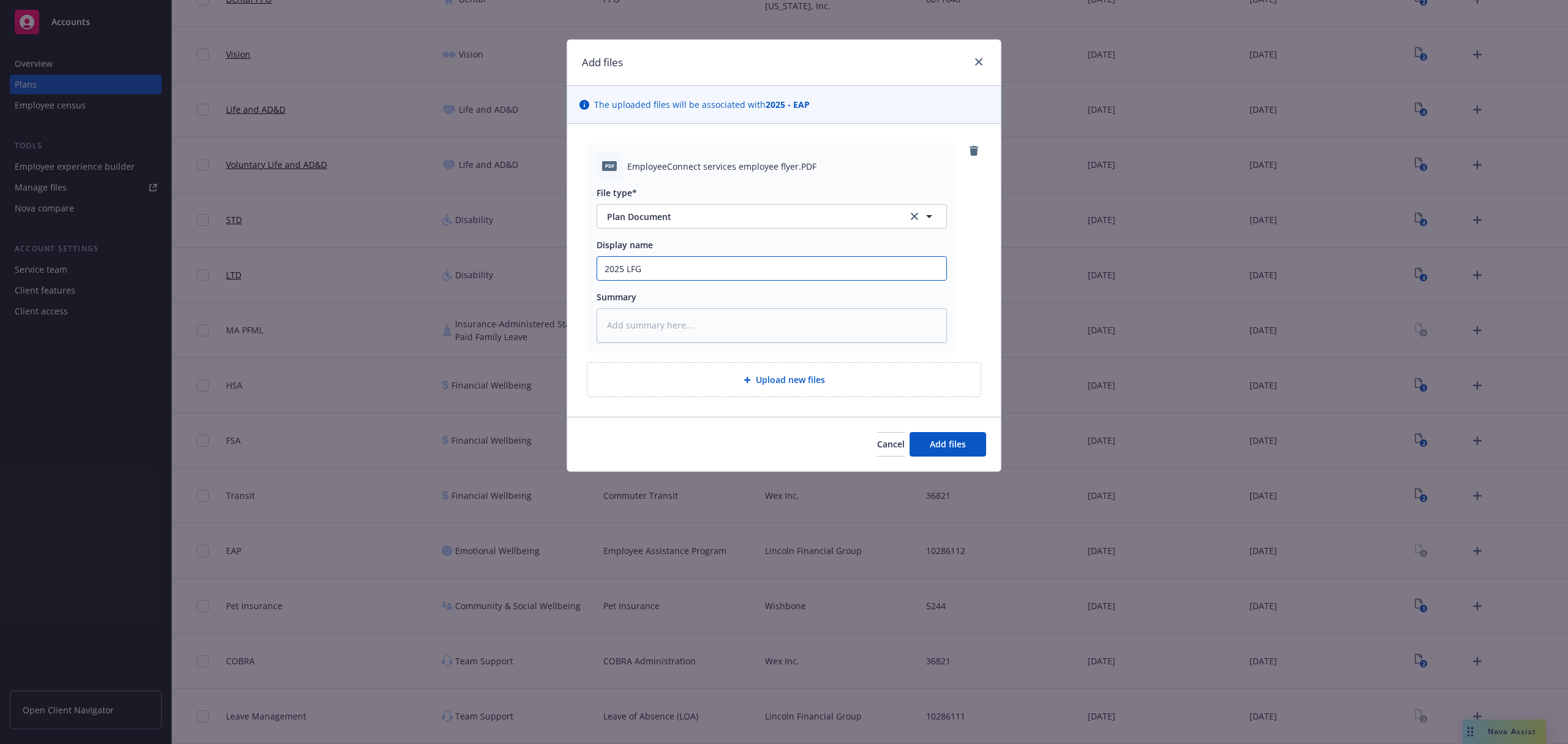
type input "2025 LFG"
type textarea "x"
type input "2025 LFG E"
type textarea "x"
type input "2025 LFG EA"
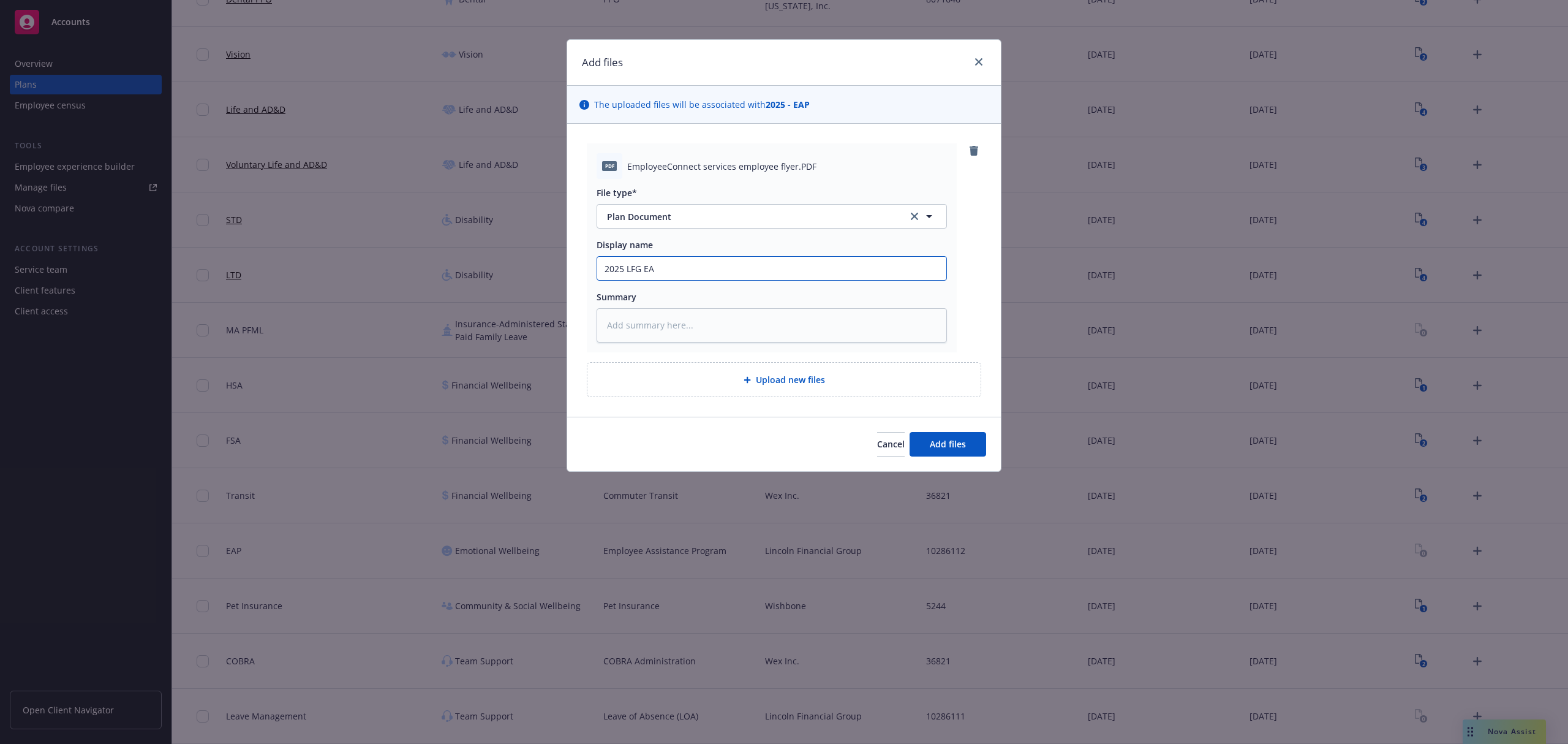
type textarea "x"
type input "2025 LFG EAP"
type textarea "x"
type input "2025 LFG EAP"
type textarea "x"
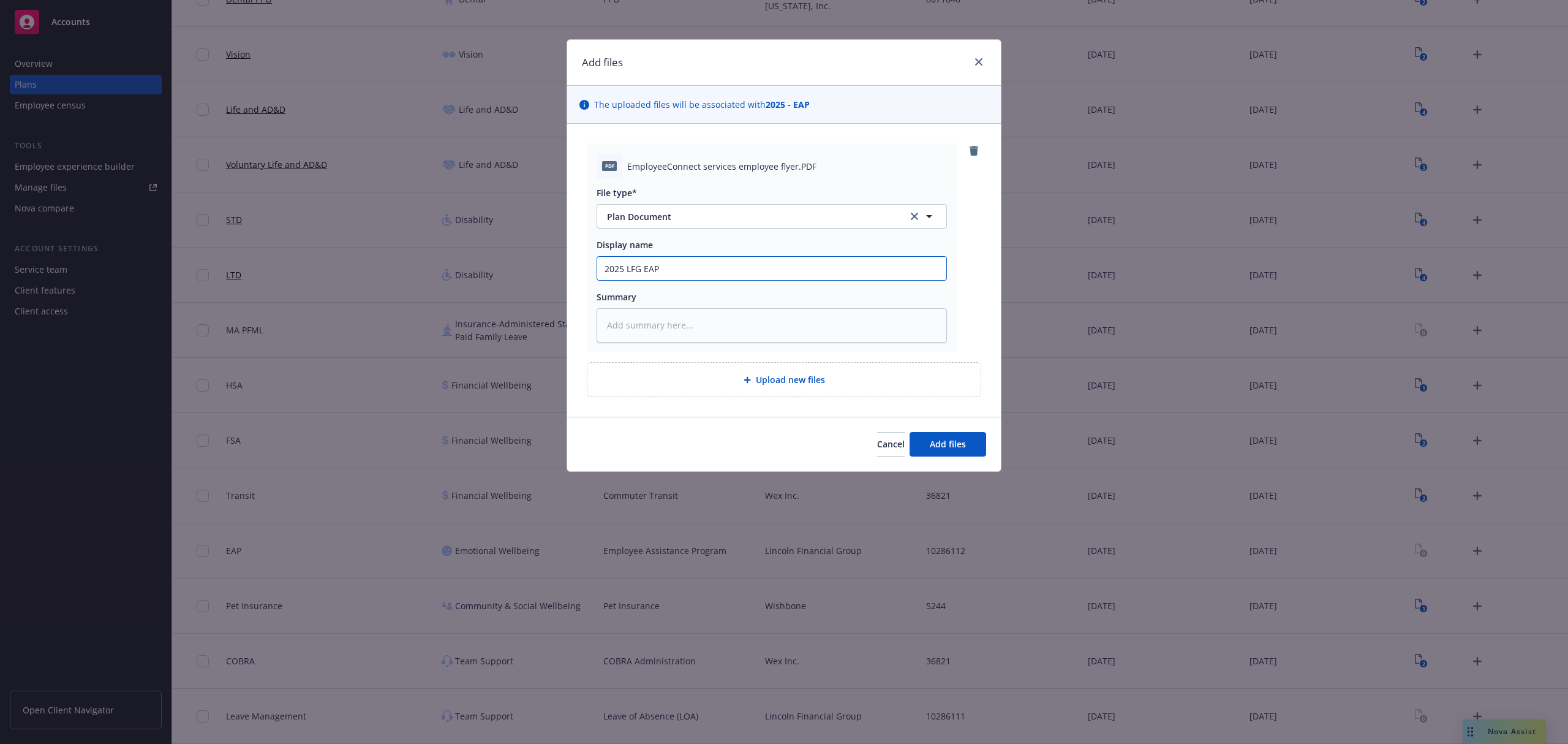
type input "2025 LFG EAP B"
type textarea "x"
type input "2025 LFG EAP Be"
type textarea "x"
type input "2025 LFG EAP Ben"
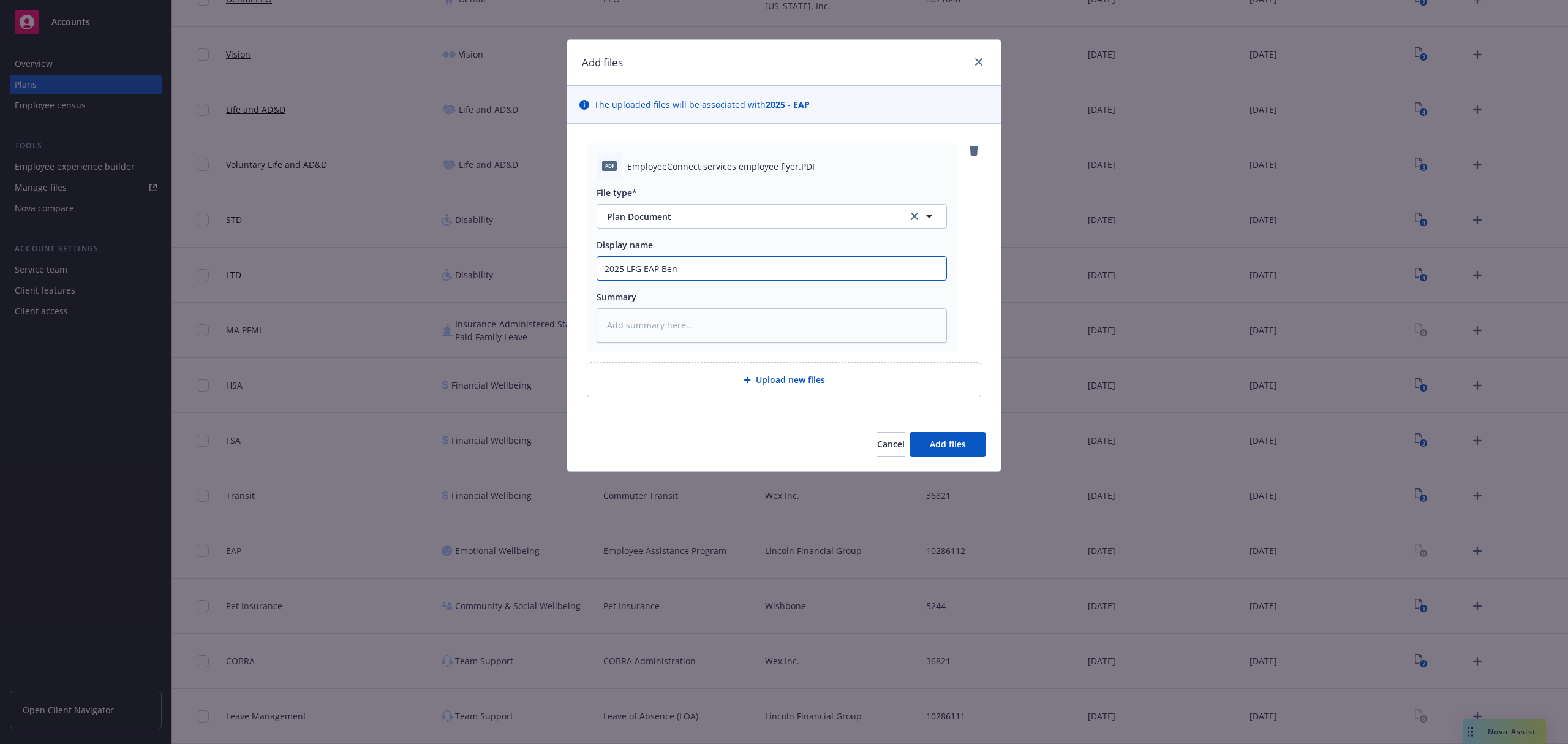
type textarea "x"
type input "2025 LFG EAP Bene"
type textarea "x"
type input "2025 LFG EAP Benef"
type textarea "x"
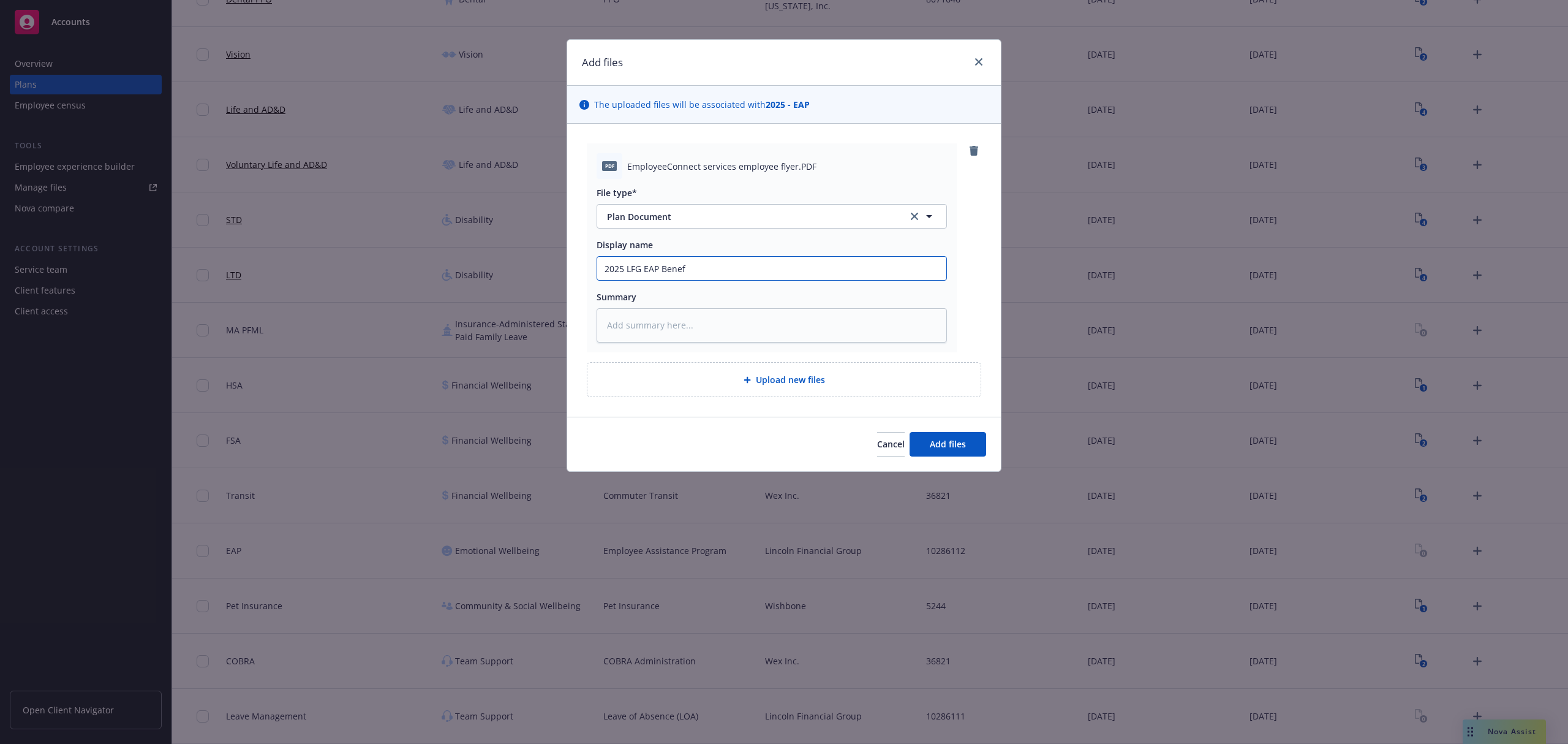
type input "2025 LFG EAP Benefi"
type textarea "x"
type input "2025 LFG EAP Benefit"
type textarea "x"
type input "2025 LFG EAP Benefit S"
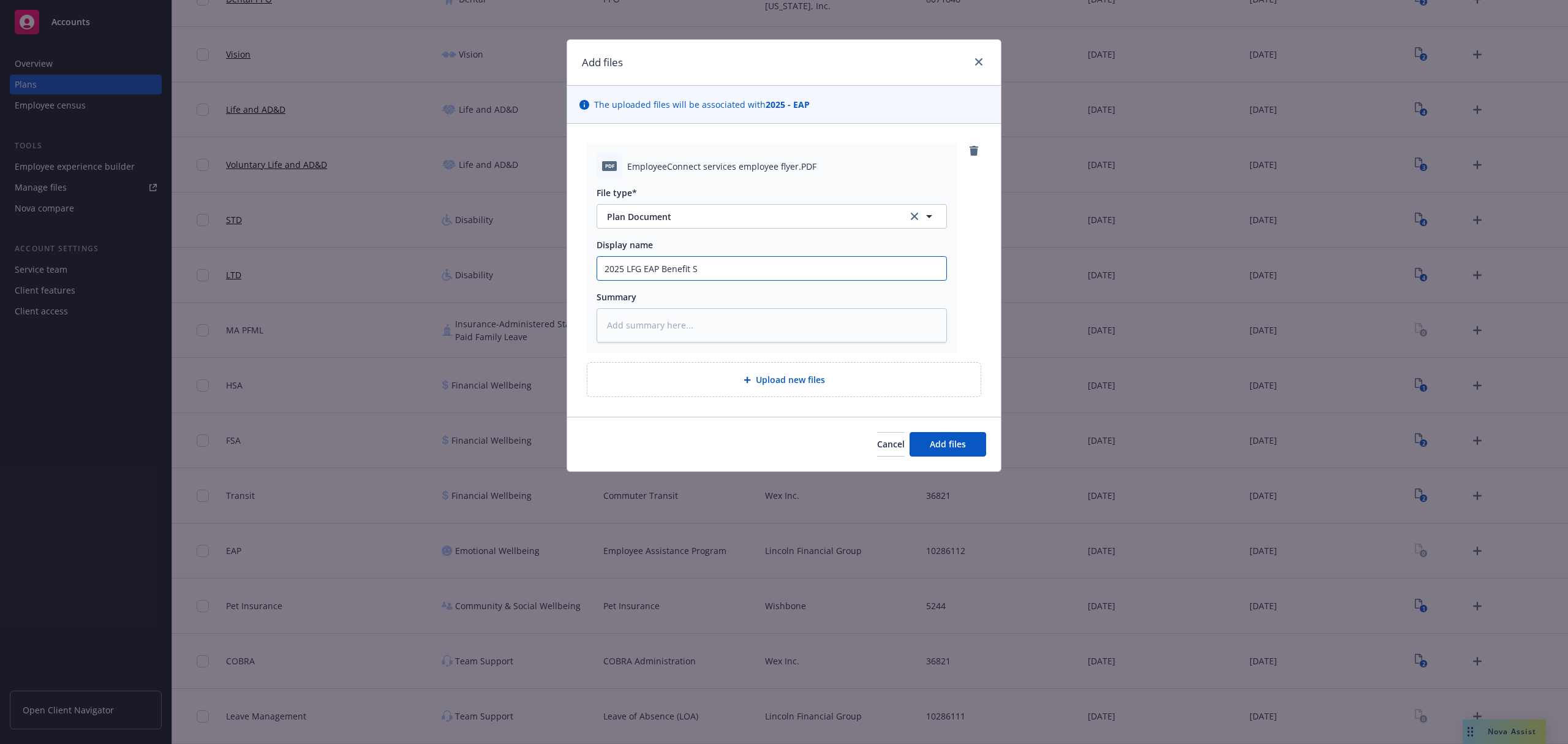
type textarea "x"
type input "2025 LFG EAP Benefit Su"
type textarea "x"
type input "2025 LFG EAP Benefit Sum"
type textarea "x"
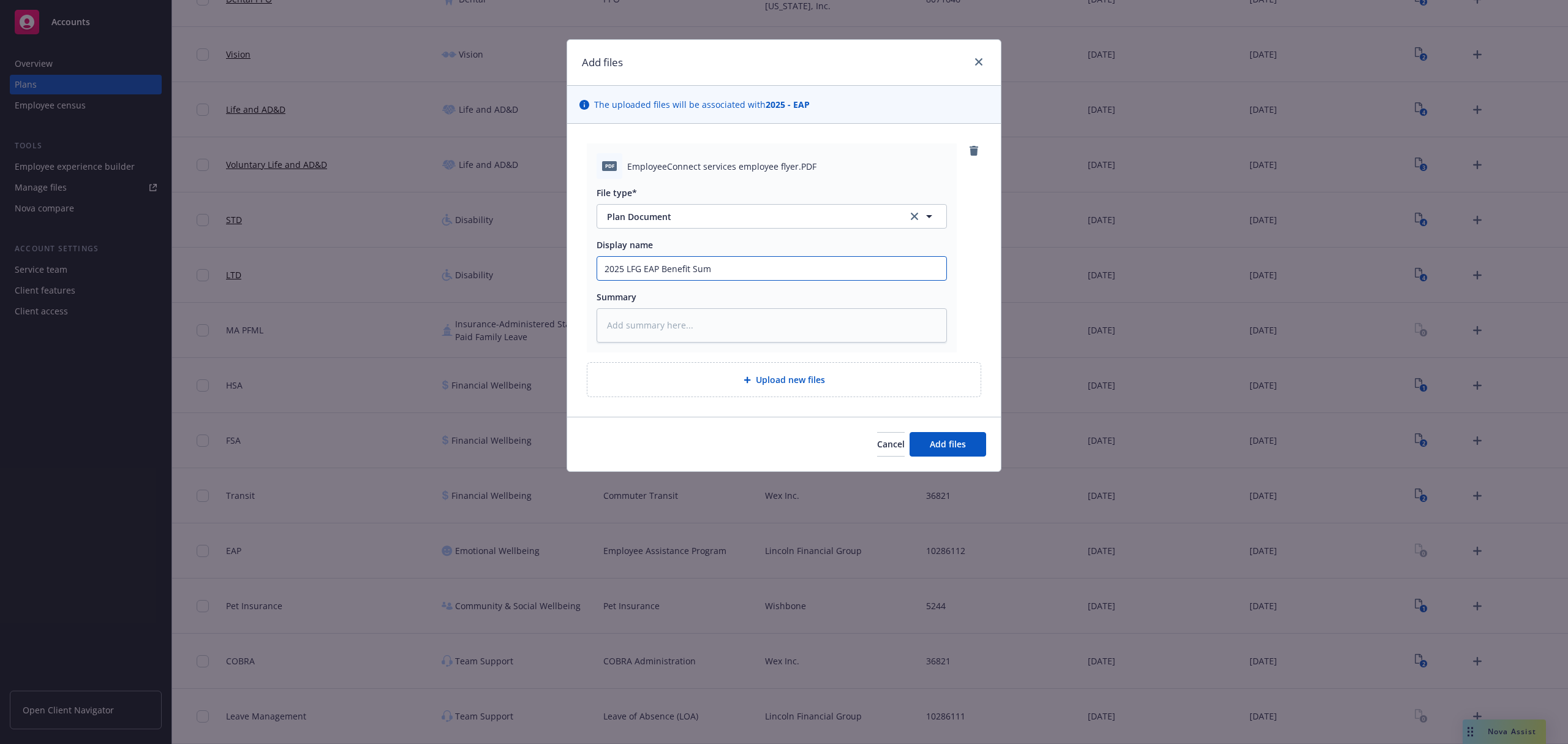
type input "2025 LFG EAP Benefit Summ"
type textarea "x"
type input "2025 LFG EAP Benefit Summa"
type textarea "x"
type input "2025 LFG EAP Benefit Summar"
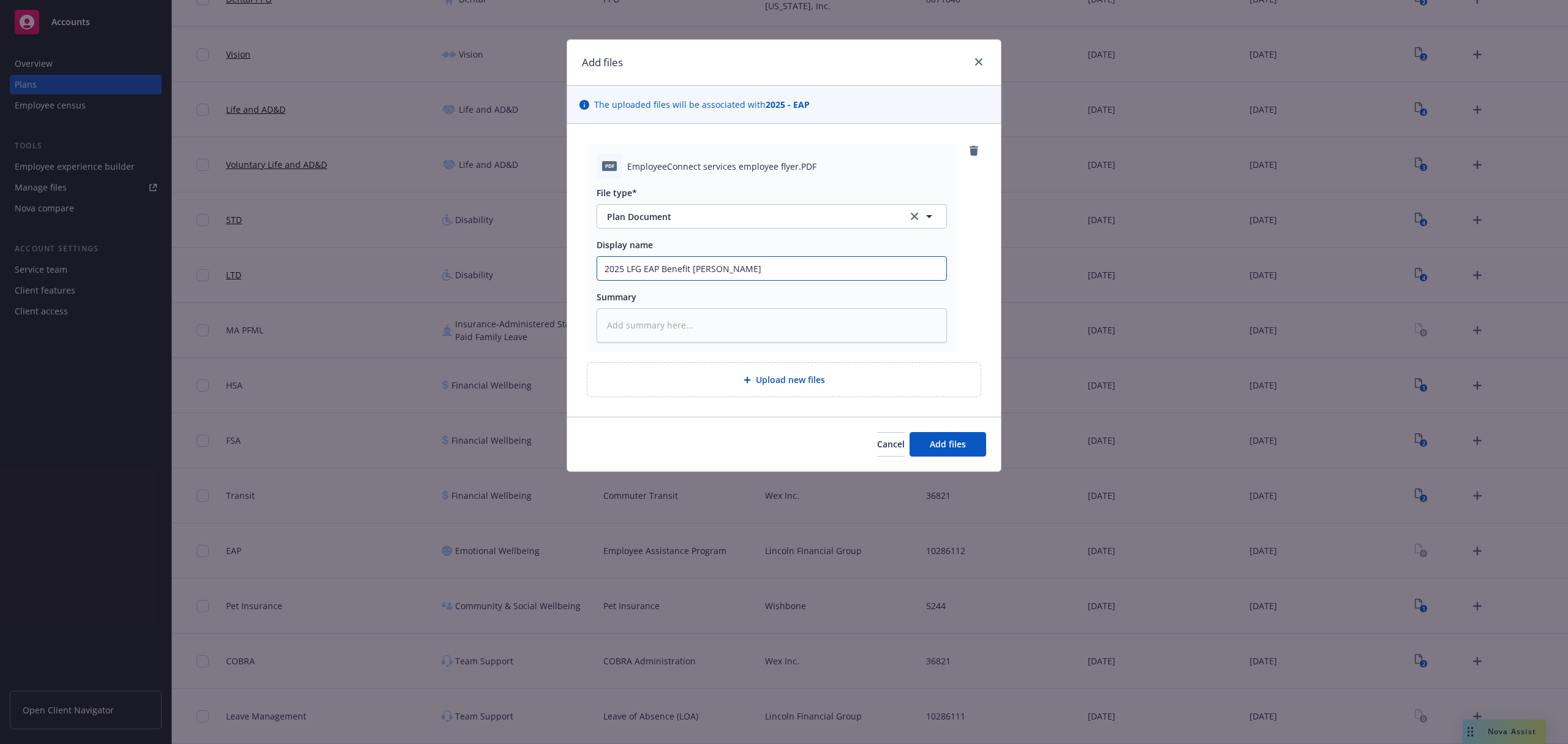
type textarea "x"
type input "2025 LFG EAP Benefit Summary"
type textarea "x"
type input "2025 LFG EAP Benefit Summary"
type textarea "x"
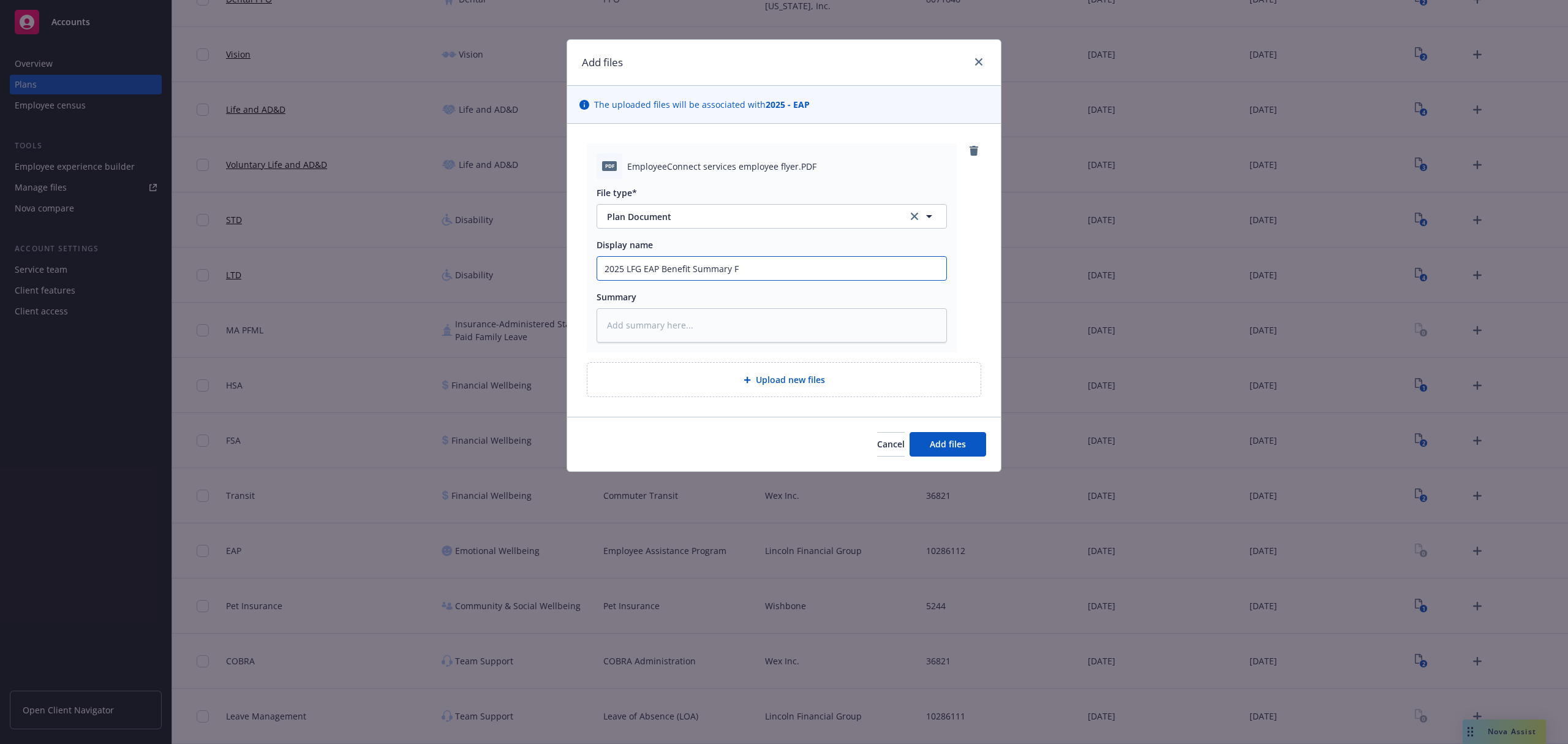
type input "2025 LFG EAP Benefit Summary Fl"
type textarea "x"
type input "2025 LFG EAP Benefit Summary Fly"
type textarea "x"
type input "2025 LFG EAP Benefit Summary Flye"
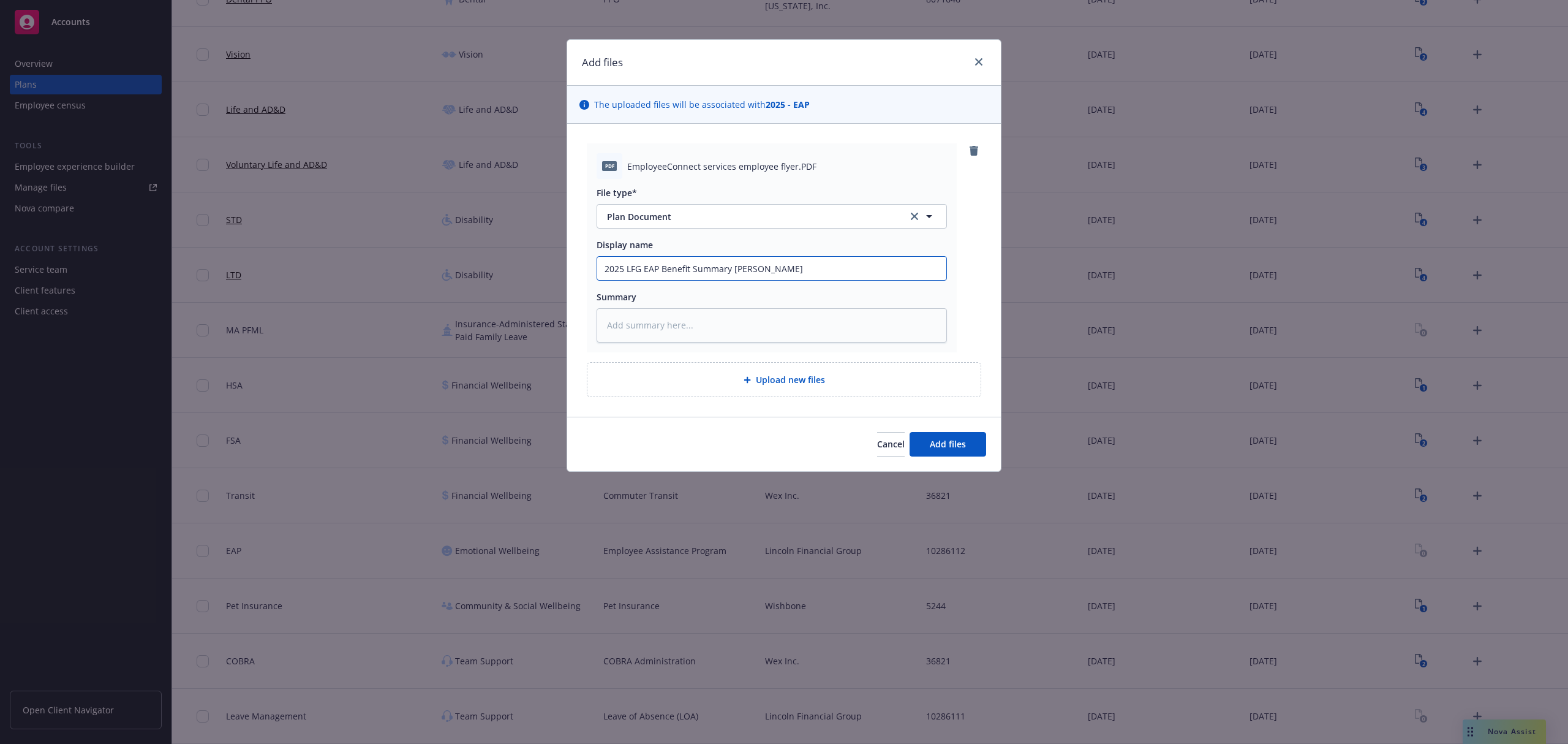
type textarea "x"
type input "2025 LFG EAP Benefit Summary Flyer"
type textarea "x"
type input "2025 LFG EAP Benefit Summary Flyer"
type textarea "x"
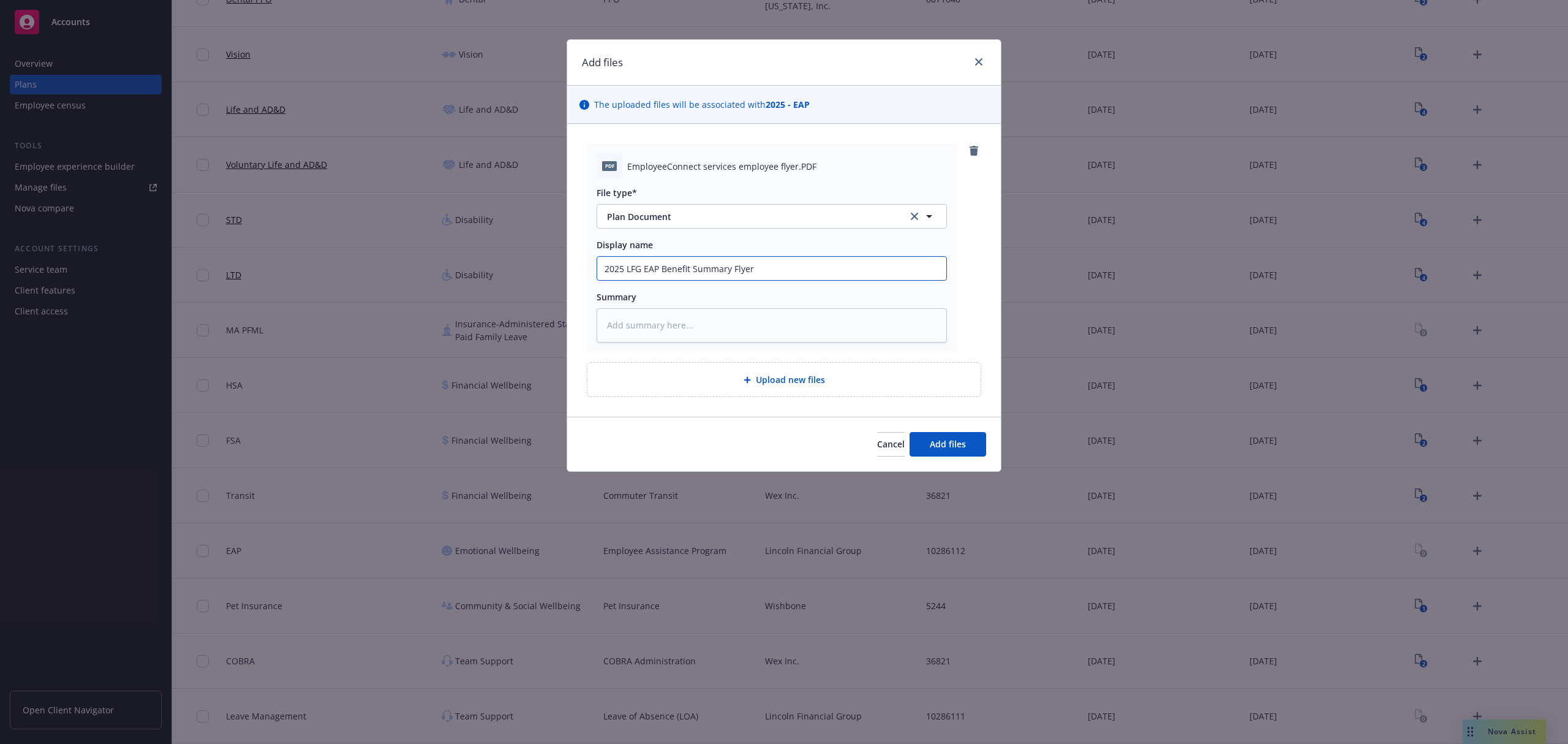
type input "2025 LFG EAP Benefit Summary Flyer T"
type textarea "x"
type input "2025 LFG EAP Benefit Summary Flyer Tr"
type textarea "x"
type input "2025 LFG EAP Benefit Summary Flyer Tri"
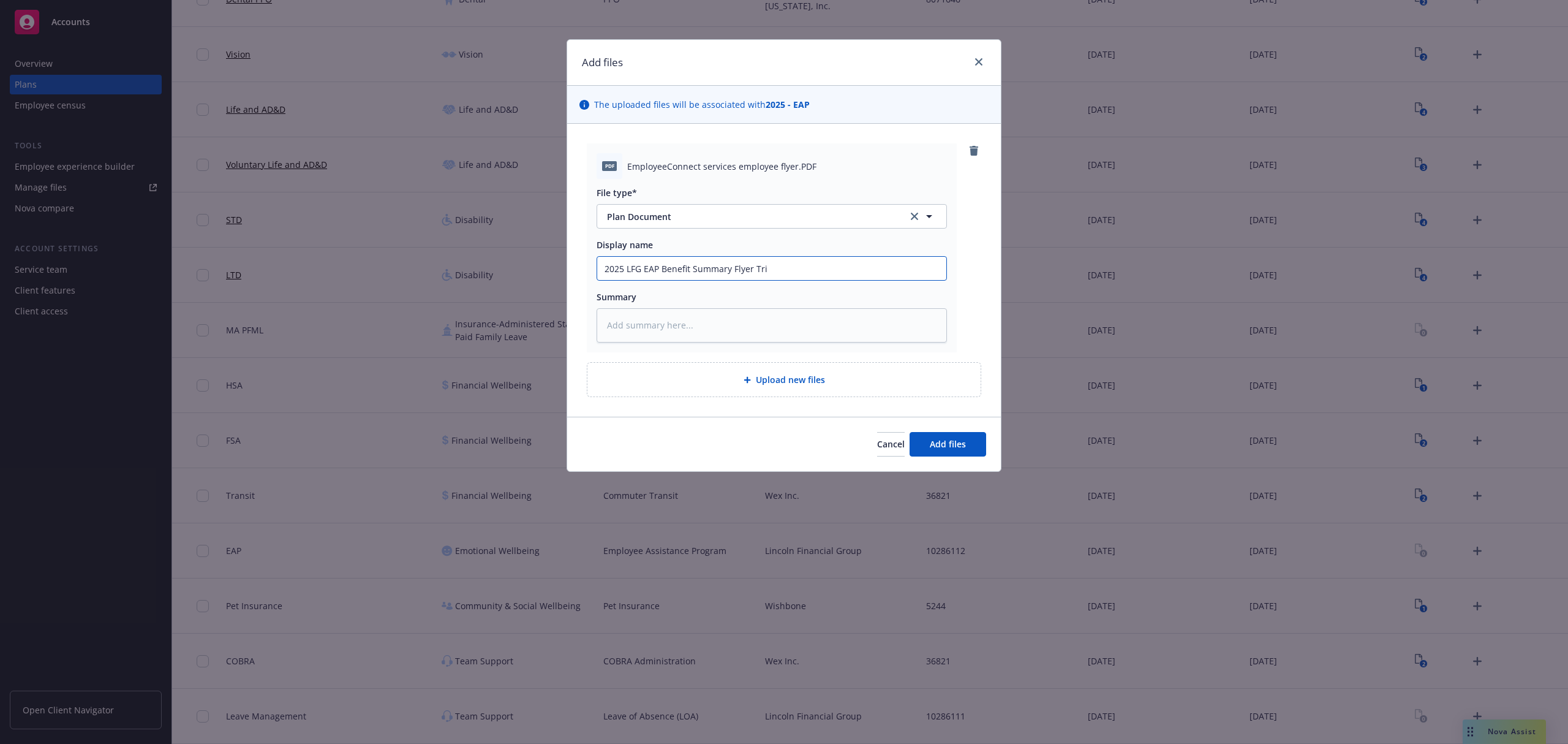
type textarea "x"
type input "2025 LFG EAP Benefit Summary Flyer Trip"
type textarea "x"
type input "2025 LFG EAP Benefit Summary Flyer Tripl"
type textarea "x"
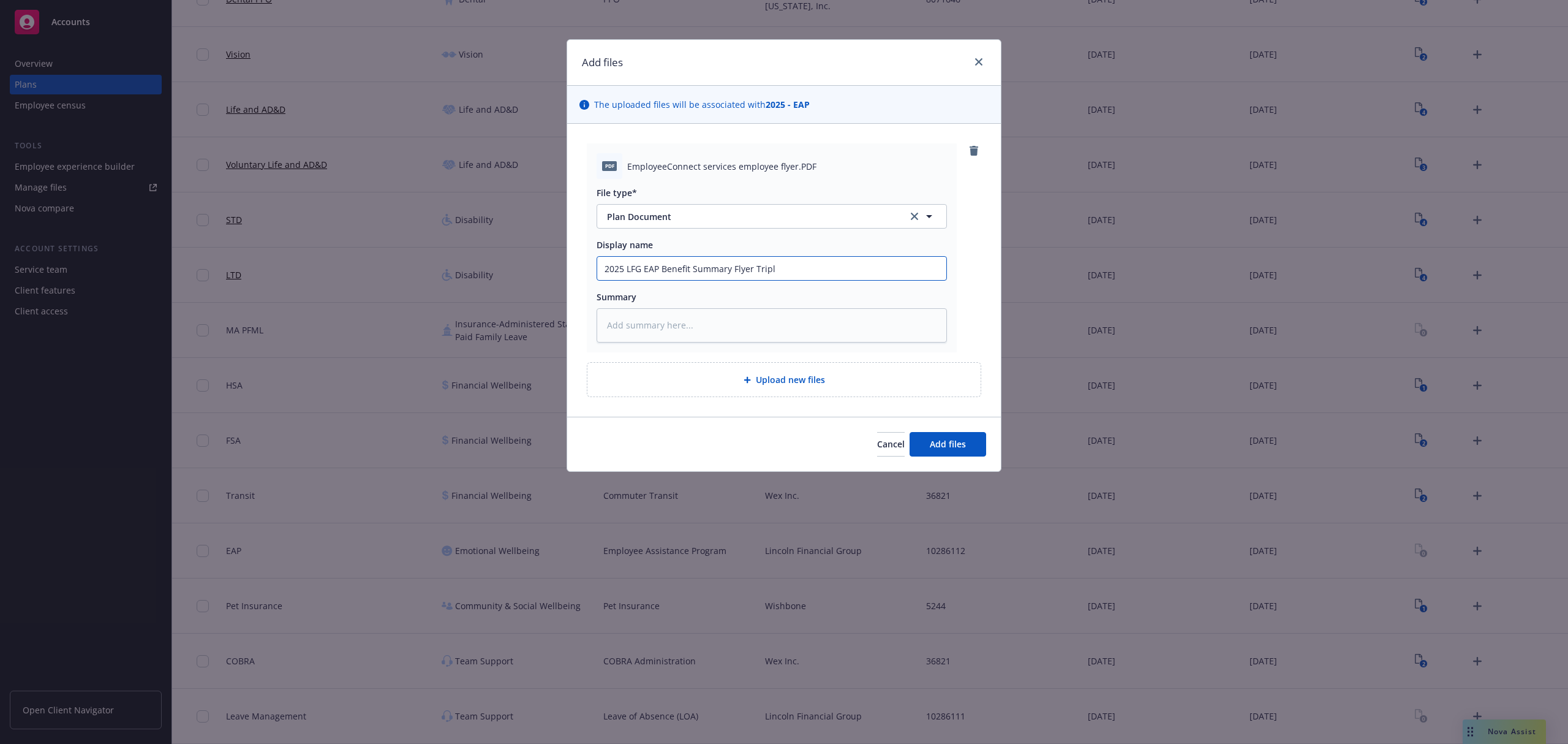
type input "2025 LFG EAP Benefit Summary Flyer Triple"
type textarea "x"
type input "2025 LFG EAP Benefit Summary Flyer TripleS"
type textarea "x"
type input "2025 LFG EAP Benefit Summary Flyer TripleSe"
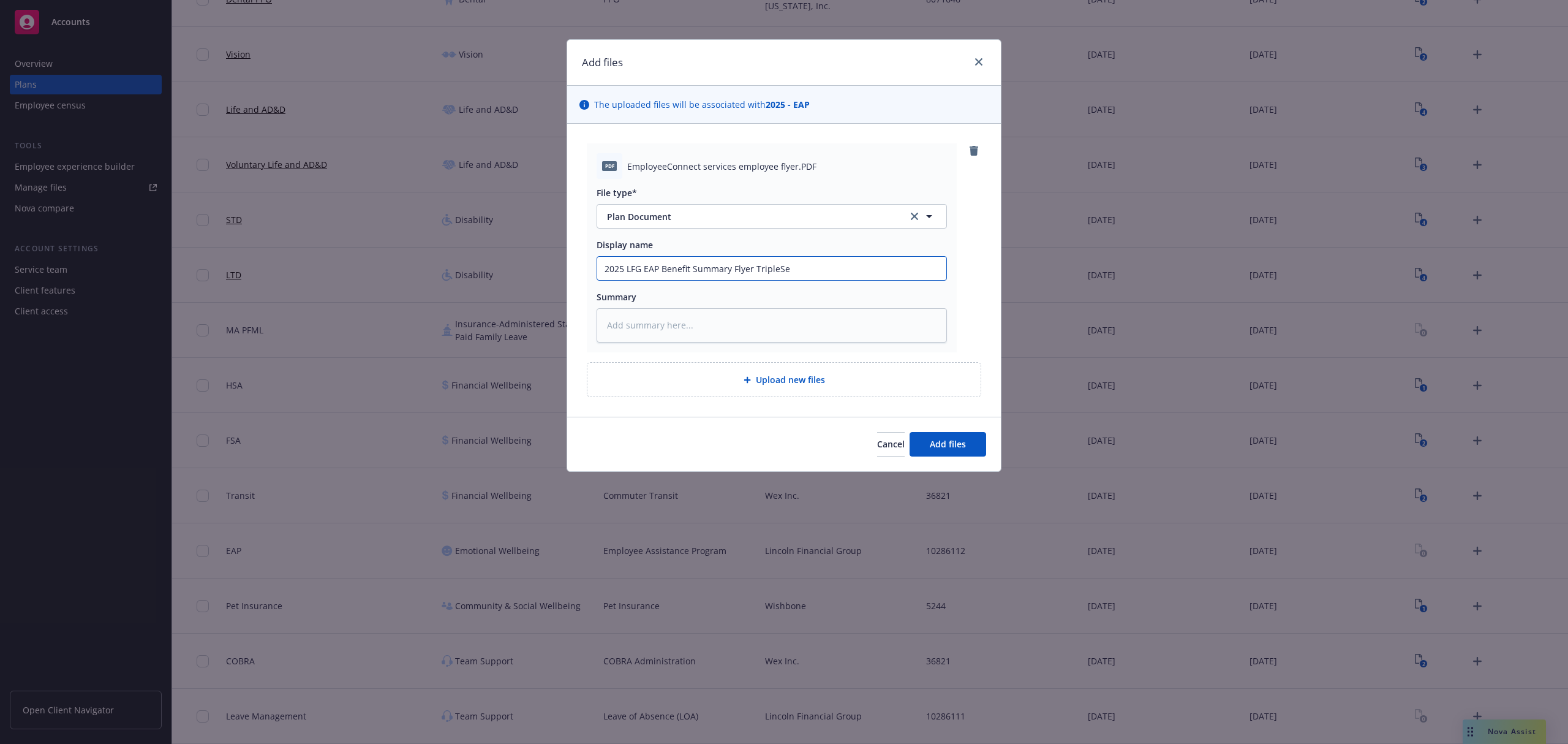
type textarea "x"
type input "2025 LFG EAP Benefit Summary Flyer TripleSea"
type textarea "x"
type input "2025 LFG EAP Benefit Summary Flyer TripleSeat"
type textarea "x"
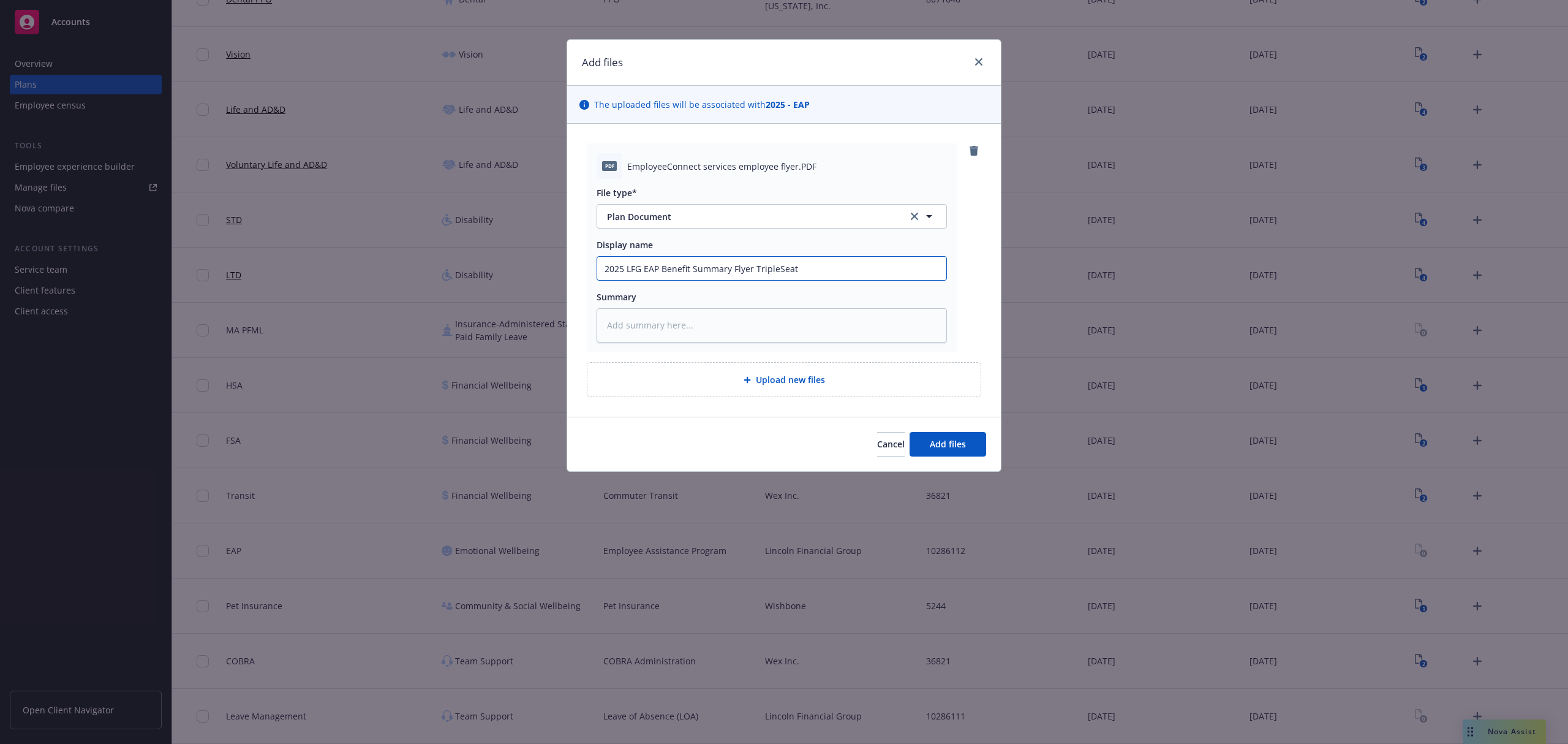
type input "2025 LFG EAP Benefit Summary Flyer TripleSeat"
type textarea "x"
type input "2025 LFG EAP Benefit Summary Flyer TripleSeat"
type textarea "x"
type input "2025 LFG EAP Benefit Summary Flyer TripleSea"
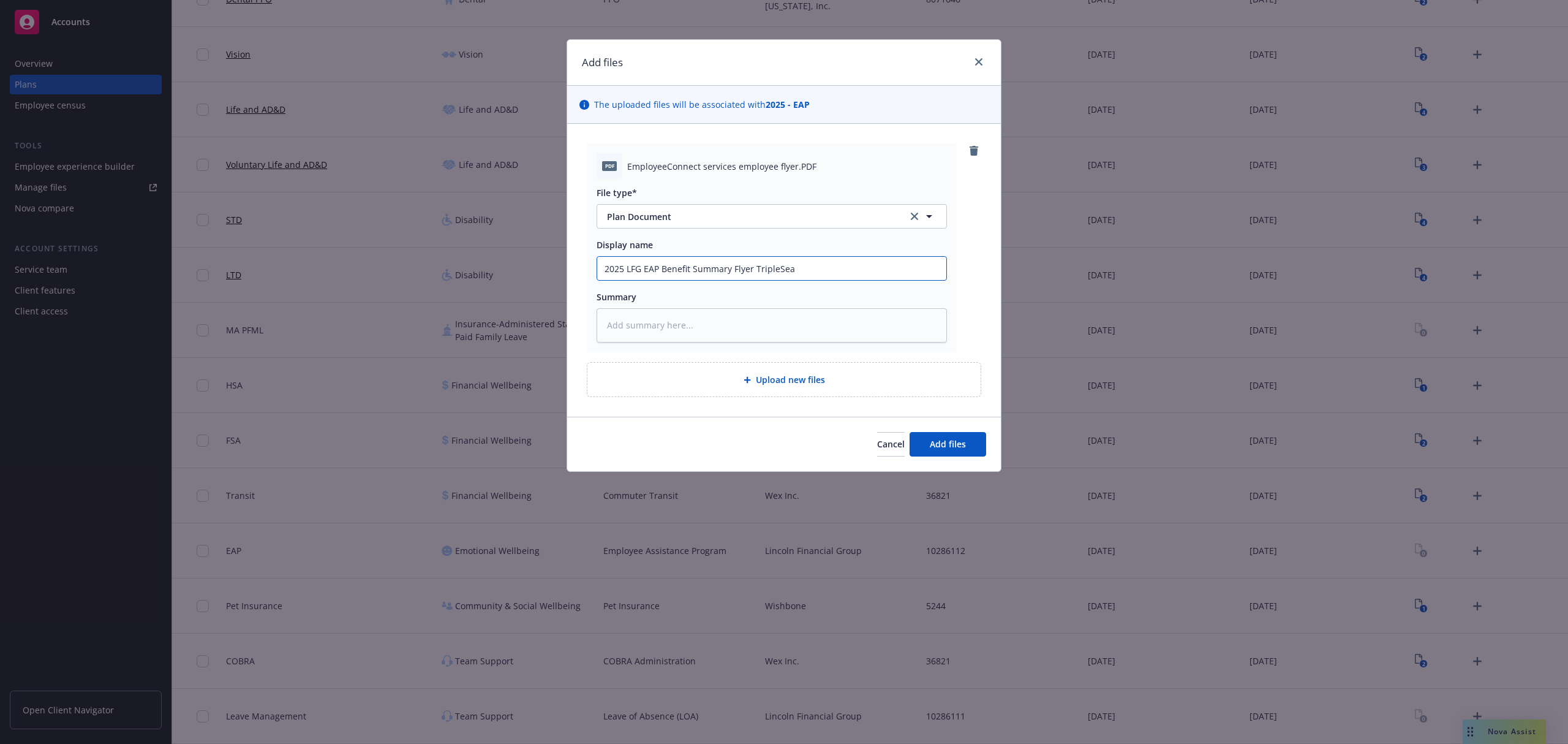
type textarea "x"
type input "2025 LFG EAP Benefit Summary Flyer TripleSe"
type textarea "x"
type input "2025 LFG EAP Benefit Summary Flyer TripleS"
type textarea "x"
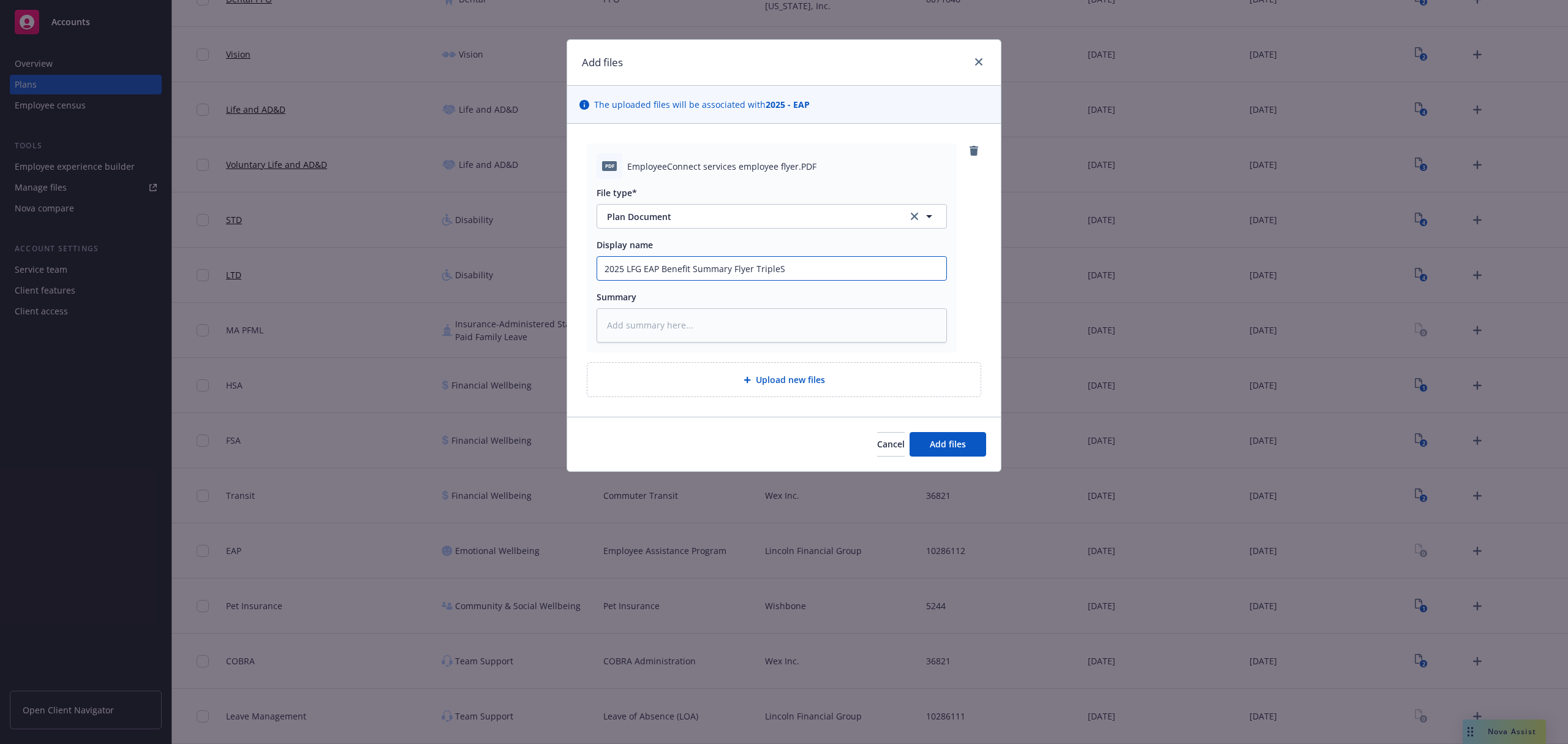
type input "2025 LFG EAP Benefit Summary Flyer Triple"
type textarea "x"
type input "2025 LFG EAP Benefit Summary Flyer Triples"
type textarea "x"
type input "2025 LFG EAP Benefit Summary Flyer Triplese"
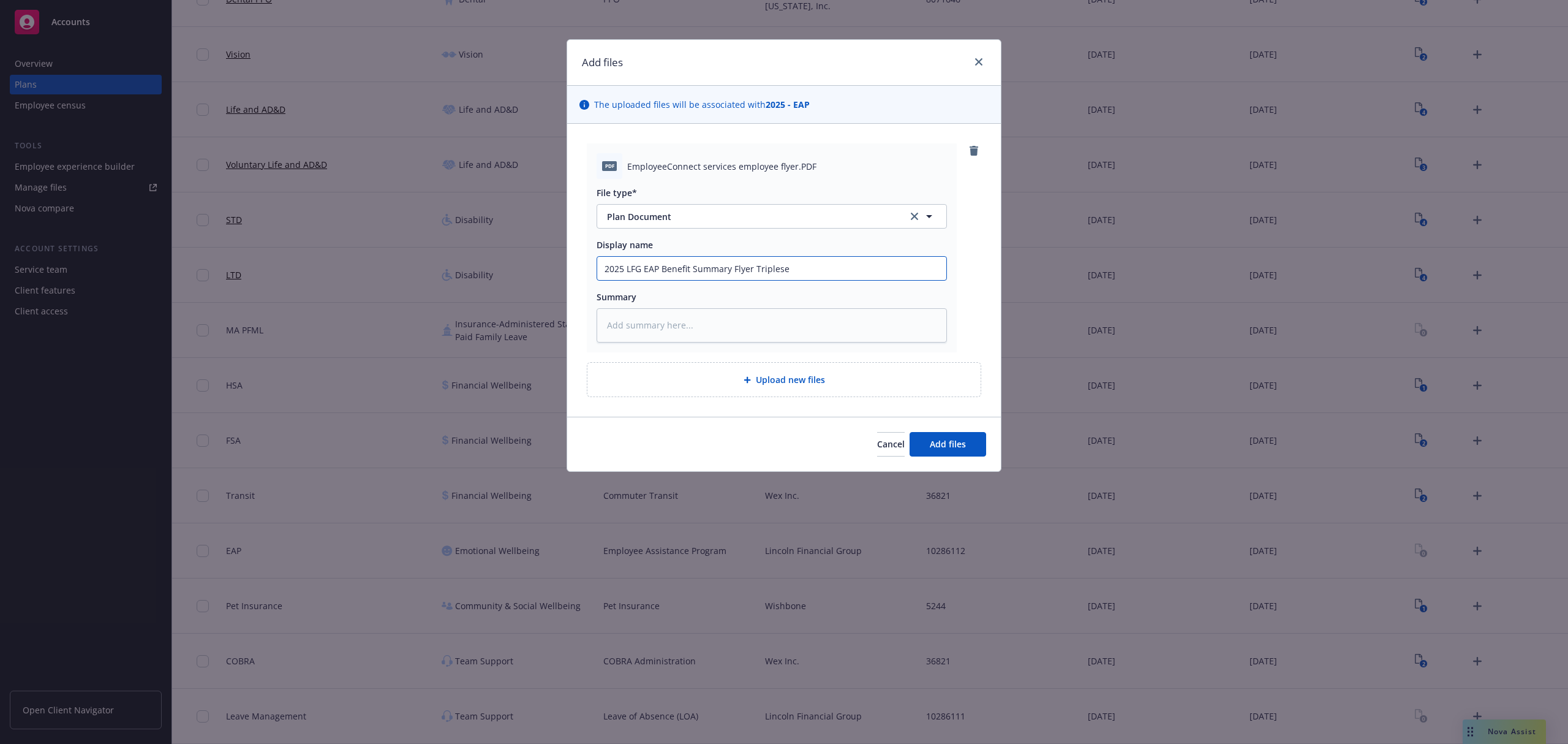
type textarea "x"
type input "2025 LFG EAP Benefit Summary Flyer Triplesea"
type textarea "x"
type input "2025 LFG EAP Benefit Summary Flyer Tripleseat"
type textarea "x"
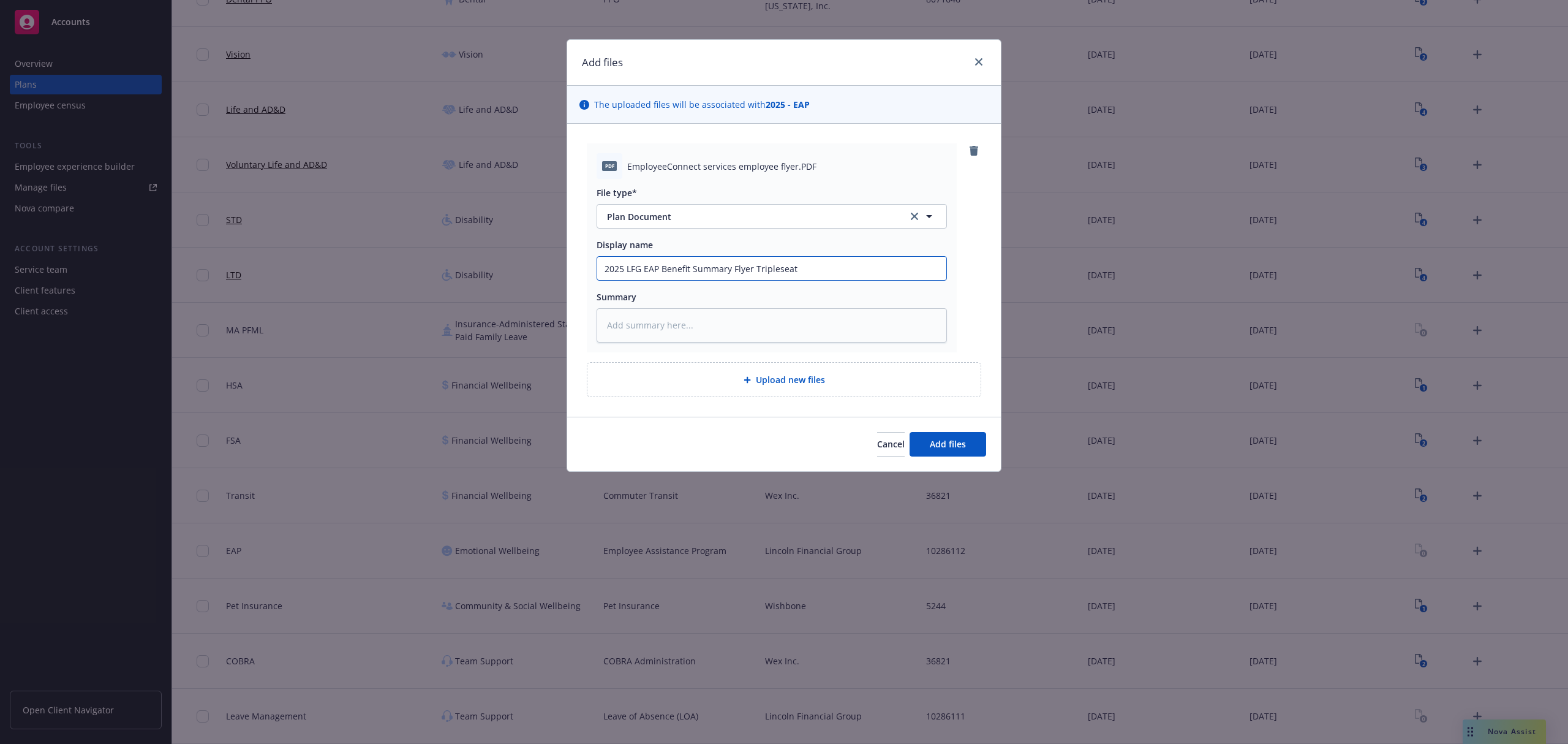
type input "2025 LFG EAP Benefit Summary Flyer Tripleseat S"
type textarea "x"
type input "2025 LFG EAP Benefit Summary Flyer Tripleseat Sof"
type textarea "x"
type input "2025 LFG EAP Benefit Summary Flyer Tripleseat Soft"
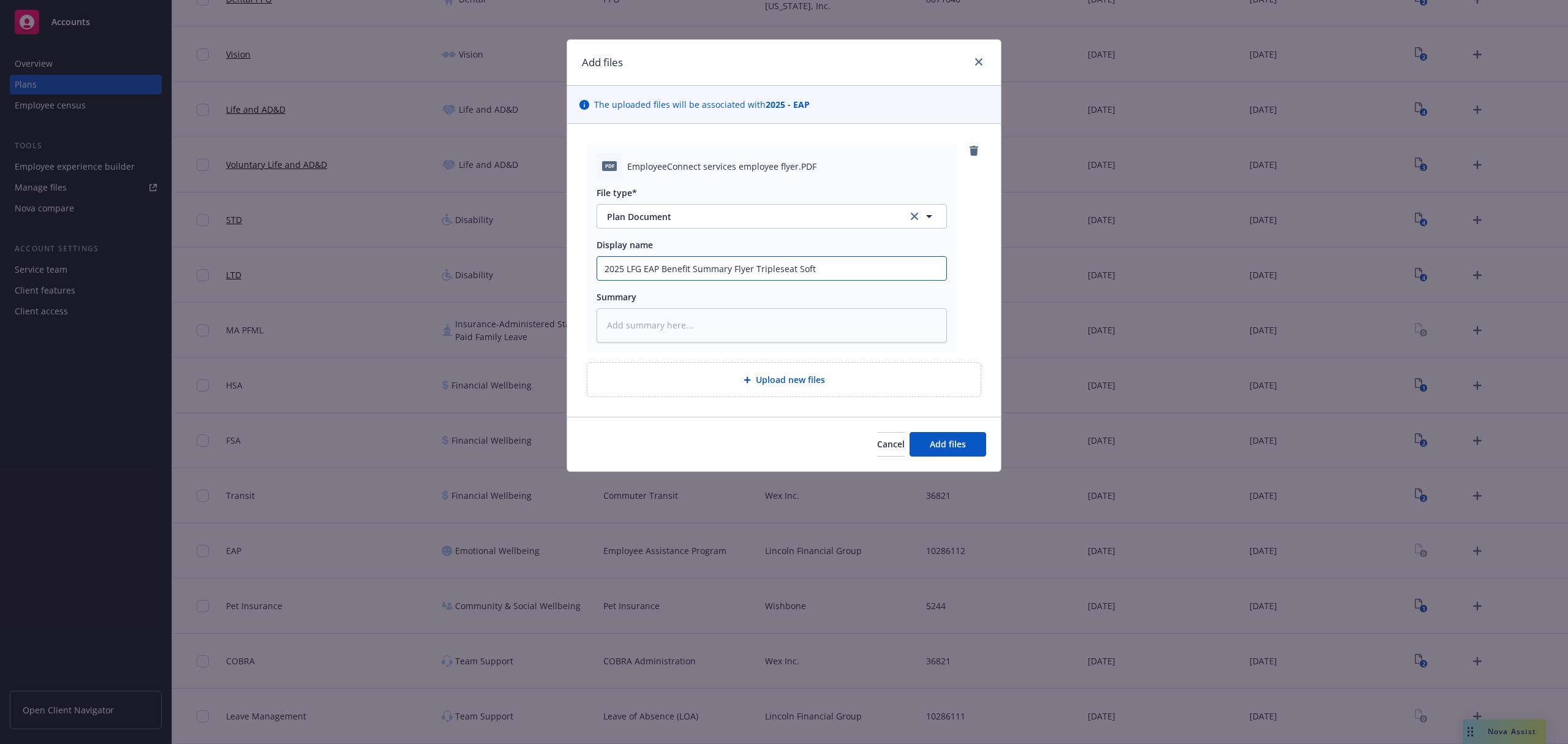
type textarea "x"
type input "2025 LFG EAP Benefit Summary Flyer Tripleseat Softw"
type textarea "x"
type input "2025 LFG EAP Benefit Summary Flyer Tripleseat Softwa"
type textarea "x"
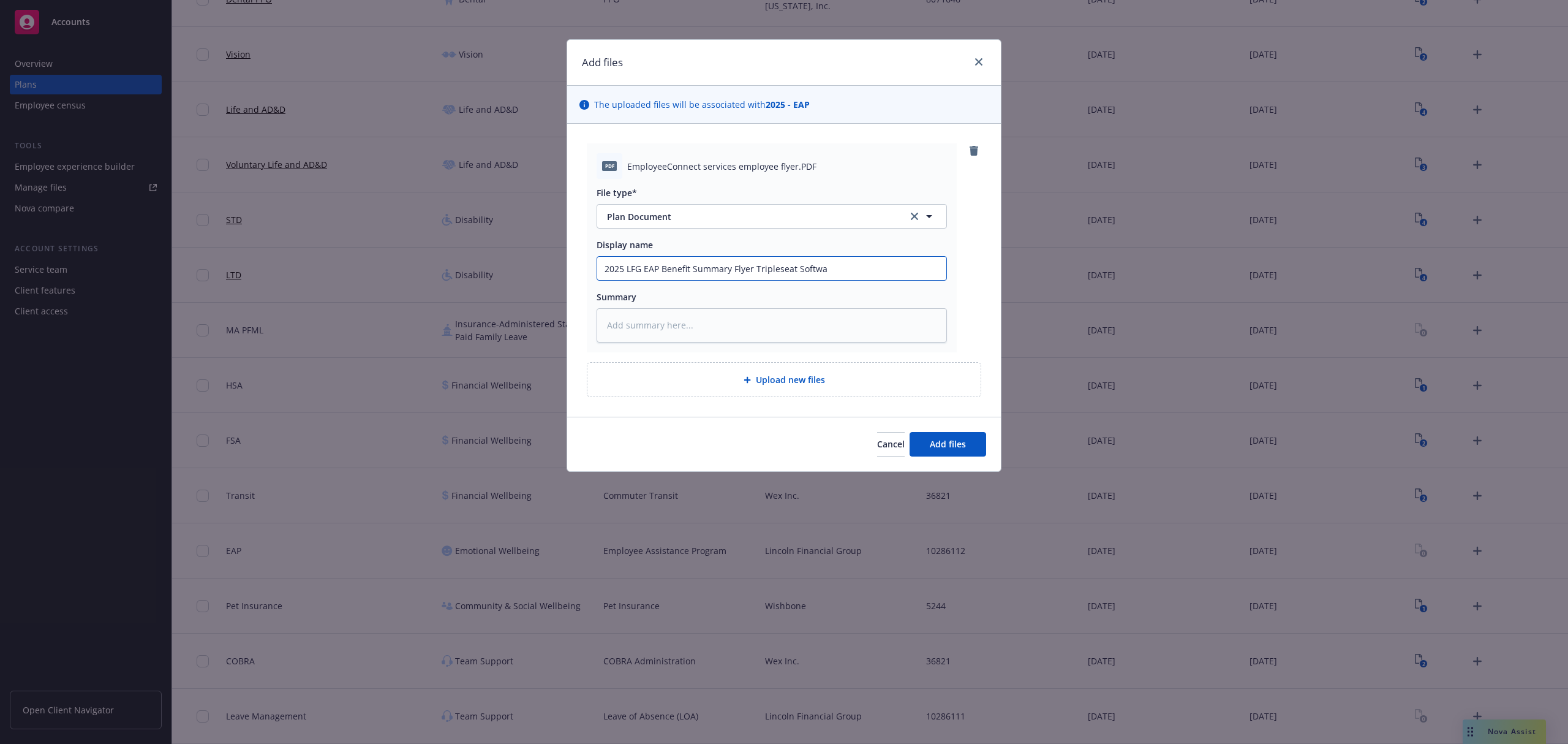
type input "2025 LFG EAP Benefit Summary Flyer Tripleseat Softwar"
type textarea "x"
type input "2025 LFG EAP Benefit Summary Flyer Tripleseat Software"
click at [969, 437] on button "Add files" at bounding box center [948, 444] width 77 height 25
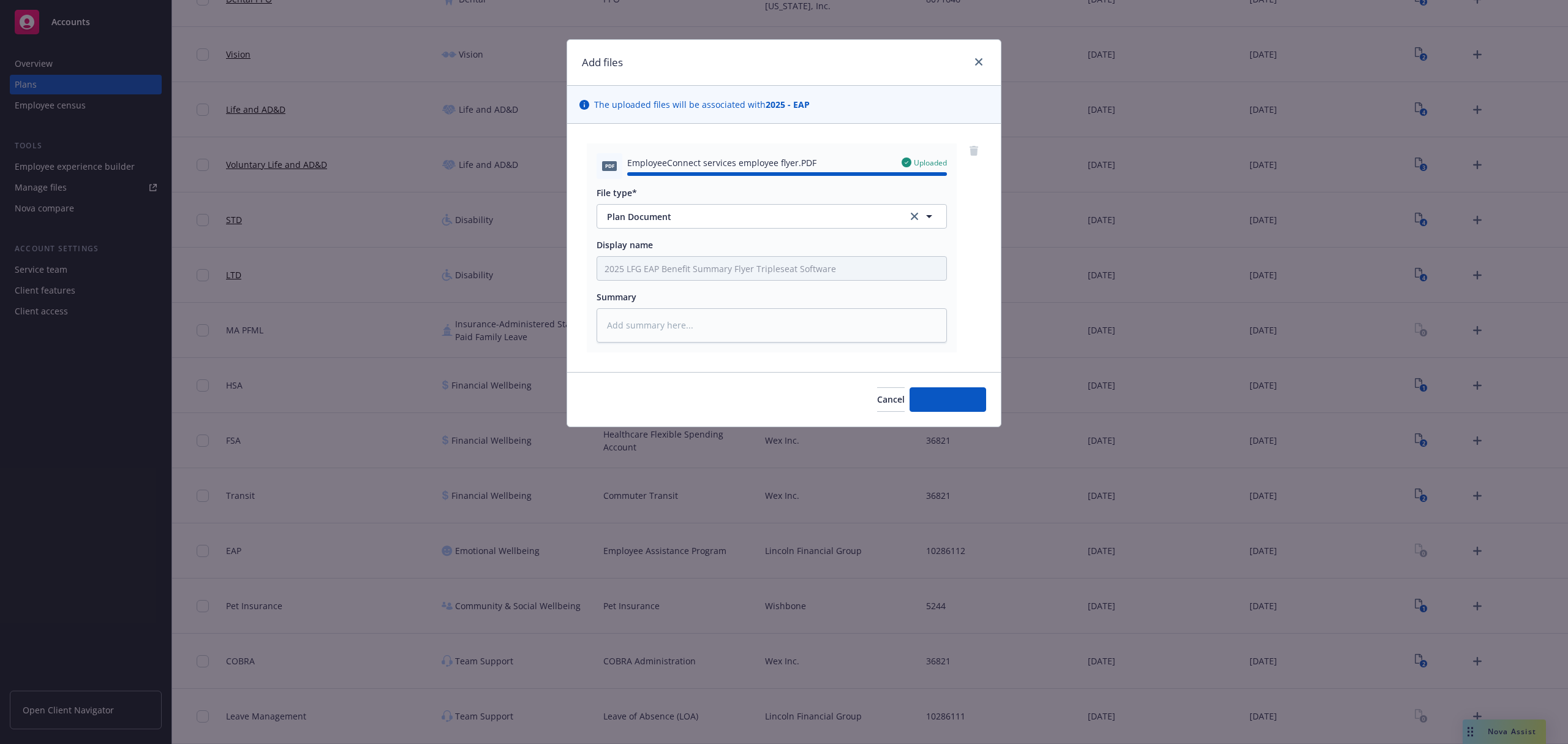
type textarea "x"
